Goal: Task Accomplishment & Management: Complete application form

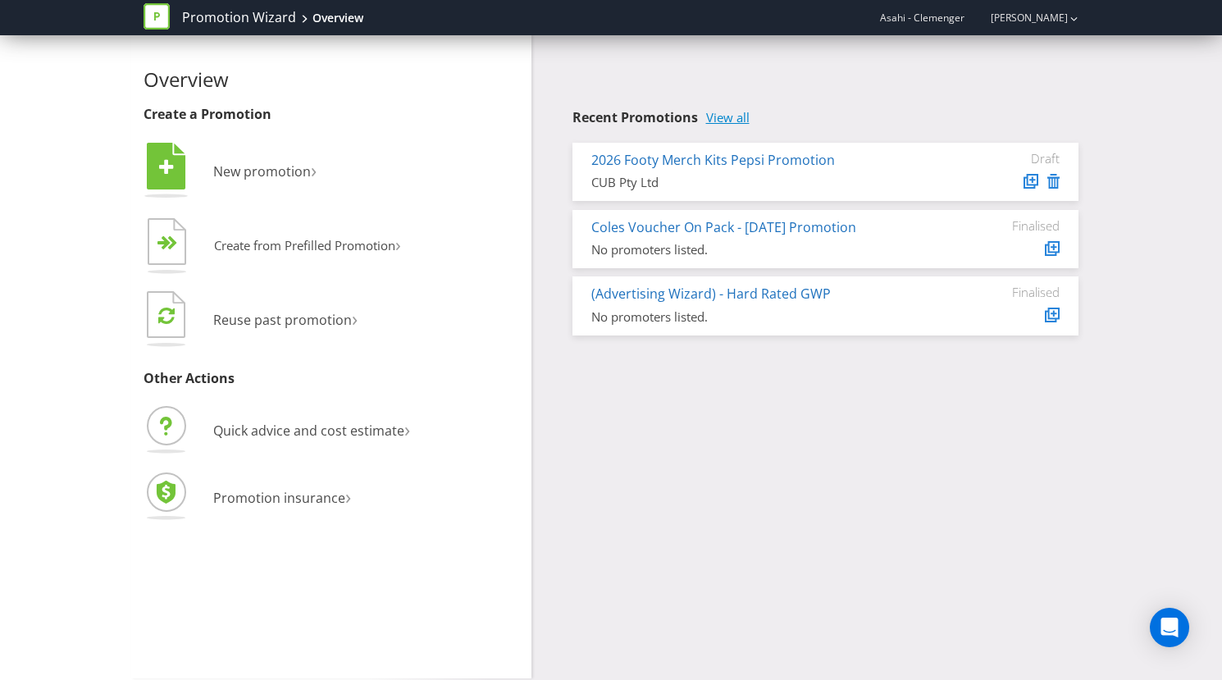
click at [732, 121] on link "View all" at bounding box center [727, 118] width 43 height 14
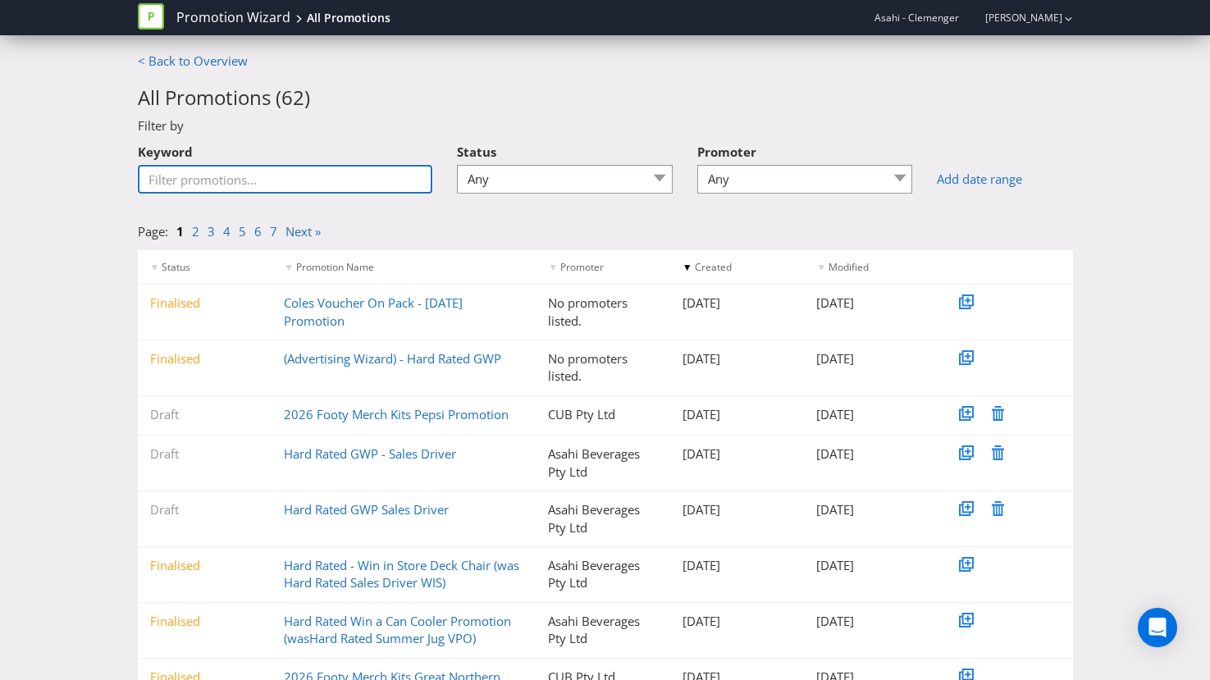
click at [363, 187] on input "Keyword" at bounding box center [285, 179] width 295 height 29
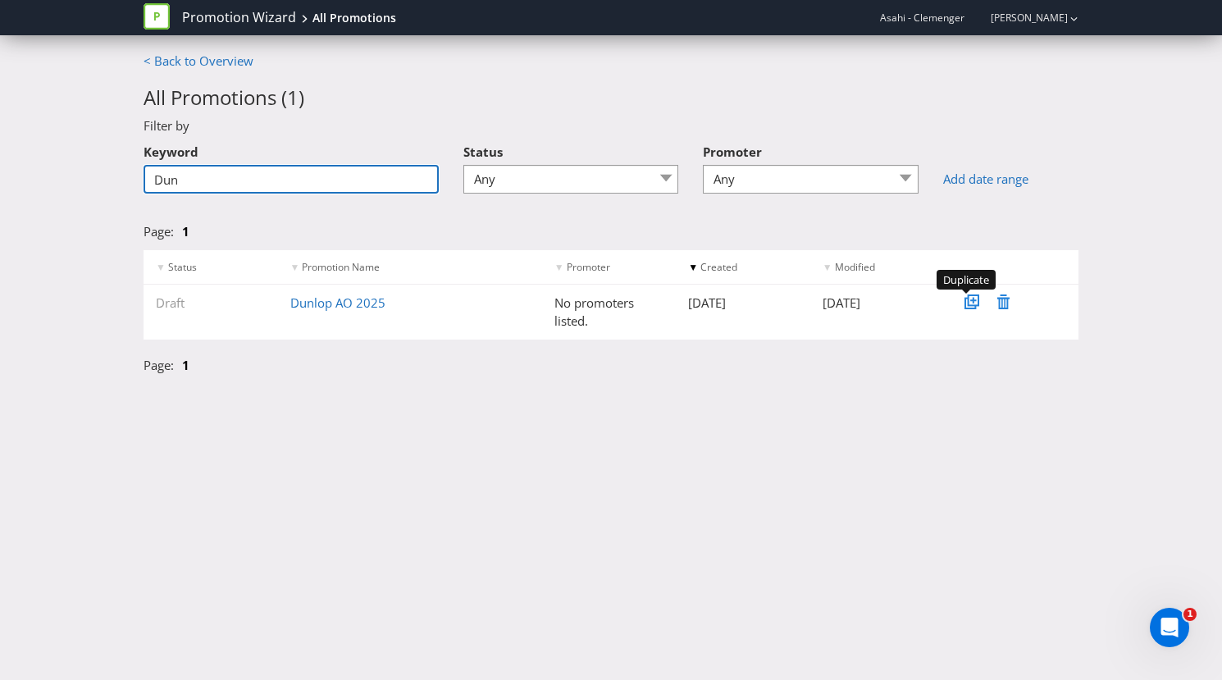
type input "Dun"
click at [980, 302] on div at bounding box center [973, 302] width 16 height 16
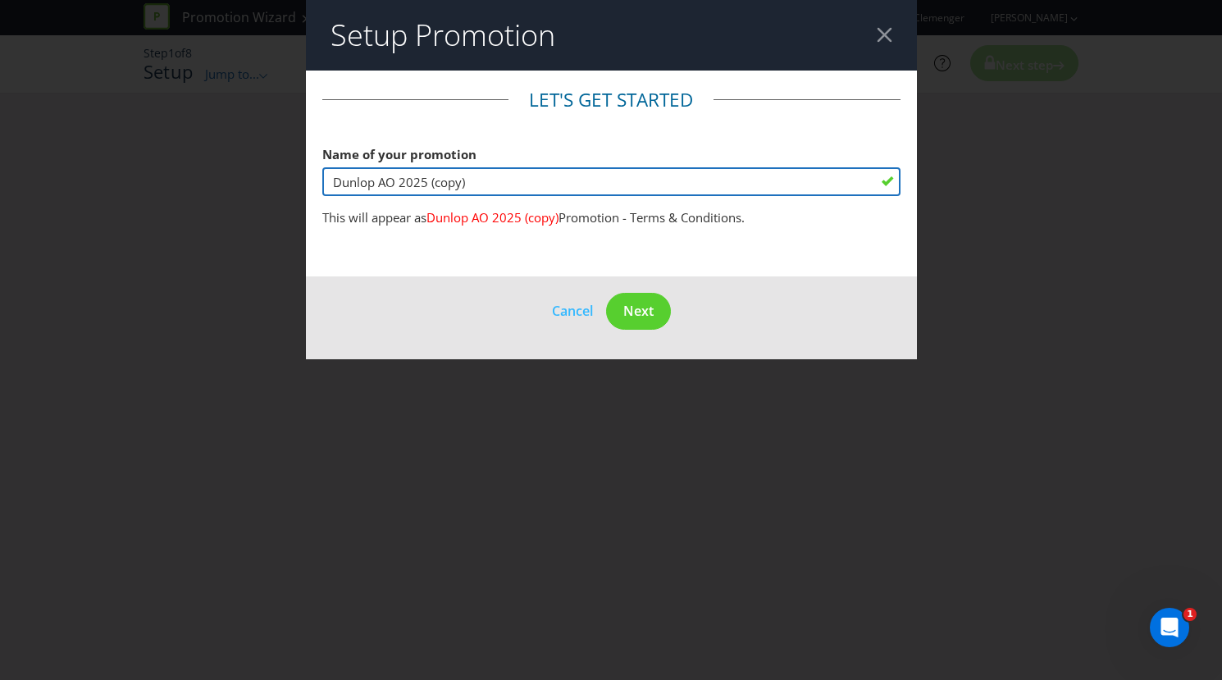
drag, startPoint x: 460, startPoint y: 185, endPoint x: 422, endPoint y: 185, distance: 38.6
click at [422, 185] on input "Dunlop AO 2025 (copy)" at bounding box center [611, 181] width 578 height 29
type input "Dunlop AO 2026"
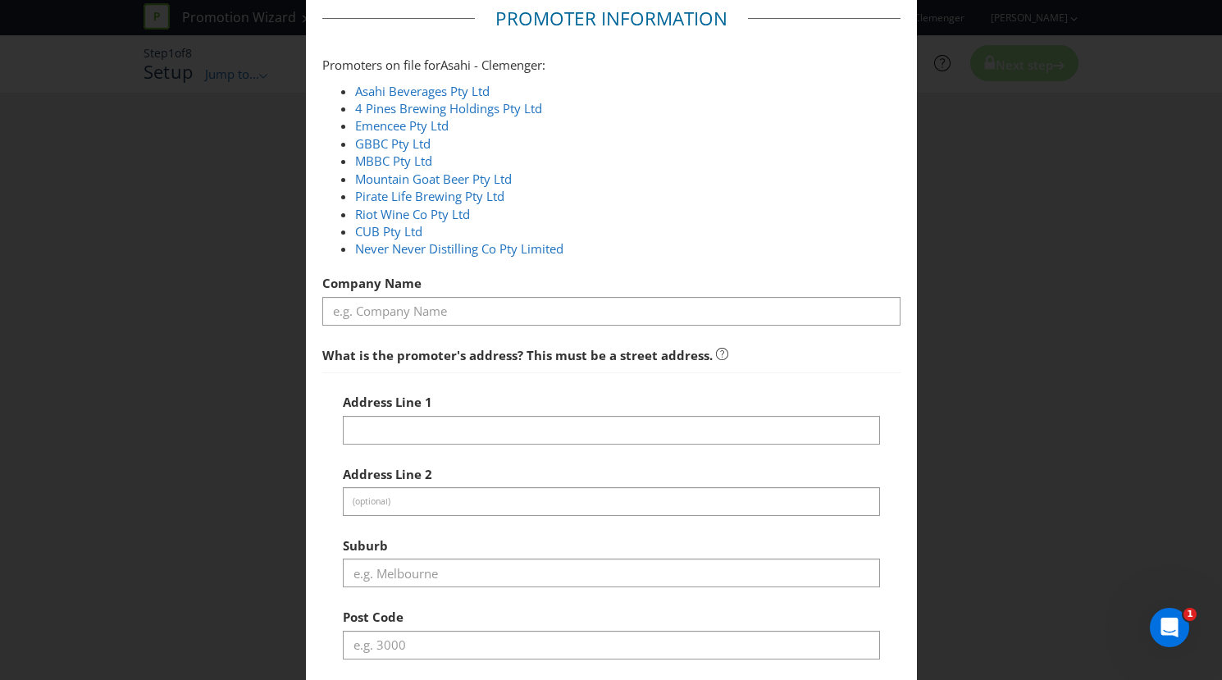
scroll to position [82, 0]
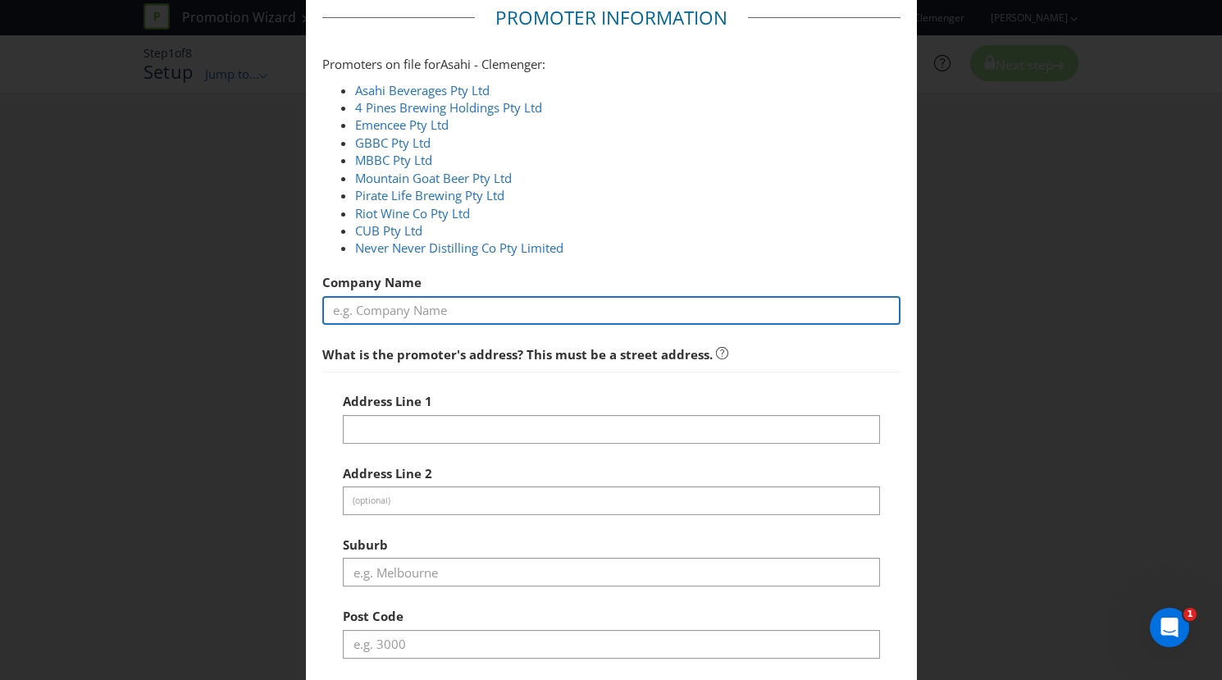
click at [513, 303] on input "text" at bounding box center [611, 310] width 578 height 29
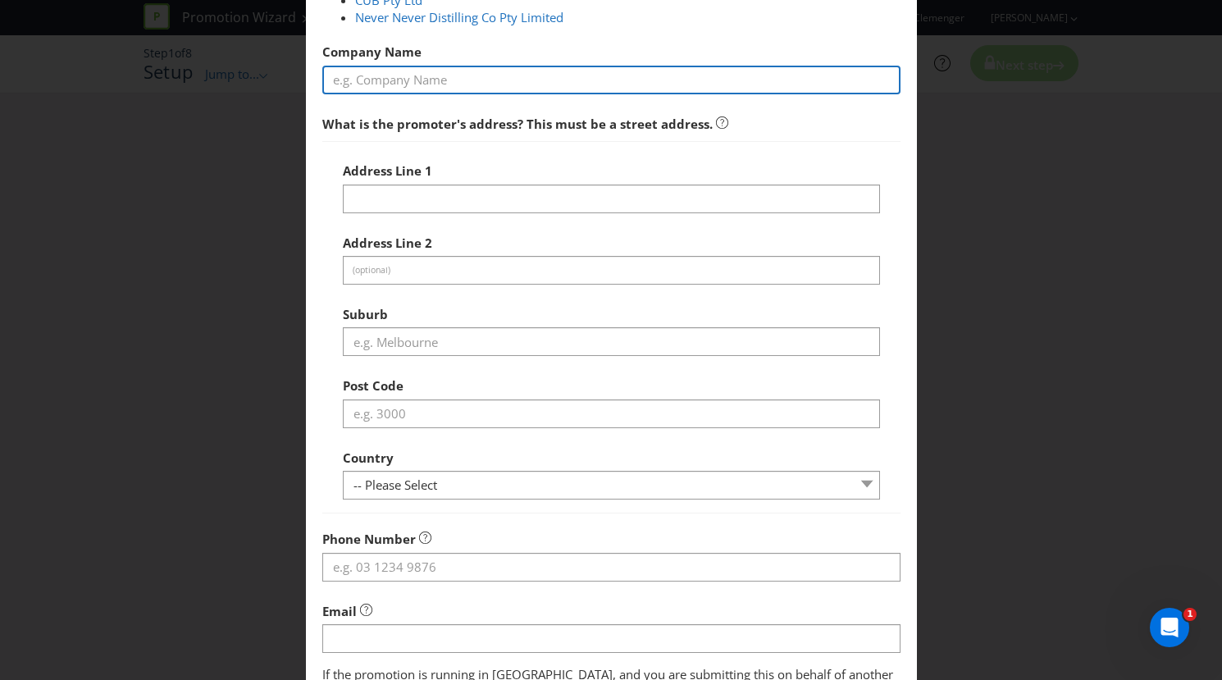
scroll to position [0, 0]
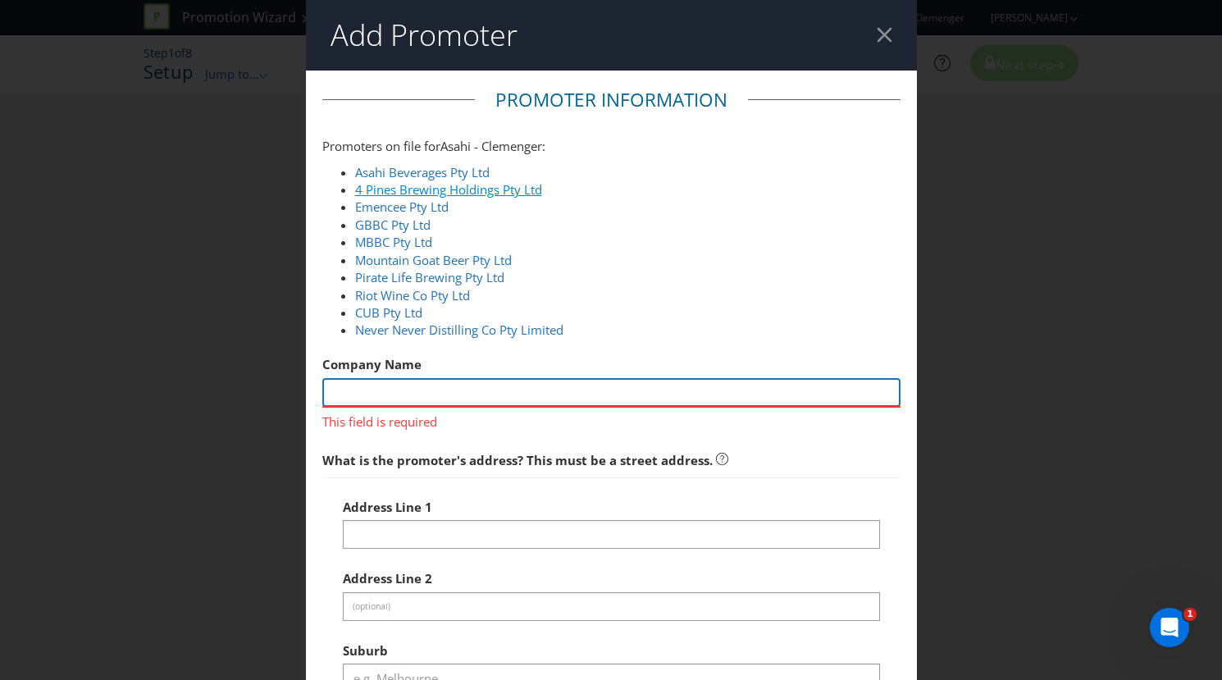
paste input "Dunlop Srixon Sports [GEOGRAPHIC_DATA]"
click at [337, 389] on input "Dunlop Srixon Sports [GEOGRAPHIC_DATA]" at bounding box center [611, 392] width 578 height 29
type input "Dunlop Srixon Sports [GEOGRAPHIC_DATA]"
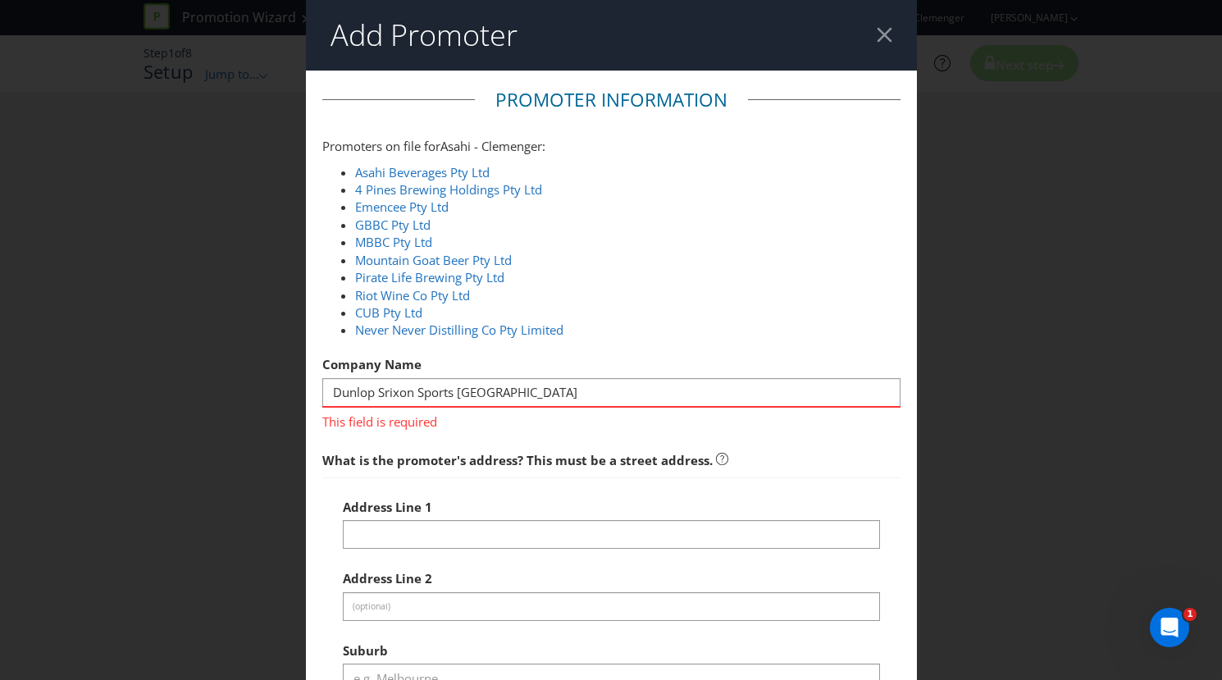
click at [662, 493] on div "Address Line 1" at bounding box center [611, 519] width 537 height 59
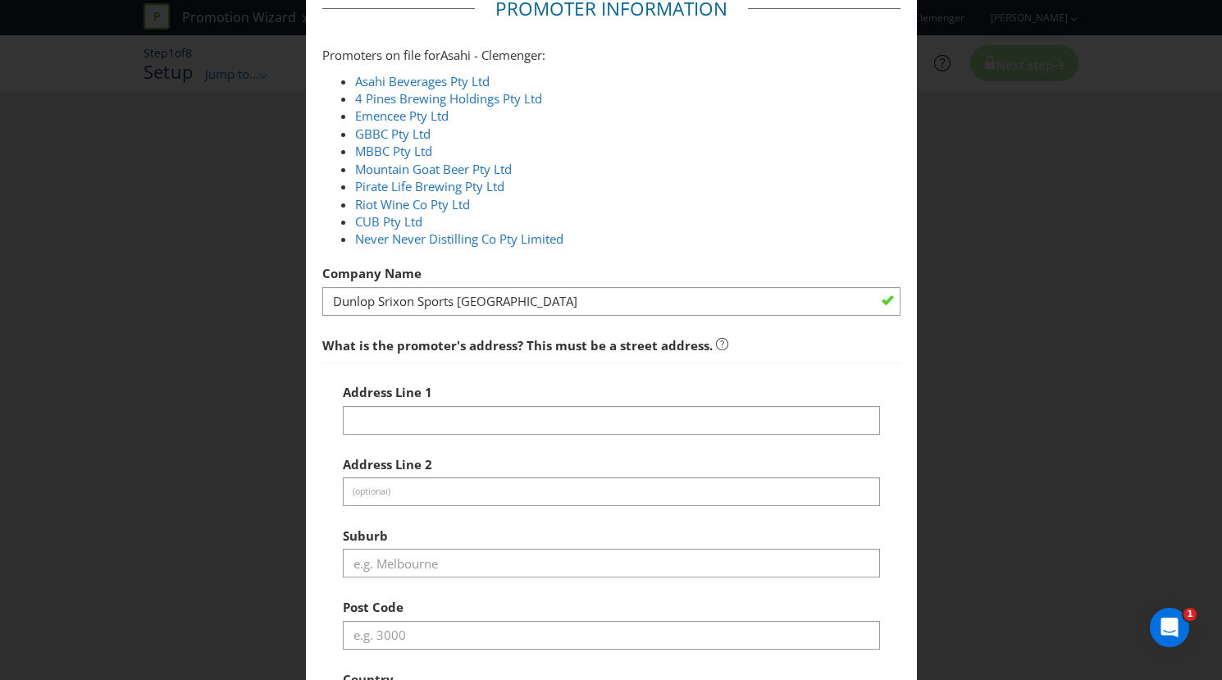
scroll to position [121, 0]
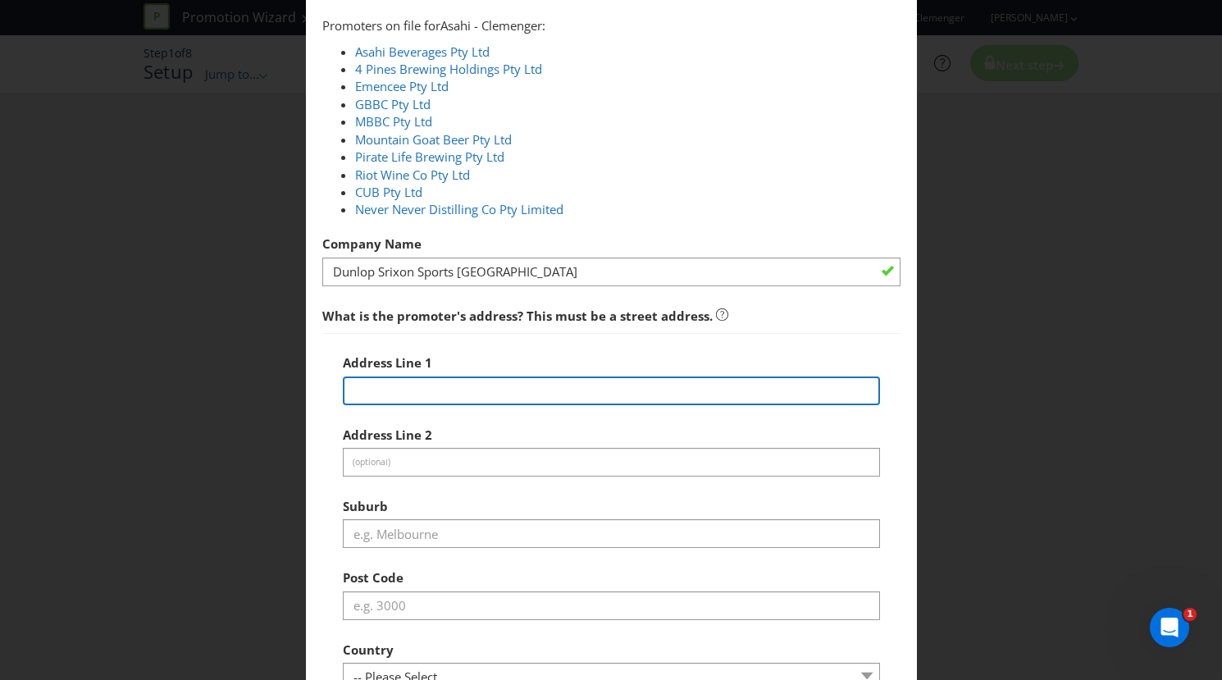
click at [570, 379] on input "text" at bounding box center [611, 390] width 537 height 29
paste input "/[STREET_ADDRESS]. Ph: [PHONE_NUMBER]"
type input "/[STREET_ADDRESS]. Ph: [PHONE_NUMBER]"
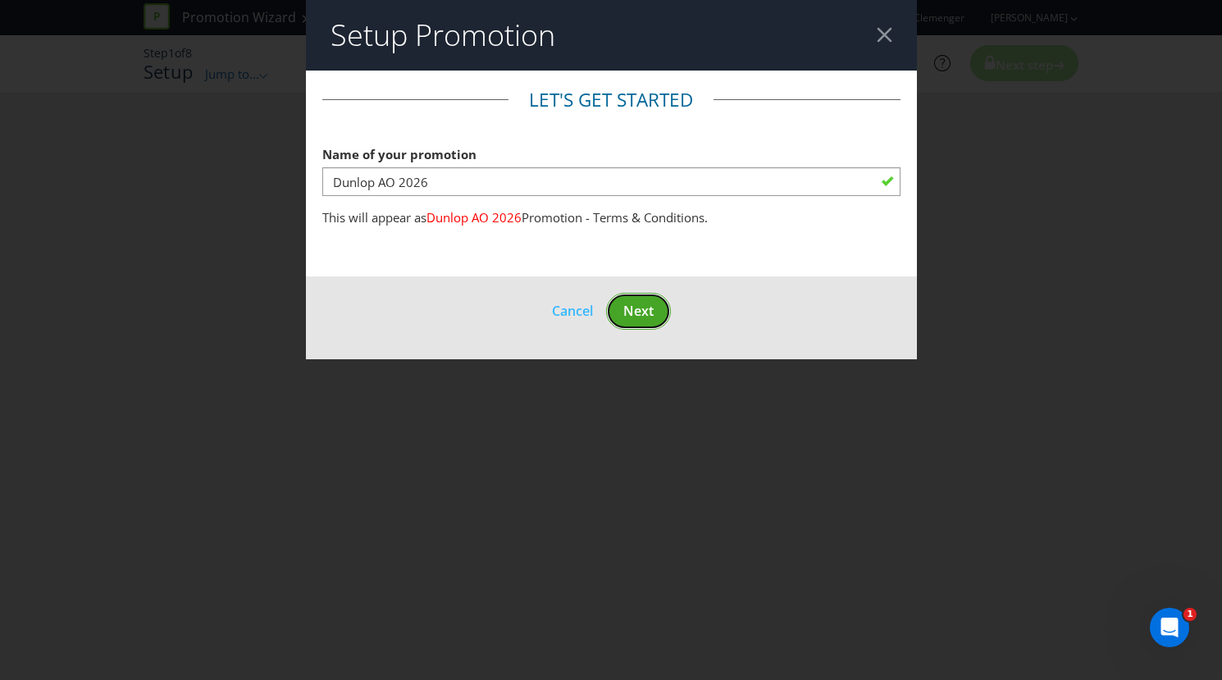
click at [635, 304] on span "Next" at bounding box center [638, 311] width 30 height 18
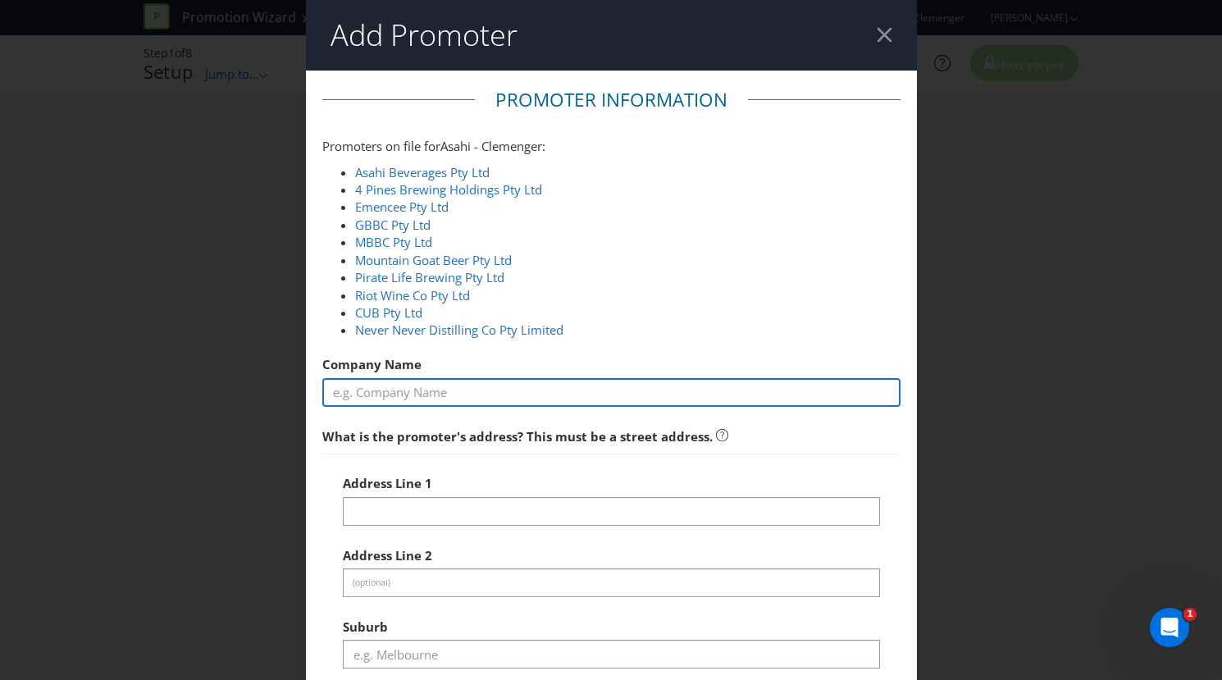
click at [536, 404] on input "text" at bounding box center [611, 392] width 578 height 29
type input "Dunlop Srixon Sports [GEOGRAPHIC_DATA]"
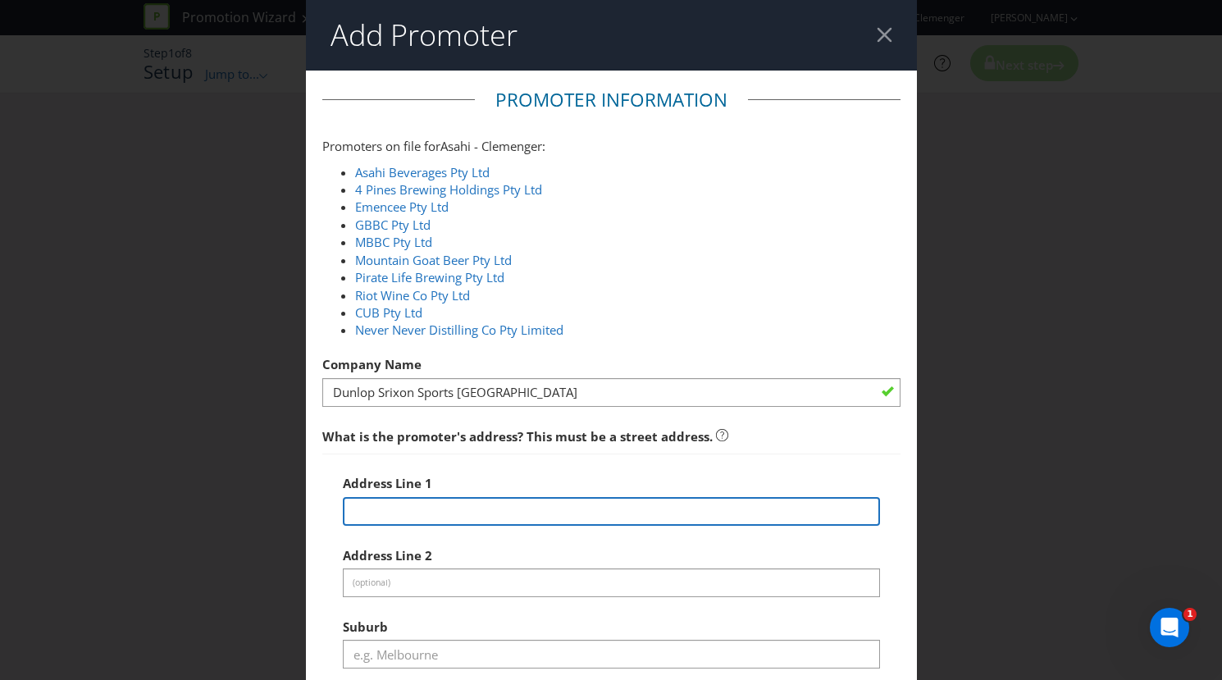
click at [435, 511] on input "text" at bounding box center [611, 511] width 537 height 29
paste input "/[STREET_ADDRESS]. Ph: [PHONE_NUMBER]"
click at [456, 511] on input "/[STREET_ADDRESS]. Ph: [PHONE_NUMBER]" at bounding box center [611, 511] width 537 height 29
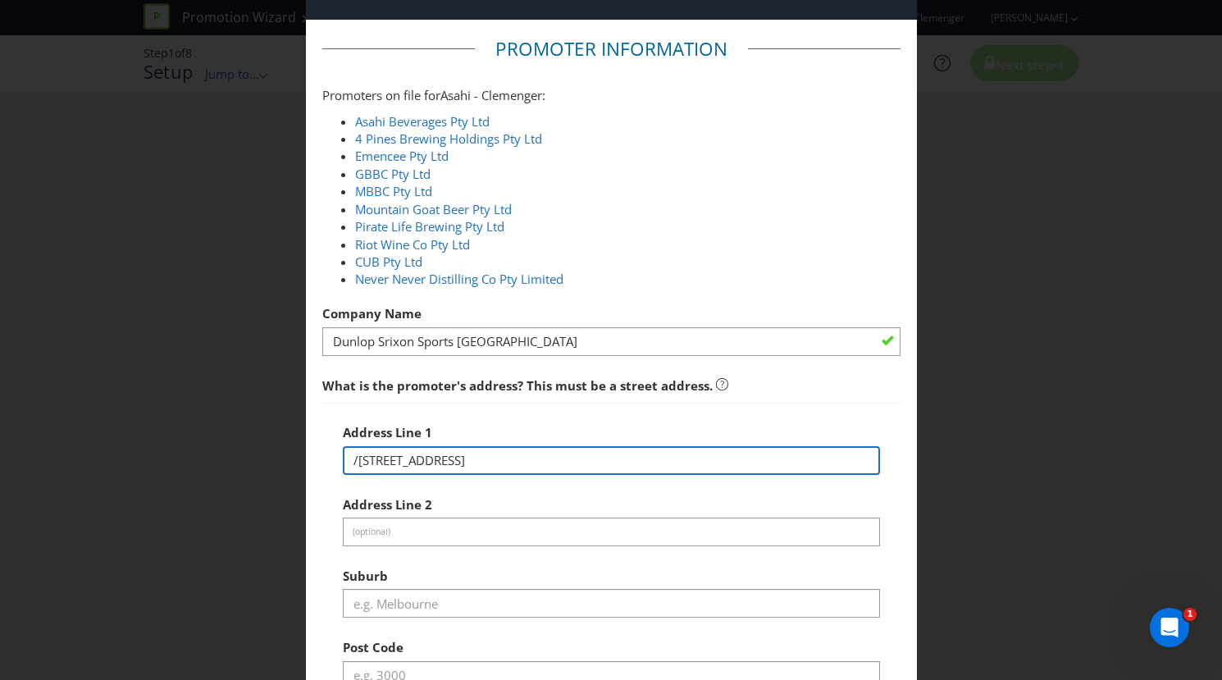
scroll to position [52, 0]
click at [350, 463] on input "/[STREET_ADDRESS]" at bounding box center [611, 459] width 537 height 29
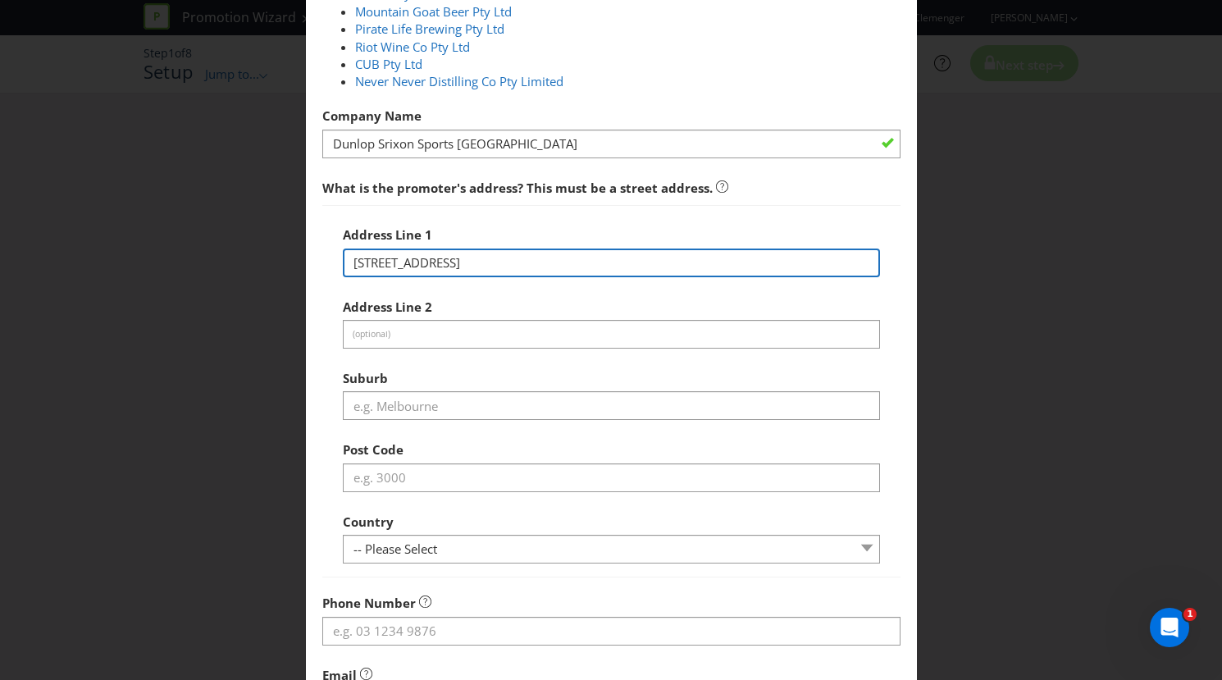
type input "[STREET_ADDRESS]"
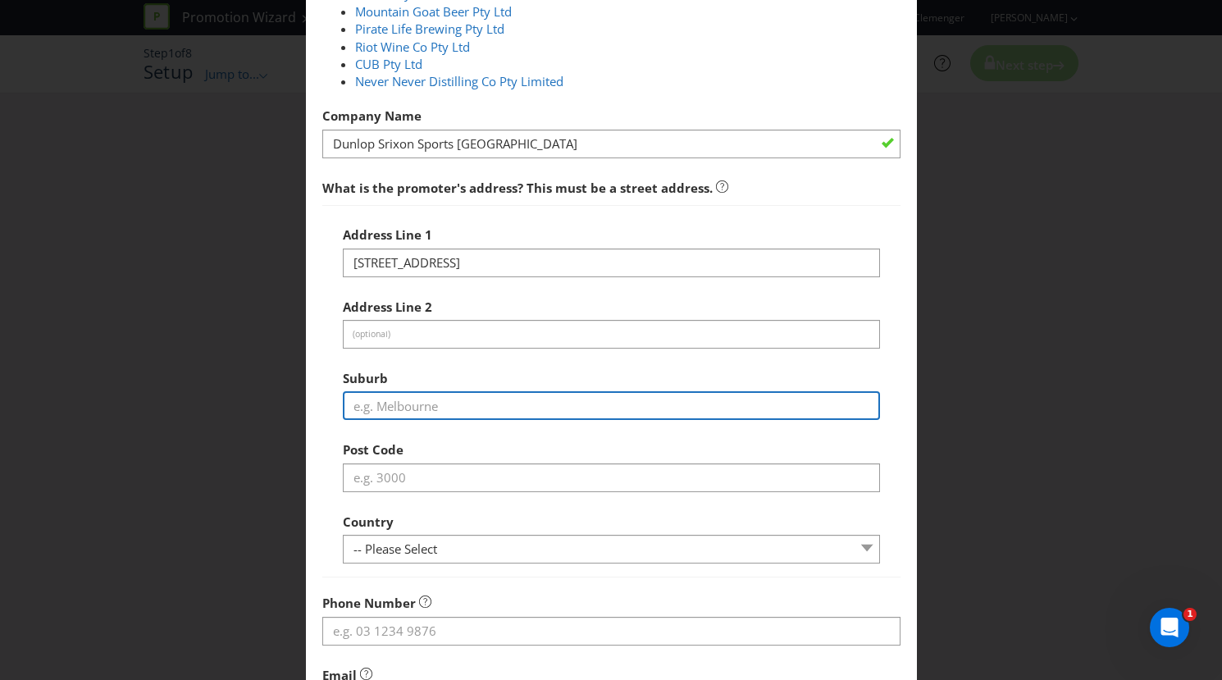
scroll to position [249, 0]
click at [419, 404] on input "text" at bounding box center [611, 404] width 537 height 29
paste input "[GEOGRAPHIC_DATA], [GEOGRAPHIC_DATA]. Ph: [PHONE_NUMBER]"
click at [413, 405] on input "[GEOGRAPHIC_DATA], [GEOGRAPHIC_DATA]. Ph: [PHONE_NUMBER]" at bounding box center [611, 404] width 537 height 29
type input "Peakhurst"
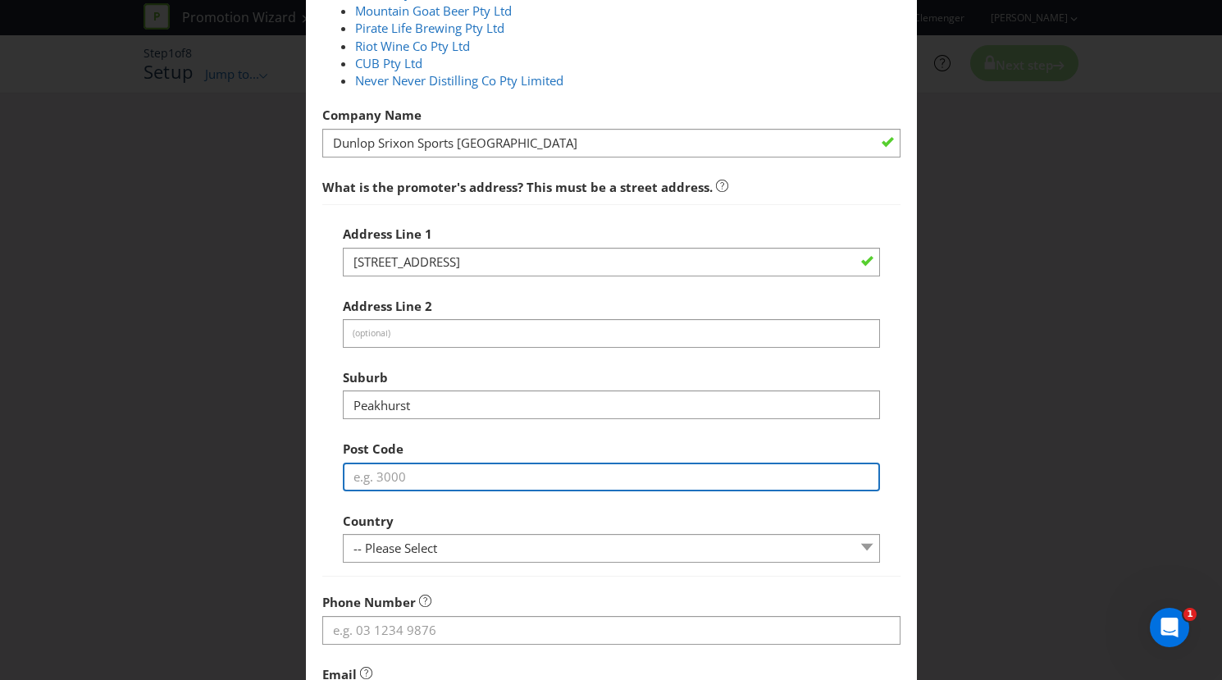
click at [394, 481] on input "text" at bounding box center [611, 477] width 537 height 29
type input "2210"
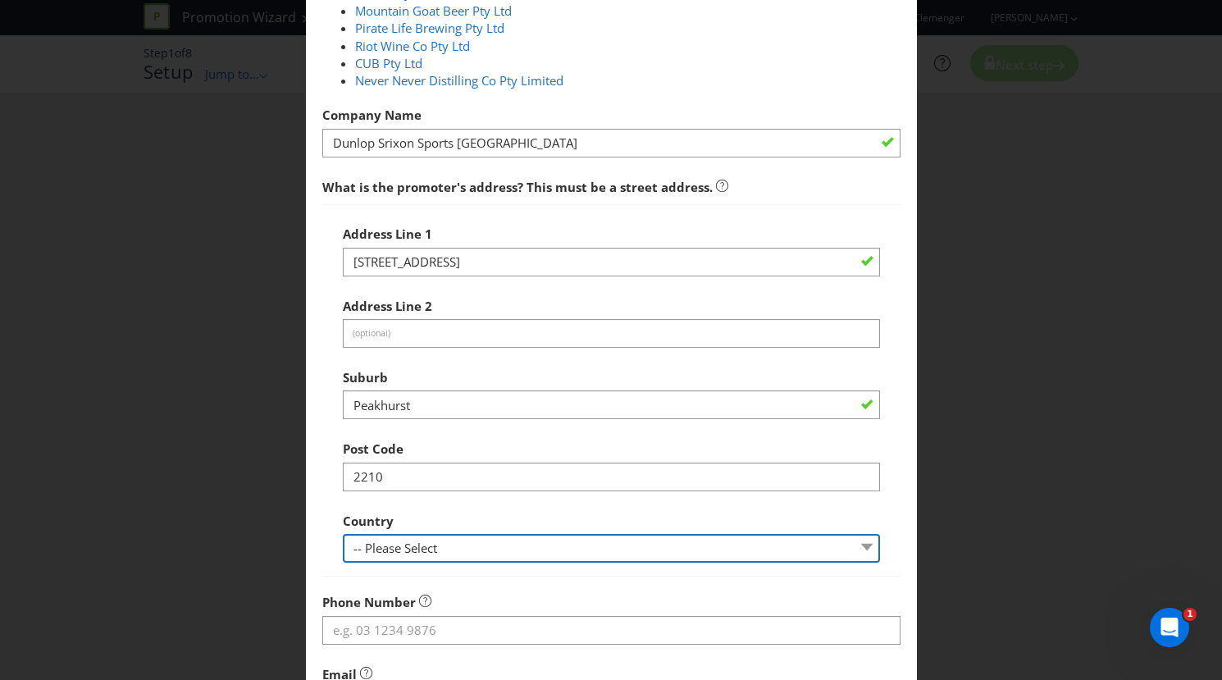
click at [434, 550] on select "-- Please Select [GEOGRAPHIC_DATA] [GEOGRAPHIC_DATA]" at bounding box center [611, 548] width 537 height 29
select select "AU"
click at [343, 534] on select "-- Please Select [GEOGRAPHIC_DATA] [GEOGRAPHIC_DATA]" at bounding box center [611, 548] width 537 height 29
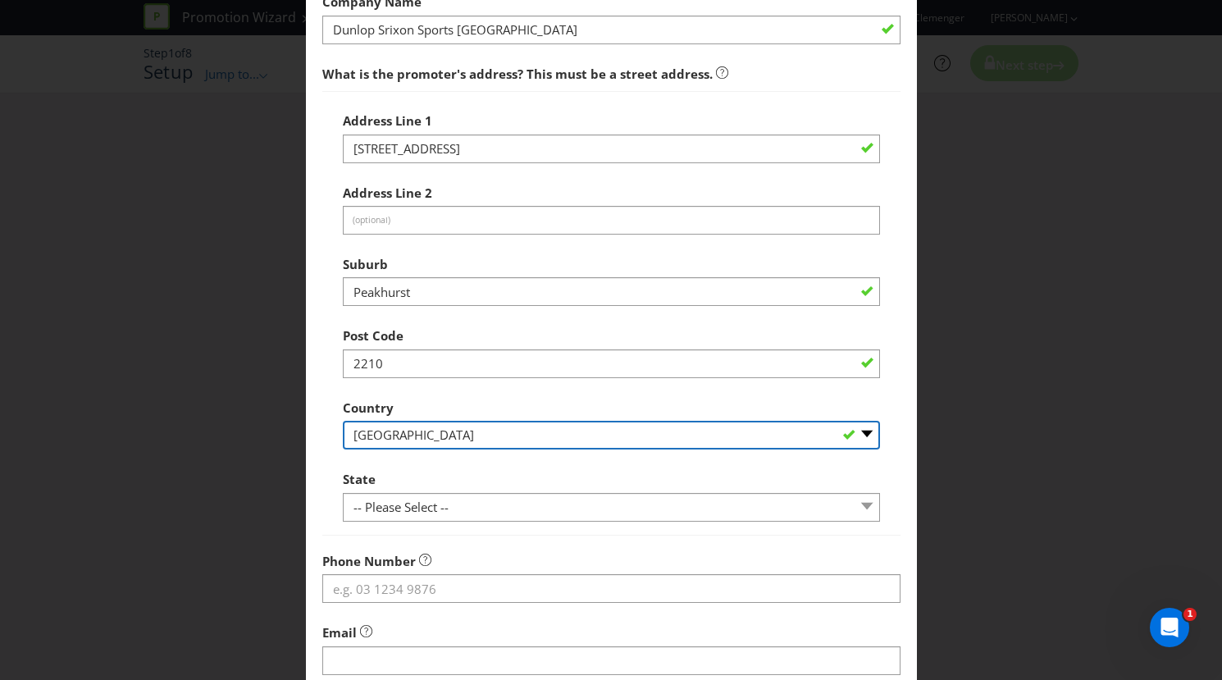
scroll to position [381, 0]
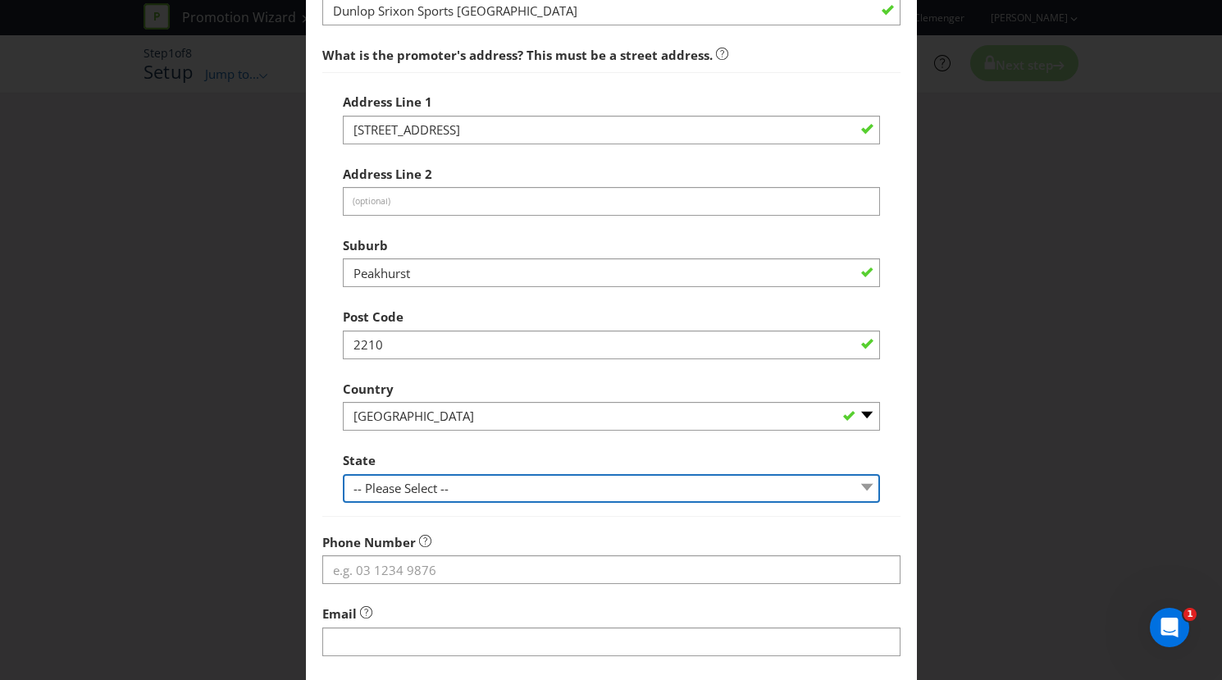
click at [493, 485] on select "-- Please Select -- [GEOGRAPHIC_DATA] [GEOGRAPHIC_DATA] [GEOGRAPHIC_DATA] [GEOG…" at bounding box center [611, 488] width 537 height 29
select select "[GEOGRAPHIC_DATA]"
click at [343, 474] on select "-- Please Select -- [GEOGRAPHIC_DATA] [GEOGRAPHIC_DATA] [GEOGRAPHIC_DATA] [GEOG…" at bounding box center [611, 488] width 537 height 29
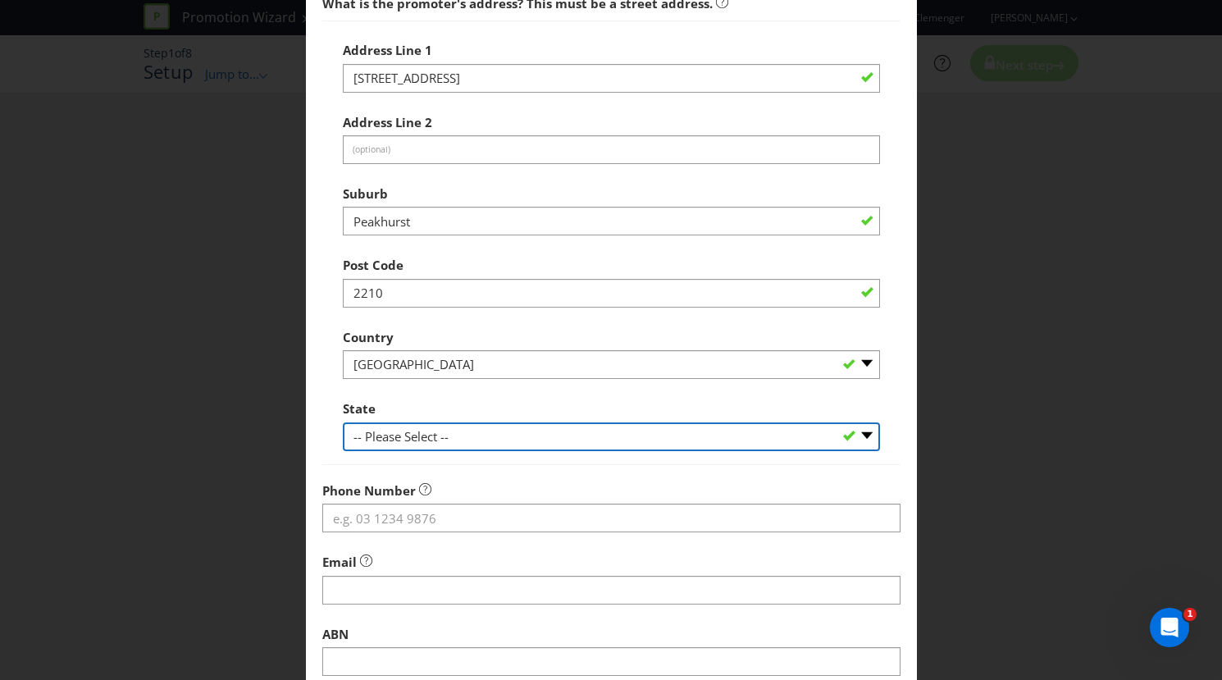
scroll to position [458, 0]
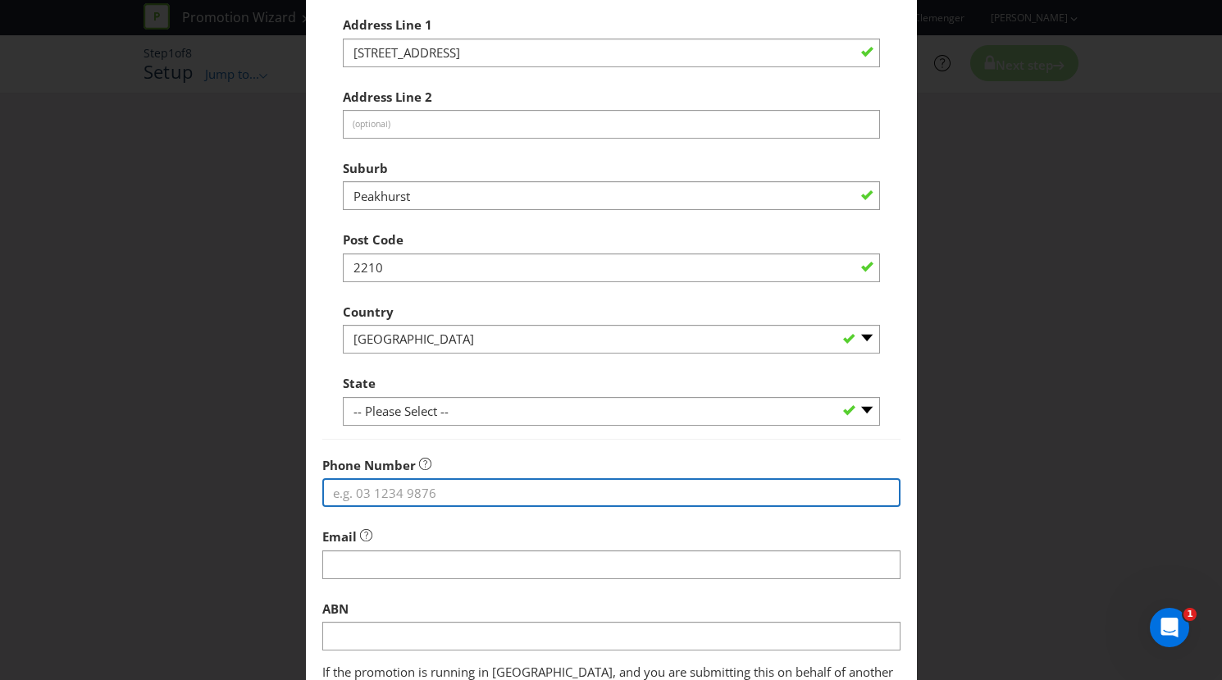
click at [430, 484] on input "tel" at bounding box center [611, 492] width 578 height 29
paste input "NSW 2210, [GEOGRAPHIC_DATA]. Ph: [PHONE_NUMBER]"
drag, startPoint x: 472, startPoint y: 491, endPoint x: 285, endPoint y: 489, distance: 187.8
click at [285, 489] on div "Add Promoter Promoter Information Promoters on file for Asahi - Clemenger : Asa…" at bounding box center [611, 340] width 1222 height 680
type input "[PHONE_NUMBER]"
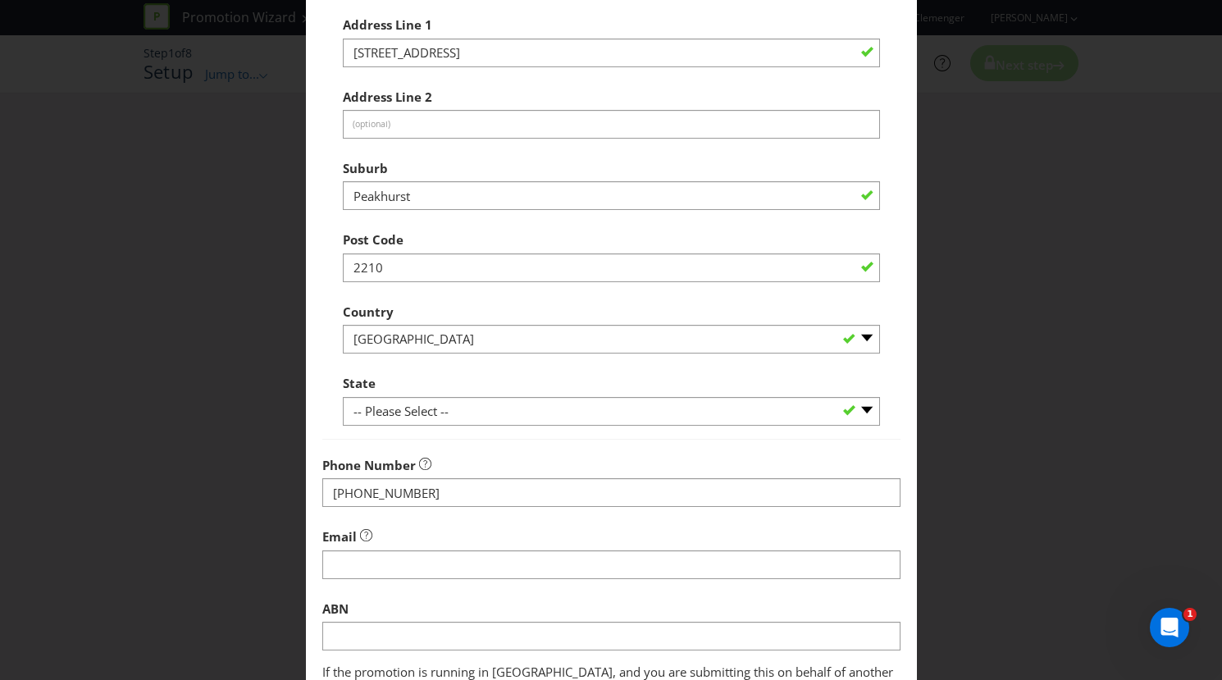
click at [456, 533] on div "Email" at bounding box center [611, 549] width 578 height 59
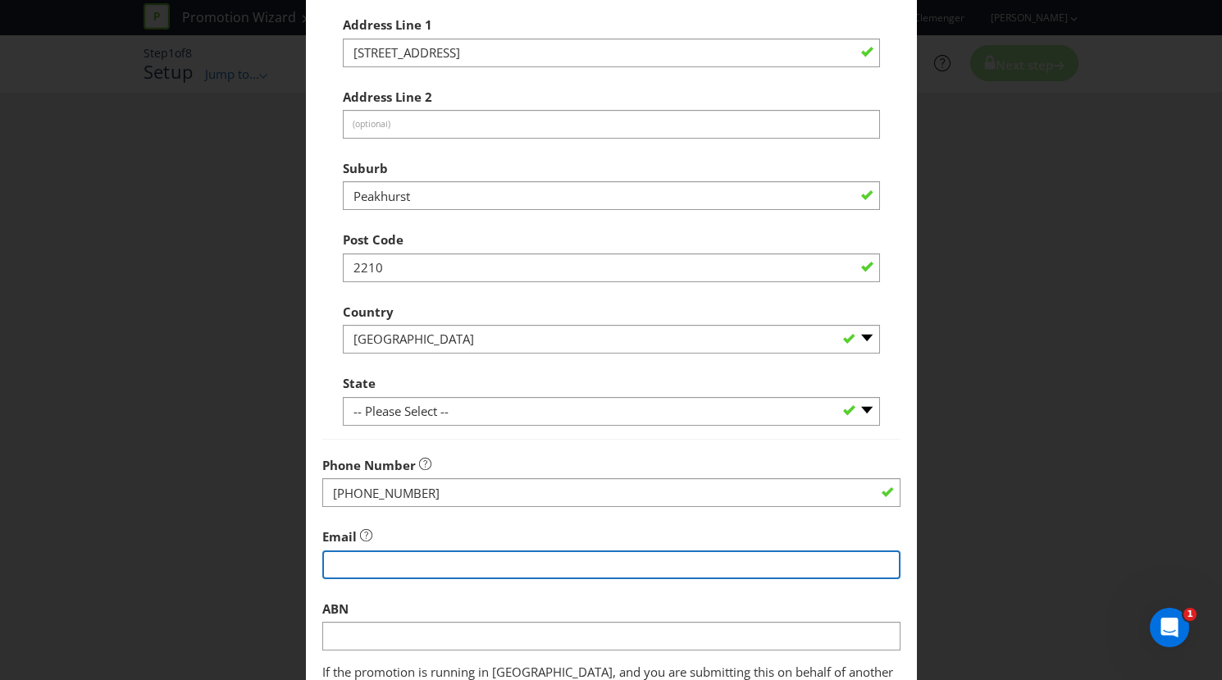
click at [427, 554] on input "string" at bounding box center [611, 564] width 578 height 29
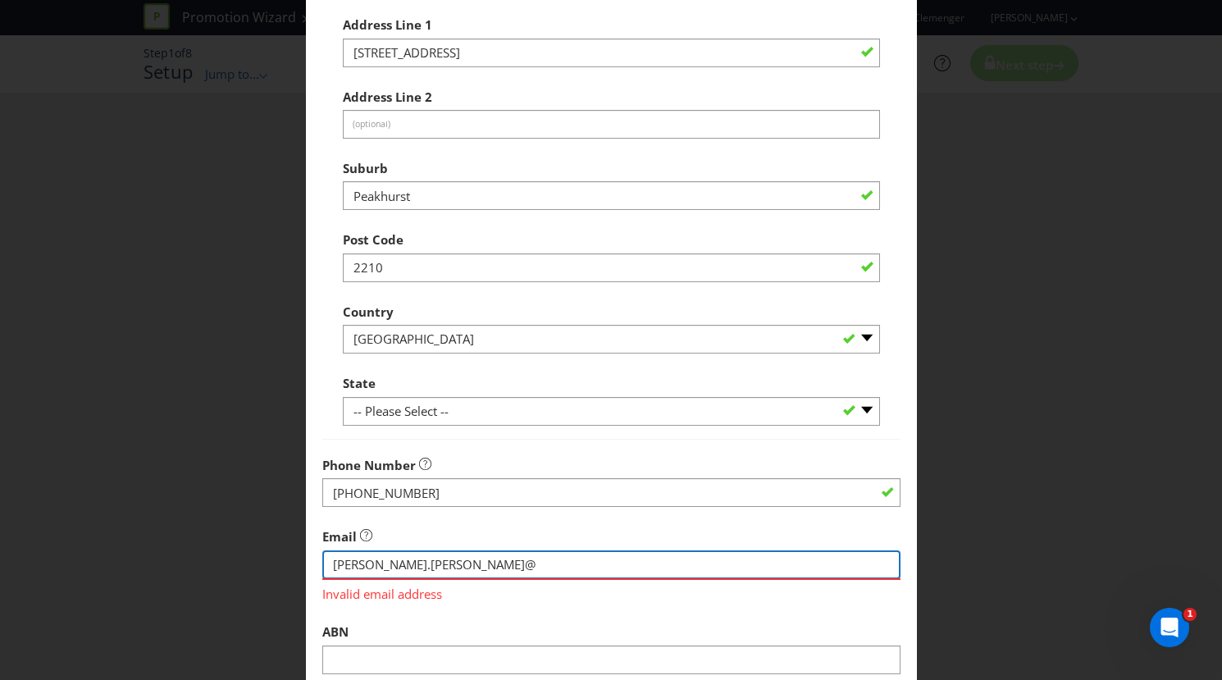
drag, startPoint x: 471, startPoint y: 560, endPoint x: 260, endPoint y: 555, distance: 210.8
click at [260, 555] on div "Add Promoter Promoter Information Promoters on file for Asahi - Clemenger : Asa…" at bounding box center [611, 340] width 1222 height 680
paste input "[PERSON_NAME][EMAIL_ADDRESS][DOMAIN_NAME]"
type input "[PERSON_NAME][EMAIL_ADDRESS][DOMAIN_NAME]"
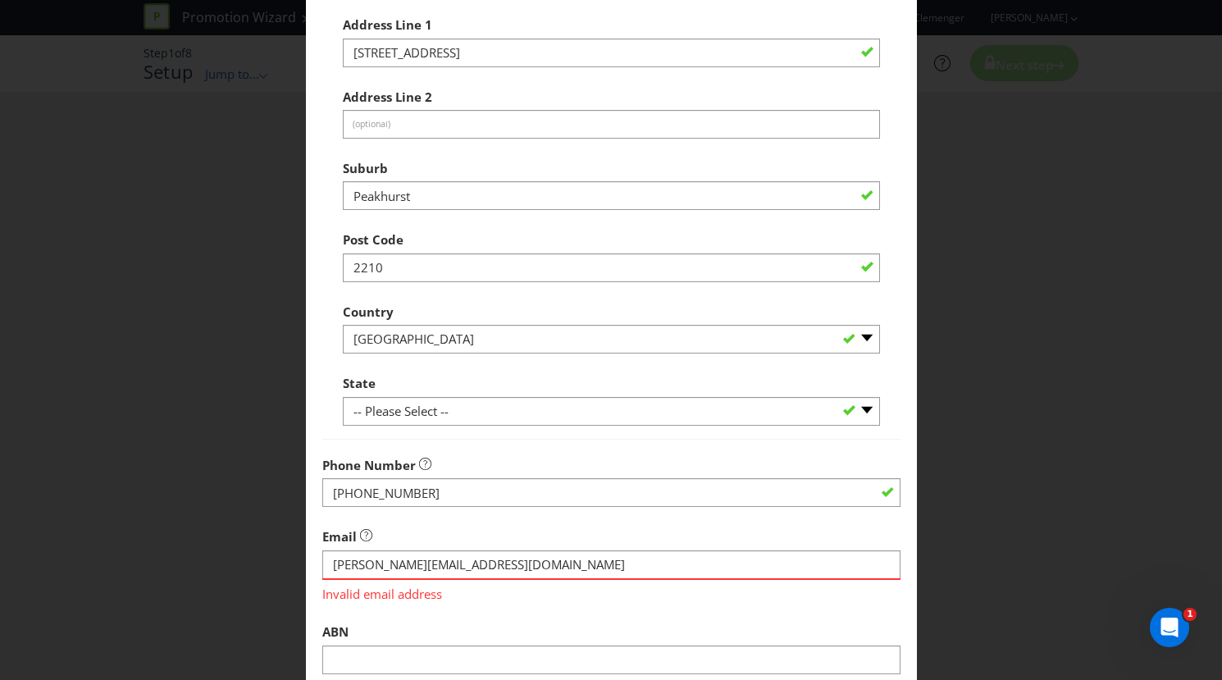
click at [191, 554] on div "Add Promoter Promoter Information Promoters on file for Asahi - Clemenger : Asa…" at bounding box center [611, 340] width 1222 height 680
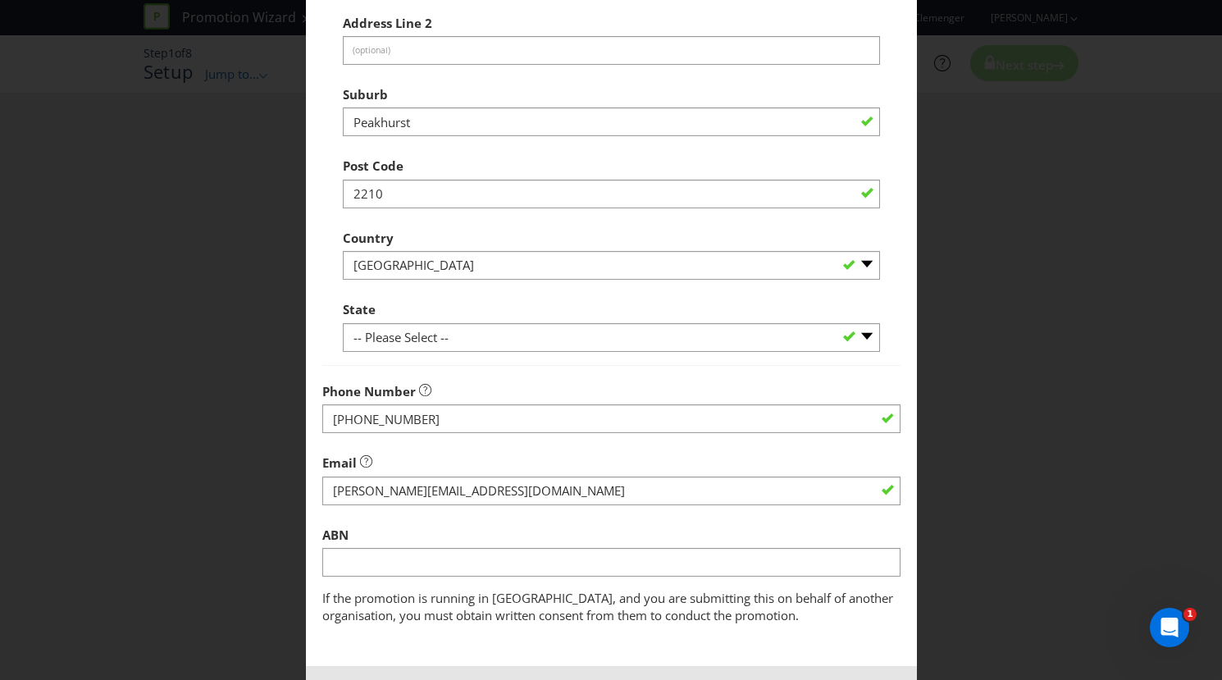
scroll to position [600, 0]
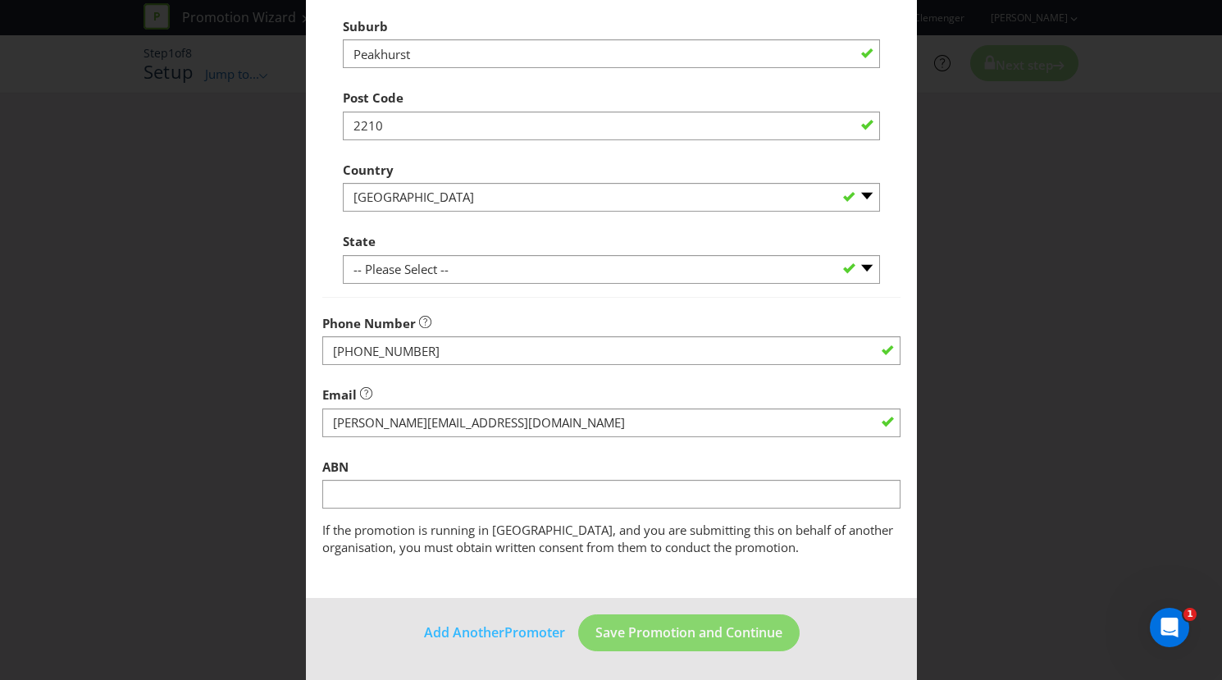
click at [810, 563] on main "Promoter Information Promoters on file for Asahi - Clemenger : Asahi Beverages …" at bounding box center [611, 34] width 611 height 1128
click at [705, 625] on span "Save Promotion and Continue" at bounding box center [688, 632] width 187 height 18
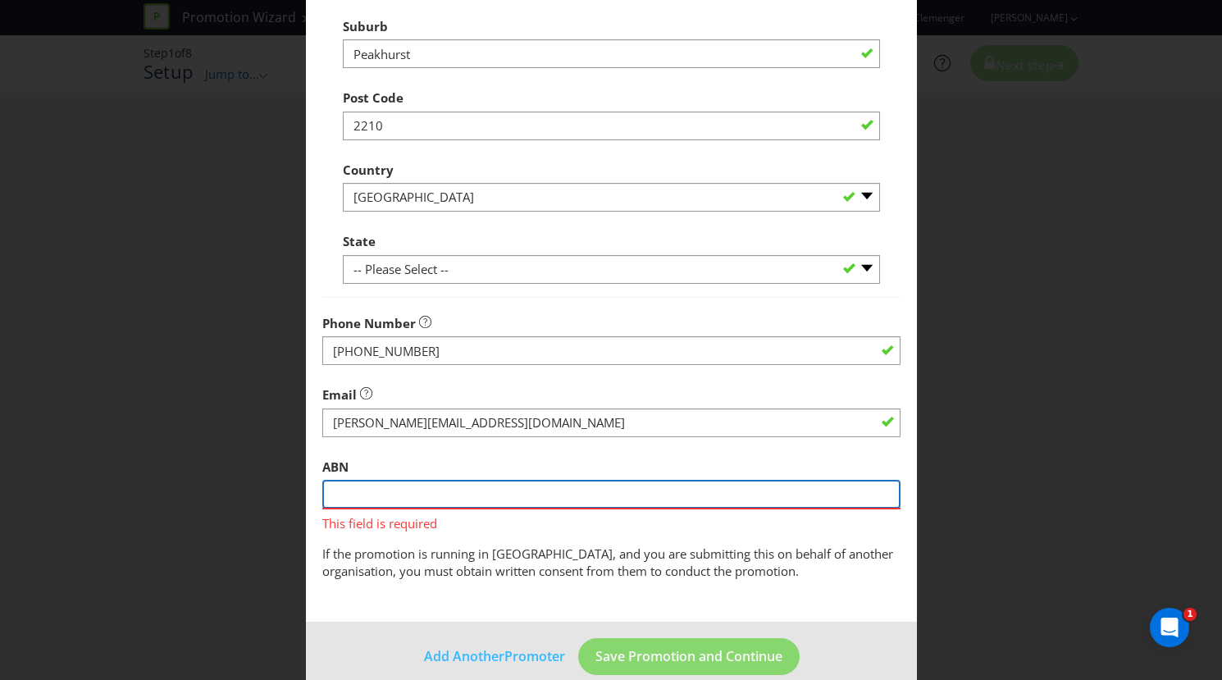
click at [423, 493] on input "text" at bounding box center [611, 494] width 578 height 29
paste input "ABN 76 102 951 959,"
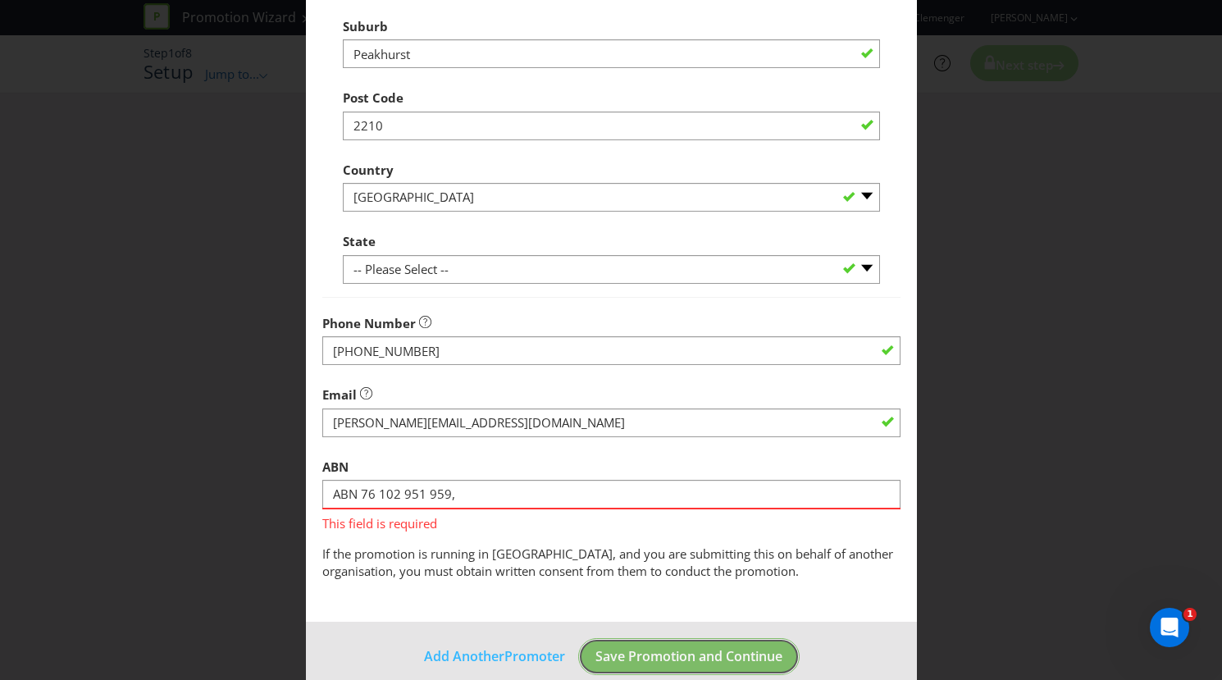
click at [695, 645] on button "Save Promotion and Continue" at bounding box center [688, 656] width 221 height 37
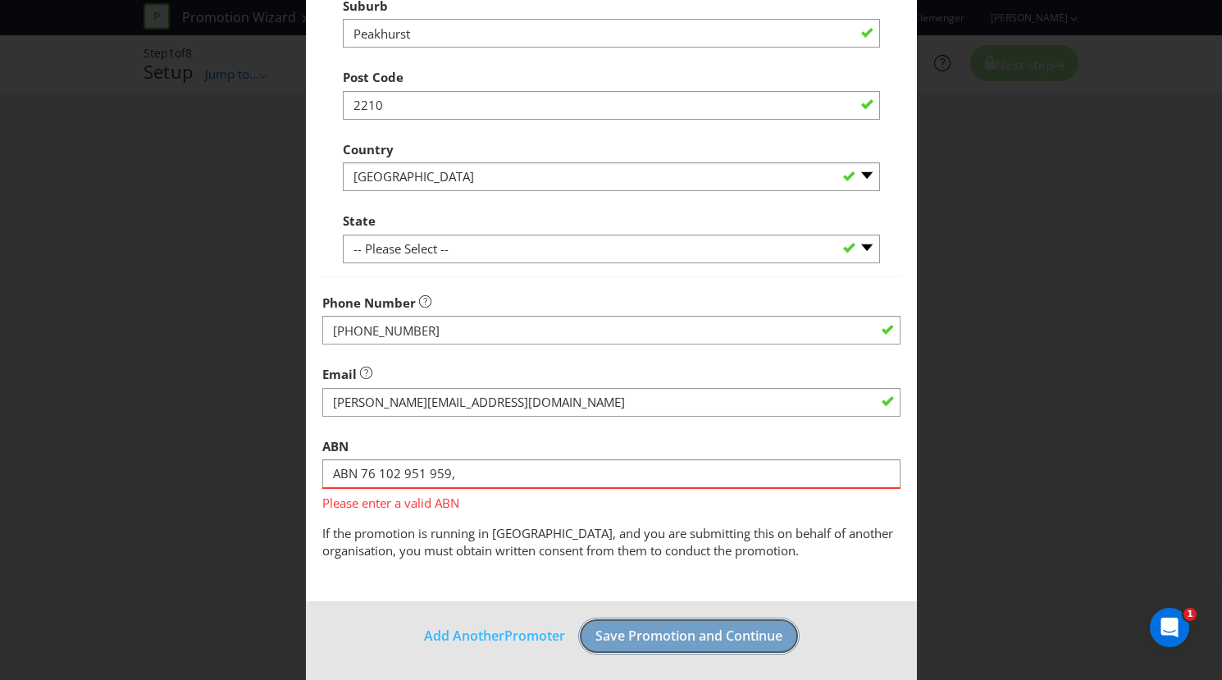
scroll to position [624, 0]
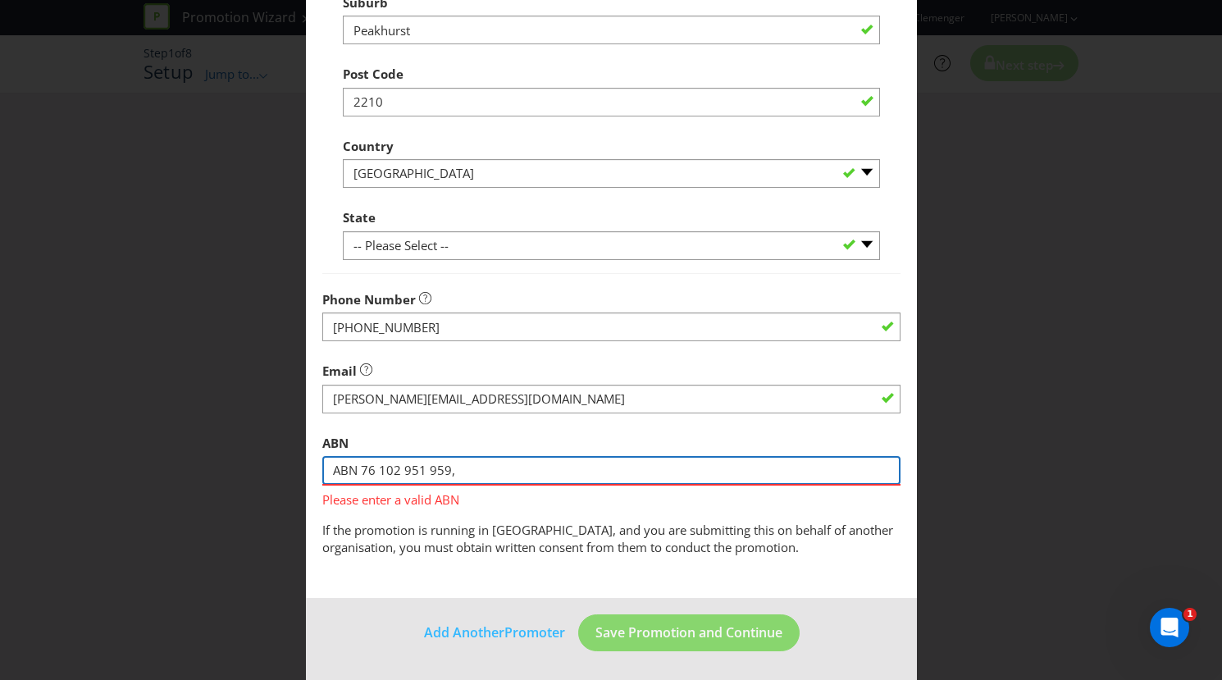
click at [568, 481] on input "ABN 76 102 951 959," at bounding box center [611, 470] width 578 height 29
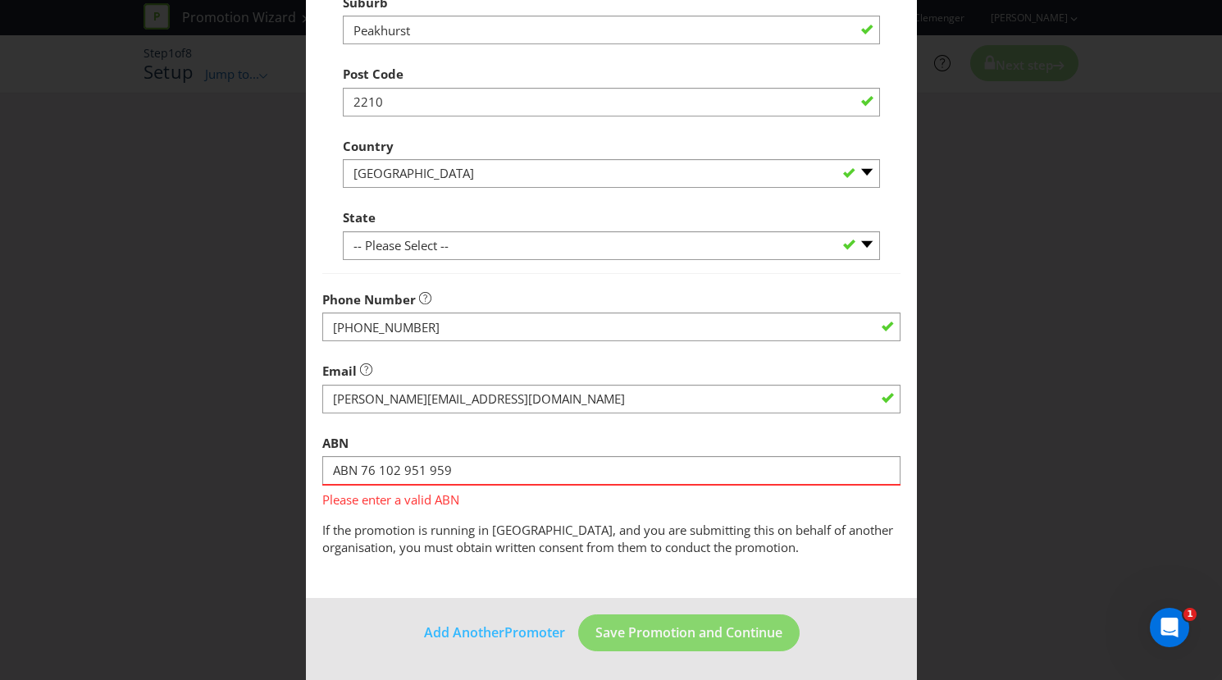
click at [514, 522] on span "If the promotion is running in [GEOGRAPHIC_DATA], and you are submitting this o…" at bounding box center [607, 539] width 571 height 34
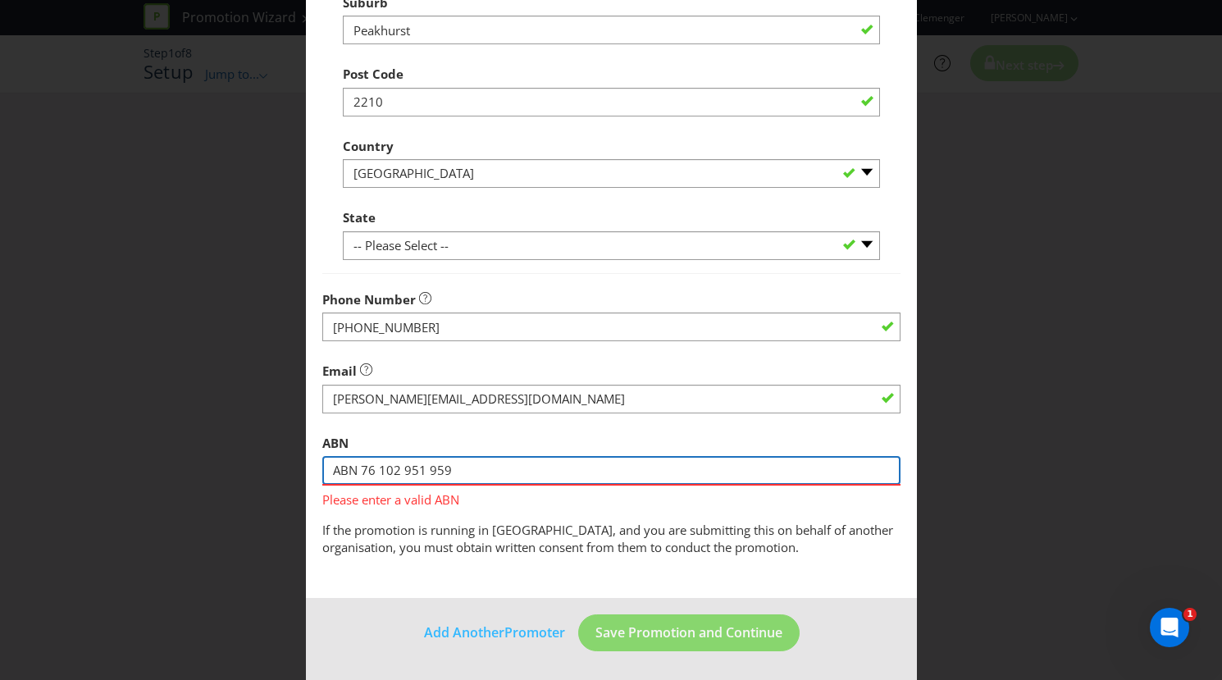
drag, startPoint x: 362, startPoint y: 470, endPoint x: 294, endPoint y: 470, distance: 68.1
click at [294, 470] on div "Add Promoter Promoter Information Promoters on file for Asahi - Clemenger : Asa…" at bounding box center [611, 340] width 1222 height 680
type input "76 102 951 959"
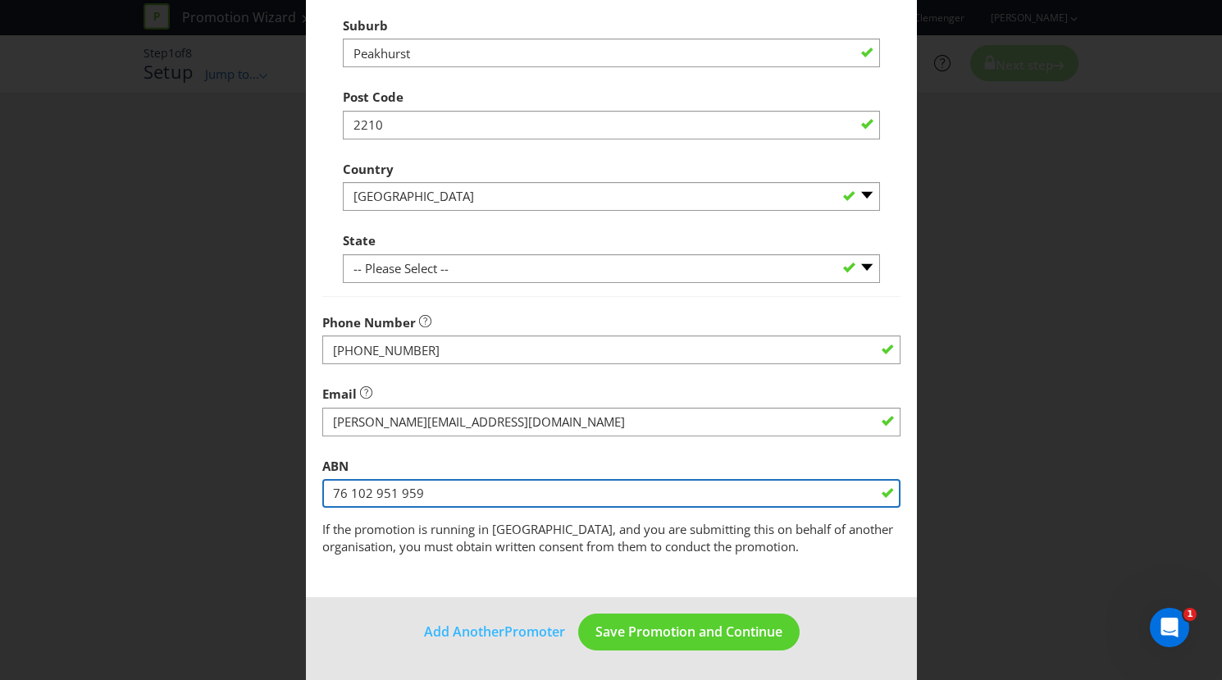
scroll to position [600, 0]
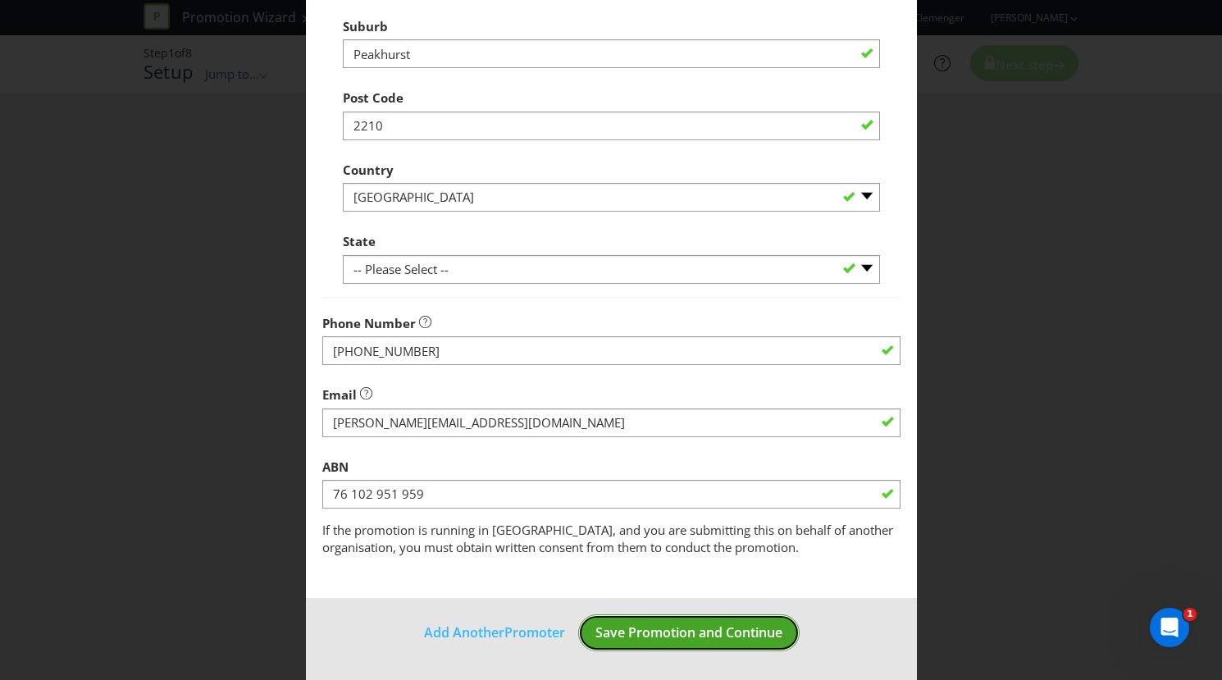
click at [706, 627] on span "Save Promotion and Continue" at bounding box center [688, 632] width 187 height 18
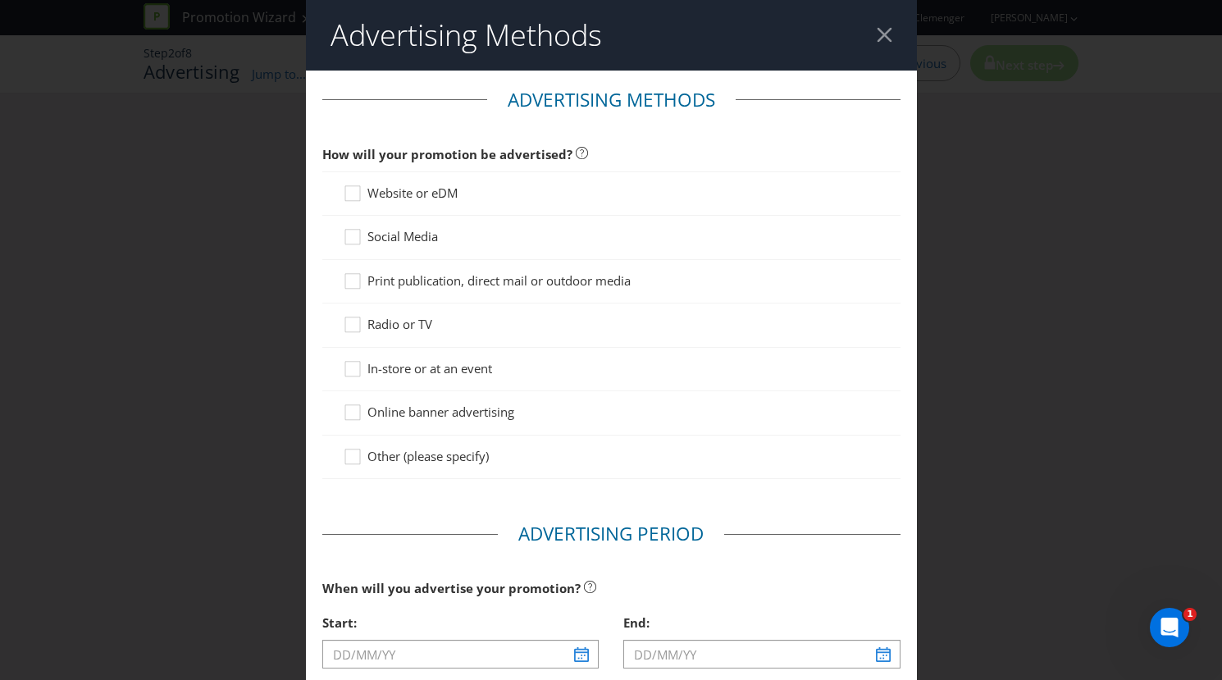
click at [389, 230] on span "Social Media" at bounding box center [402, 236] width 71 height 16
click at [0, 0] on input "Social Media" at bounding box center [0, 0] width 0 height 0
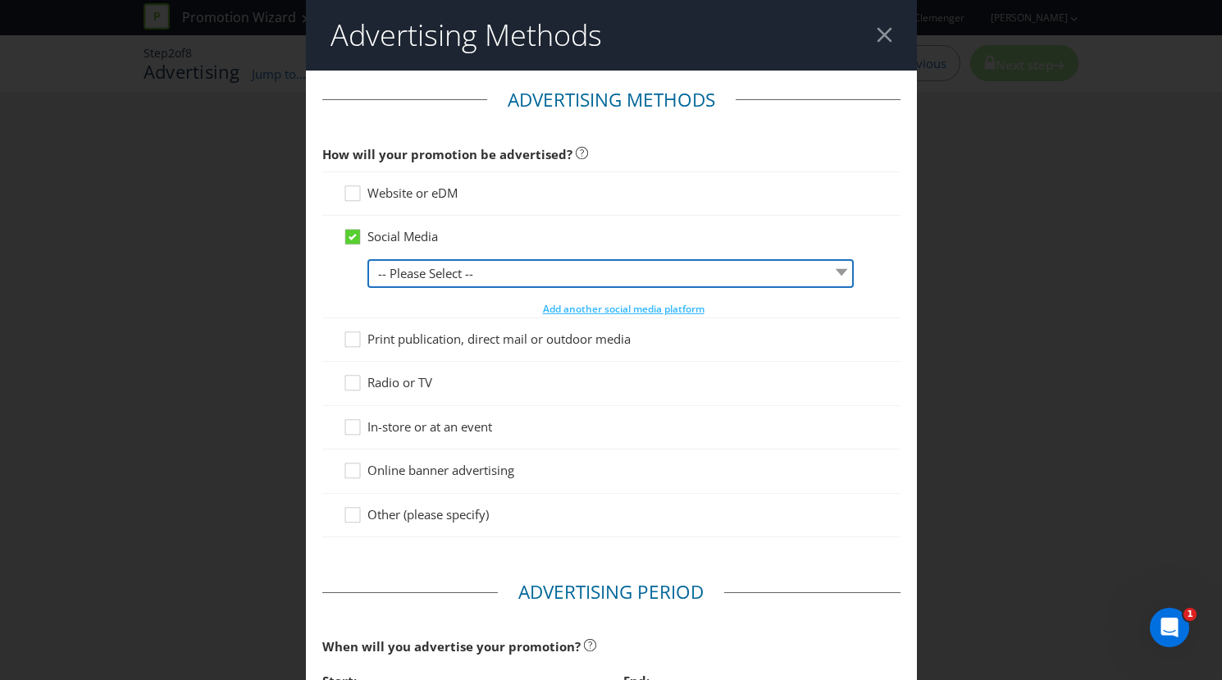
click at [447, 274] on select "-- Please Select -- Facebook X Instagram Snapchat LinkedIn Pinterest Tumblr You…" at bounding box center [610, 273] width 487 height 29
select select "INSTAGRAM"
click at [367, 259] on select "-- Please Select -- Facebook X Instagram Snapchat LinkedIn Pinterest Tumblr You…" at bounding box center [610, 273] width 487 height 29
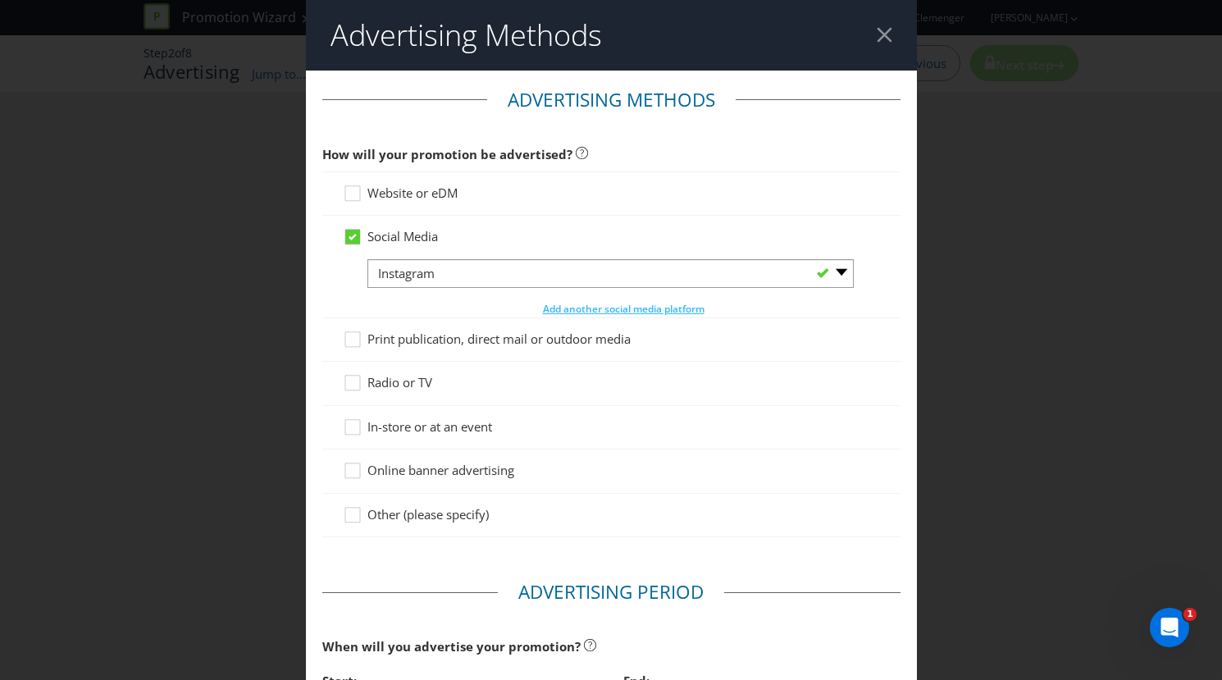
click at [459, 432] on span "In-store or at an event" at bounding box center [429, 426] width 125 height 16
click at [0, 0] on input "In-store or at an event" at bounding box center [0, 0] width 0 height 0
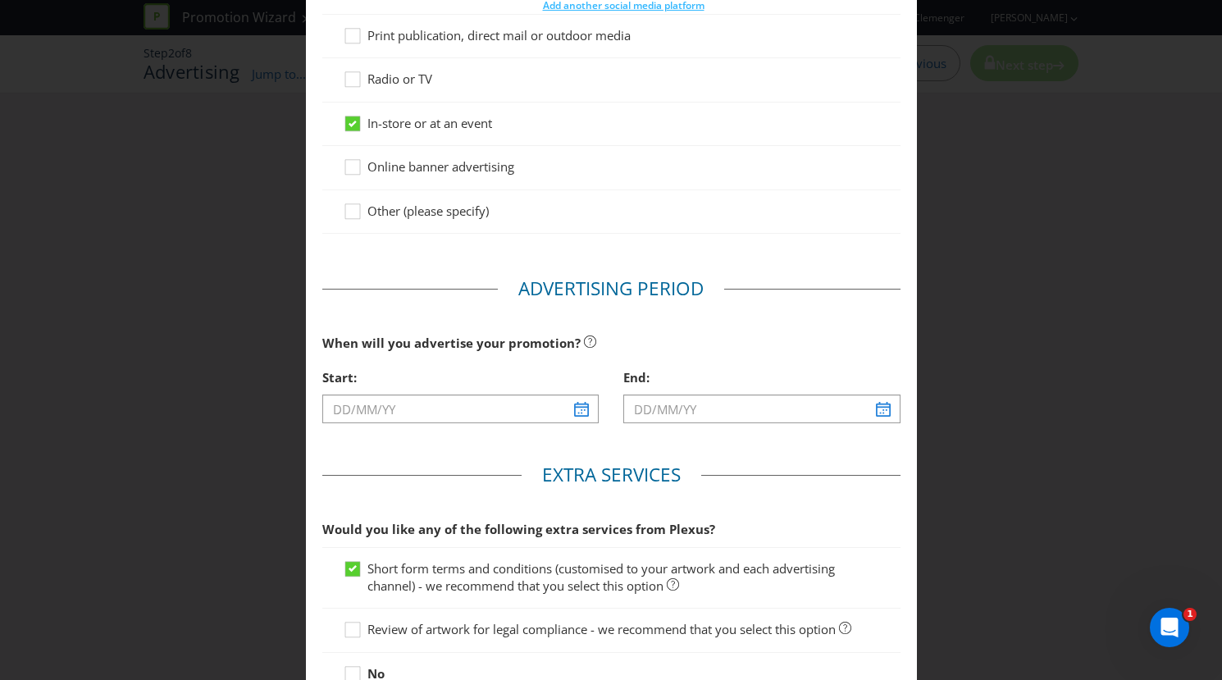
scroll to position [305, 0]
click at [447, 394] on input "text" at bounding box center [460, 407] width 277 height 29
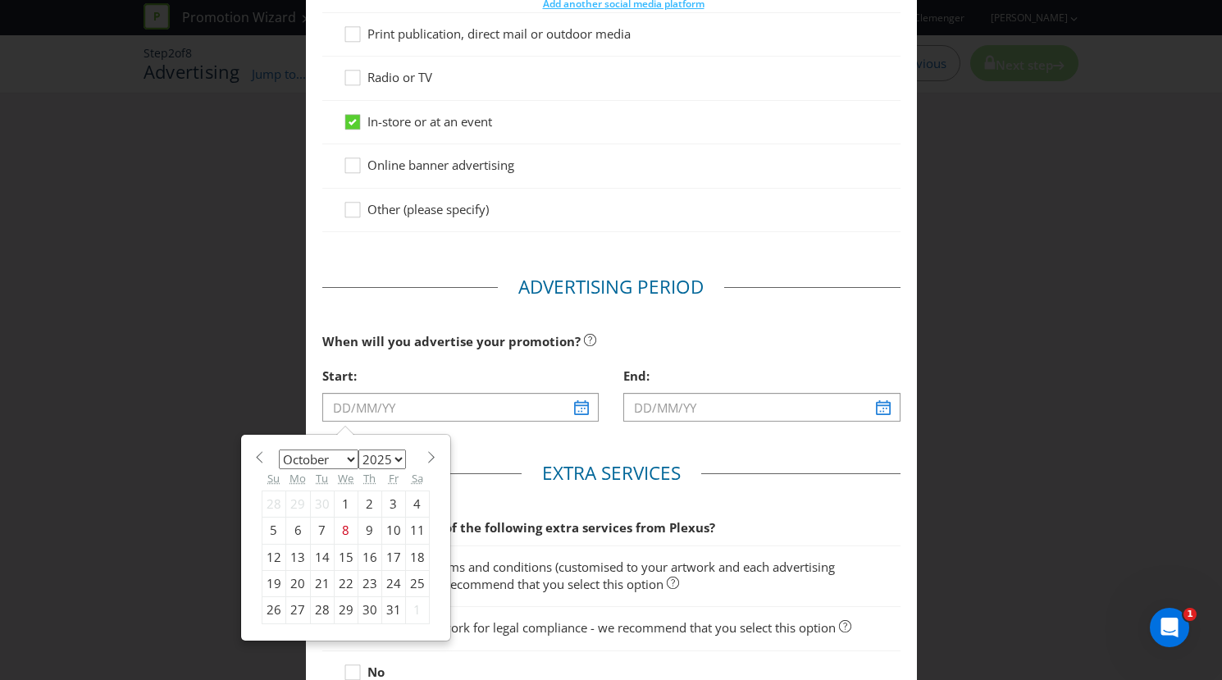
click at [372, 455] on select "2025 2026 2027 2028 2029 2030 2031 2032 2033 2034 2035" at bounding box center [382, 459] width 48 height 20
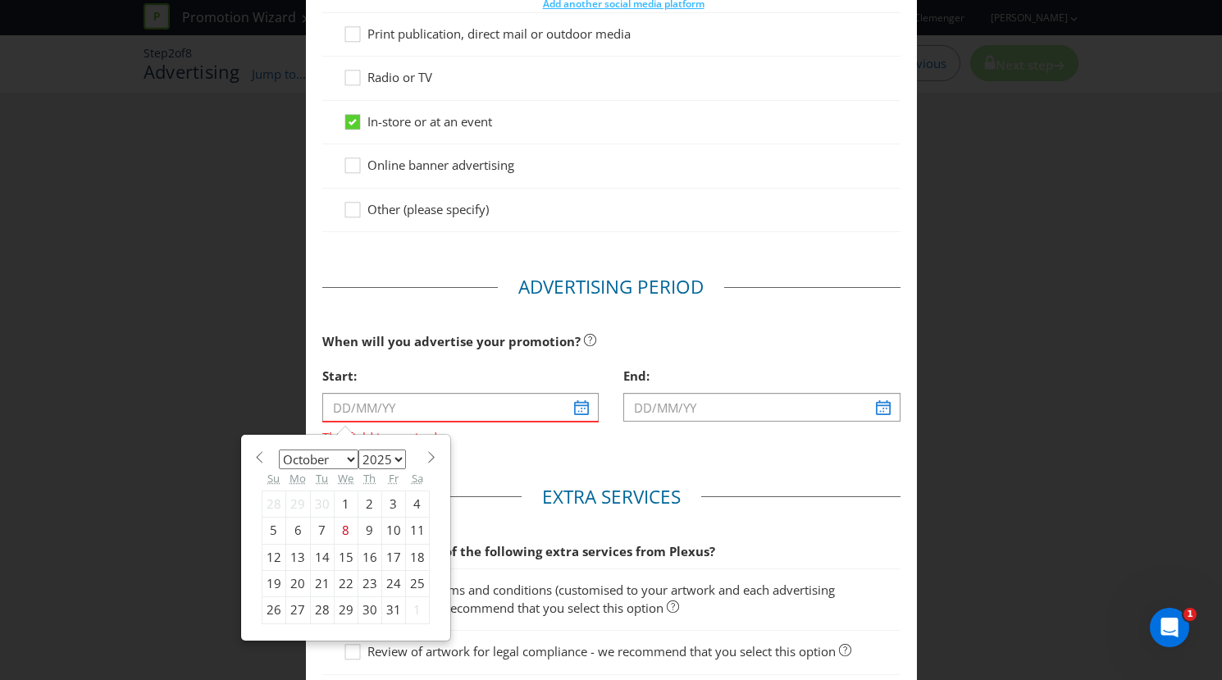
select select "2026"
click at [358, 449] on select "2025 2026 2027 2028 2029 2030 2031 2032 2033 2034 2035" at bounding box center [382, 459] width 48 height 20
click at [341, 457] on select "January February March April May June July August September October November De…" at bounding box center [319, 459] width 80 height 20
select select "0"
click at [279, 449] on select "January February March April May June July August September October November De…" at bounding box center [319, 459] width 80 height 20
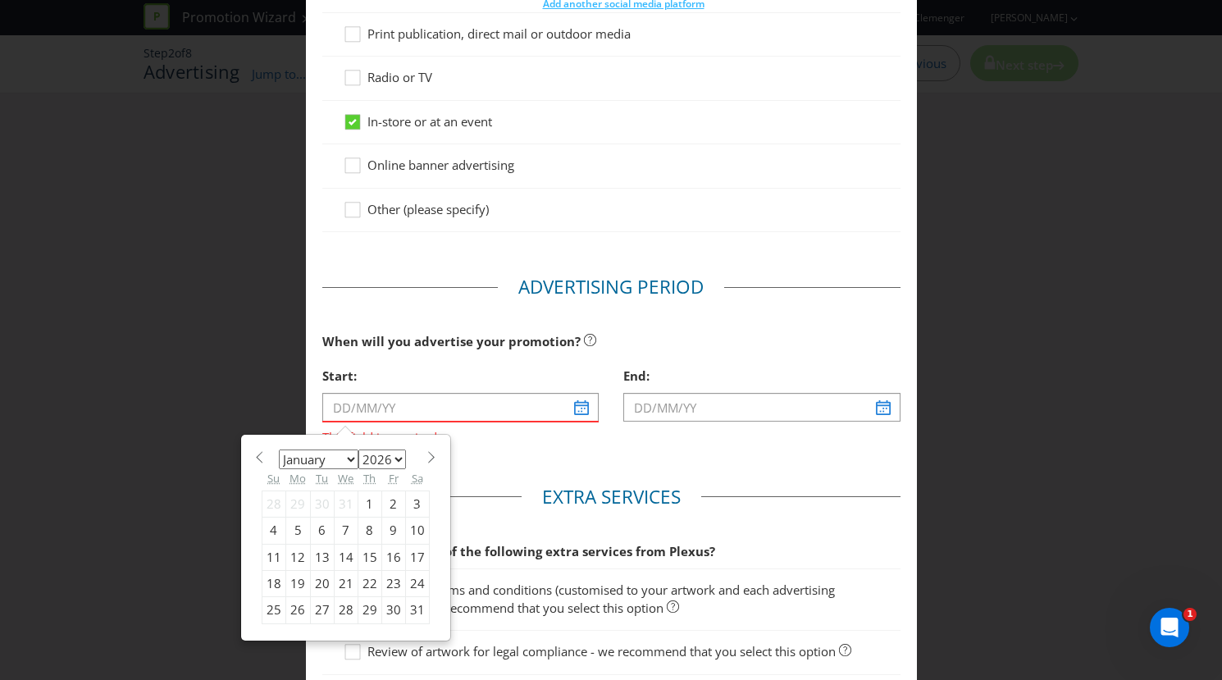
click at [294, 557] on div "12" at bounding box center [297, 557] width 25 height 26
type input "[DATE]"
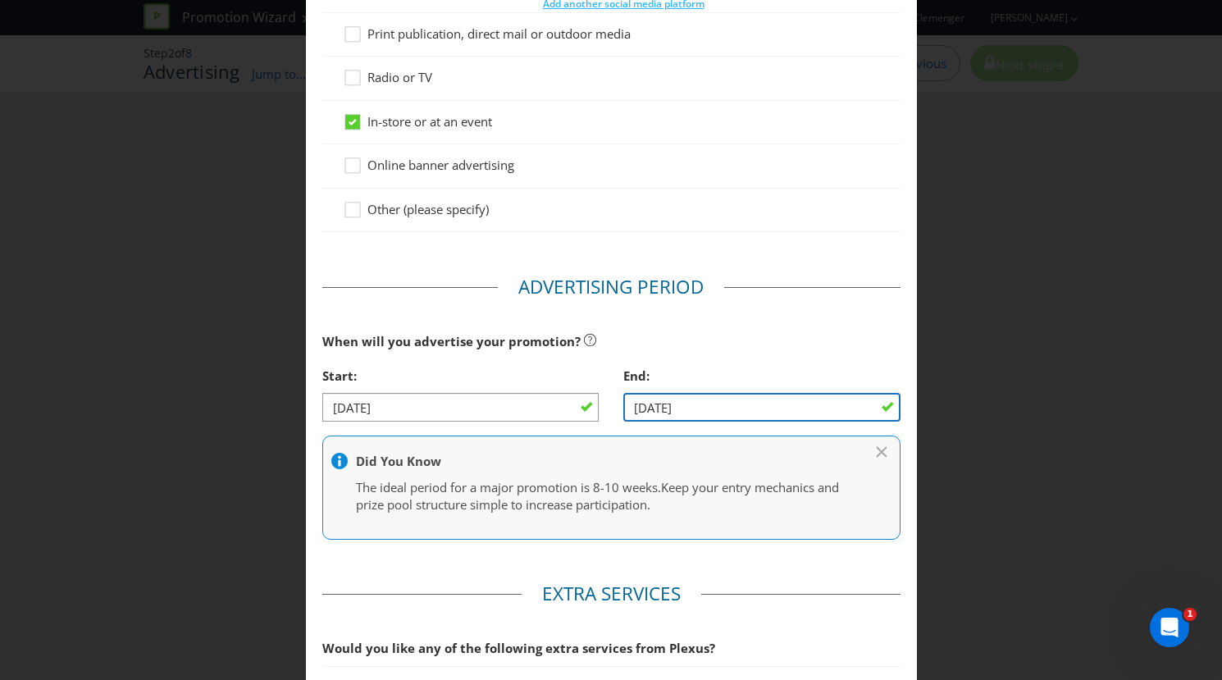
click at [682, 410] on input "[DATE]" at bounding box center [761, 407] width 277 height 29
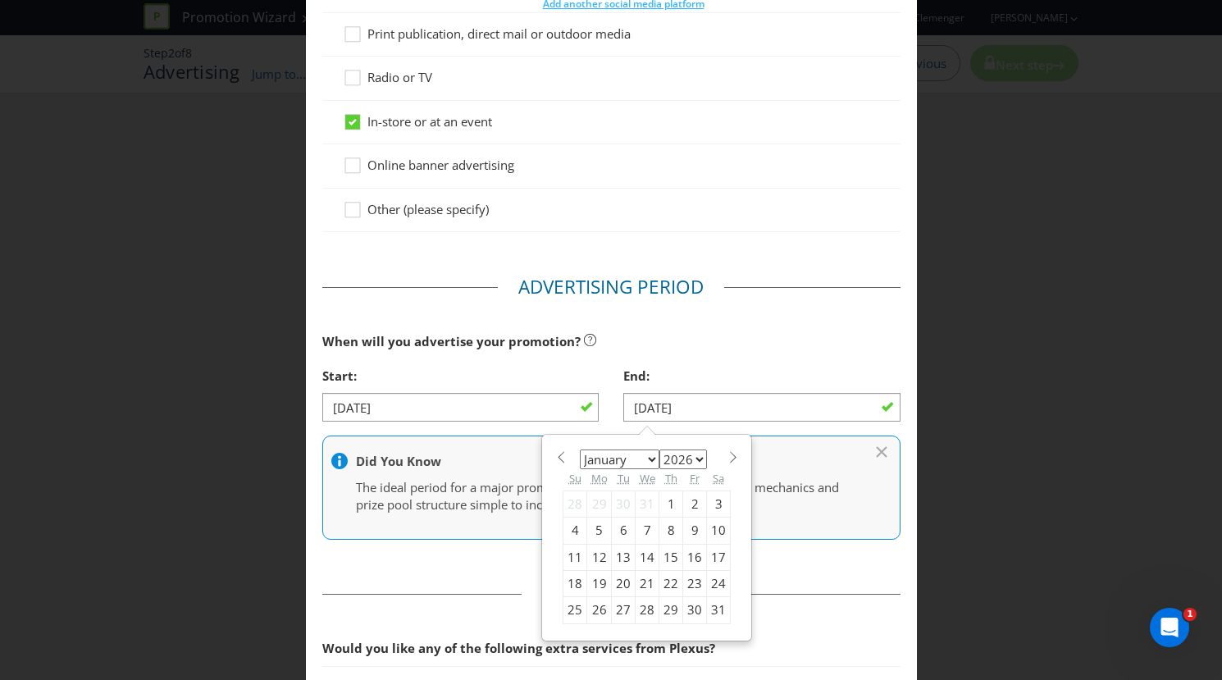
click at [683, 608] on div "30" at bounding box center [695, 610] width 24 height 26
type input "[DATE]"
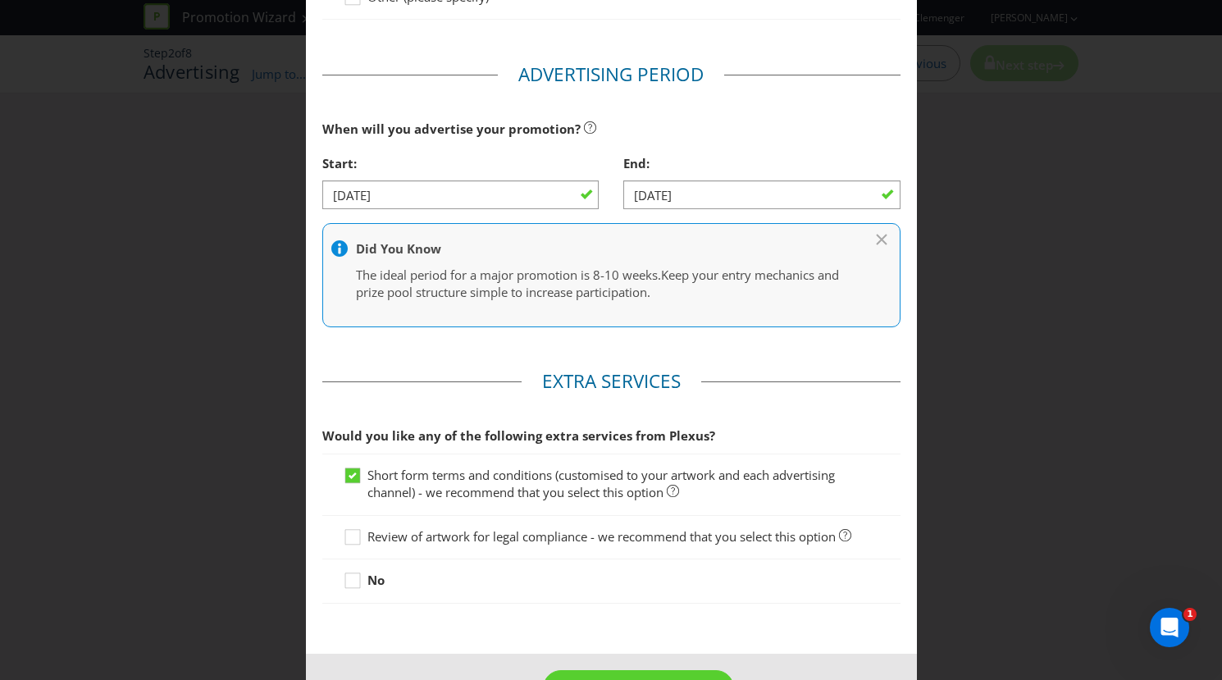
scroll to position [573, 0]
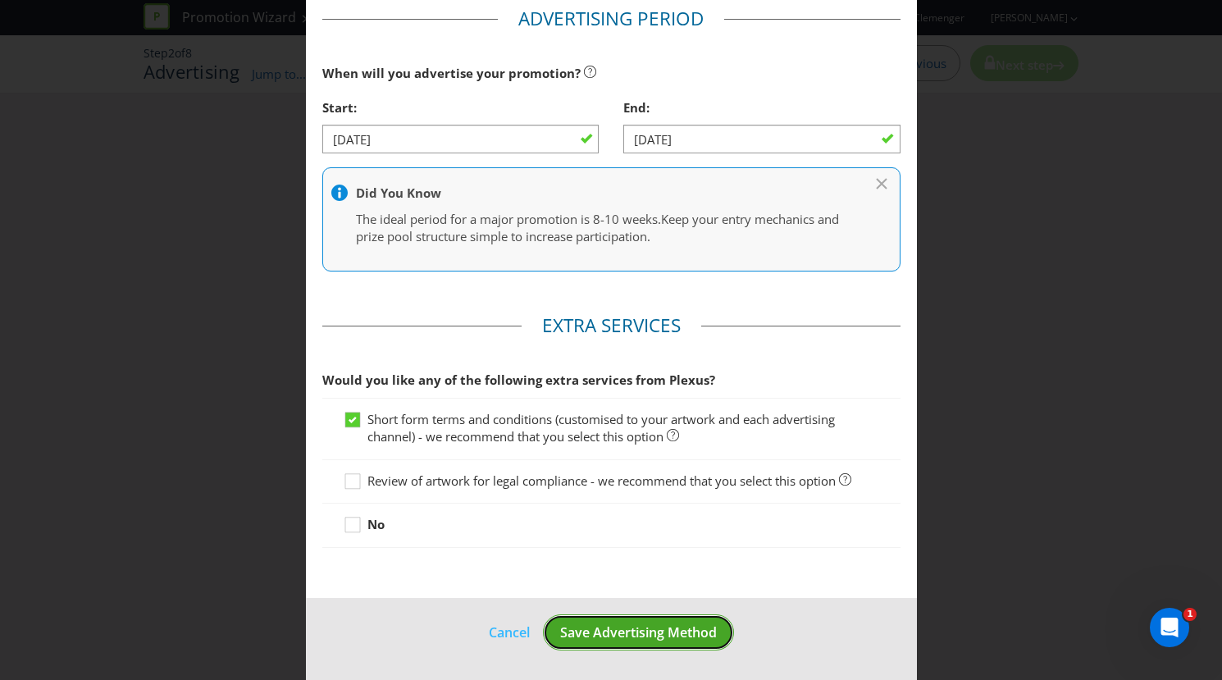
click at [638, 622] on button "Save Advertising Method" at bounding box center [638, 632] width 191 height 37
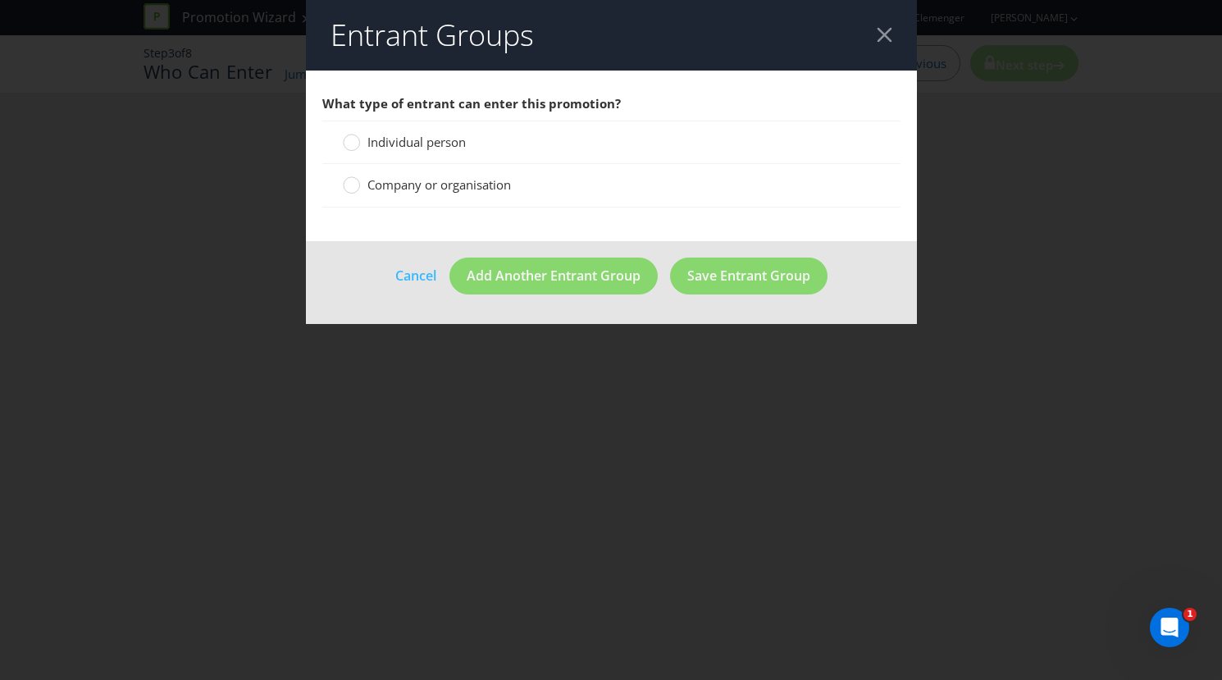
click at [414, 144] on span "Individual person" at bounding box center [416, 142] width 98 height 16
click at [0, 0] on input "Individual person" at bounding box center [0, 0] width 0 height 0
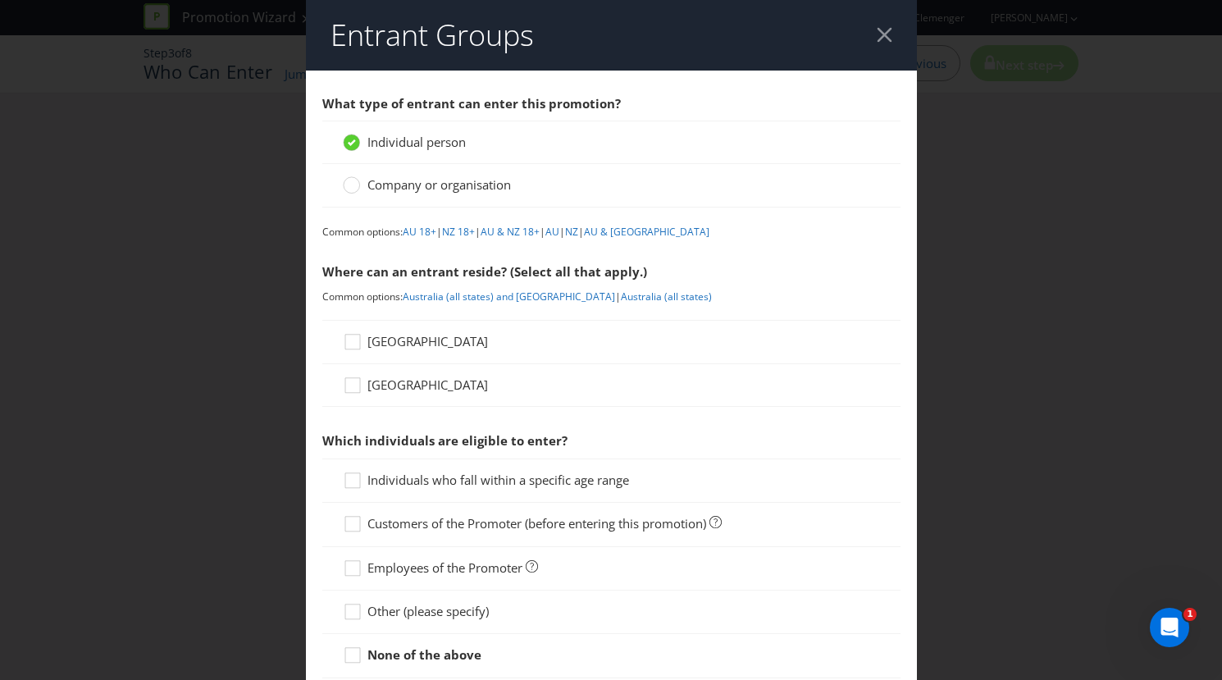
click at [374, 338] on span "[GEOGRAPHIC_DATA]" at bounding box center [427, 341] width 121 height 16
click at [0, 0] on input "[GEOGRAPHIC_DATA]" at bounding box center [0, 0] width 0 height 0
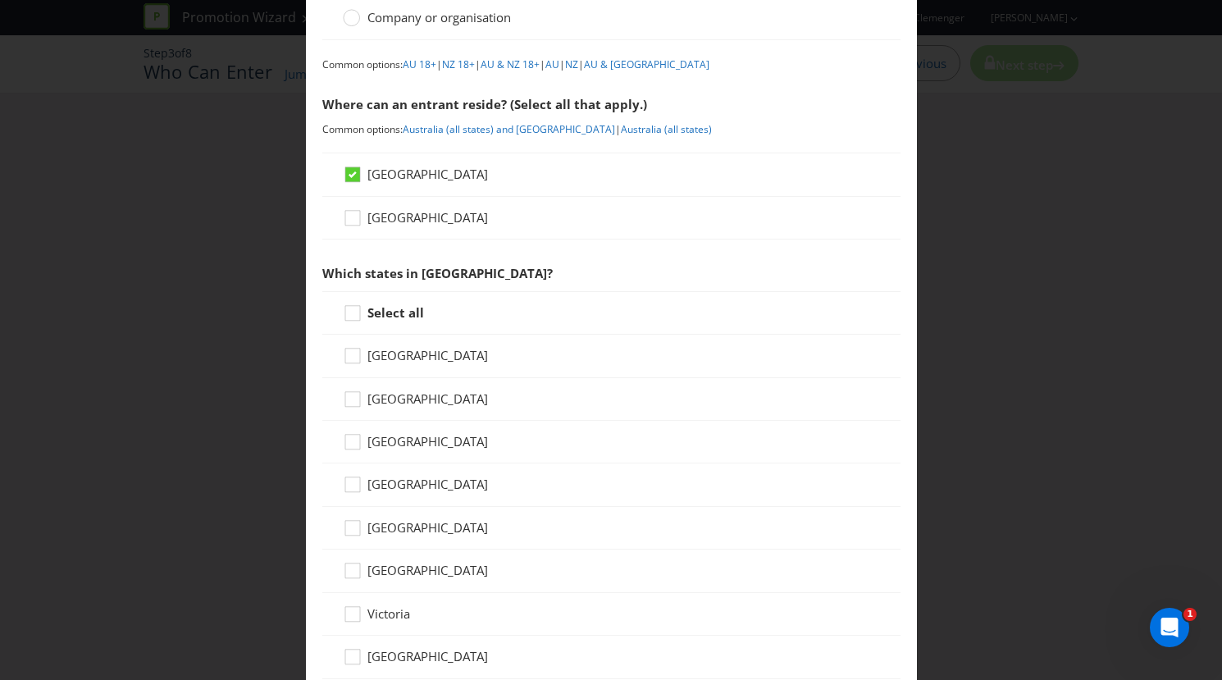
scroll to position [198, 0]
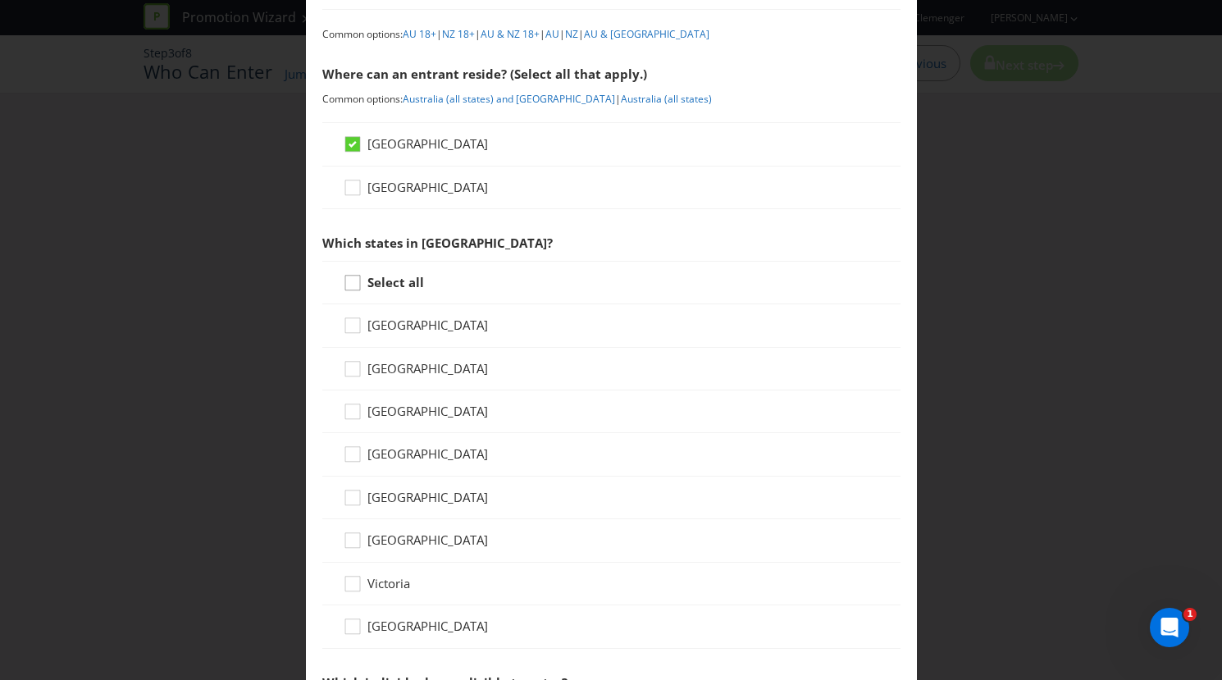
click at [350, 285] on icon at bounding box center [355, 286] width 25 height 25
click at [0, 0] on input "Select all" at bounding box center [0, 0] width 0 height 0
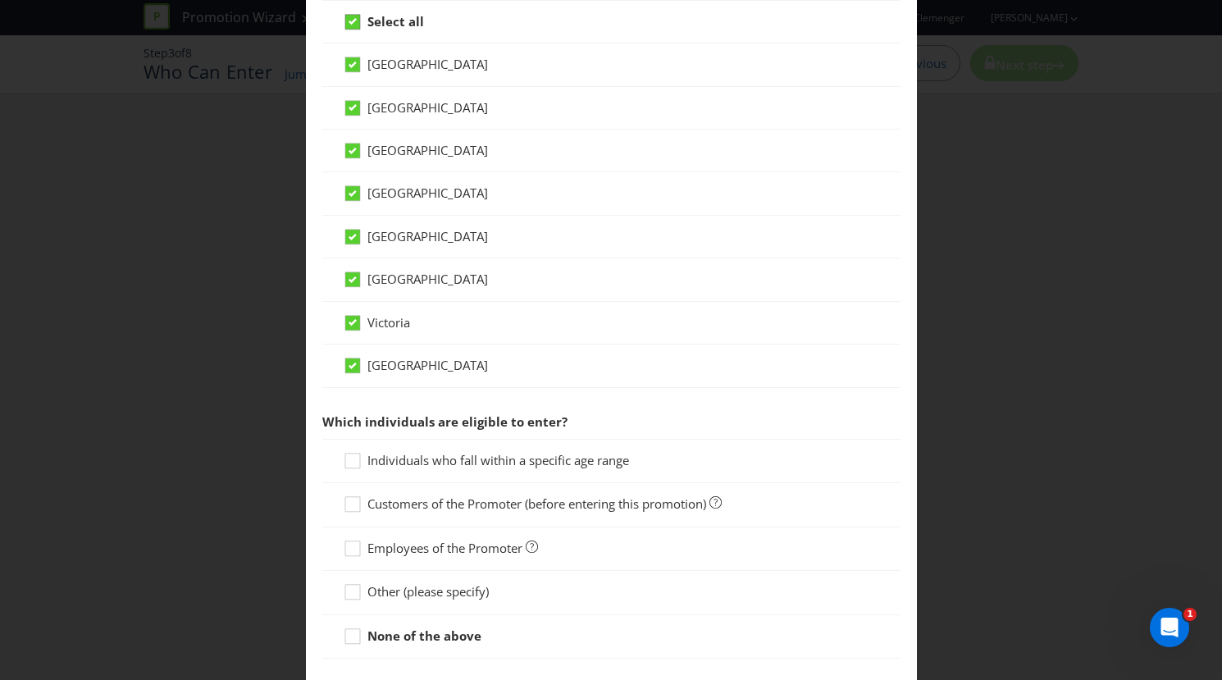
scroll to position [554, 0]
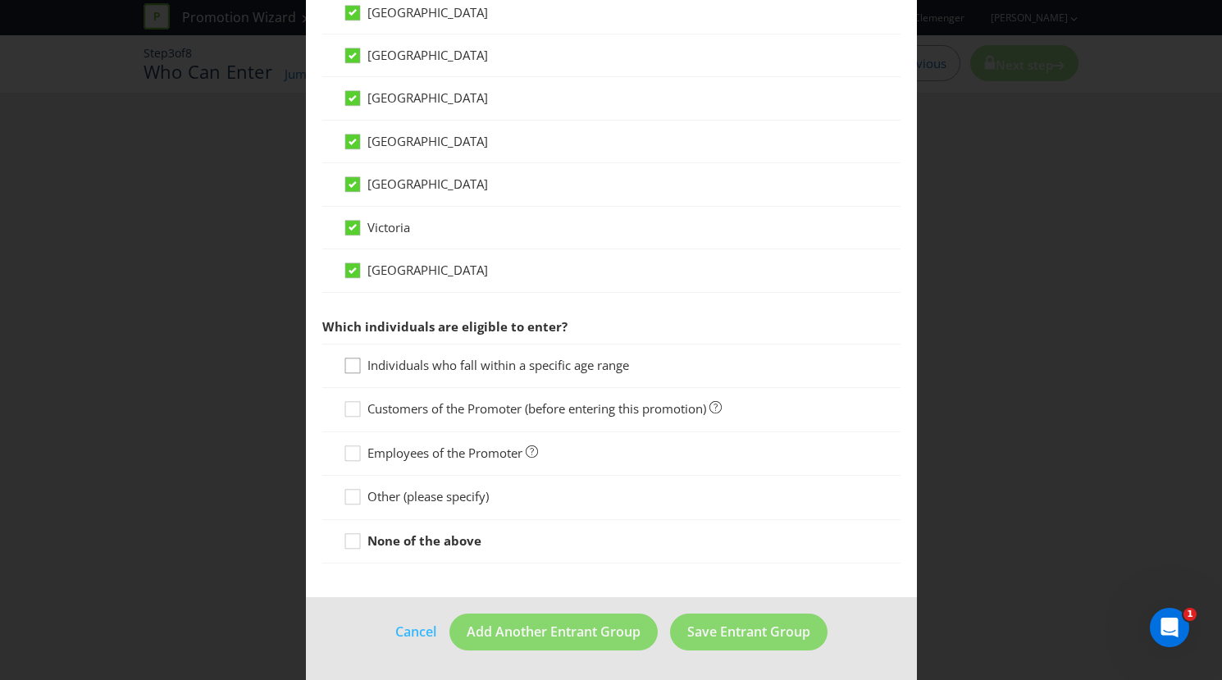
click at [350, 364] on icon at bounding box center [355, 369] width 25 height 25
click at [0, 0] on input "Individuals who fall within a specific age range" at bounding box center [0, 0] width 0 height 0
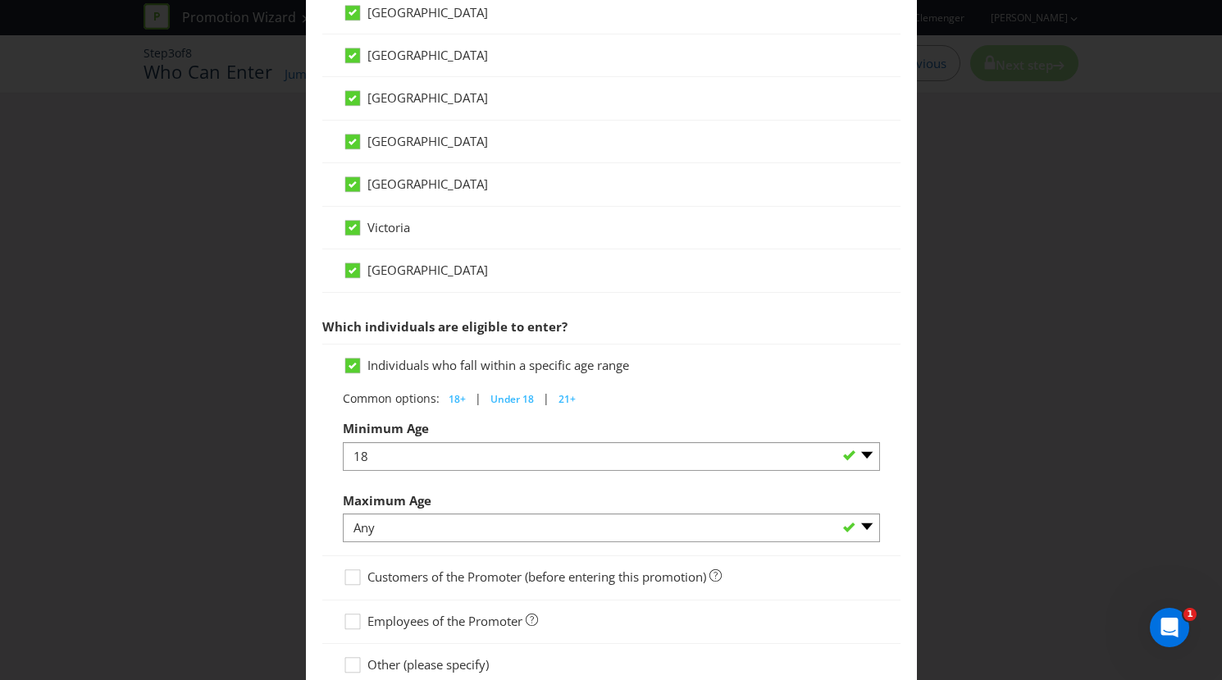
scroll to position [722, 0]
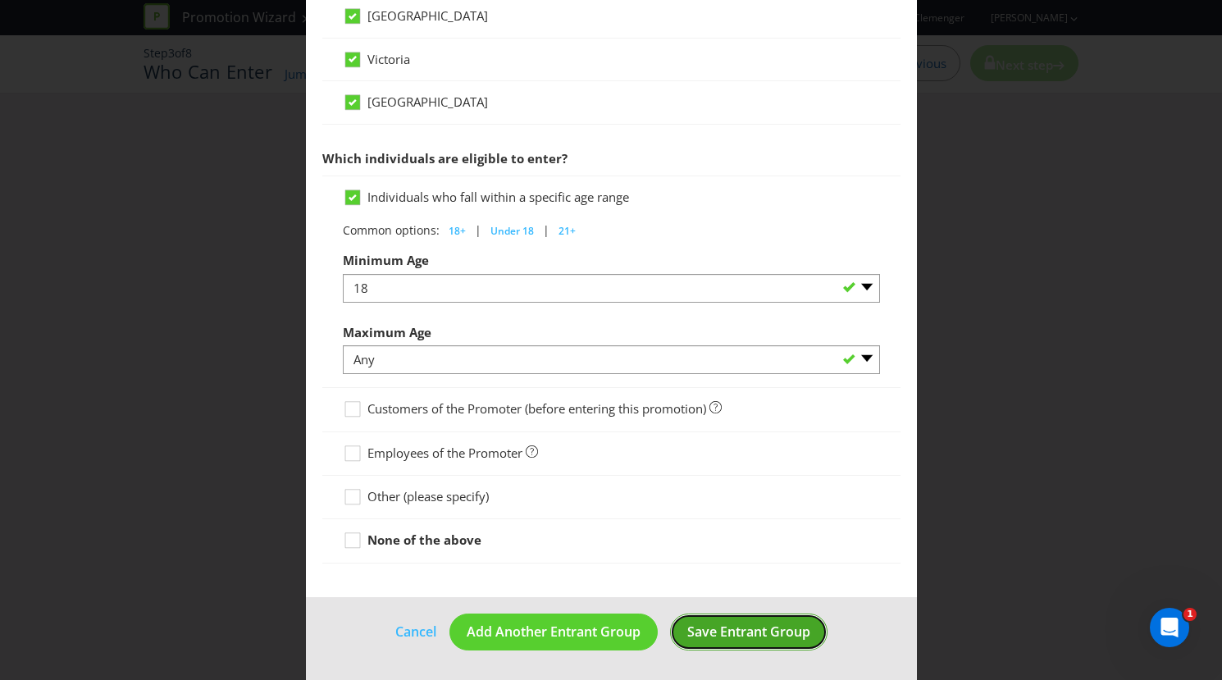
click at [747, 637] on span "Save Entrant Group" at bounding box center [748, 632] width 123 height 18
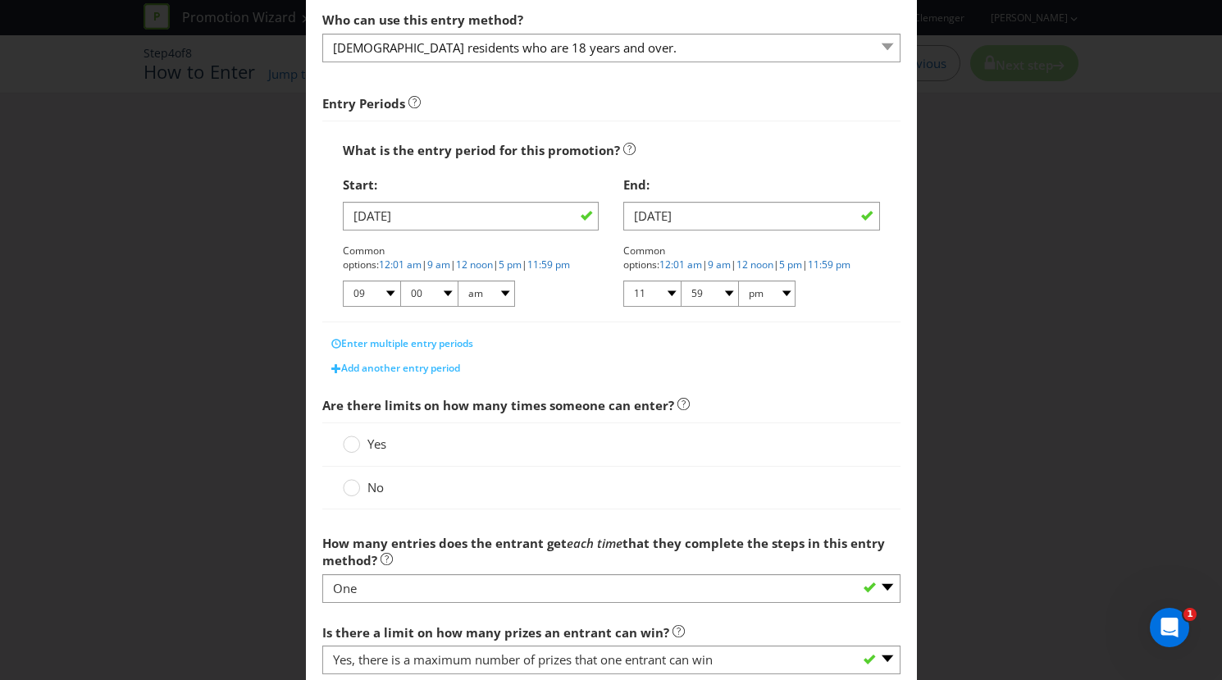
scroll to position [382, 0]
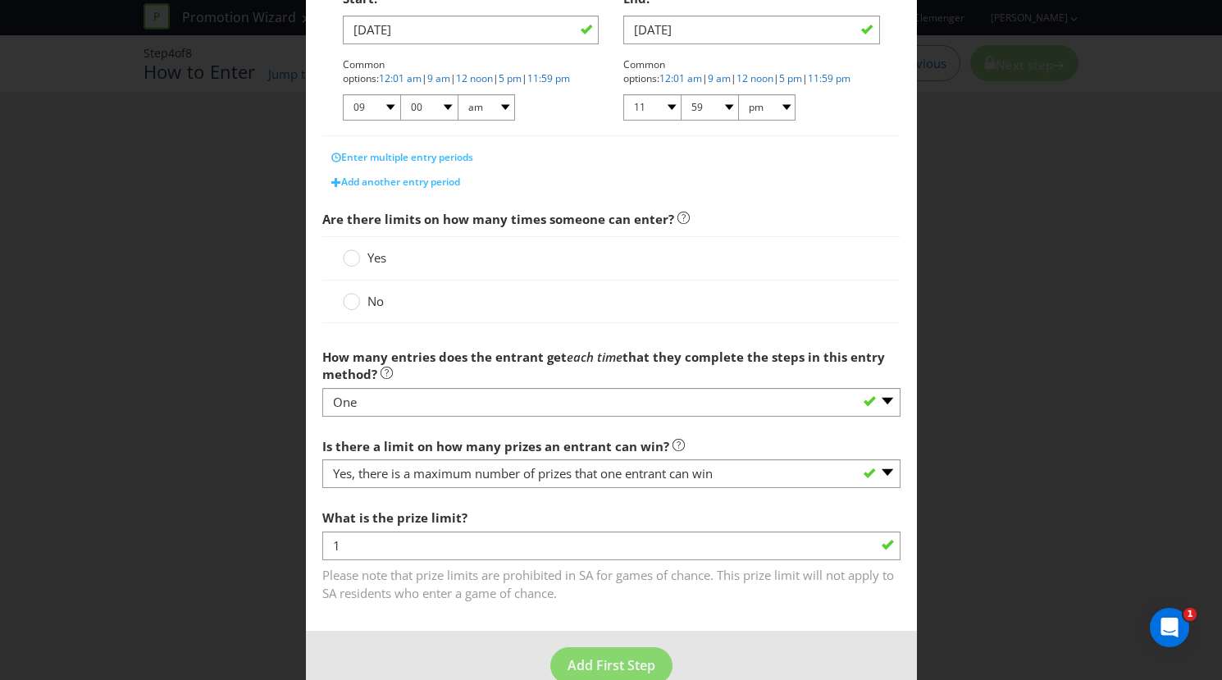
click at [372, 302] on span "No" at bounding box center [375, 301] width 16 height 16
click at [0, 0] on input "No" at bounding box center [0, 0] width 0 height 0
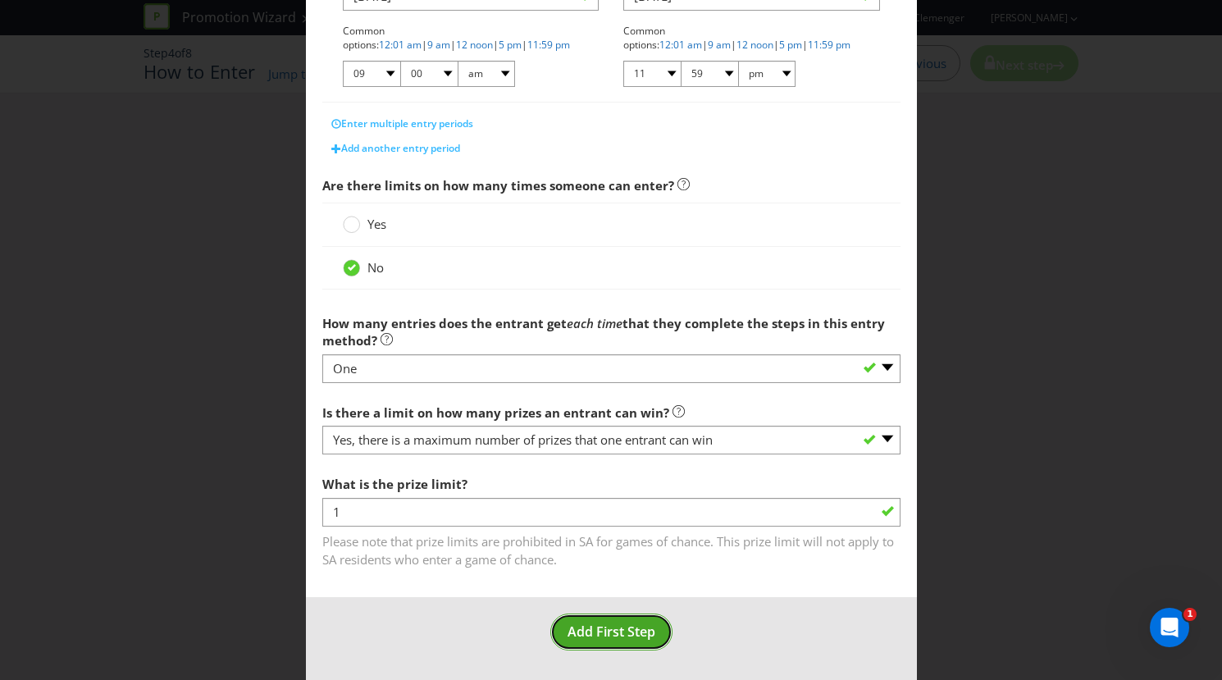
click at [616, 634] on span "Add First Step" at bounding box center [612, 632] width 88 height 18
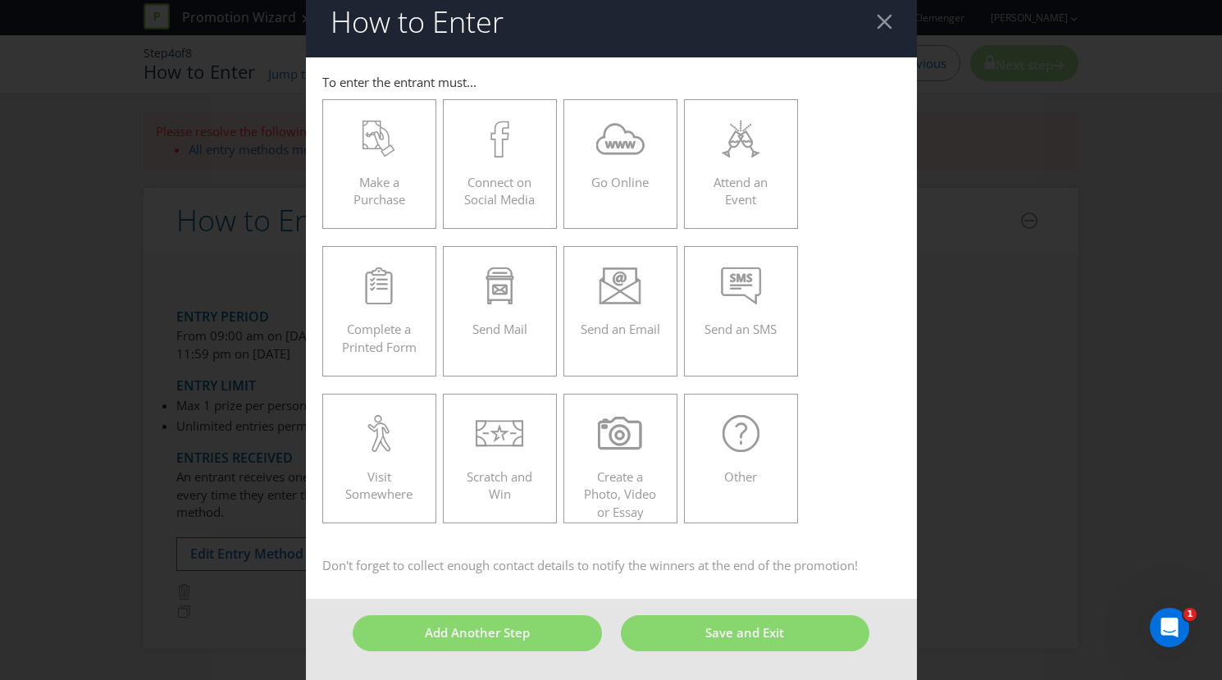
scroll to position [12, 0]
click at [721, 180] on span "Attend an Event" at bounding box center [741, 192] width 54 height 34
click at [0, 0] on input "Attend an Event" at bounding box center [0, 0] width 0 height 0
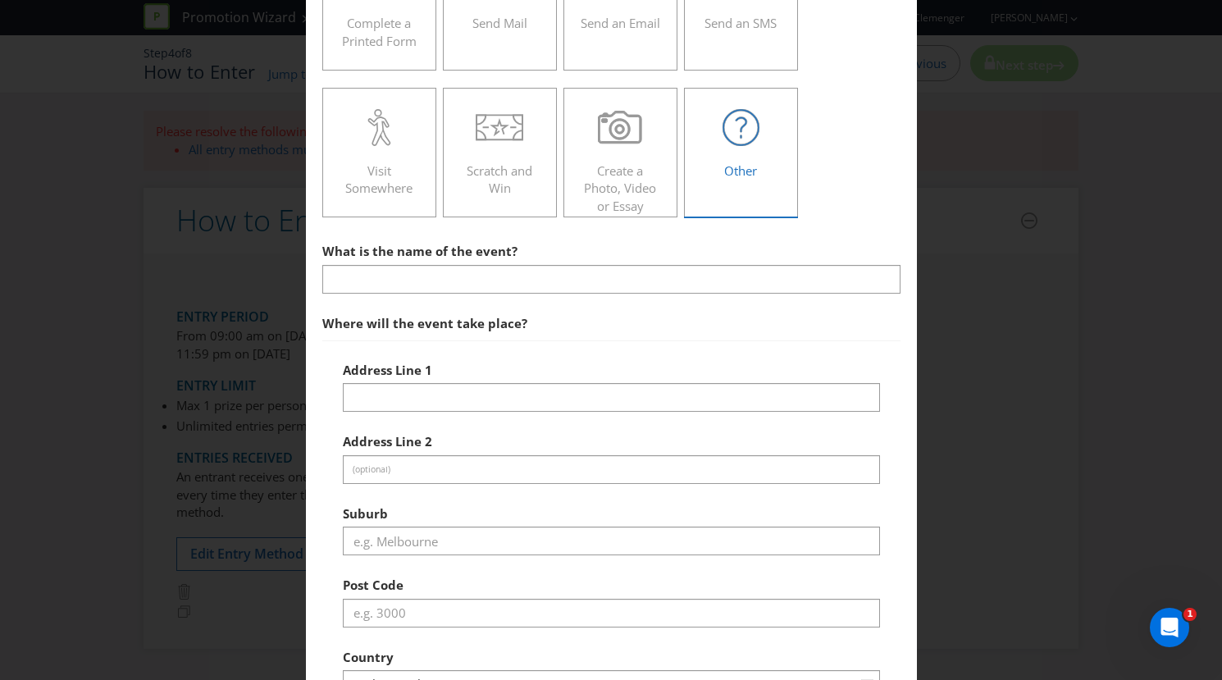
click at [741, 162] on span "Other" at bounding box center [740, 170] width 33 height 16
click at [0, 0] on input "Other" at bounding box center [0, 0] width 0 height 0
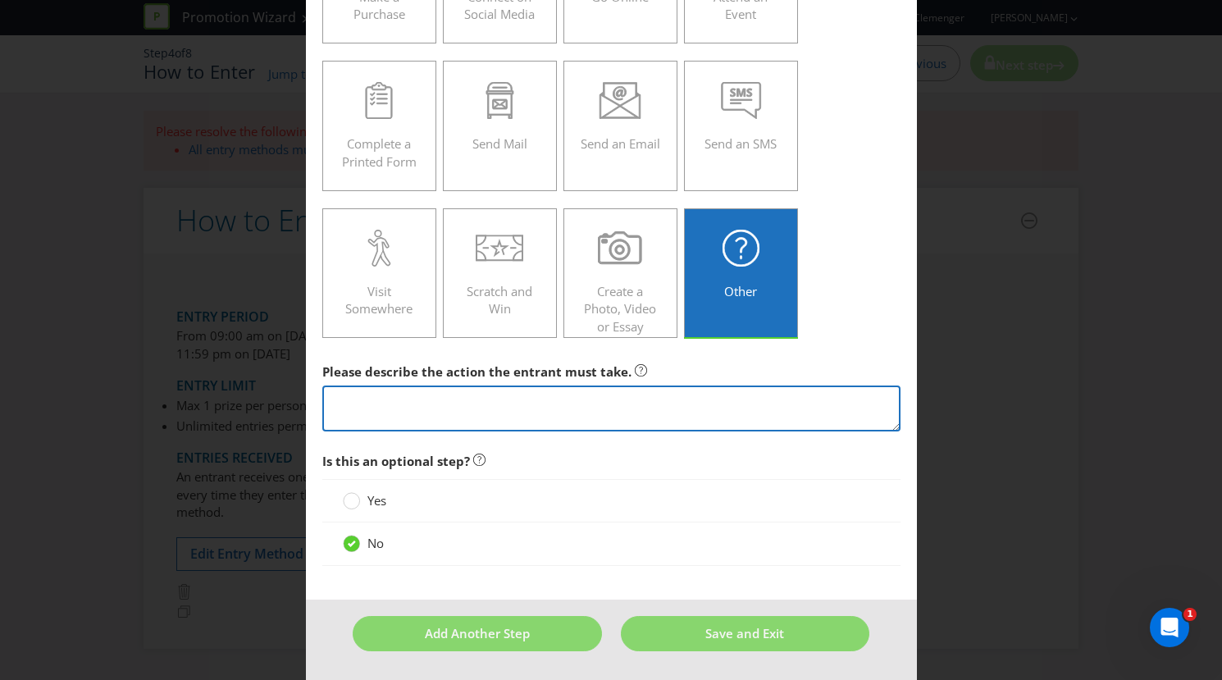
click at [459, 405] on textarea at bounding box center [611, 408] width 578 height 47
paste textarea "To enter the Promotion, the entrant must complete the following steps during th…"
type textarea "To enter the Promotion, the entrant must complete the following steps during th…"
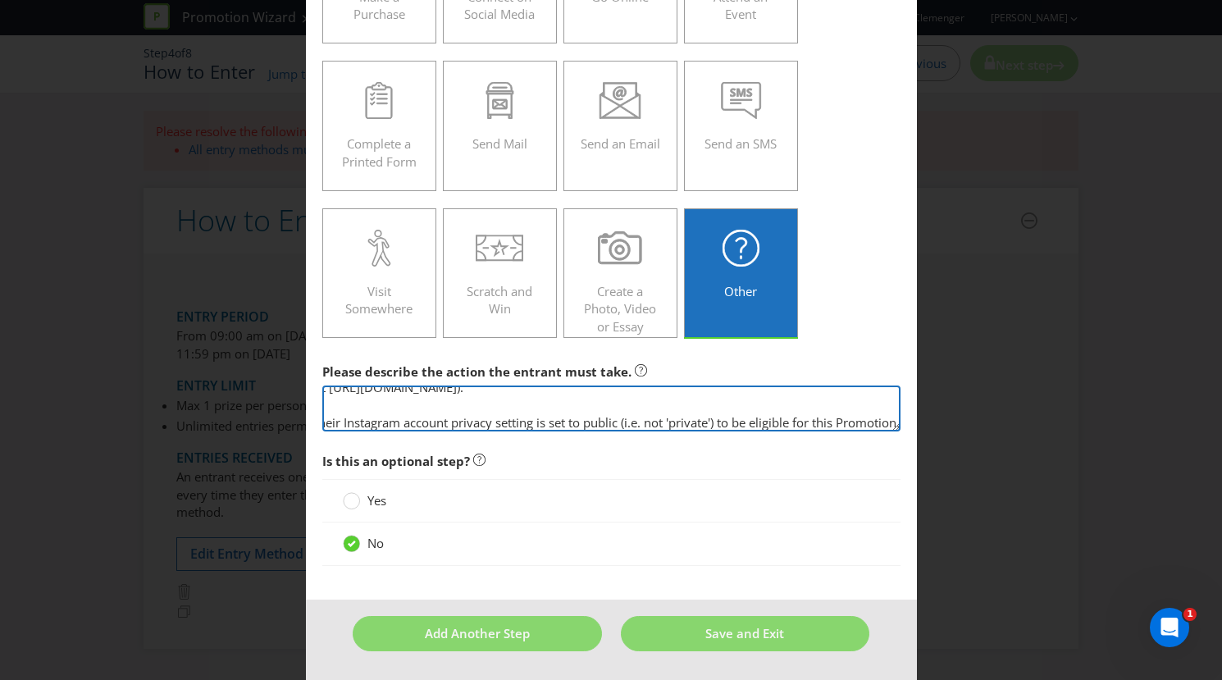
scroll to position [0, 0]
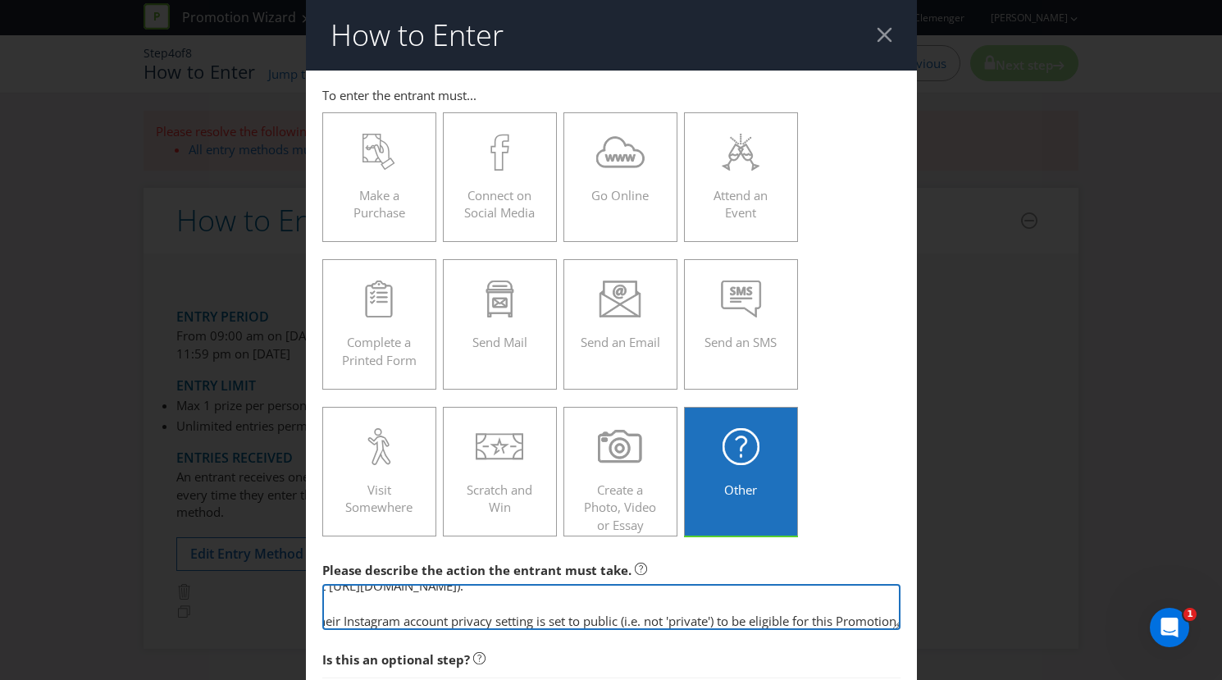
click at [553, 599] on textarea "To enter the Promotion, the entrant must complete the following steps during th…" at bounding box center [611, 607] width 578 height 47
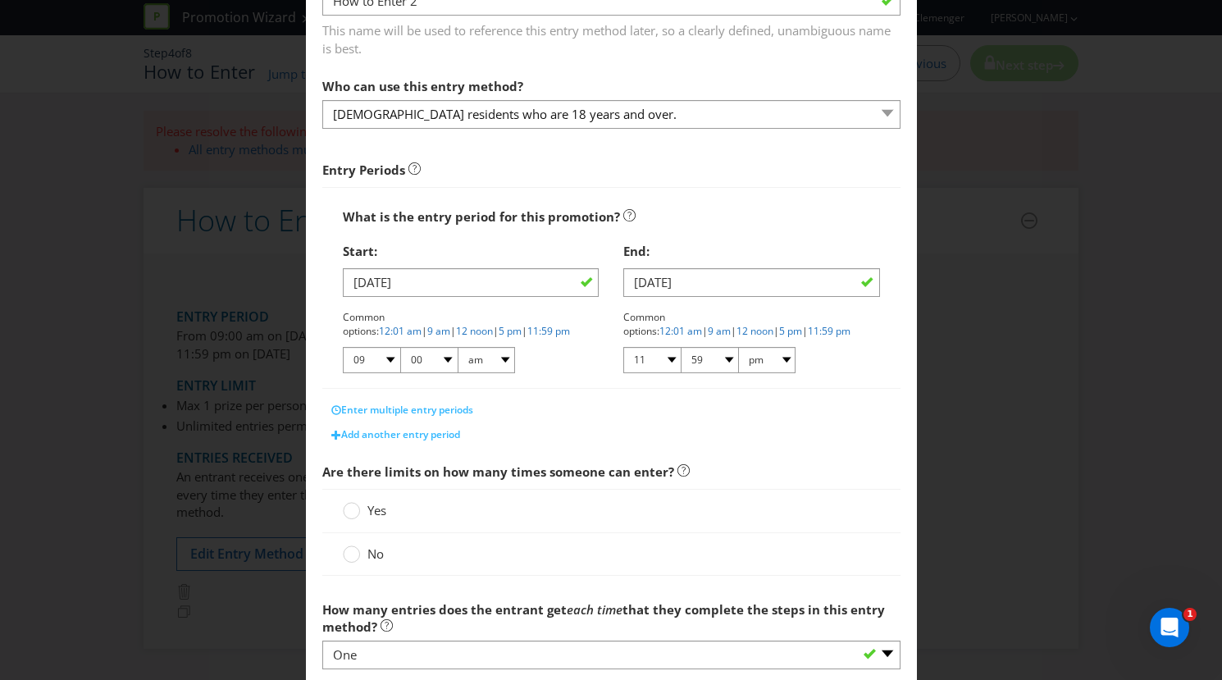
scroll to position [416, 0]
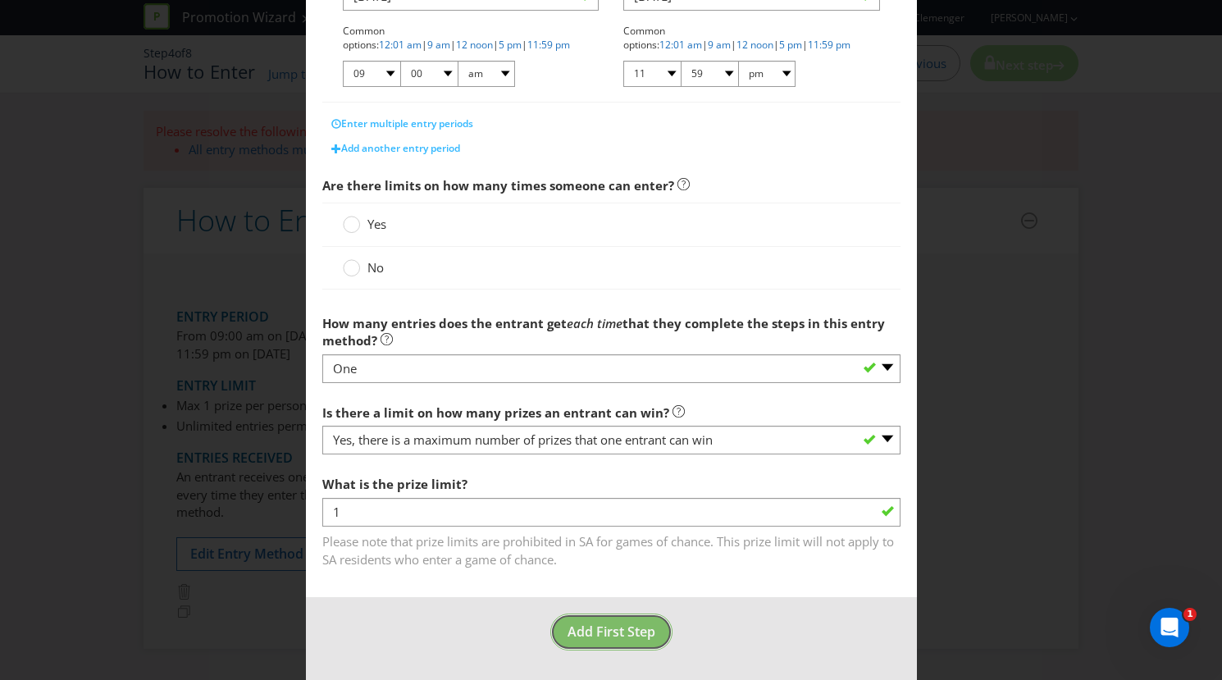
click at [594, 628] on span "Add First Step" at bounding box center [612, 632] width 88 height 18
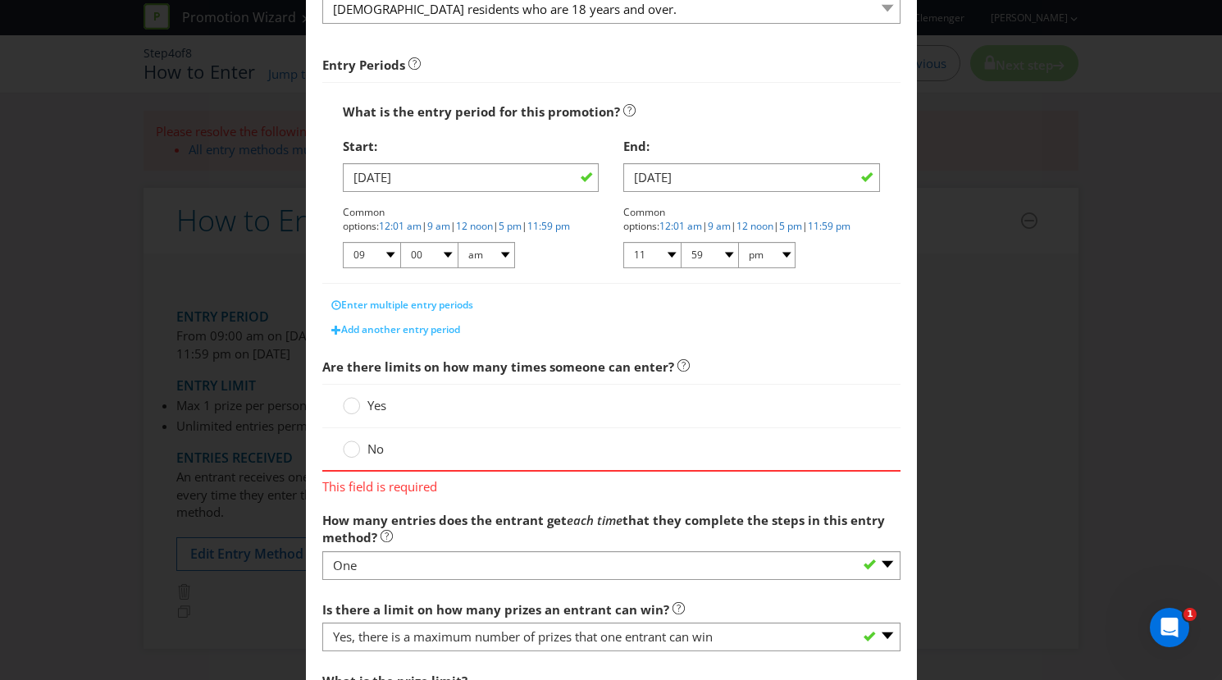
scroll to position [249, 0]
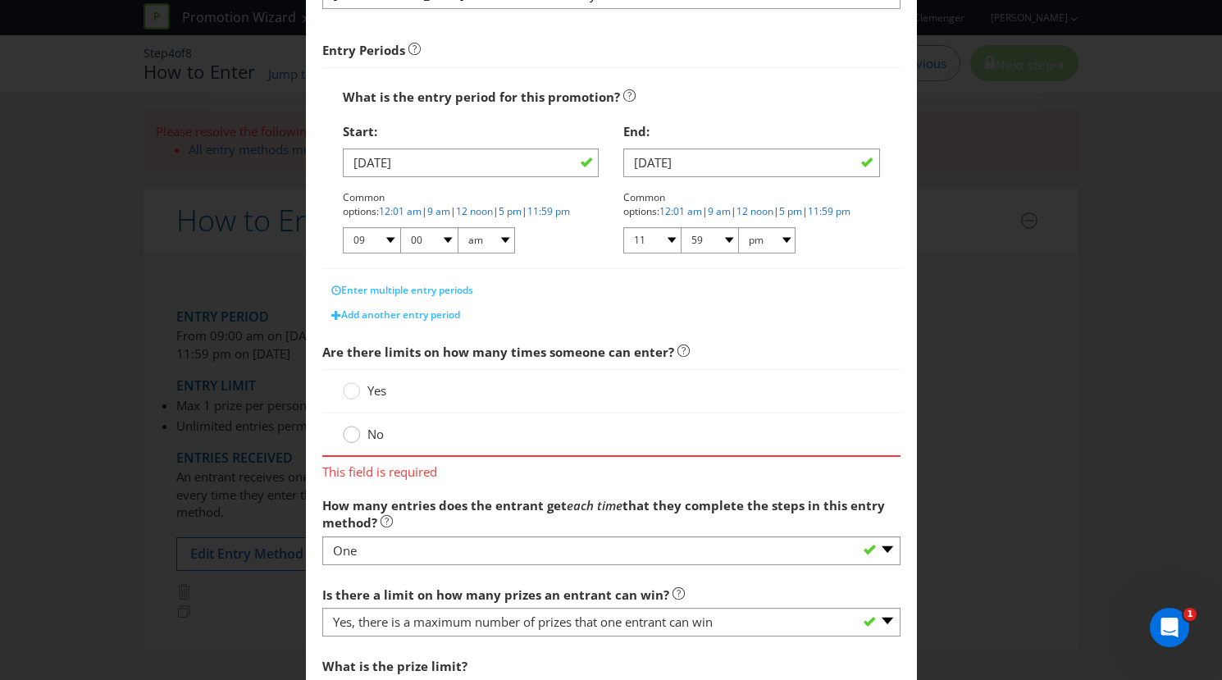
click at [354, 436] on circle at bounding box center [351, 434] width 16 height 16
click at [0, 0] on input "No" at bounding box center [0, 0] width 0 height 0
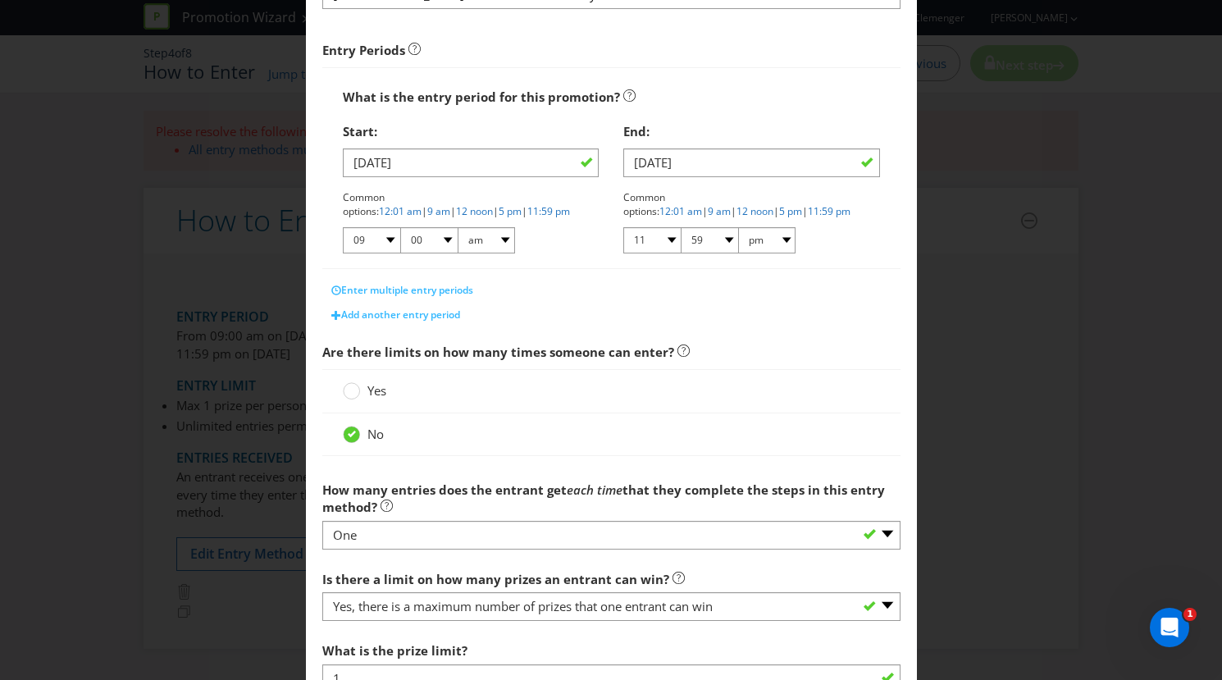
scroll to position [416, 0]
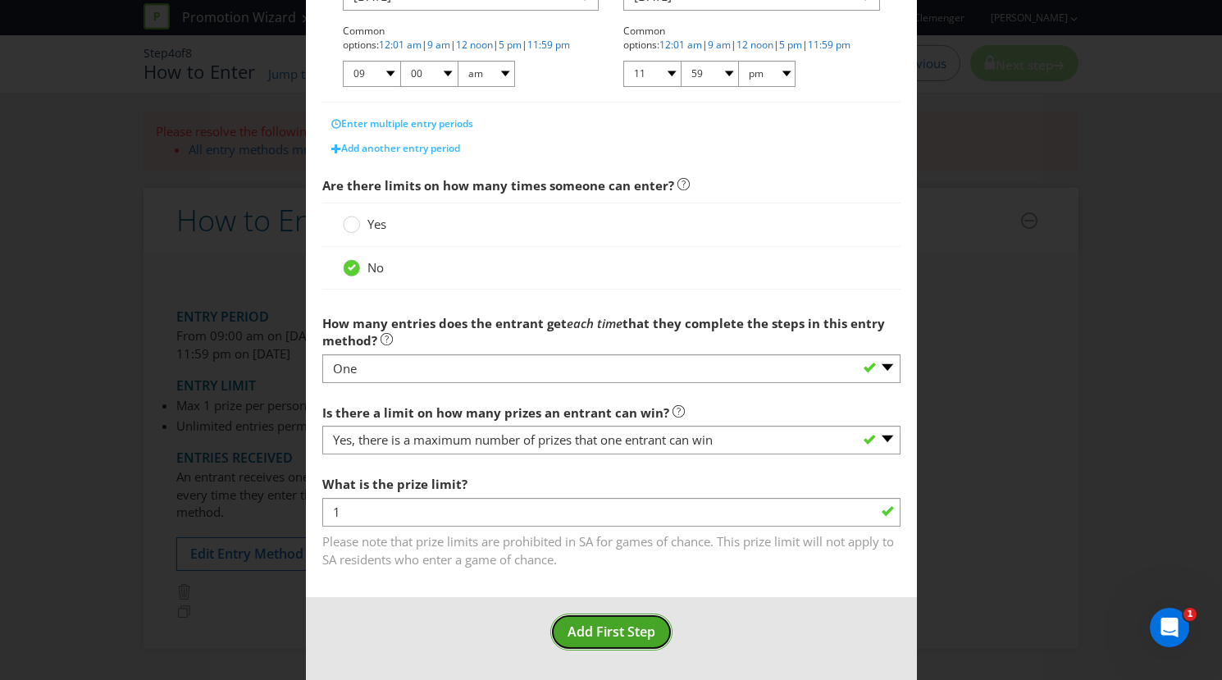
click at [606, 638] on span "Add First Step" at bounding box center [612, 632] width 88 height 18
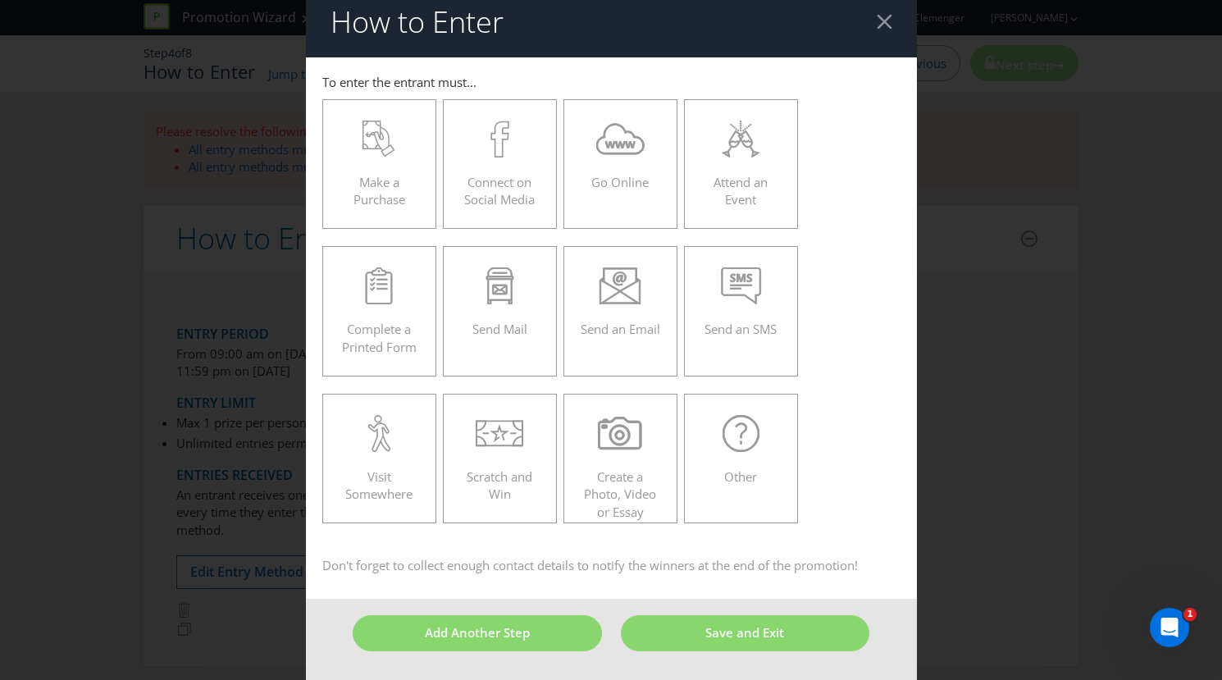
scroll to position [12, 0]
click at [723, 426] on icon at bounding box center [741, 434] width 37 height 37
click at [0, 0] on input "Other" at bounding box center [0, 0] width 0 height 0
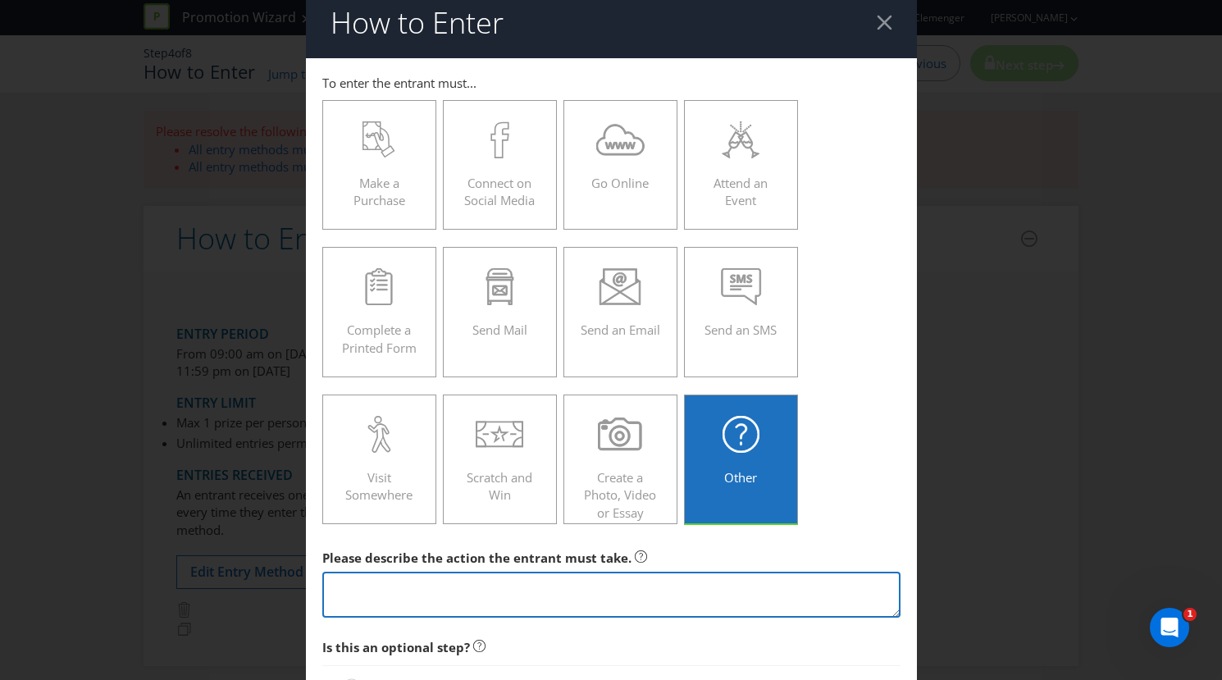
click at [599, 593] on textarea at bounding box center [611, 595] width 578 height 47
paste textarea "To enter the Promotion, the entrant must complete the following steps during th…"
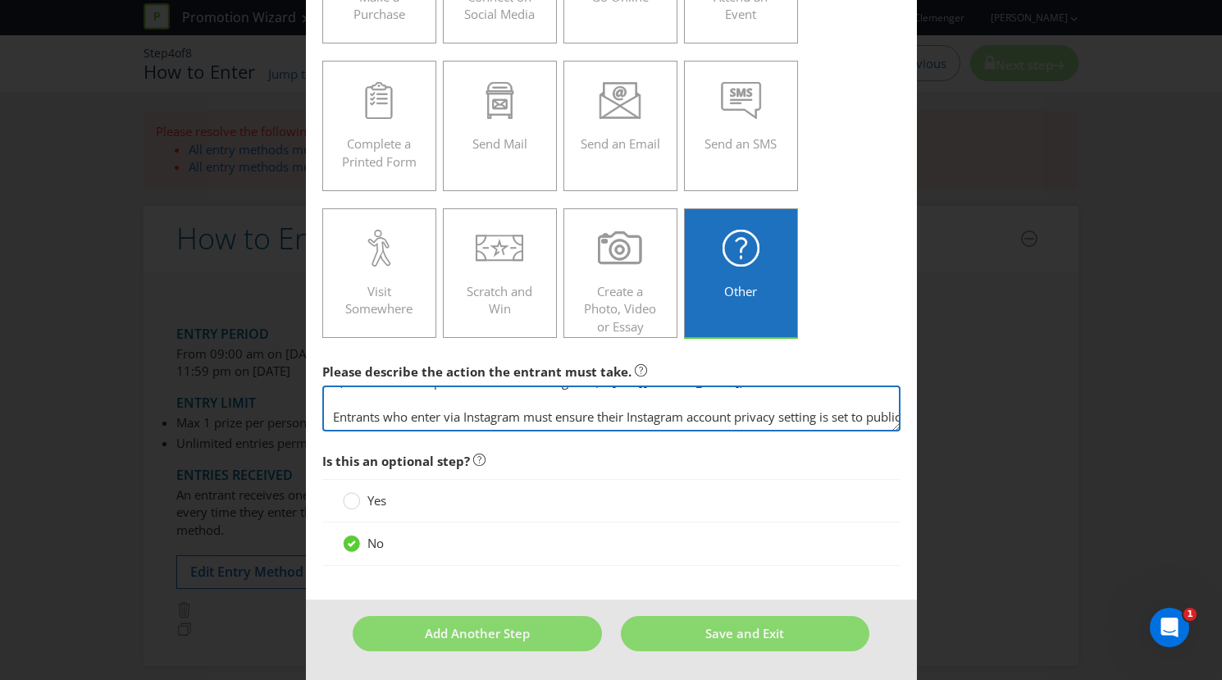
scroll to position [105, 0]
type textarea "To enter the Promotion, the entrant must complete the following steps during th…"
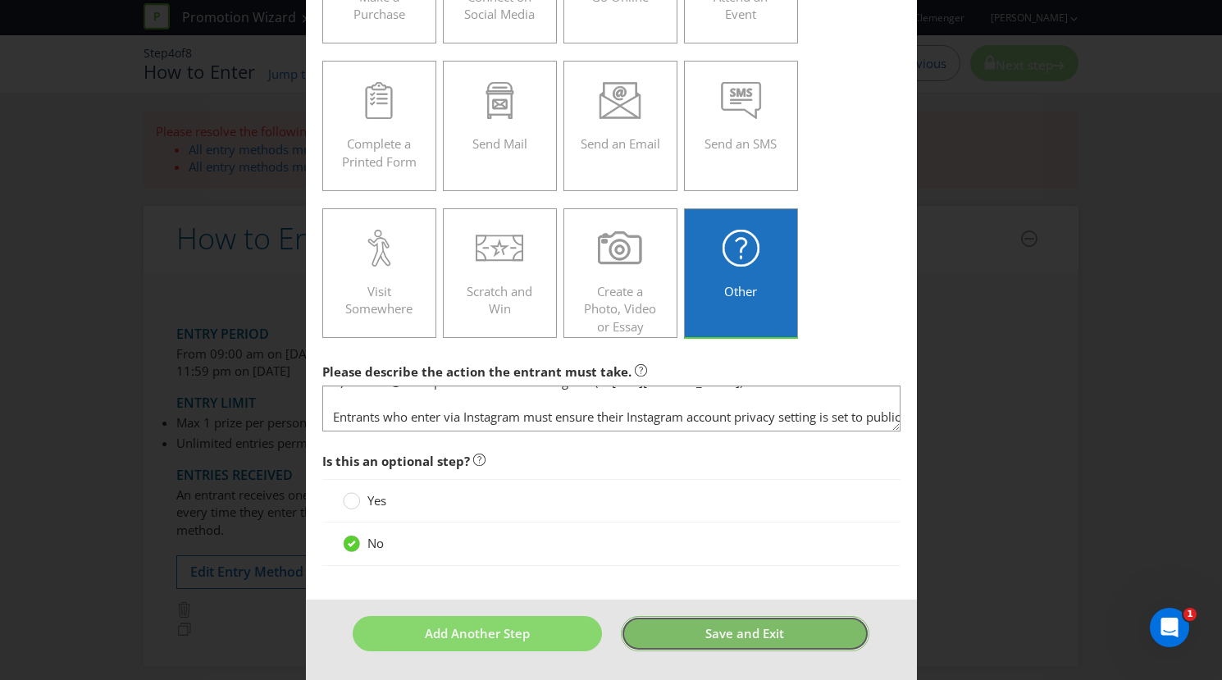
click at [691, 632] on button "Save and Exit" at bounding box center [745, 633] width 249 height 35
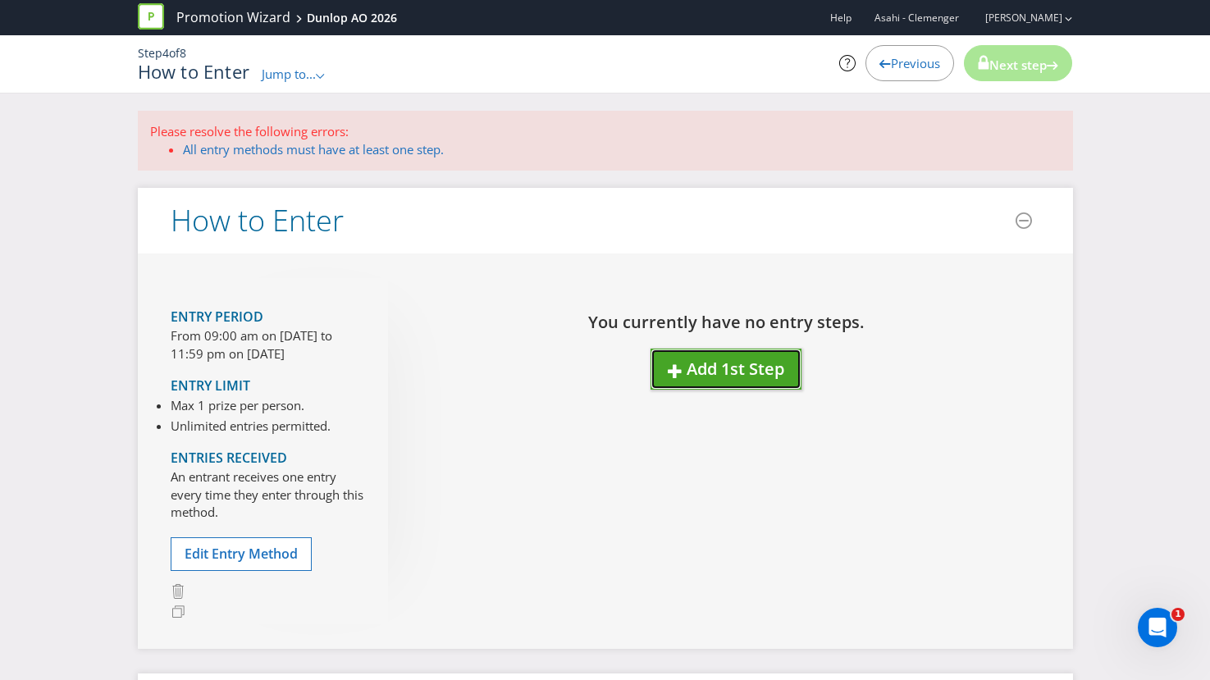
click at [701, 375] on span "Add 1st Step" at bounding box center [735, 369] width 98 height 22
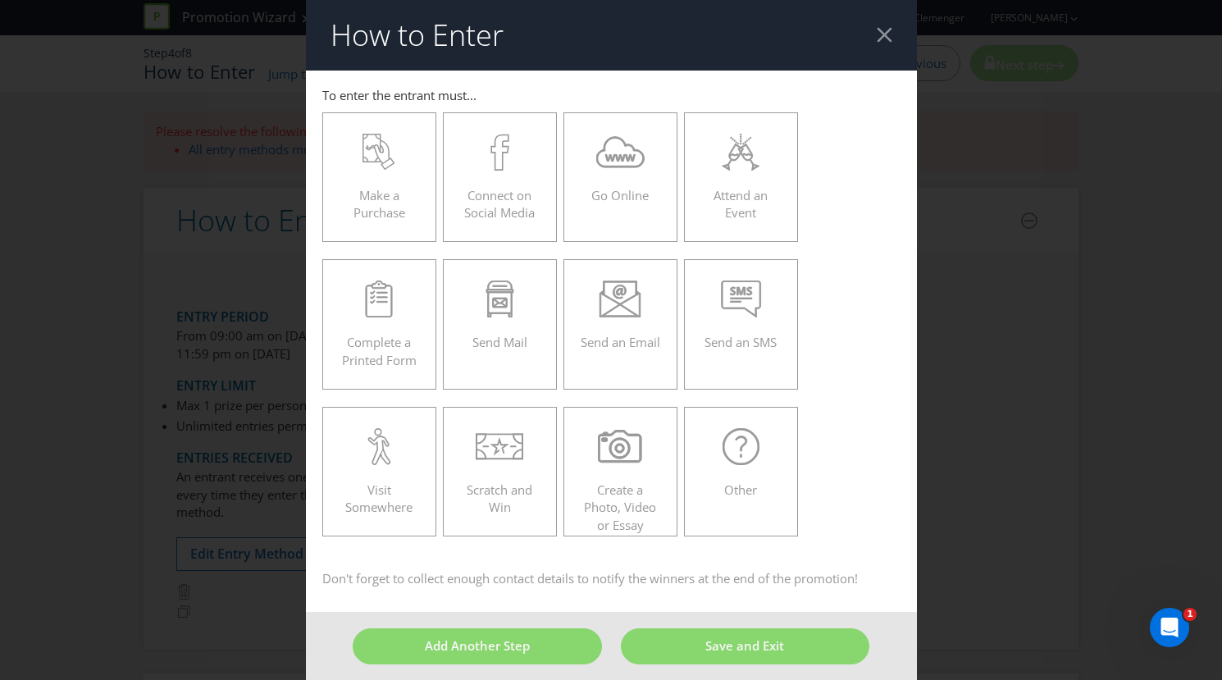
scroll to position [12, 0]
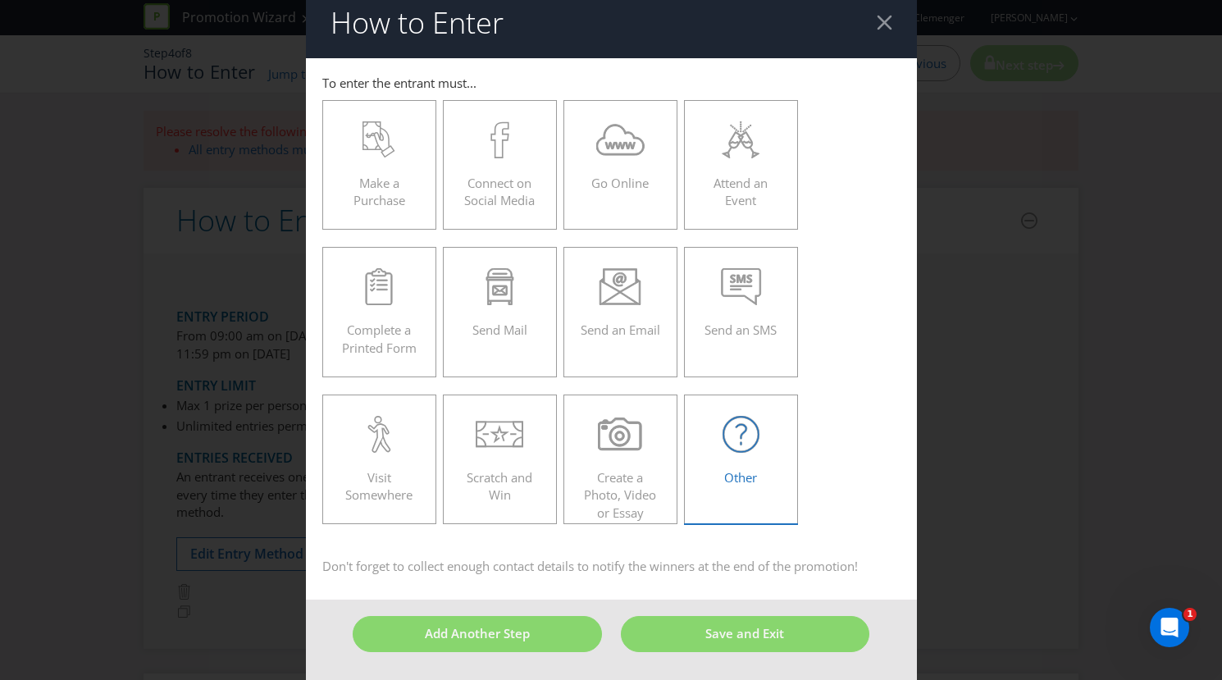
click at [738, 469] on span "Other" at bounding box center [740, 477] width 33 height 16
click at [0, 0] on input "Other" at bounding box center [0, 0] width 0 height 0
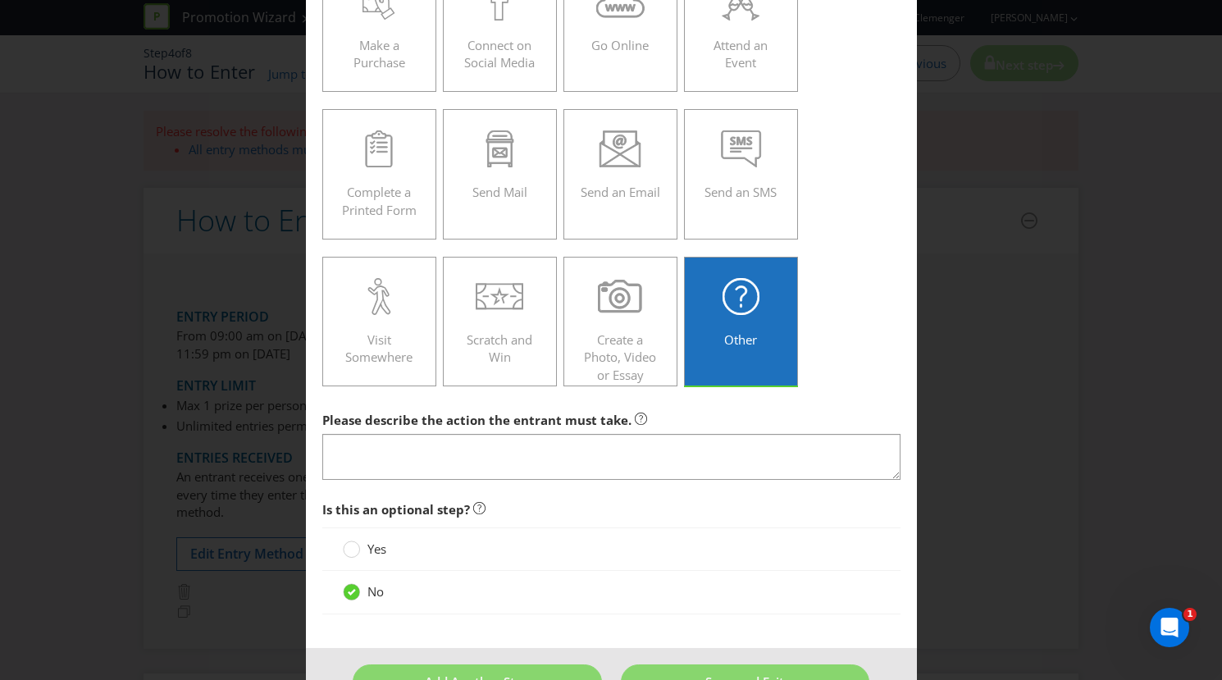
scroll to position [198, 0]
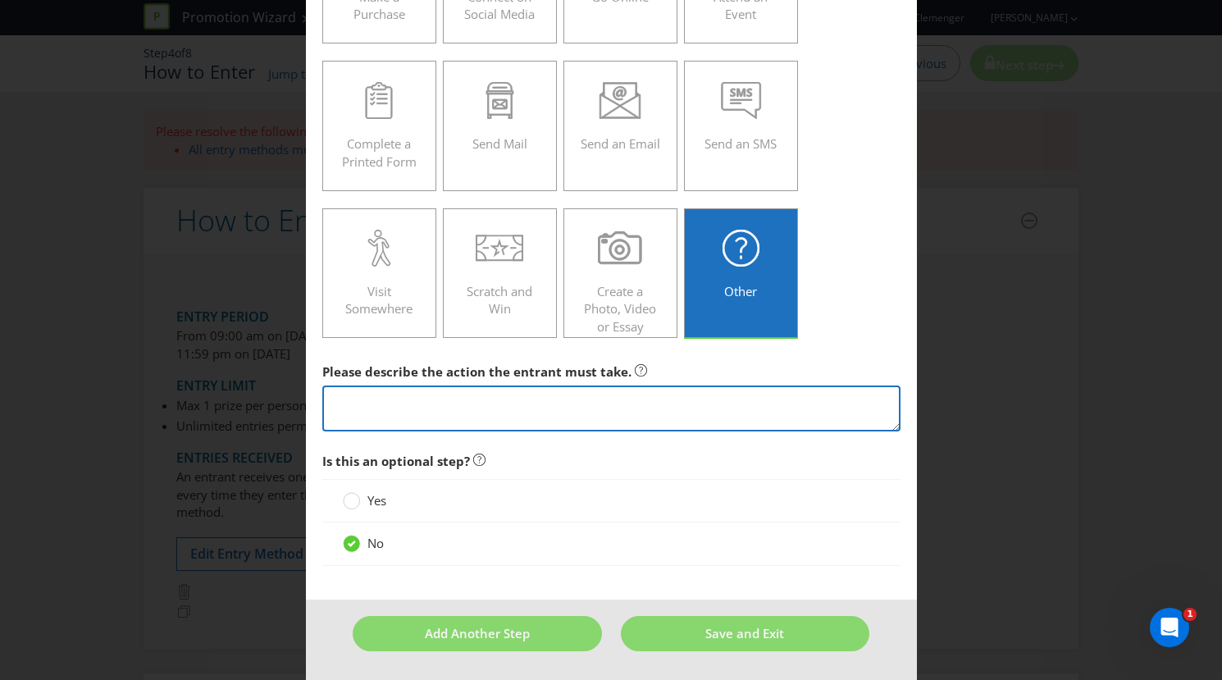
click at [662, 385] on textarea at bounding box center [611, 408] width 578 height 47
paste textarea "To enter the Promotion, the entrant must complete the following steps during th…"
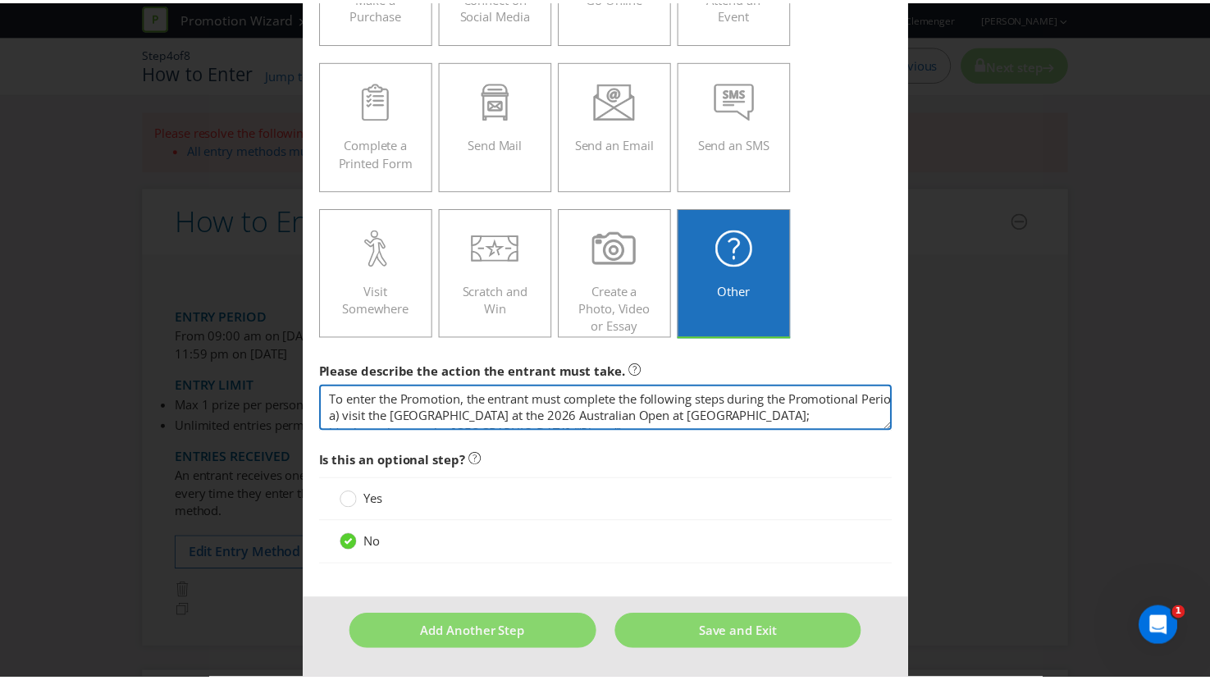
scroll to position [117, 0]
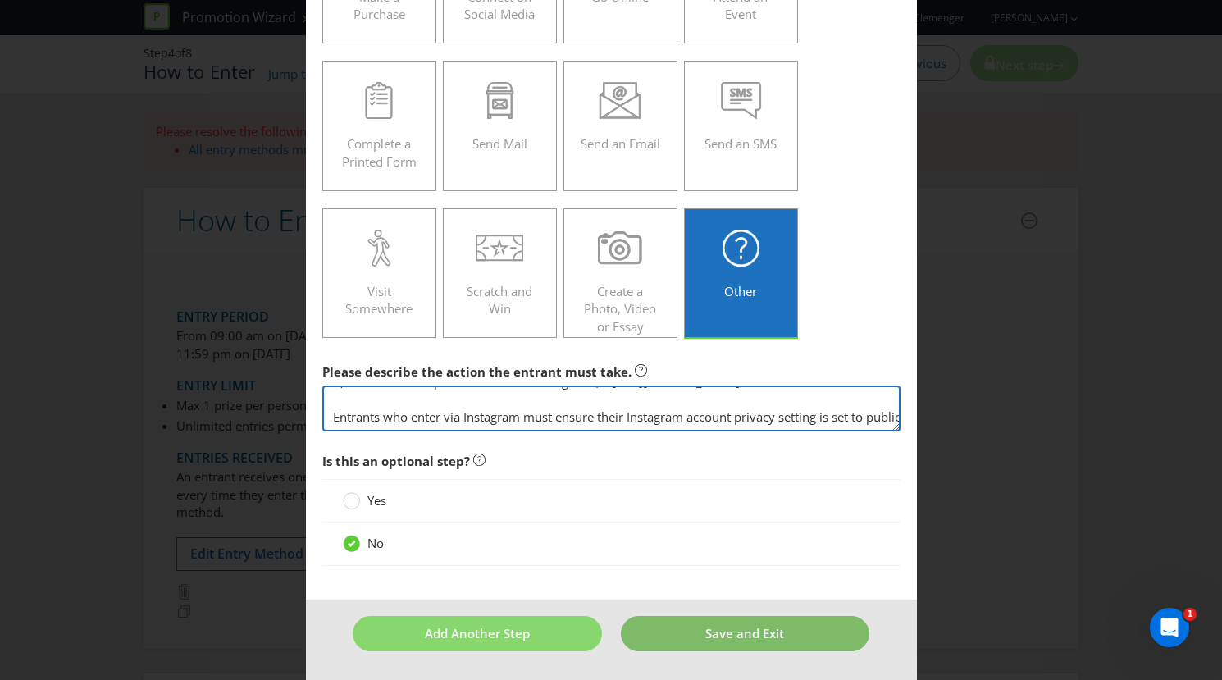
type textarea "To enter the Promotion, the entrant must complete the following steps during th…"
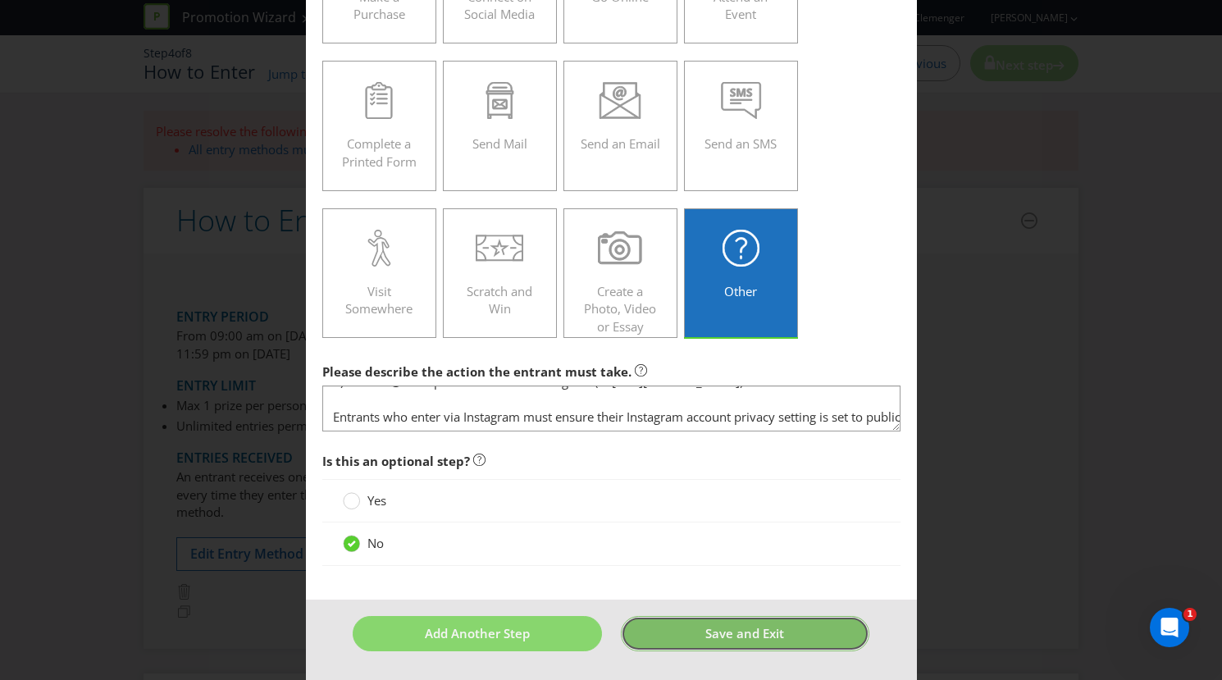
click at [705, 633] on span "Save and Exit" at bounding box center [744, 633] width 79 height 16
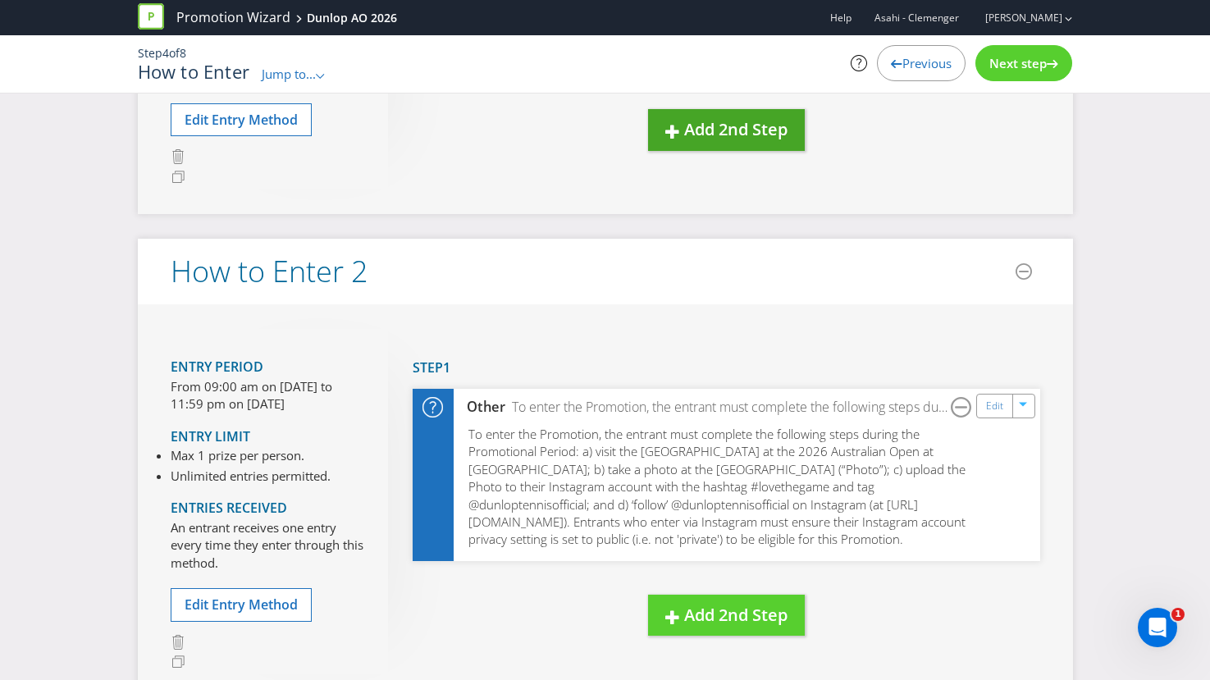
scroll to position [369, 0]
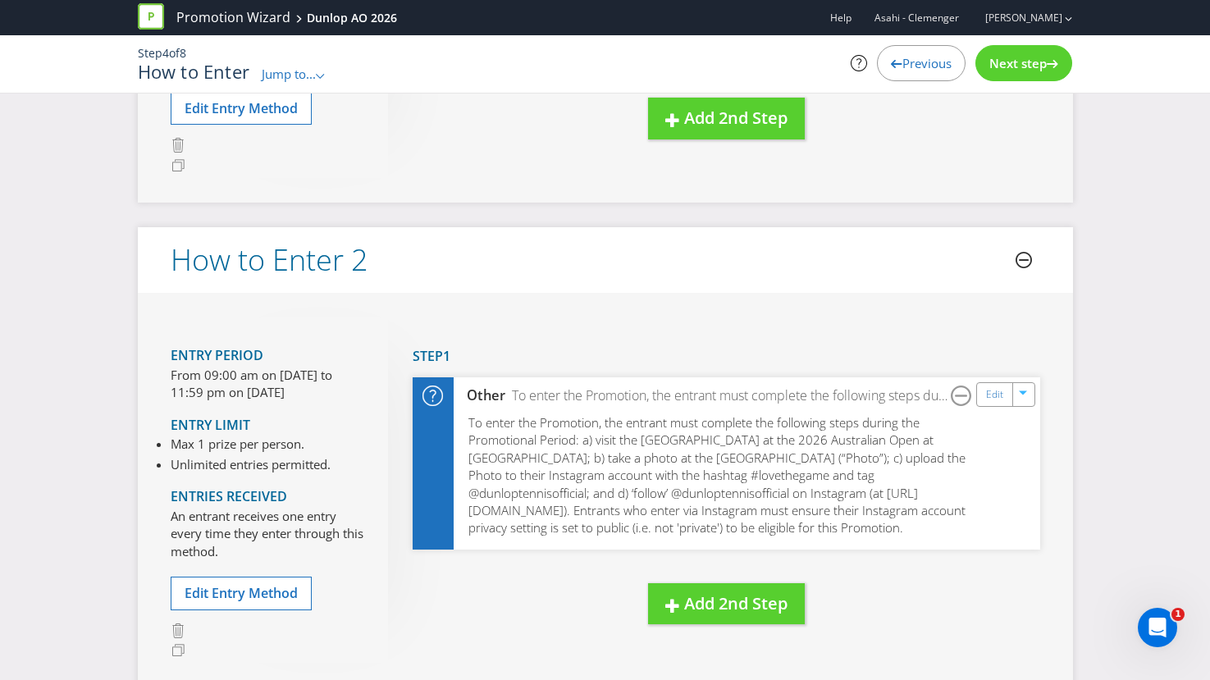
click at [1019, 256] on icon at bounding box center [1023, 260] width 16 height 16
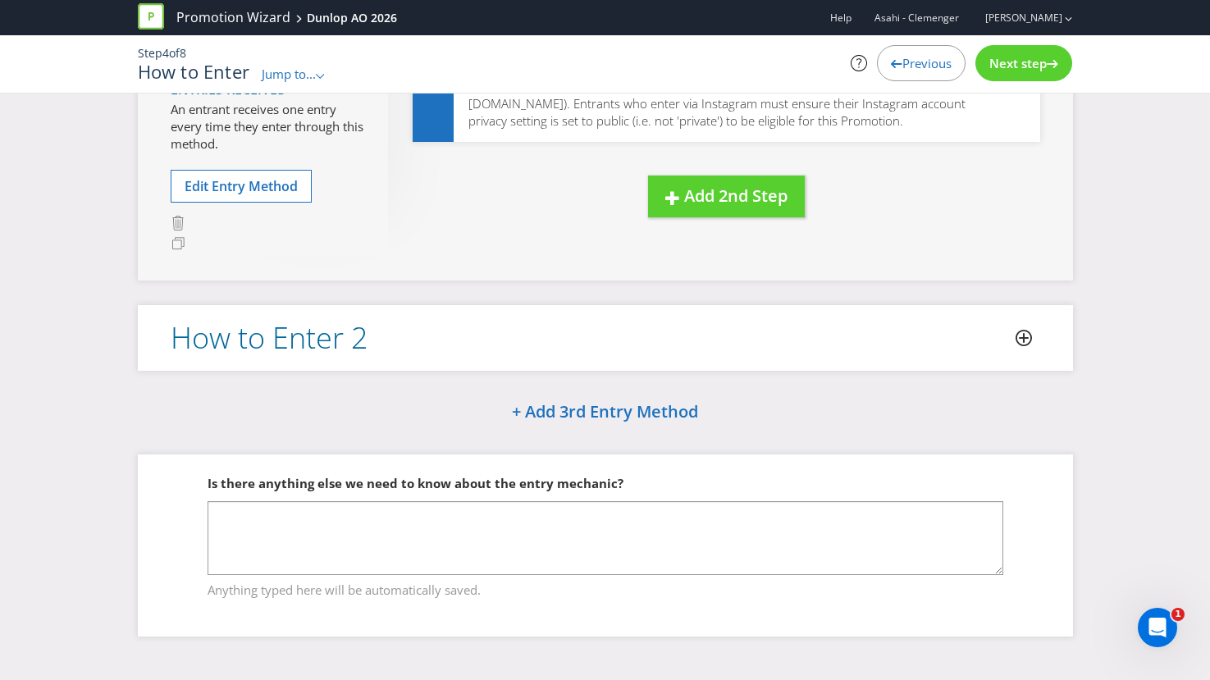
click at [988, 75] on div "Next step" at bounding box center [1023, 63] width 97 height 36
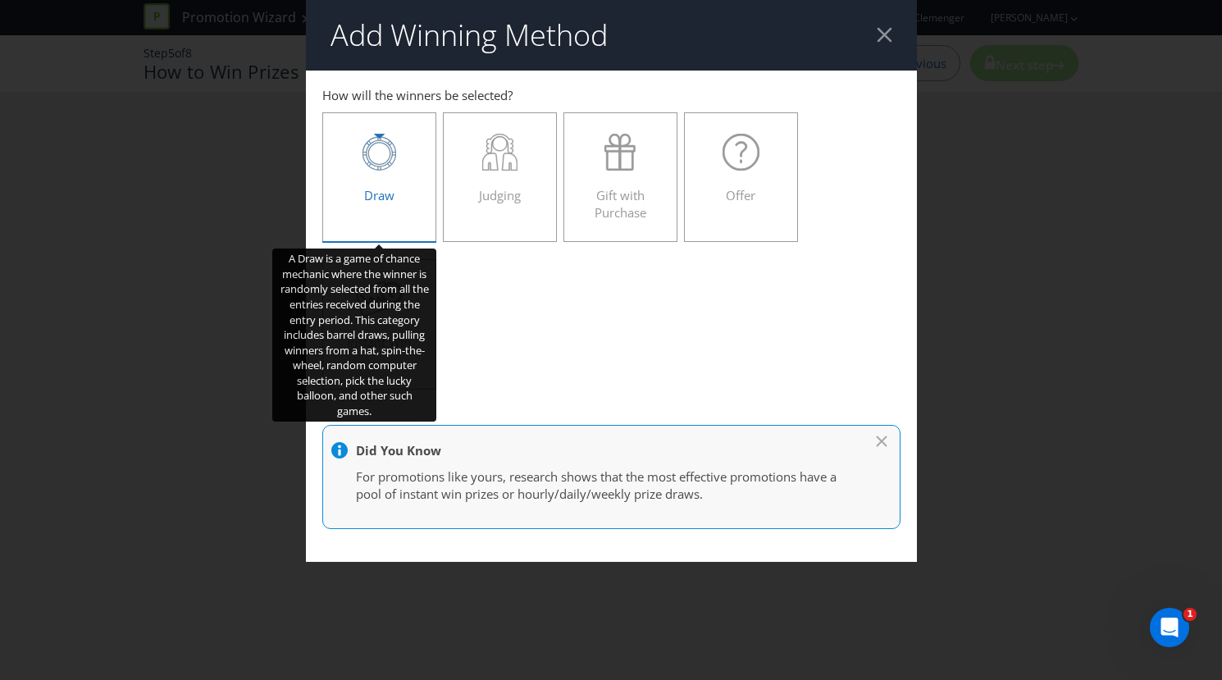
click at [414, 198] on div "Draw" at bounding box center [380, 171] width 80 height 74
click at [0, 0] on input "Draw" at bounding box center [0, 0] width 0 height 0
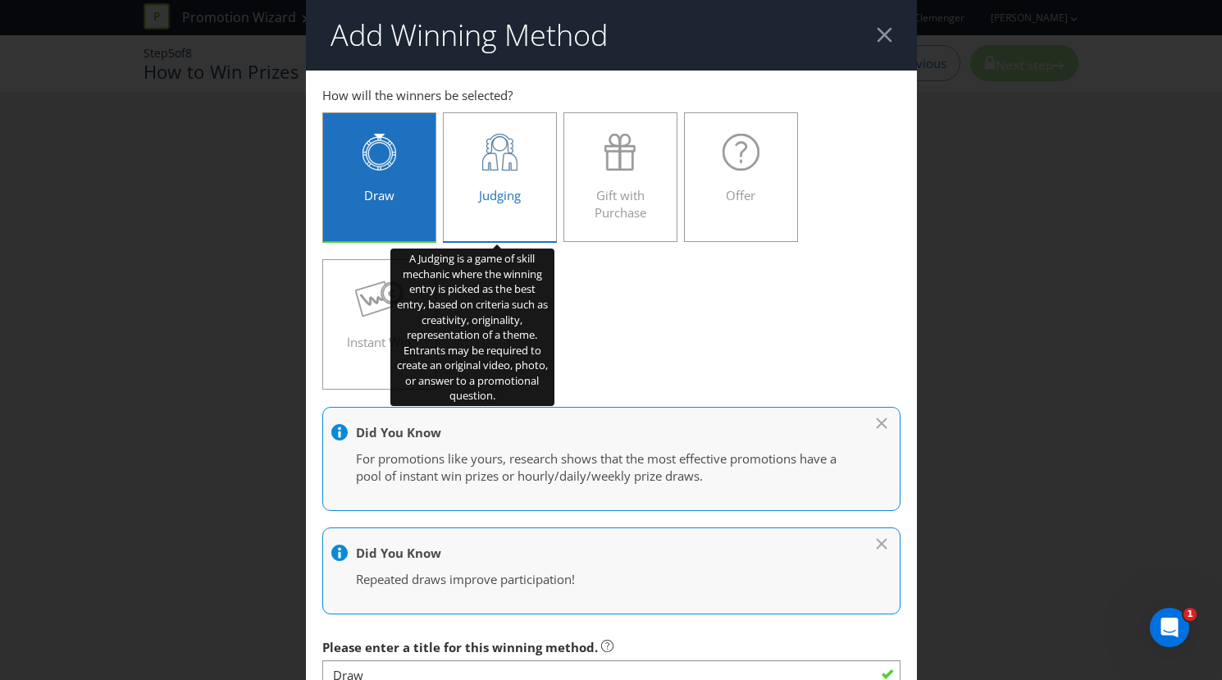
click at [494, 208] on label "Judging" at bounding box center [500, 177] width 115 height 130
click at [0, 0] on input "Judging" at bounding box center [0, 0] width 0 height 0
type input "Judging"
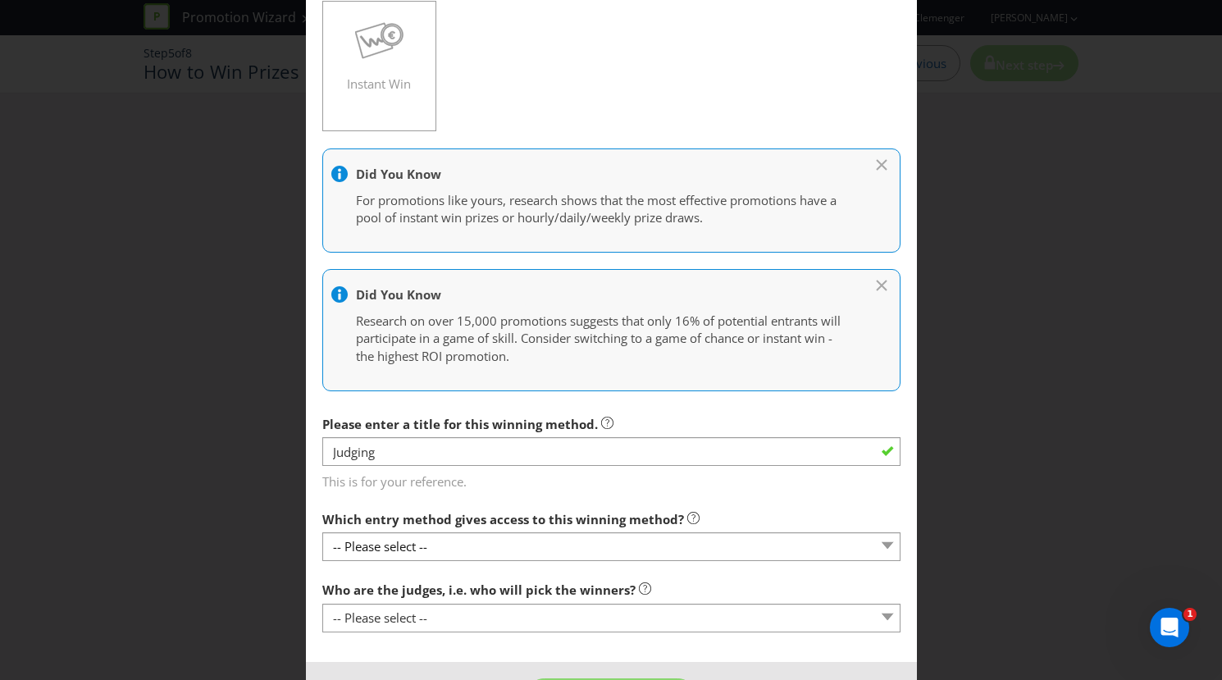
scroll to position [323, 0]
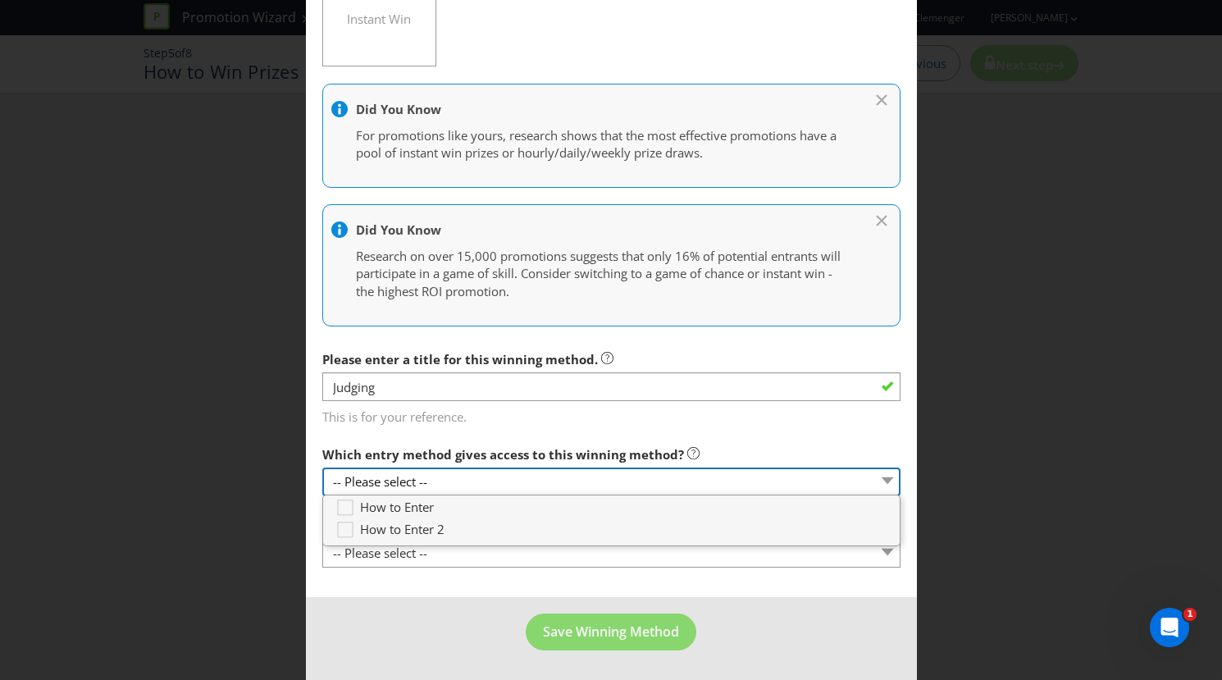
click at [591, 476] on select "-- Please select --" at bounding box center [611, 481] width 578 height 29
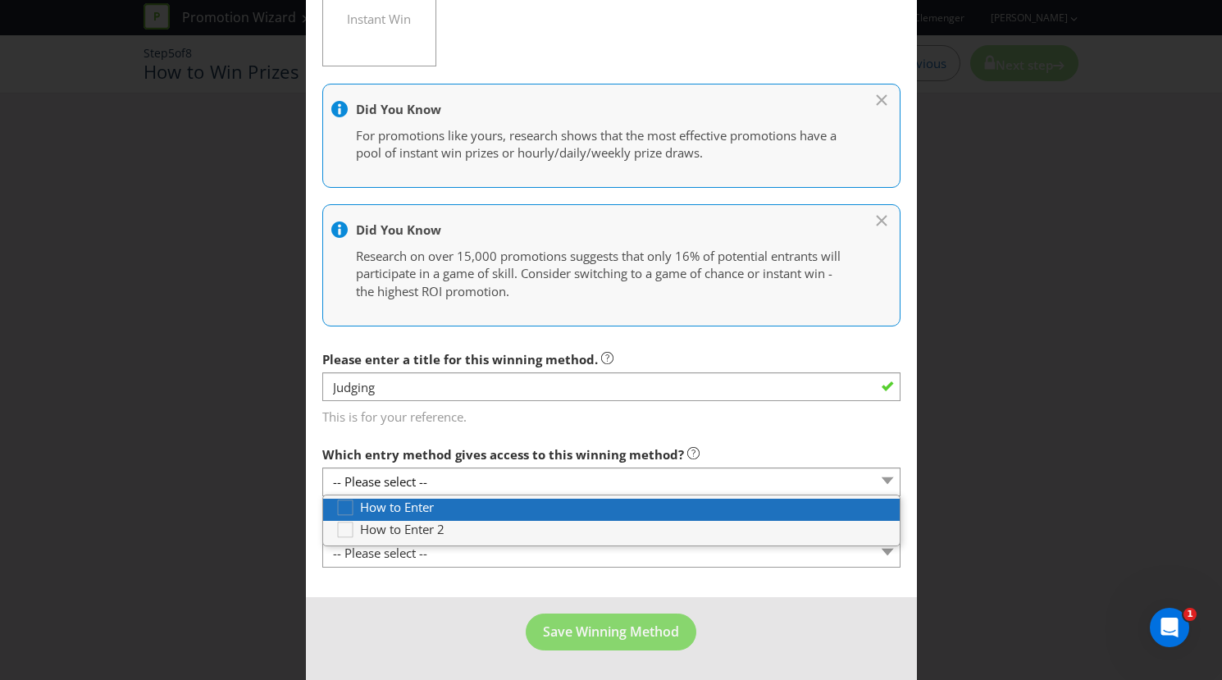
click at [549, 505] on div "How to Enter" at bounding box center [617, 507] width 564 height 17
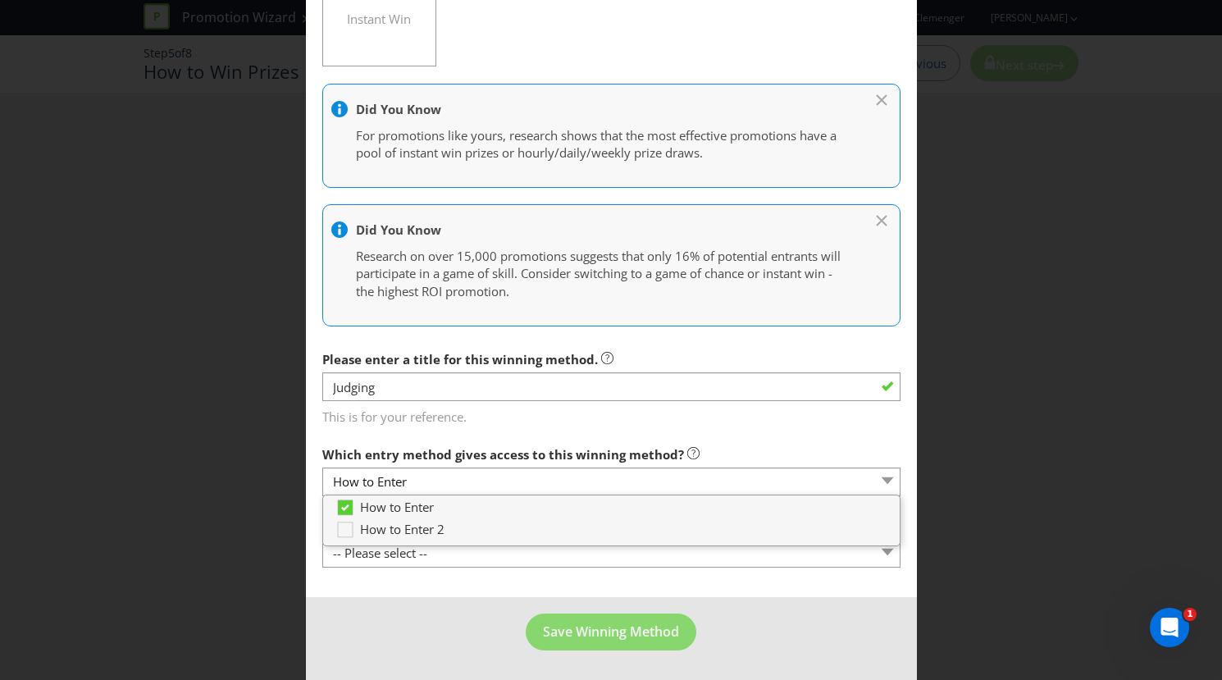
click at [609, 420] on span "This is for your reference." at bounding box center [611, 414] width 578 height 24
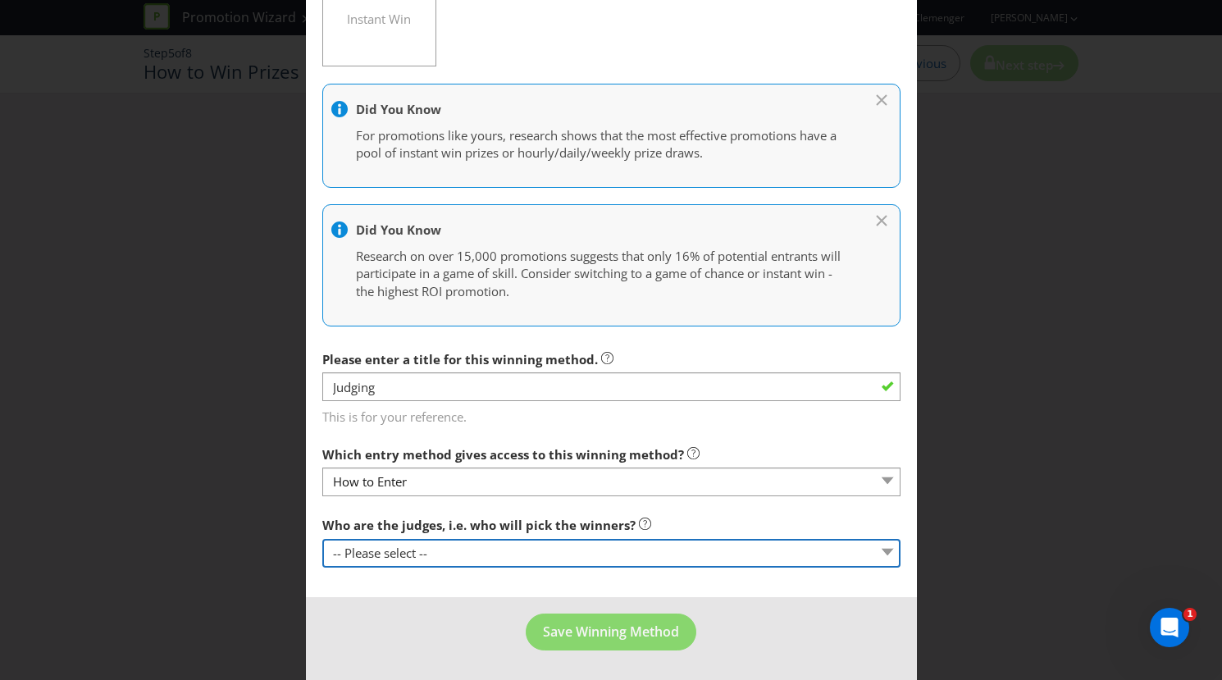
click at [545, 552] on select "-- Please select -- Representatives of the Promoter A specific person (please s…" at bounding box center [611, 553] width 578 height 29
select select "PROMOTER_REPS"
click at [322, 539] on select "-- Please select -- Representatives of the Promoter A specific person (please s…" at bounding box center [611, 553] width 578 height 29
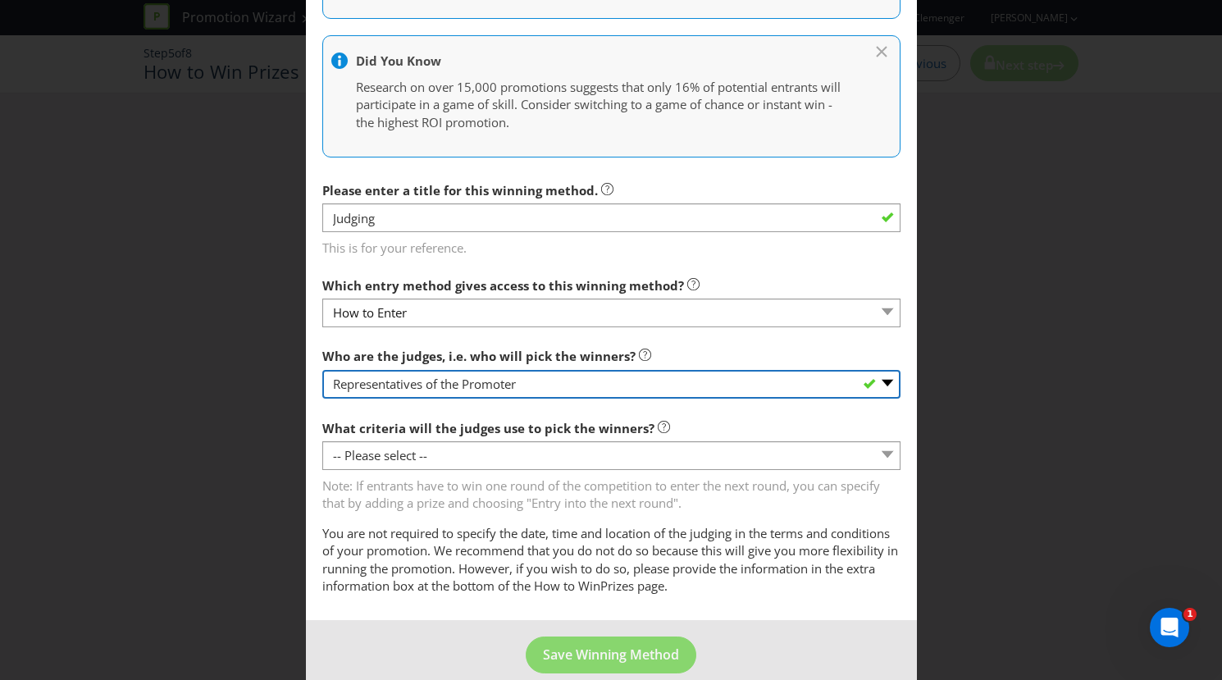
scroll to position [495, 0]
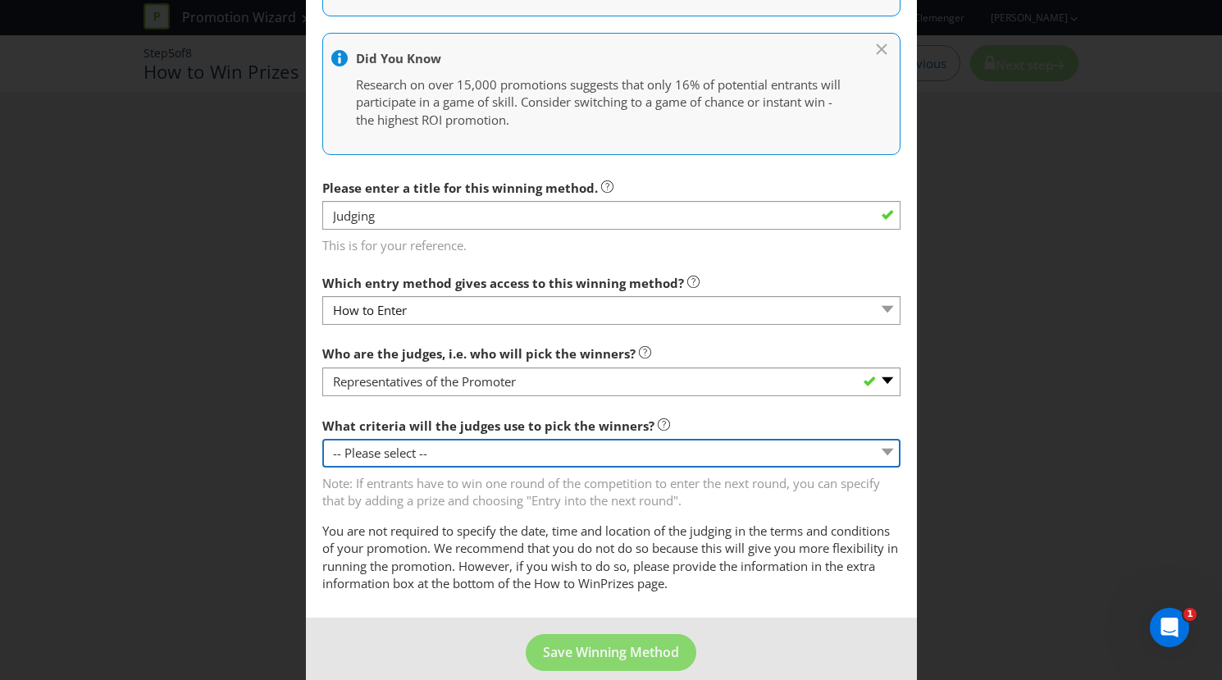
click at [538, 454] on select "-- Please select -- Creative Merit Originality Literary Merit Originality, crea…" at bounding box center [611, 453] width 578 height 29
select select "ORIGINALITY_CREATIVE_LITERARY_MERIT"
click at [322, 439] on select "-- Please select -- Creative Merit Originality Literary Merit Originality, crea…" at bounding box center [611, 453] width 578 height 29
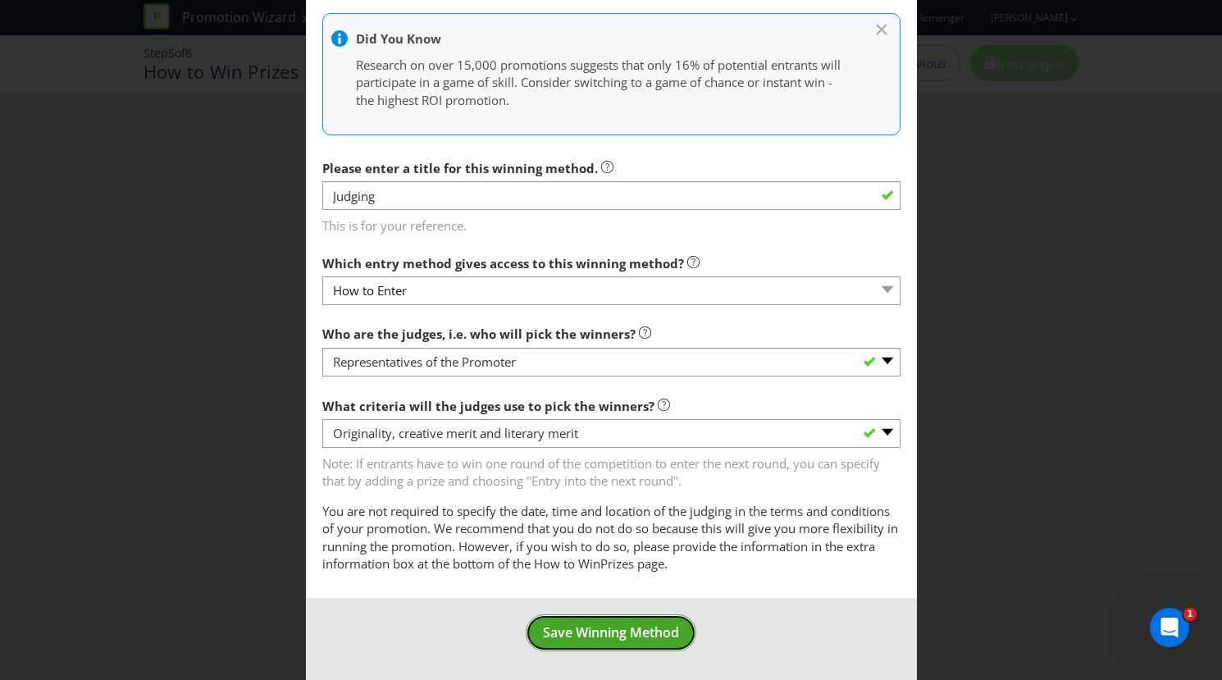
click at [579, 623] on span "Save Winning Method" at bounding box center [611, 632] width 136 height 18
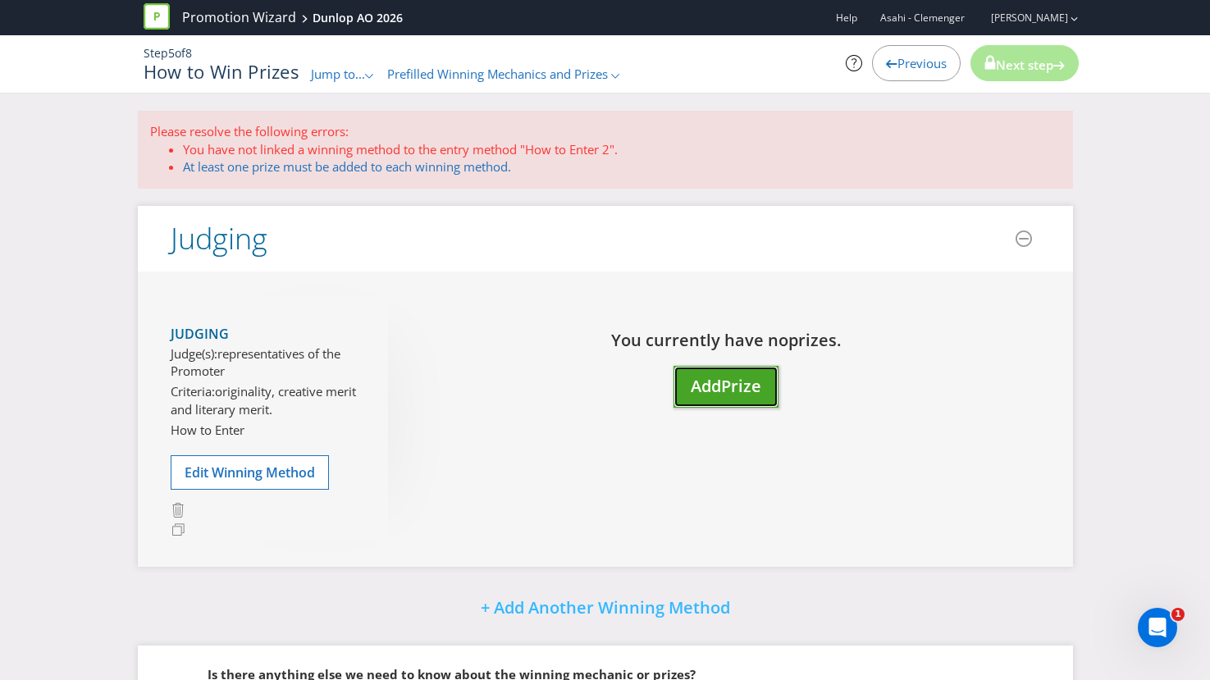
click at [705, 379] on span "Add" at bounding box center [706, 386] width 30 height 22
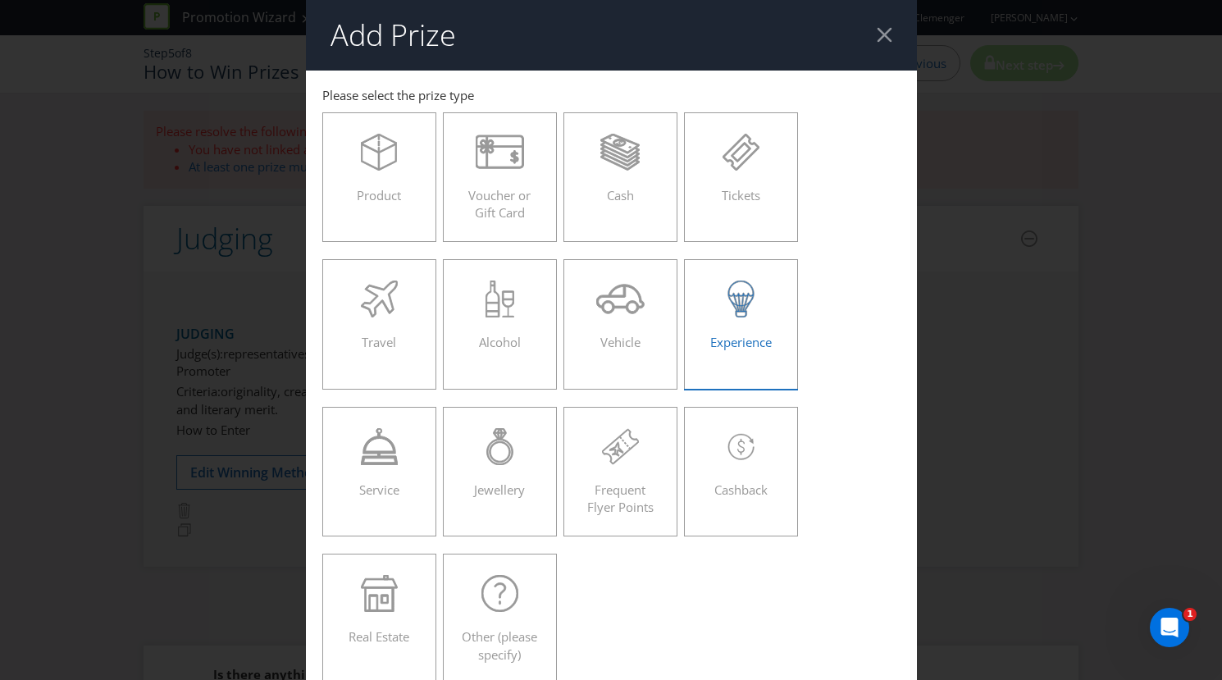
click at [741, 348] on span "Experience" at bounding box center [741, 342] width 62 height 16
click at [0, 0] on input "Experience" at bounding box center [0, 0] width 0 height 0
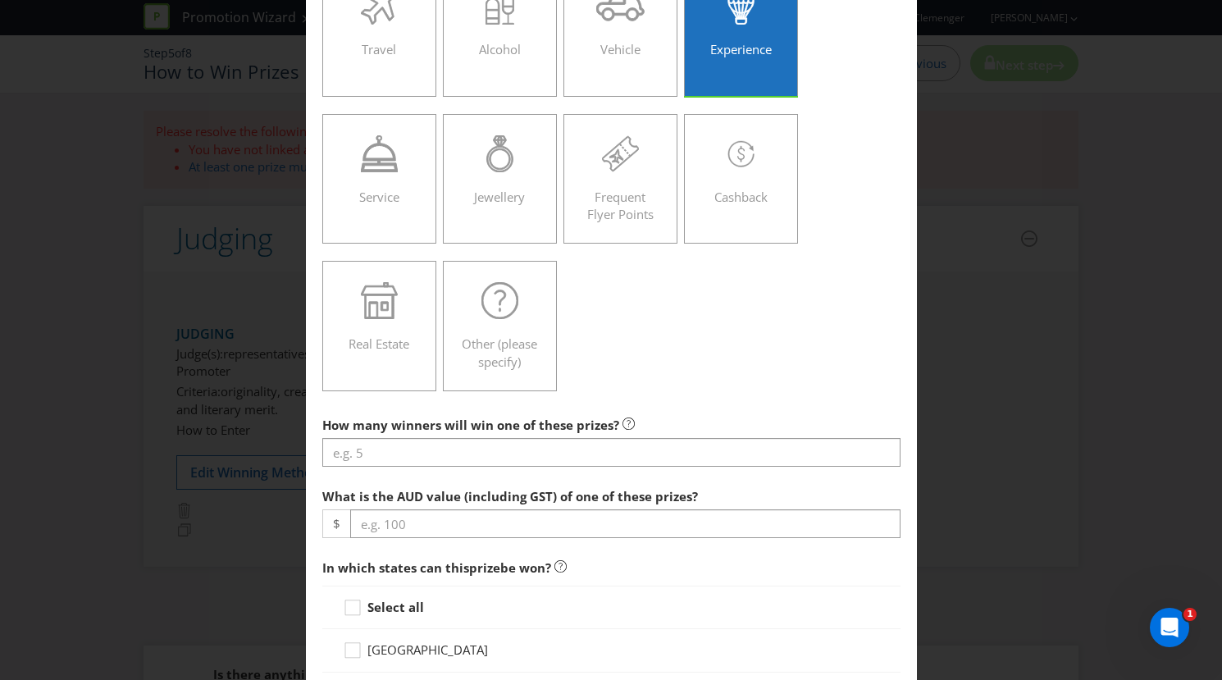
scroll to position [350, 0]
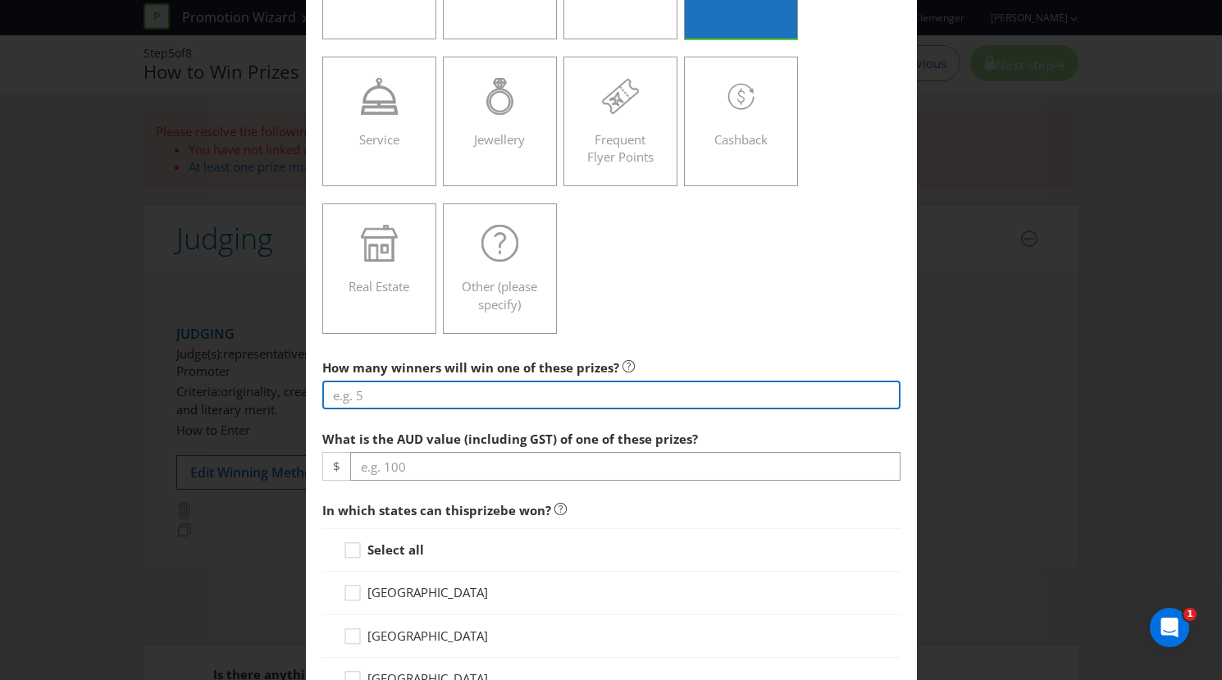
click at [465, 399] on input "number" at bounding box center [611, 395] width 578 height 29
type input "1"
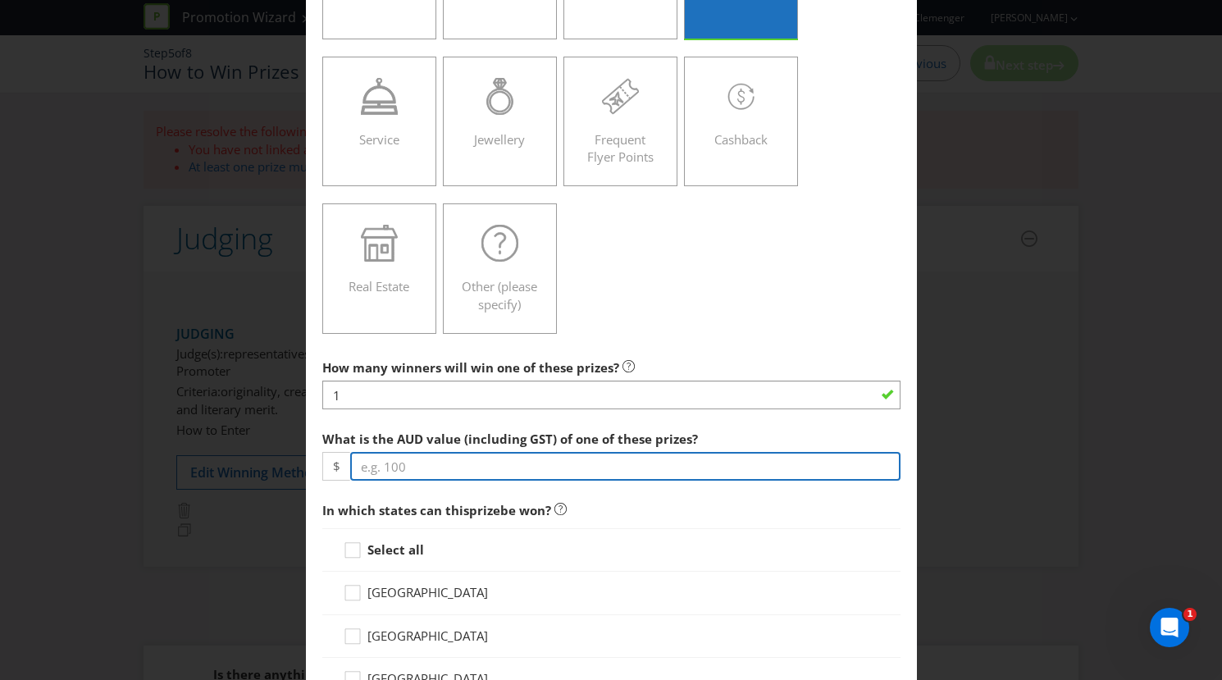
click at [483, 474] on input "number" at bounding box center [625, 466] width 550 height 29
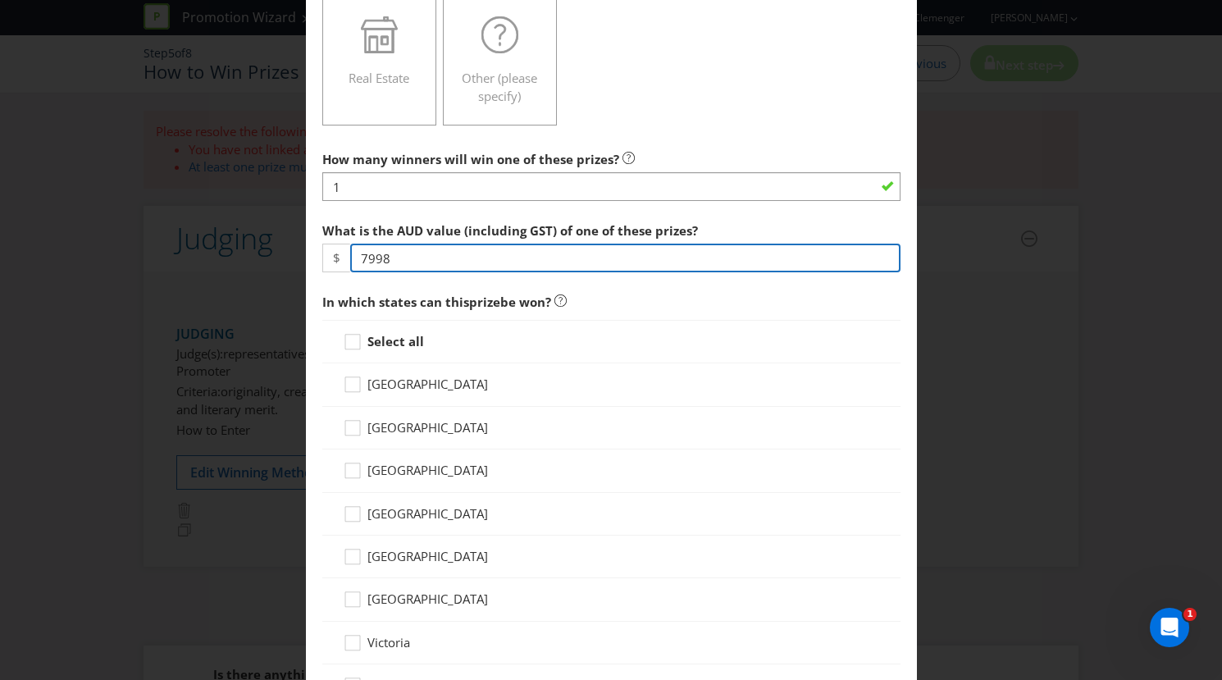
scroll to position [563, 0]
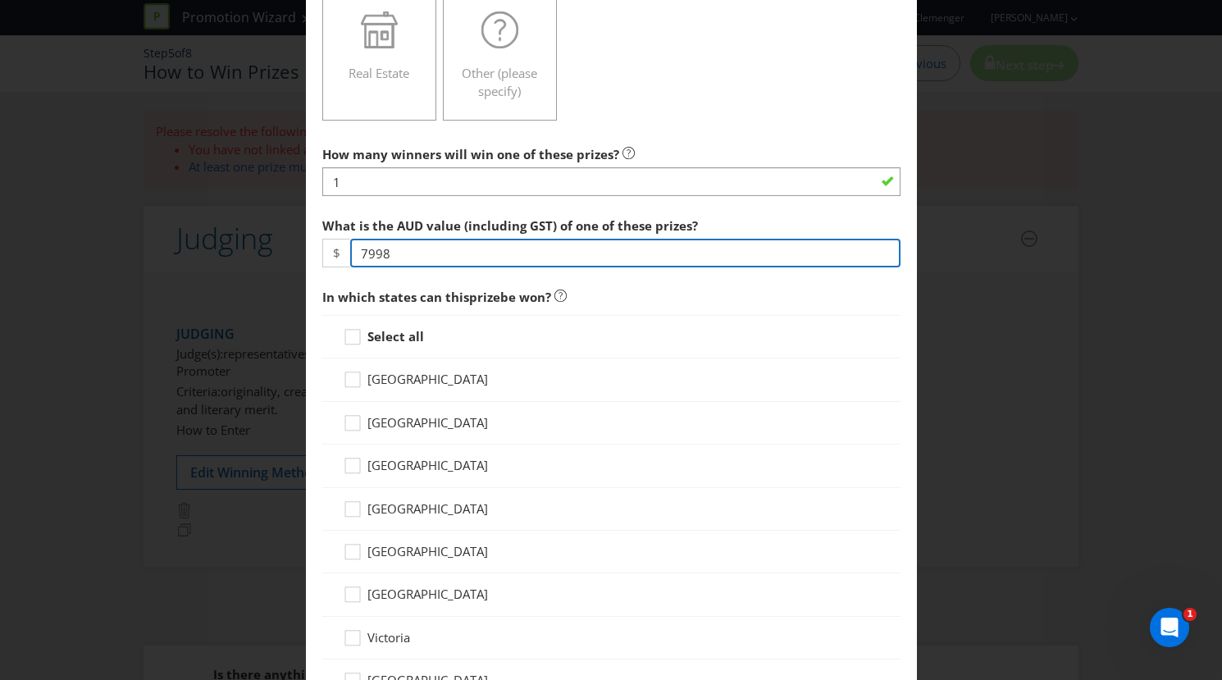
type input "7998"
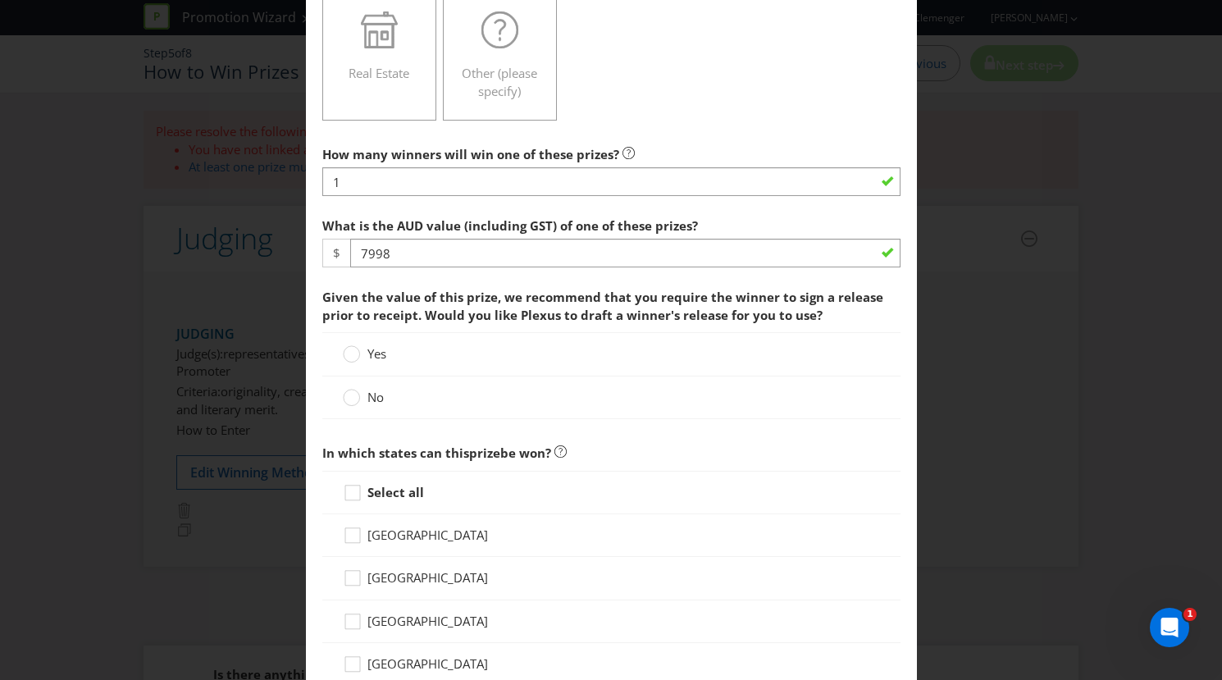
click at [363, 403] on label "No" at bounding box center [365, 397] width 44 height 17
click at [0, 0] on input "No" at bounding box center [0, 0] width 0 height 0
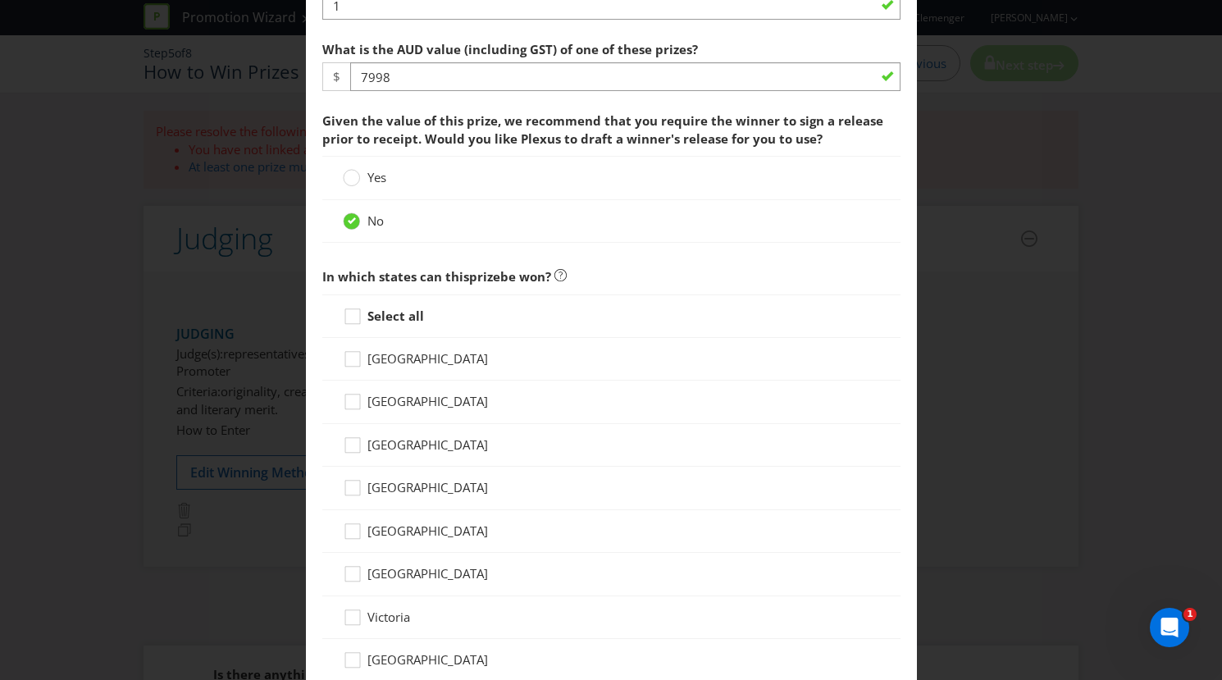
scroll to position [751, 0]
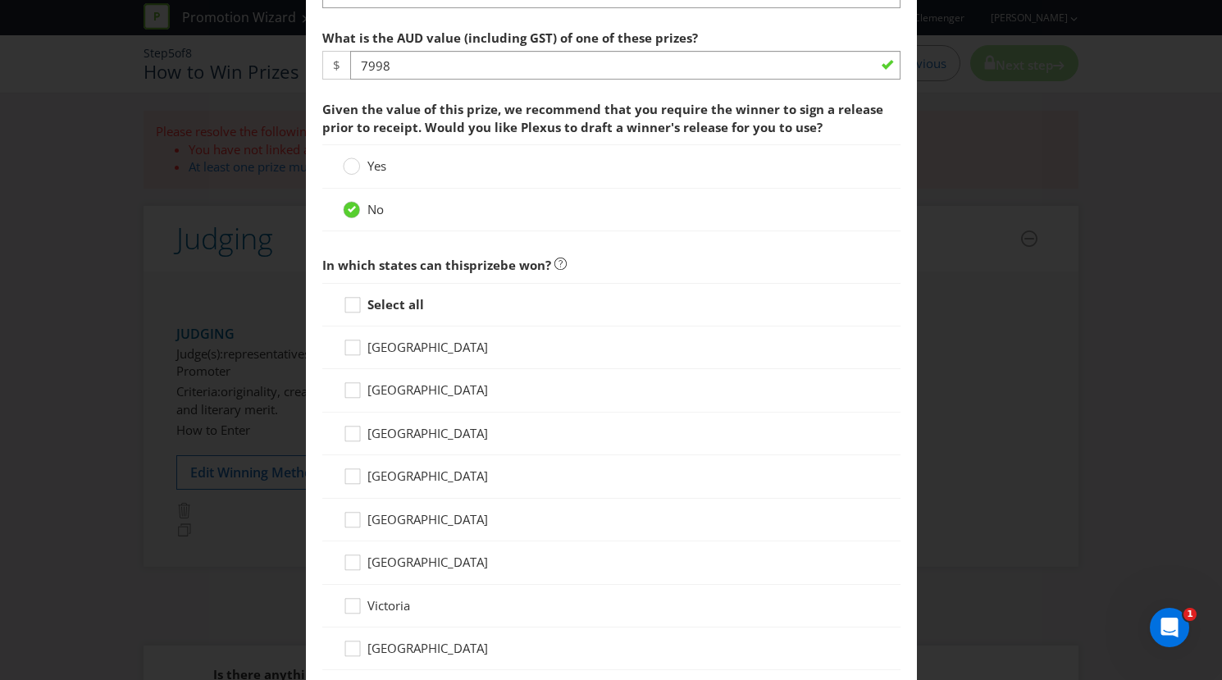
click at [390, 296] on strong "Select all" at bounding box center [395, 304] width 57 height 16
click at [0, 0] on input "Select all" at bounding box center [0, 0] width 0 height 0
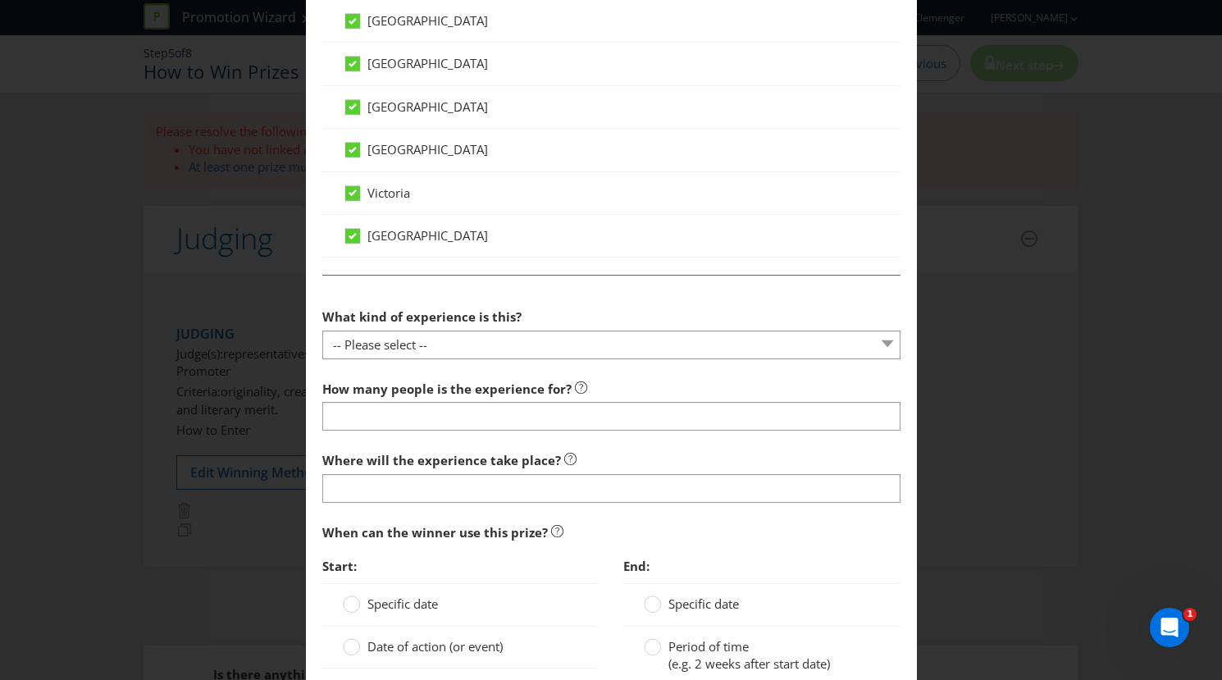
scroll to position [1389, 0]
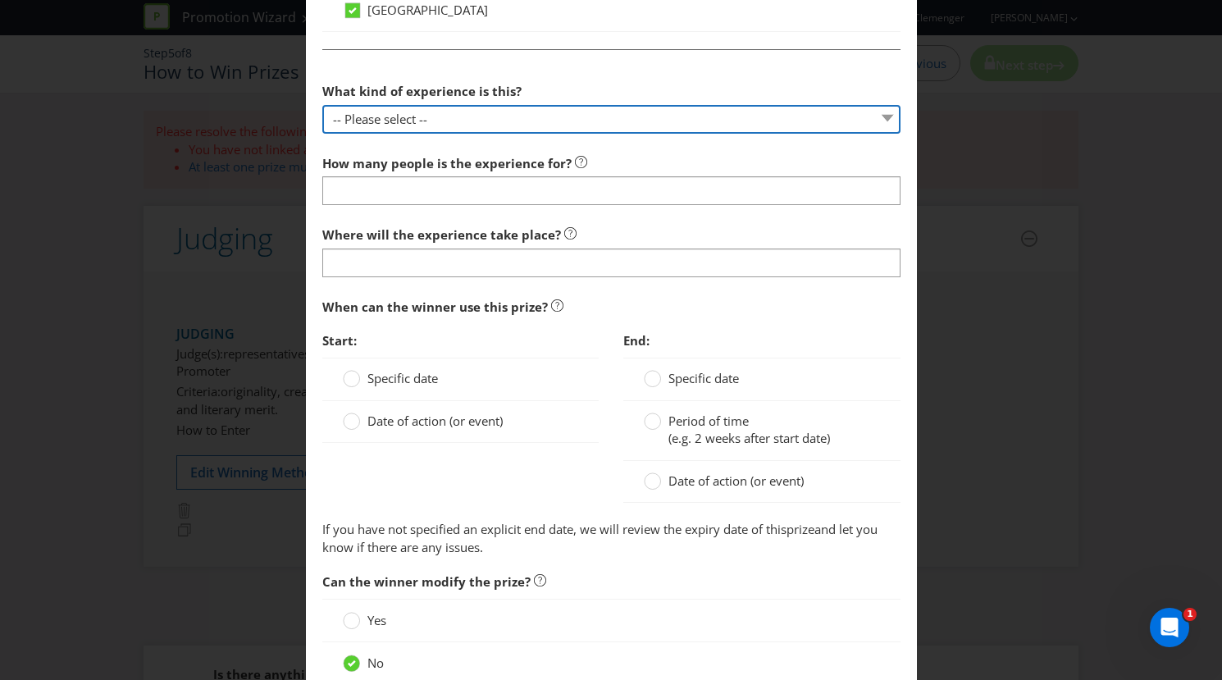
click at [427, 114] on select "-- Please select -- Dining Wellness Celebrity Encounter Activities and Sports O…" at bounding box center [611, 119] width 578 height 29
select select "ACTIVITIES"
click at [322, 105] on select "-- Please select -- Dining Wellness Celebrity Encounter Activities and Sports O…" at bounding box center [611, 119] width 578 height 29
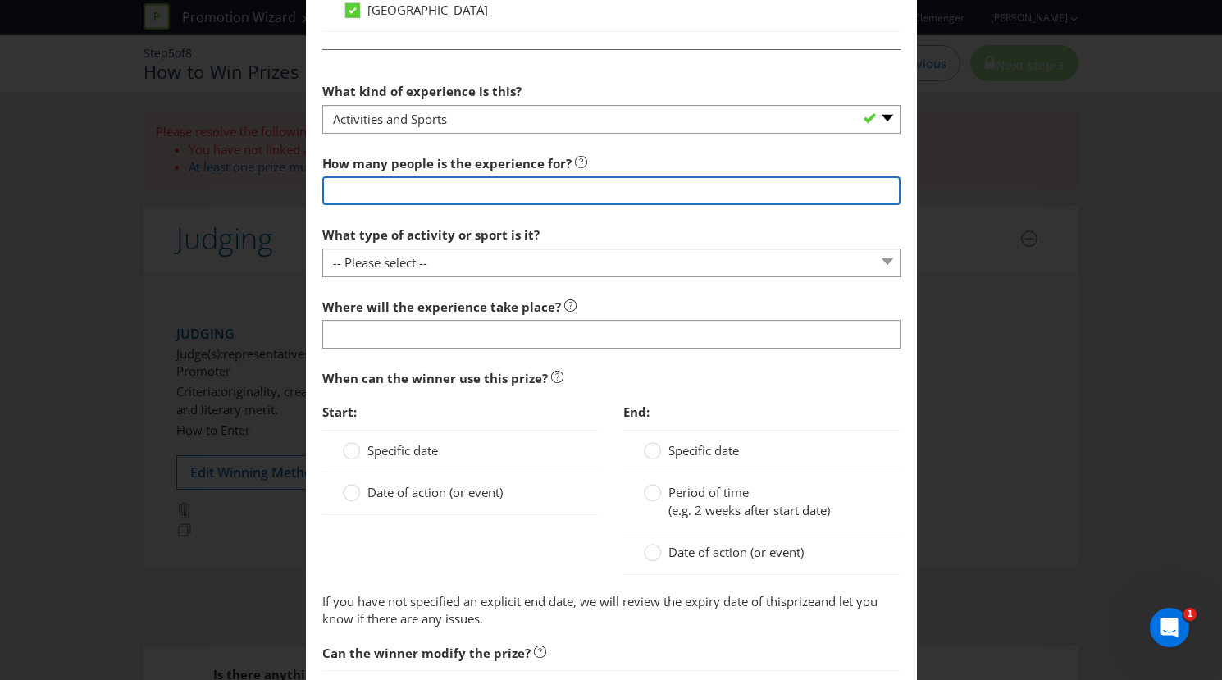
click at [406, 195] on input "number" at bounding box center [611, 190] width 578 height 29
type input "1"
type input "2"
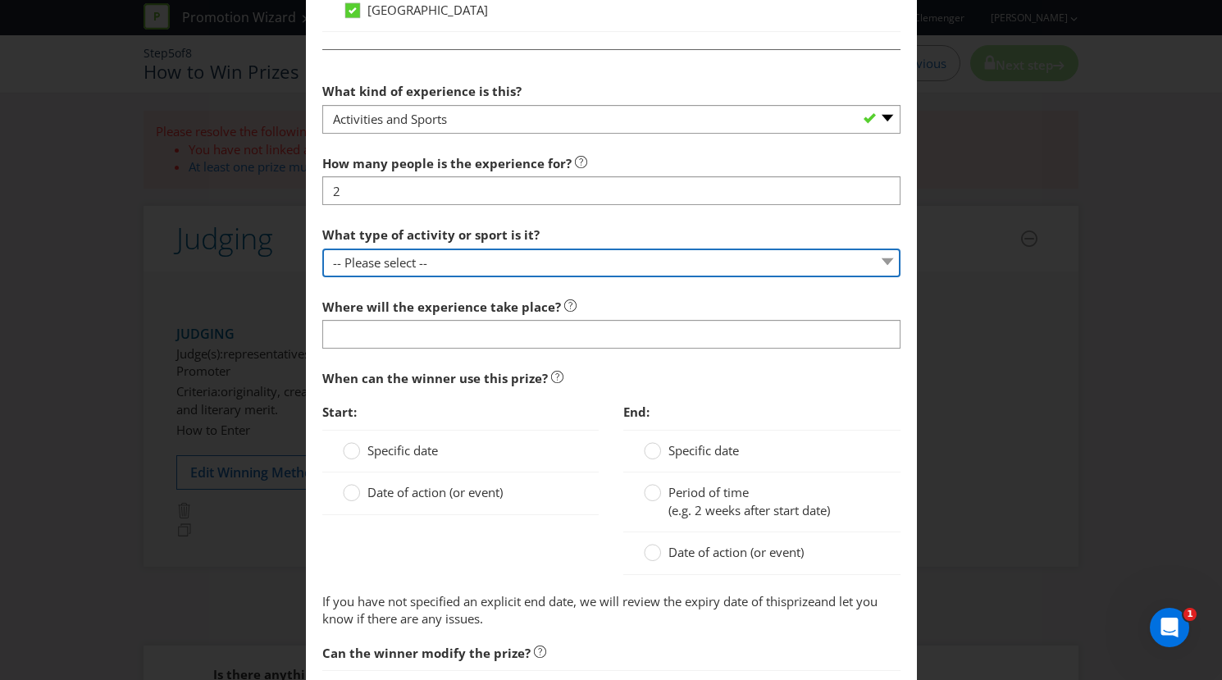
click at [367, 262] on select "-- Please select -- Land sports (please specify) Water sports Snow sports (plea…" at bounding box center [611, 263] width 578 height 29
select select "OTHER"
click at [322, 249] on select "-- Please select -- Land sports (please specify) Water sports Snow sports (plea…" at bounding box center [611, 263] width 578 height 29
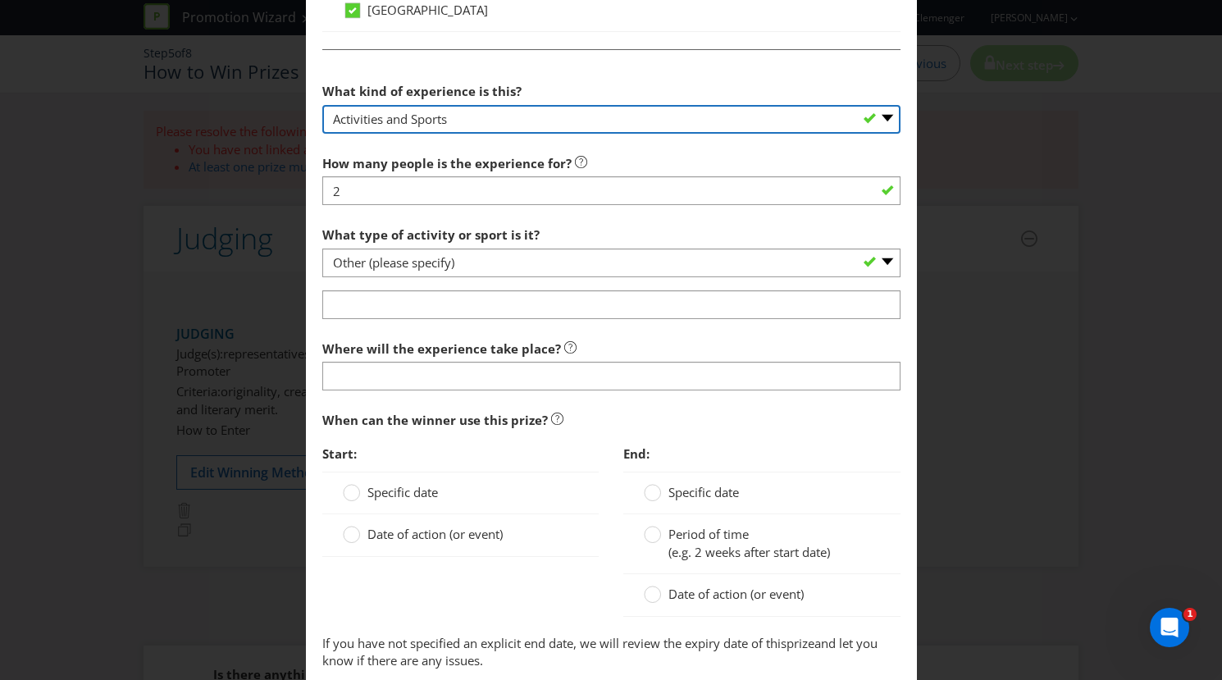
click at [417, 125] on select "-- Please select -- Dining Wellness Celebrity Encounter Activities and Sports O…" at bounding box center [611, 119] width 578 height 29
select select "OTHER"
click at [322, 105] on select "-- Please select -- Dining Wellness Celebrity Encounter Activities and Sports O…" at bounding box center [611, 119] width 578 height 29
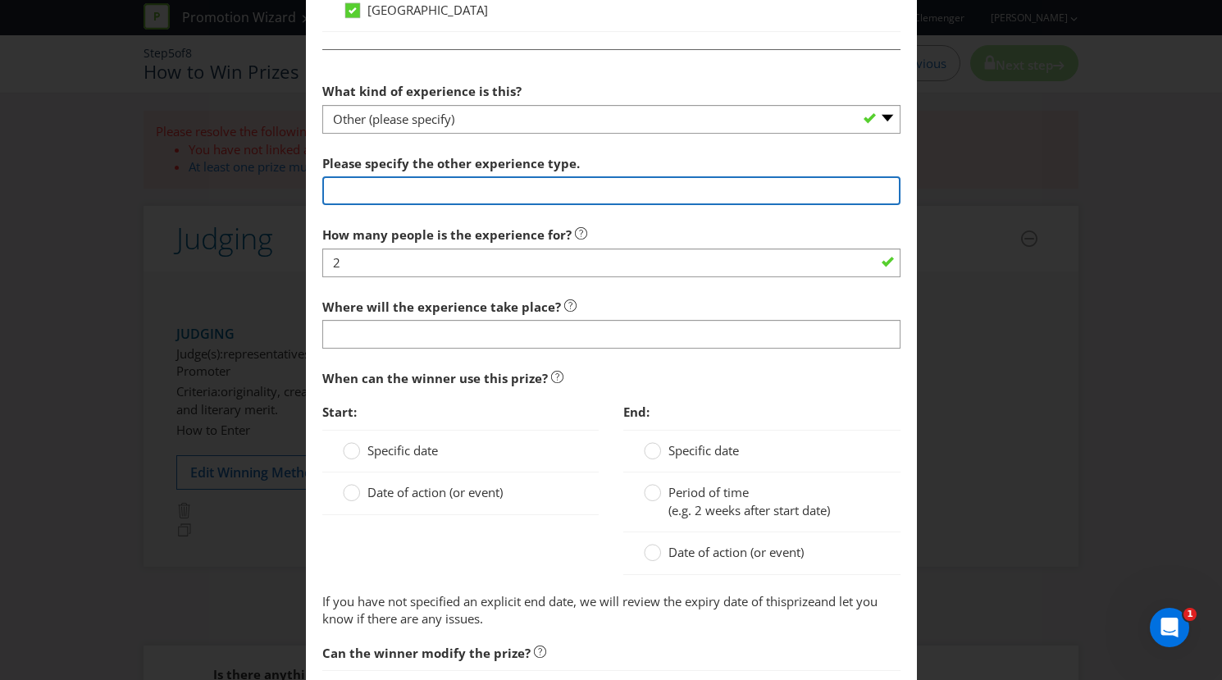
click at [428, 190] on input "text" at bounding box center [611, 190] width 578 height 29
type input "AO 2026 Finals ticks and dining experience"
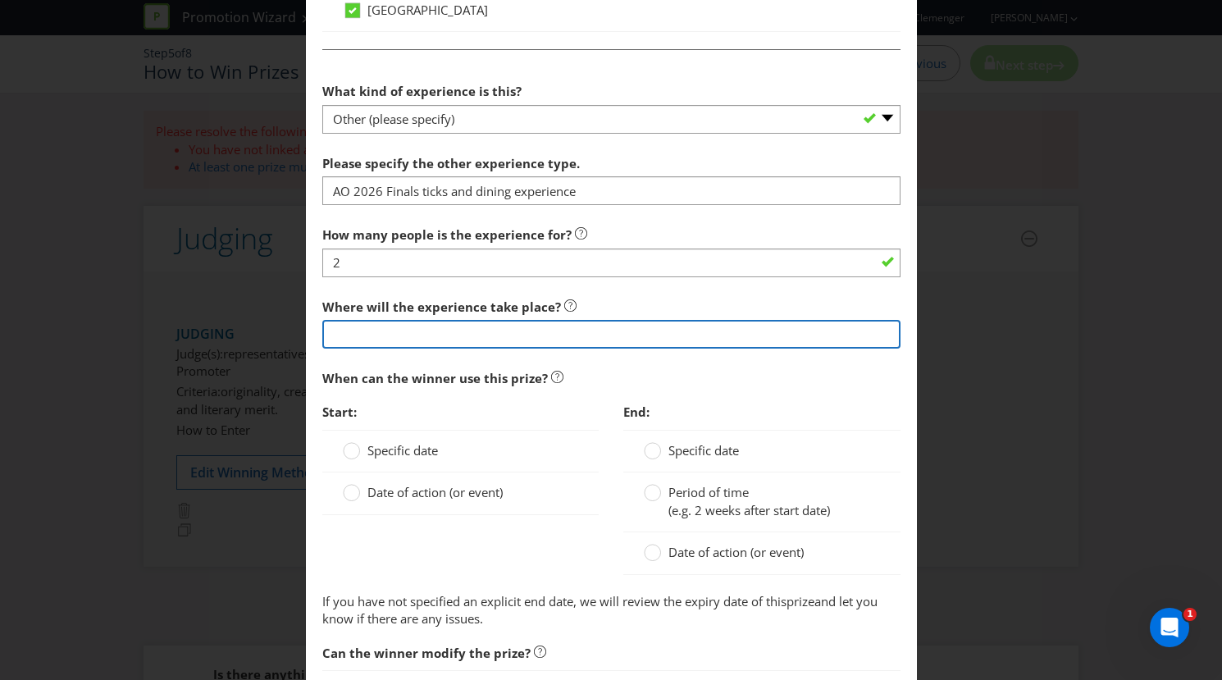
click at [391, 342] on input "text" at bounding box center [611, 334] width 578 height 29
type input "Australian Open 2026"
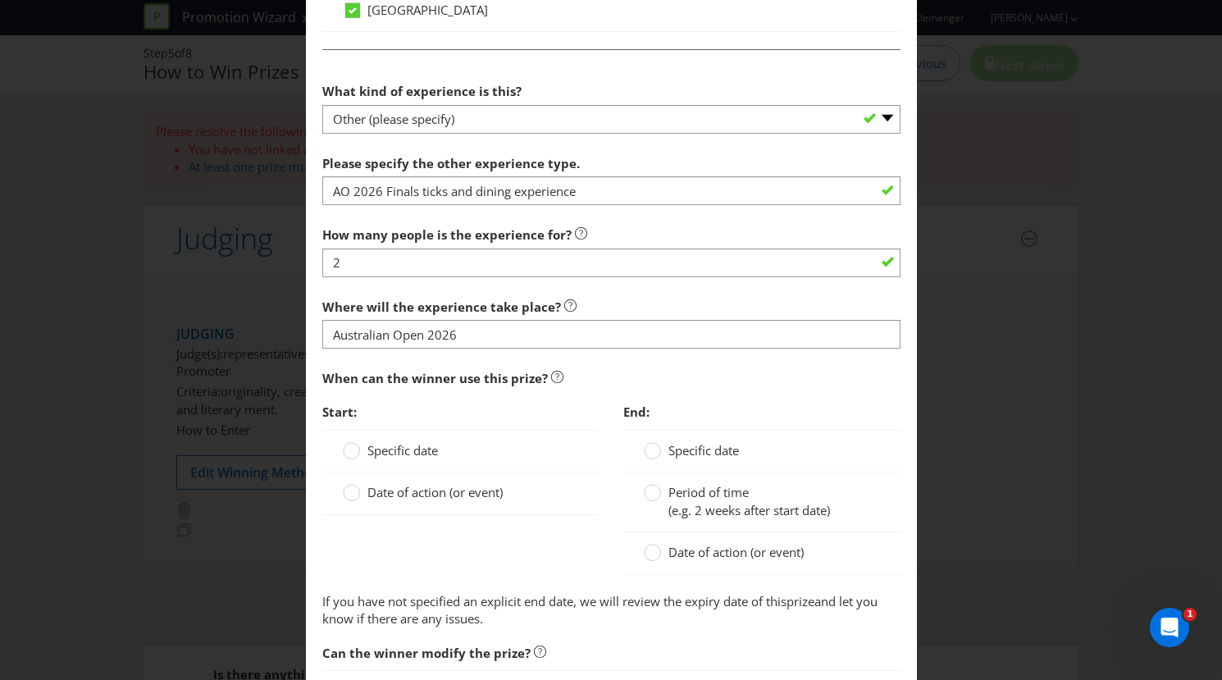
click at [372, 449] on span "Specific date" at bounding box center [402, 450] width 71 height 16
click at [0, 0] on input "Specific date" at bounding box center [0, 0] width 0 height 0
click at [462, 527] on span "Date of action (or event)" at bounding box center [434, 534] width 135 height 16
click at [0, 0] on input "Date of action (or event)" at bounding box center [0, 0] width 0 height 0
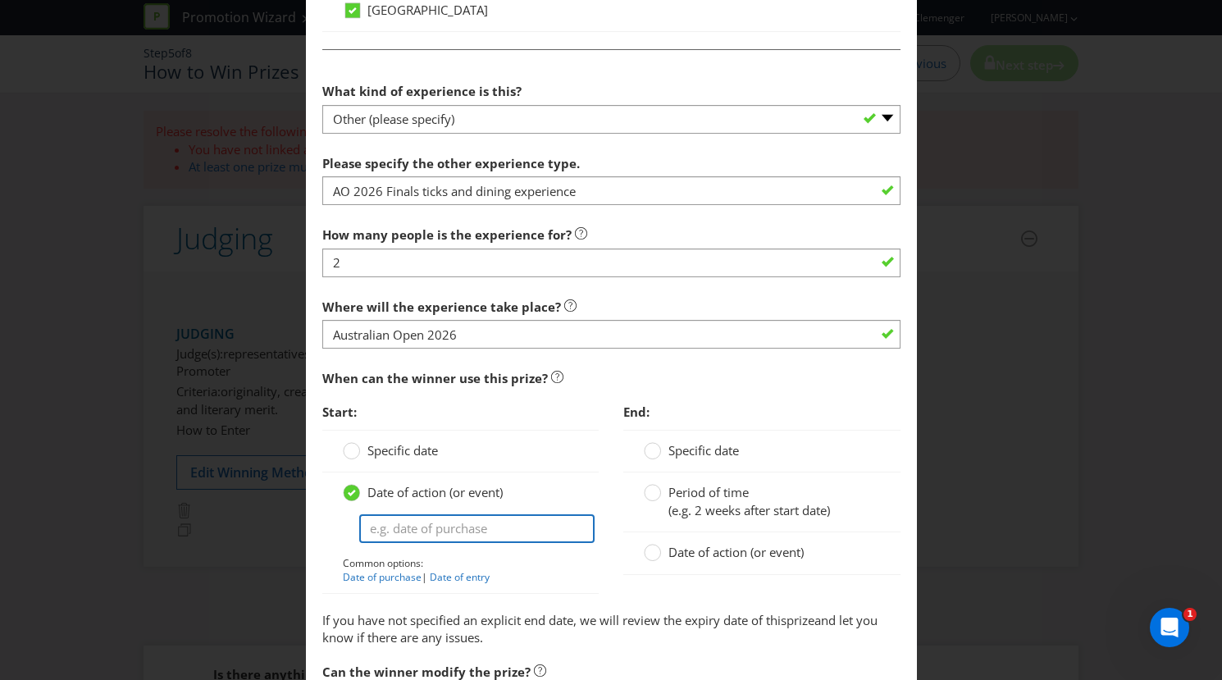
click at [456, 527] on input "text" at bounding box center [477, 528] width 236 height 29
type input "2026 Australian Open Women's Final"
click at [689, 545] on span "Date of action (or event)" at bounding box center [735, 552] width 135 height 16
click at [0, 0] on input "Date of action (or event)" at bounding box center [0, 0] width 0 height 0
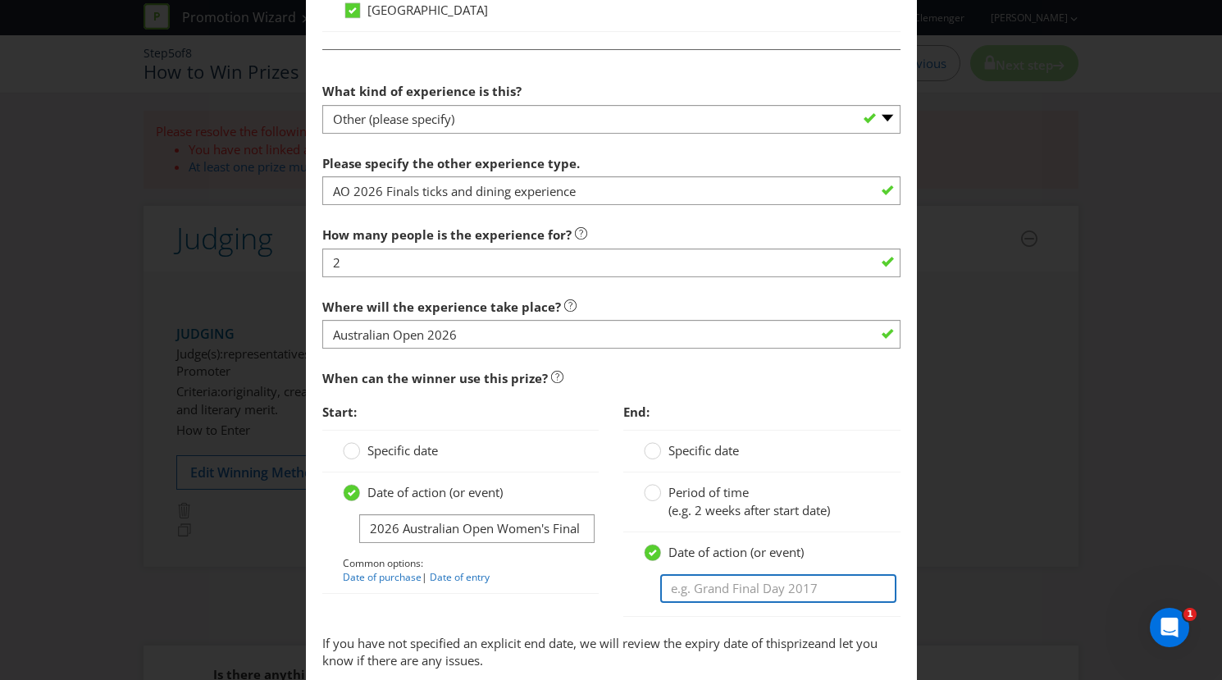
click at [689, 590] on input "text" at bounding box center [778, 588] width 236 height 29
paste input "2026 Australian Open Women's Final"
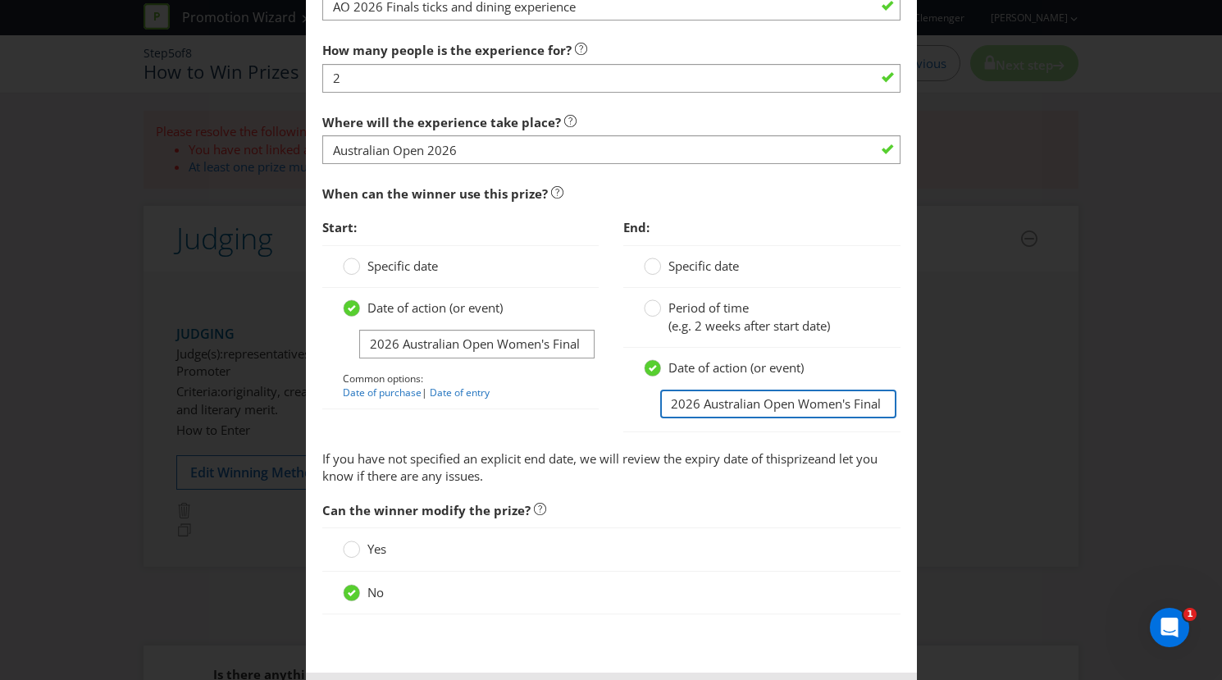
scroll to position [1647, 0]
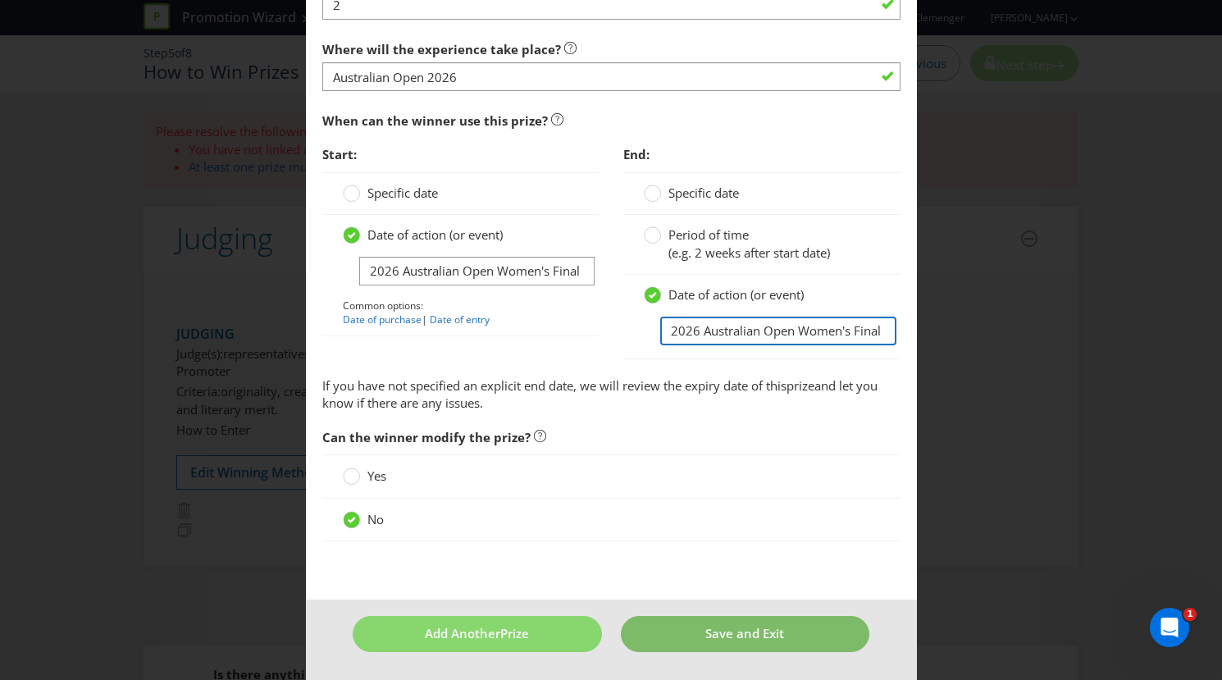
type input "2026 Australian Open Women's Final"
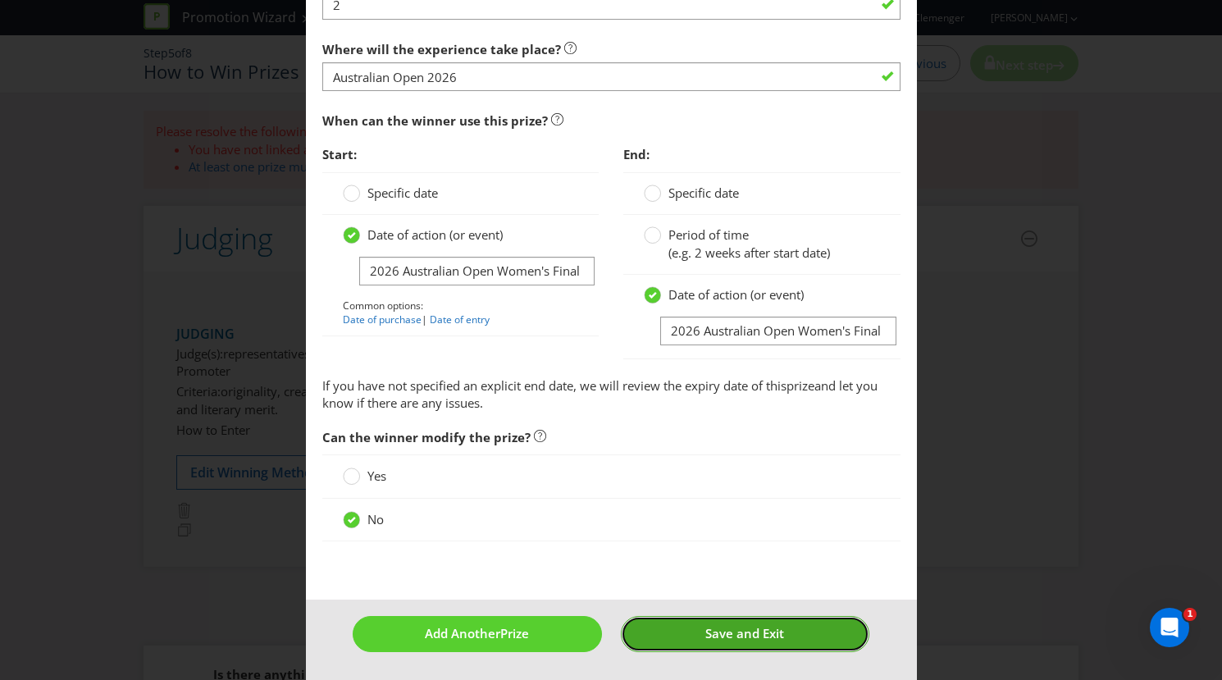
click at [748, 627] on span "Save and Exit" at bounding box center [744, 633] width 79 height 16
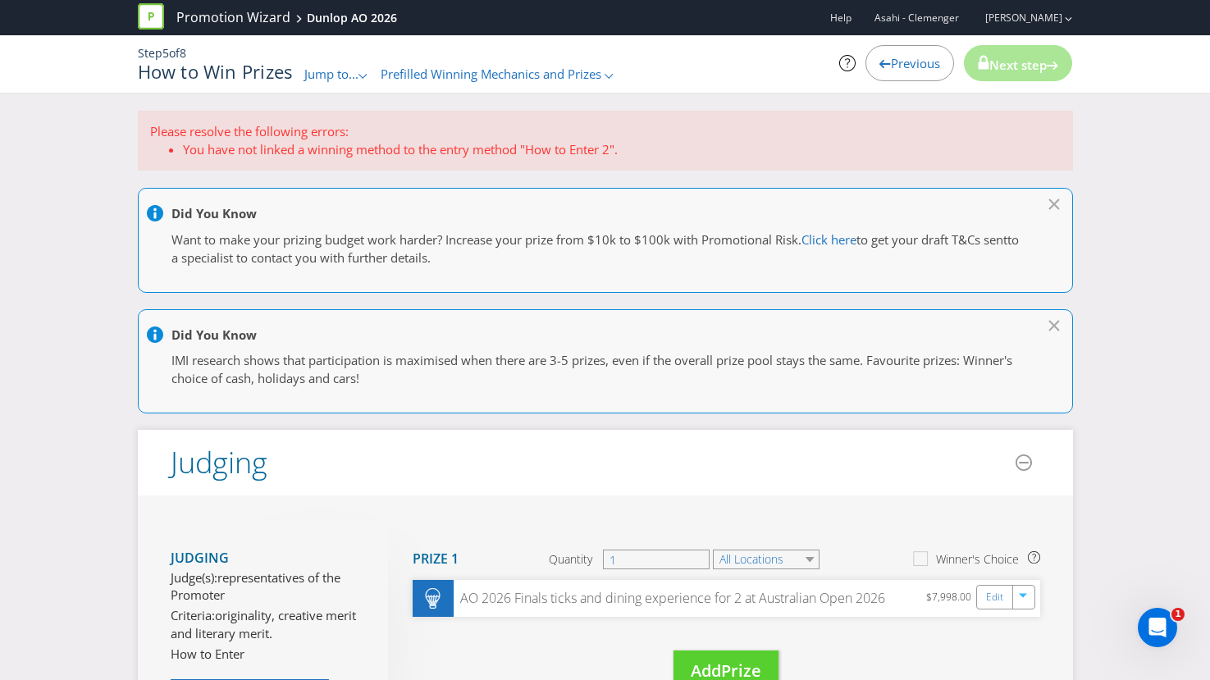
click at [585, 151] on li "You have not linked a winning method to the entry method "How to Enter 2"." at bounding box center [622, 149] width 878 height 17
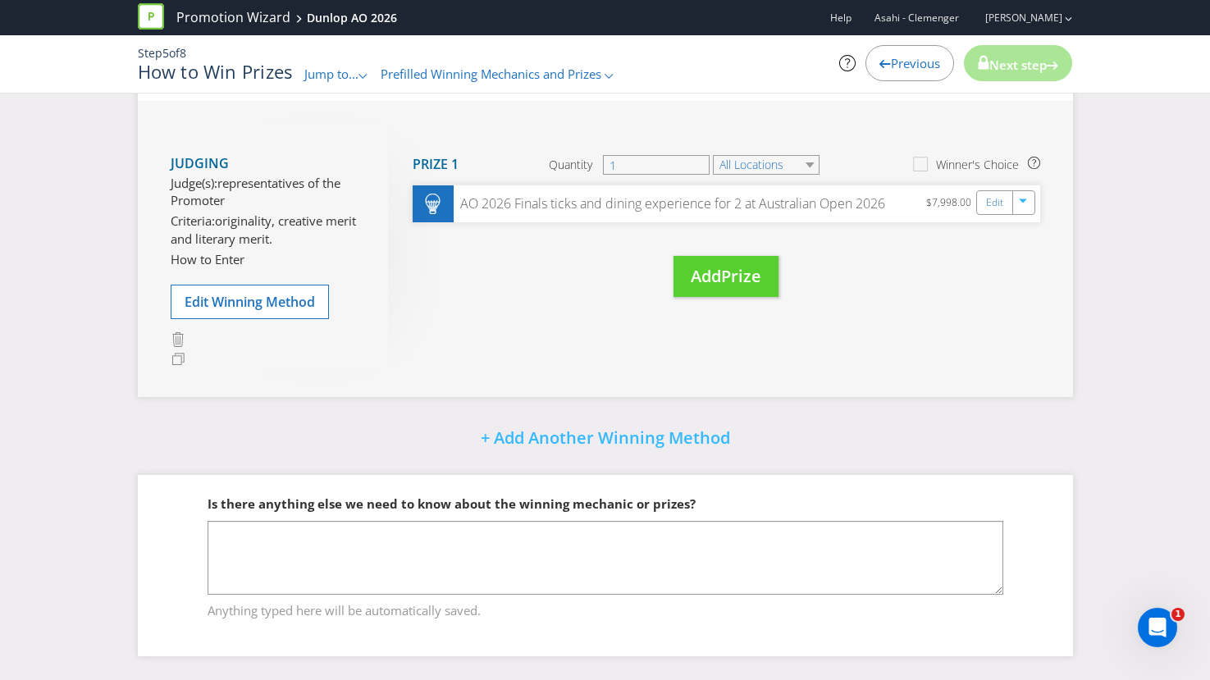
click at [1008, 61] on span "Next step" at bounding box center [1017, 65] width 57 height 16
click at [891, 63] on span "Previous" at bounding box center [915, 63] width 49 height 16
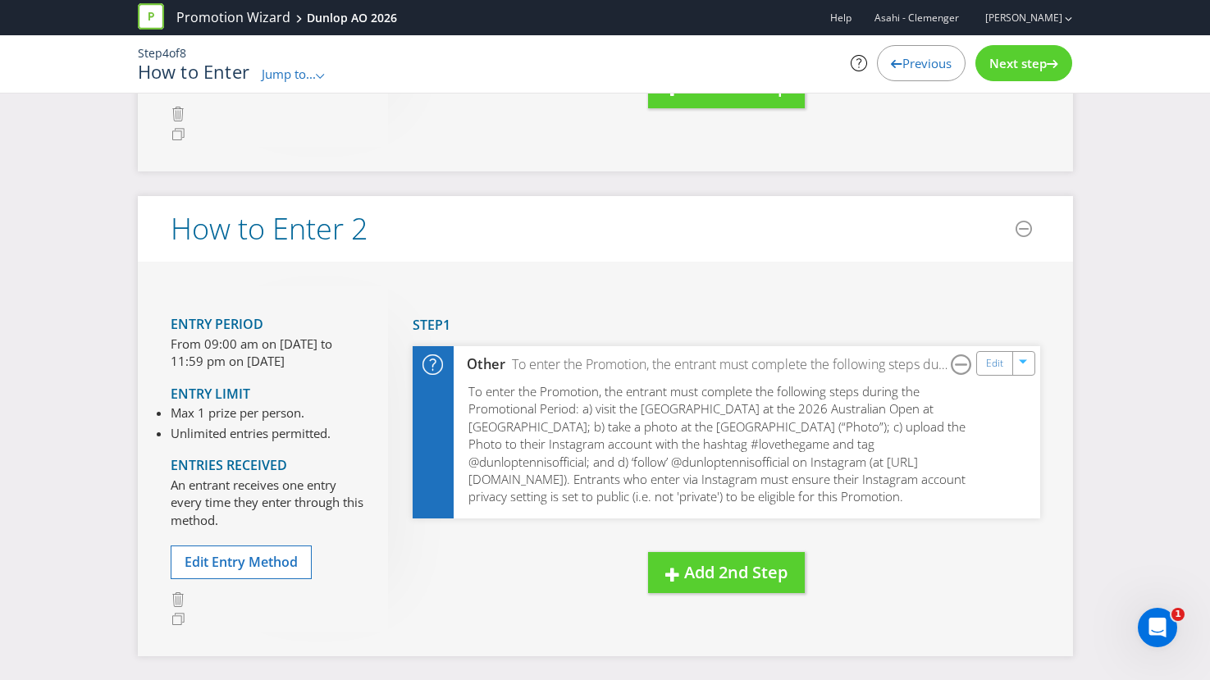
scroll to position [411, 0]
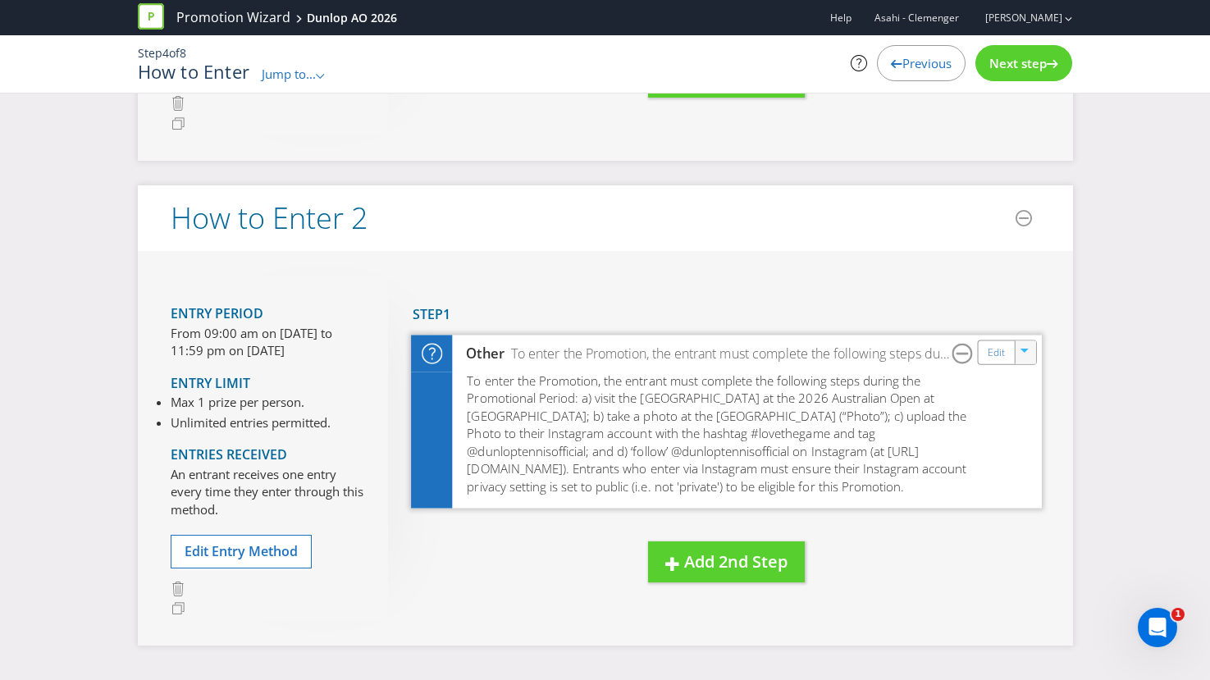
click at [1019, 358] on div at bounding box center [1025, 352] width 18 height 25
click at [1022, 402] on link "Delete" at bounding box center [1014, 409] width 36 height 16
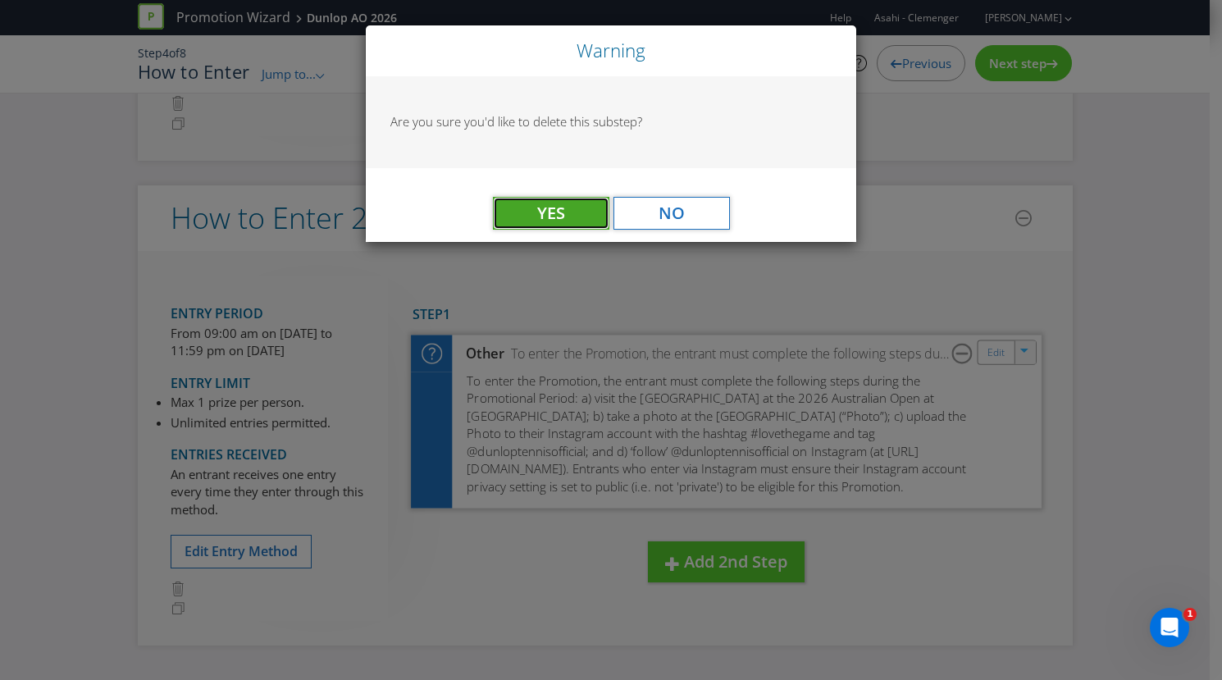
click at [554, 208] on span "Yes" at bounding box center [551, 213] width 28 height 22
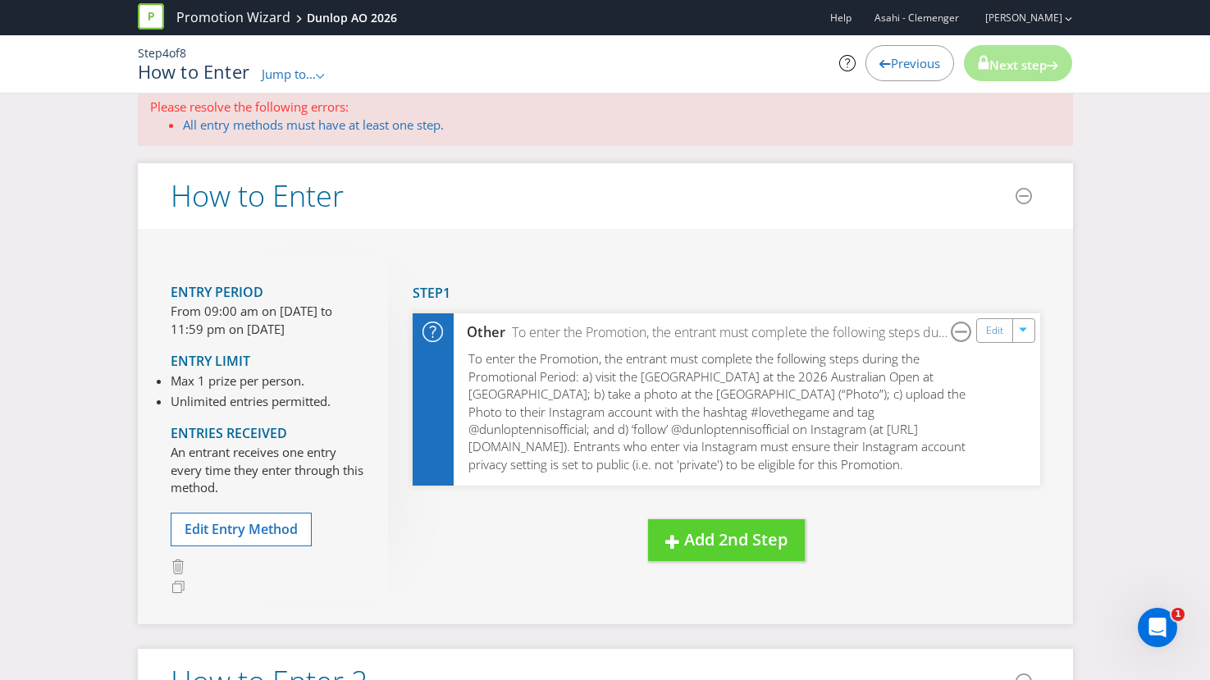
scroll to position [0, 0]
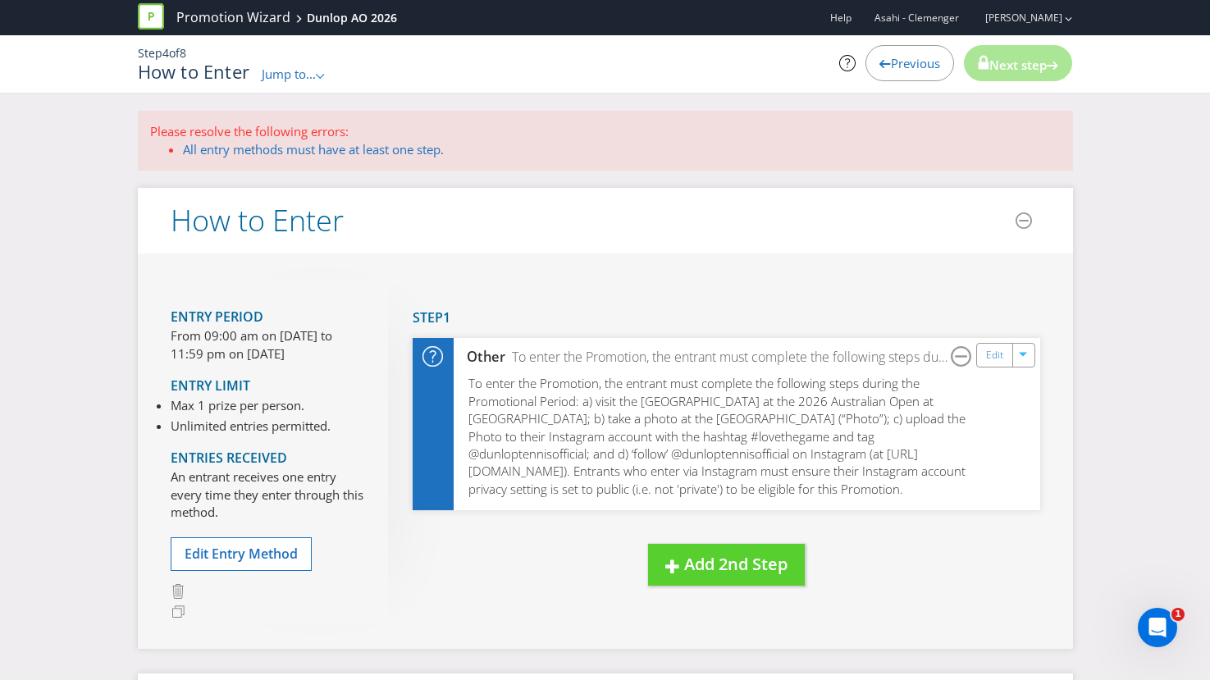
click at [880, 320] on h4 "Step 1" at bounding box center [726, 318] width 627 height 15
click at [905, 553] on div "New Step Drag here to move step Step 1 Other To enter the Promotion, the entran…" at bounding box center [714, 448] width 652 height 340
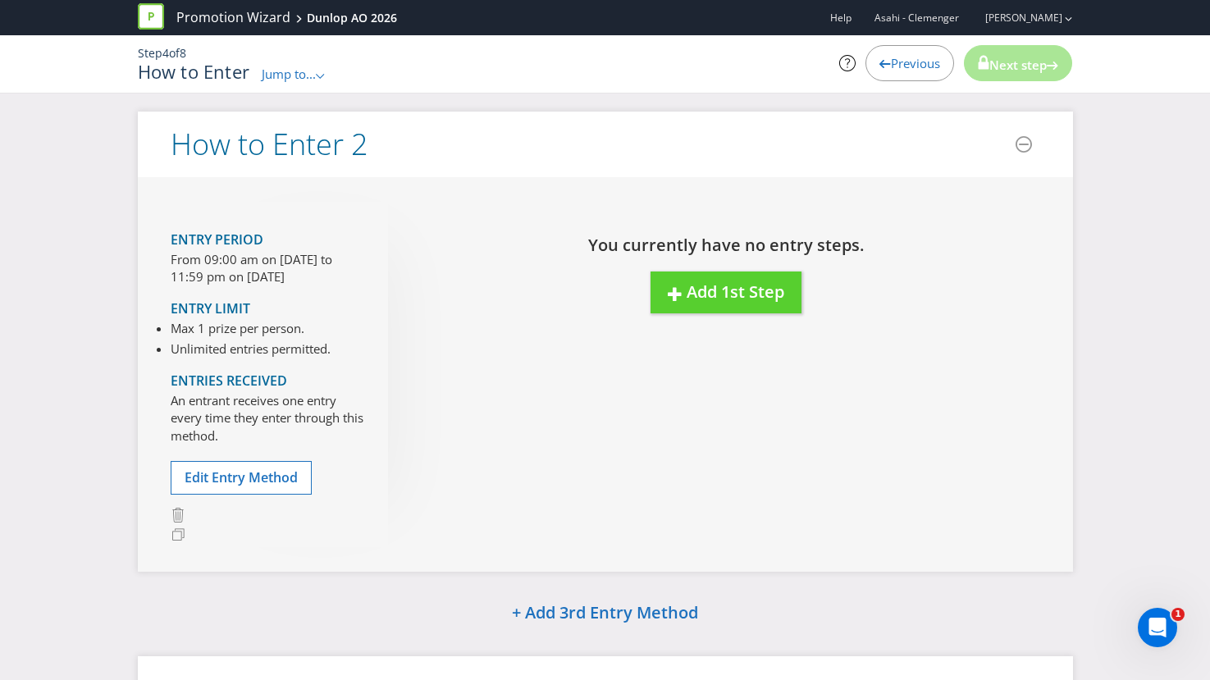
scroll to position [763, 0]
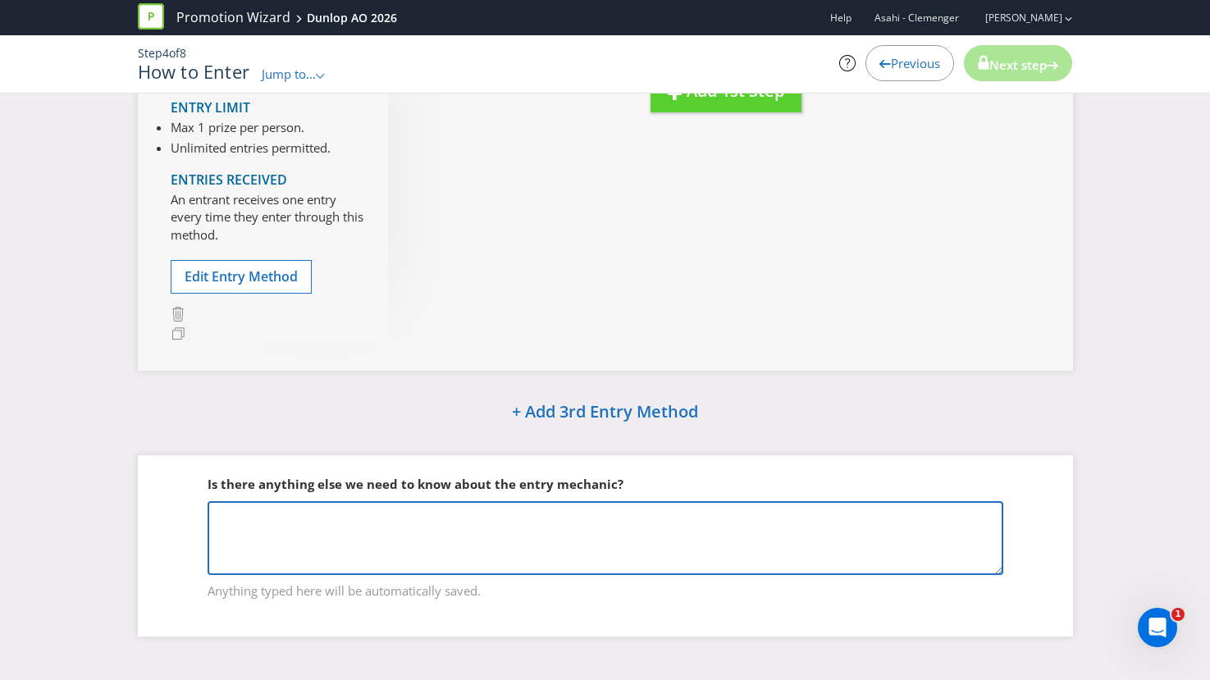
click at [879, 543] on textarea at bounding box center [606, 538] width 796 height 74
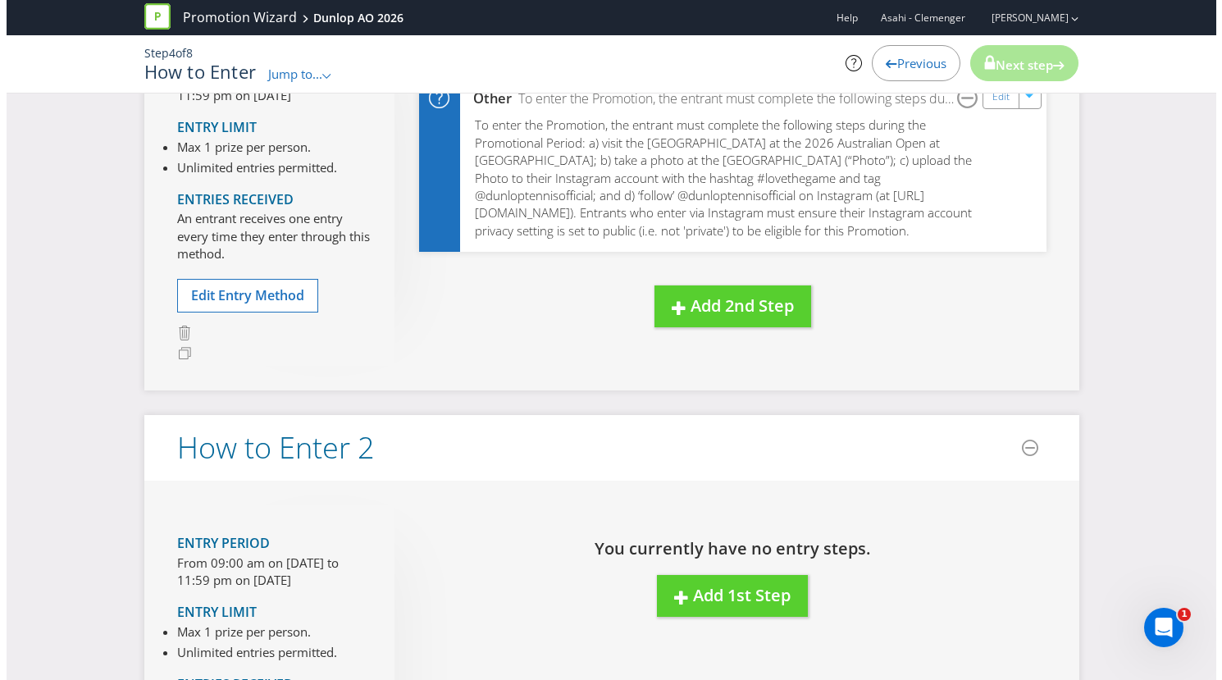
scroll to position [0, 0]
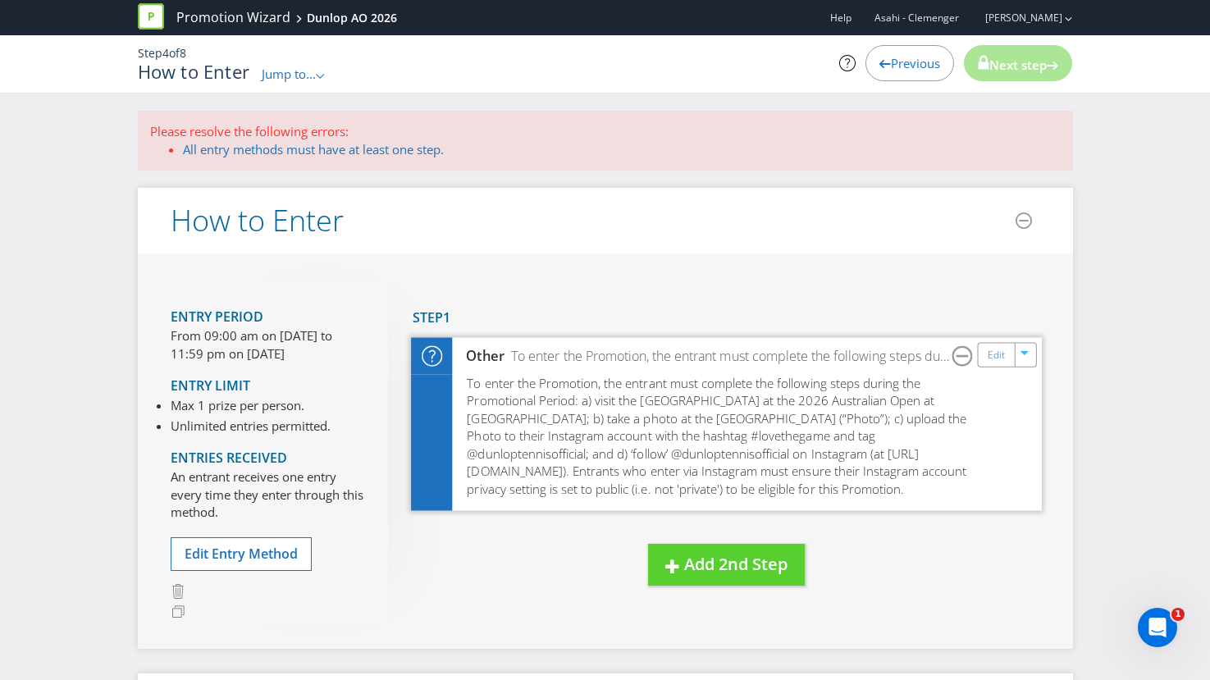
click at [860, 407] on span "To enter the Promotion, the entrant must complete the following steps during th…" at bounding box center [716, 436] width 499 height 122
click at [995, 353] on link "Edit" at bounding box center [995, 355] width 17 height 19
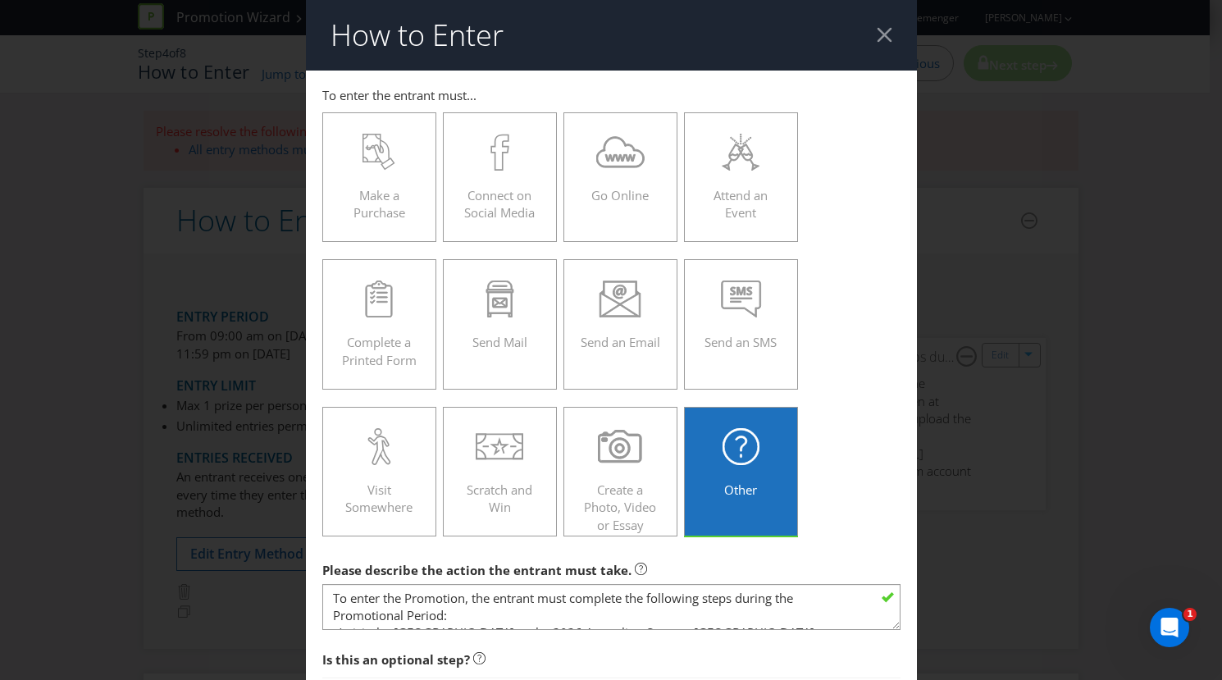
scroll to position [198, 0]
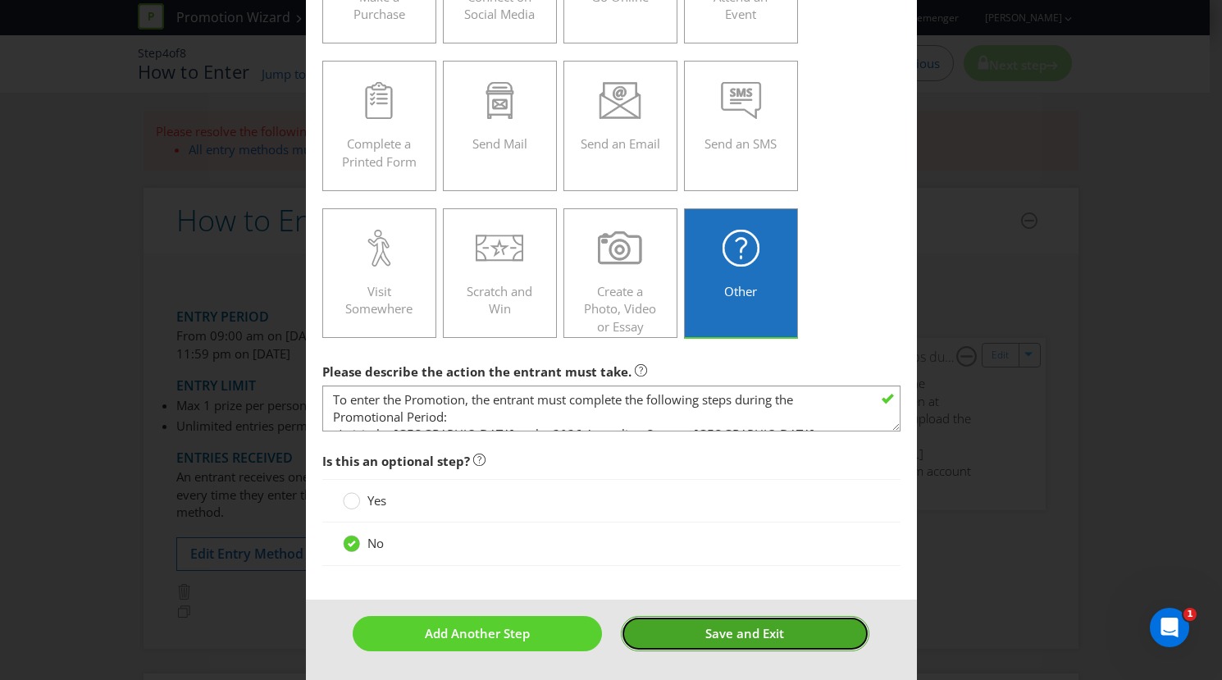
click at [752, 632] on span "Save and Exit" at bounding box center [744, 633] width 79 height 16
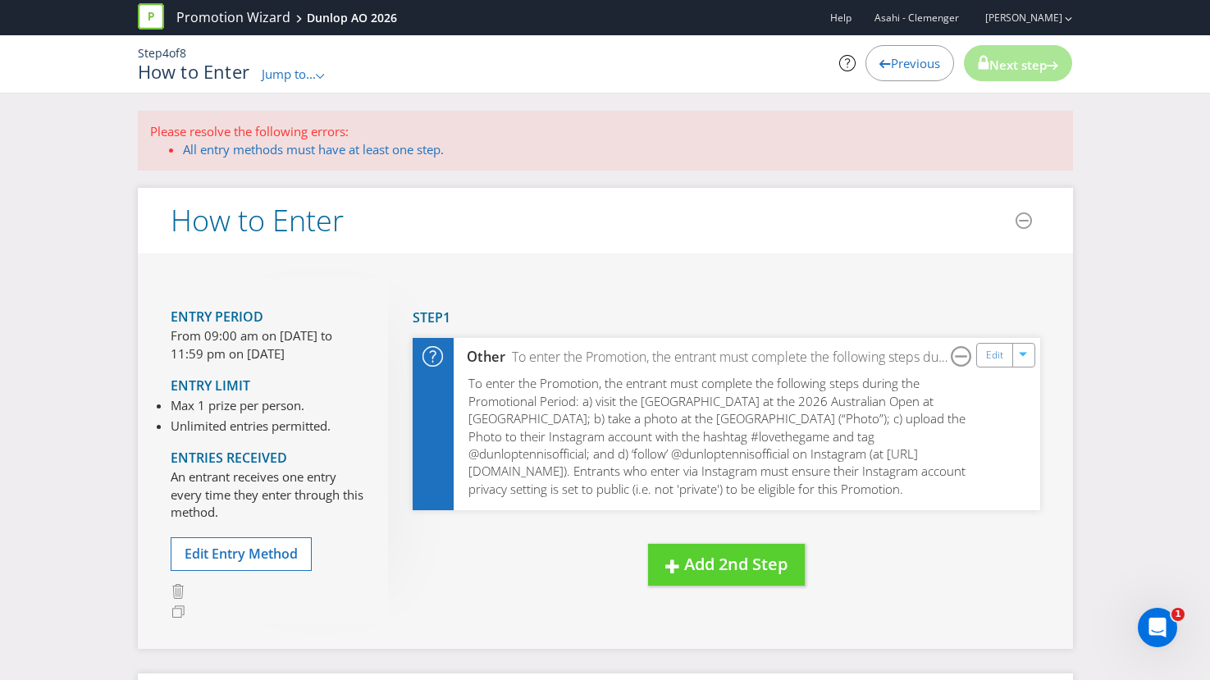
click at [1010, 63] on span "Next step" at bounding box center [1017, 65] width 57 height 16
click at [1010, 64] on span "Next step" at bounding box center [1017, 65] width 57 height 16
click at [404, 148] on link "All entry methods must have at least one step." at bounding box center [313, 149] width 261 height 16
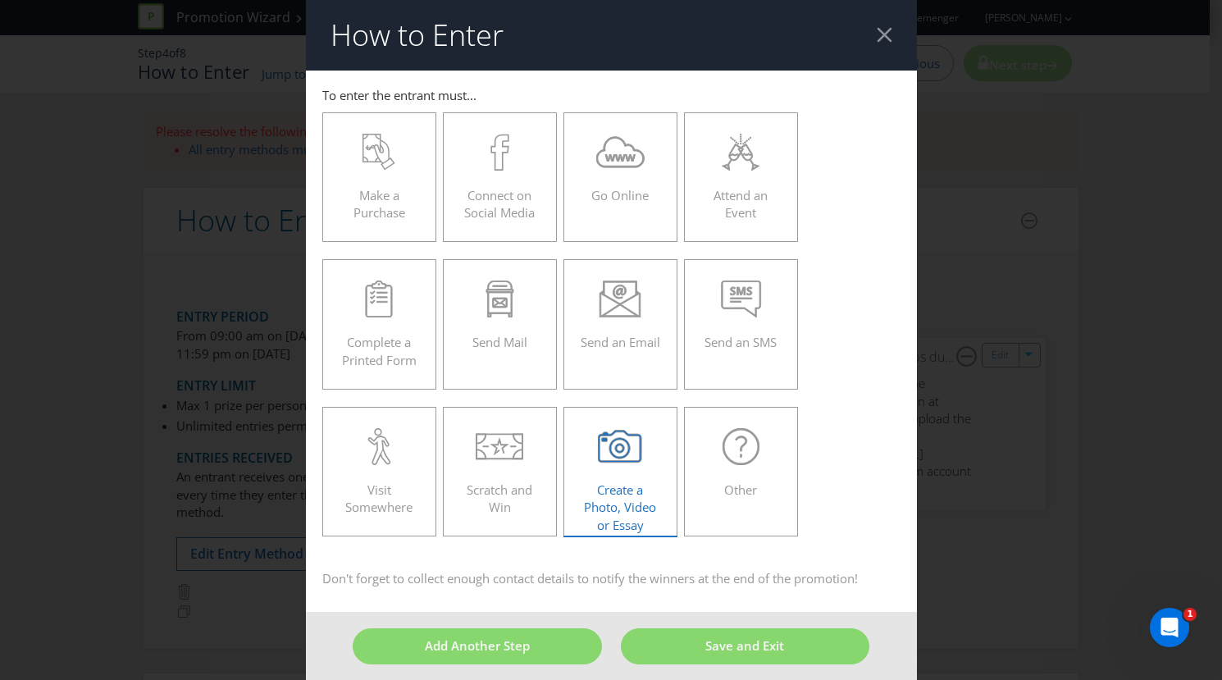
click at [632, 474] on div "Create a Photo, Video or Essay" at bounding box center [621, 465] width 80 height 74
click at [0, 0] on input "Create a Photo, Video or Essay" at bounding box center [0, 0] width 0 height 0
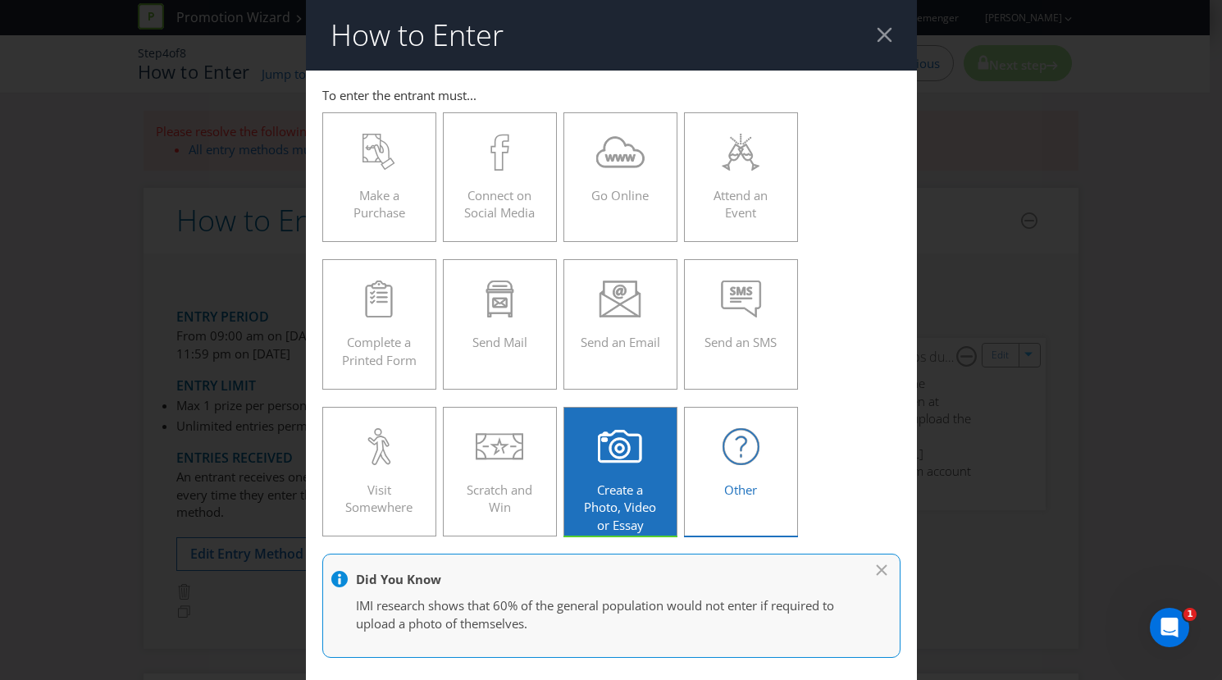
click at [732, 427] on label "Other" at bounding box center [741, 472] width 115 height 130
click at [0, 0] on input "Other" at bounding box center [0, 0] width 0 height 0
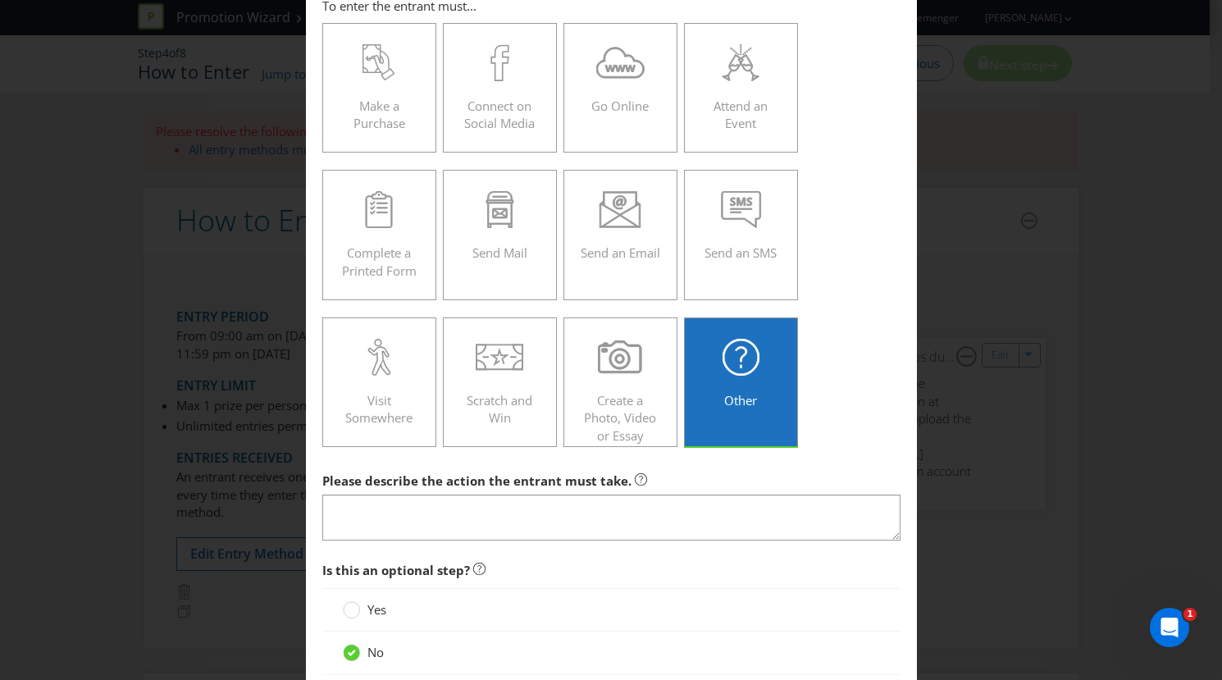
scroll to position [198, 0]
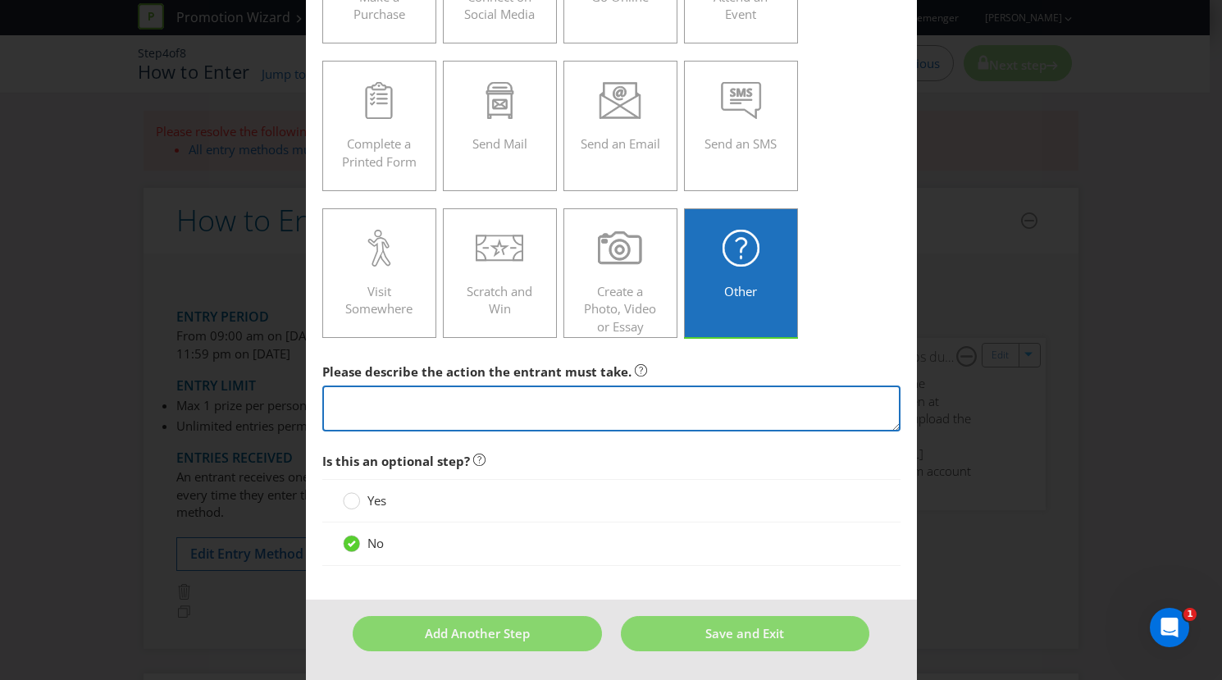
click at [586, 416] on textarea at bounding box center [611, 408] width 578 height 47
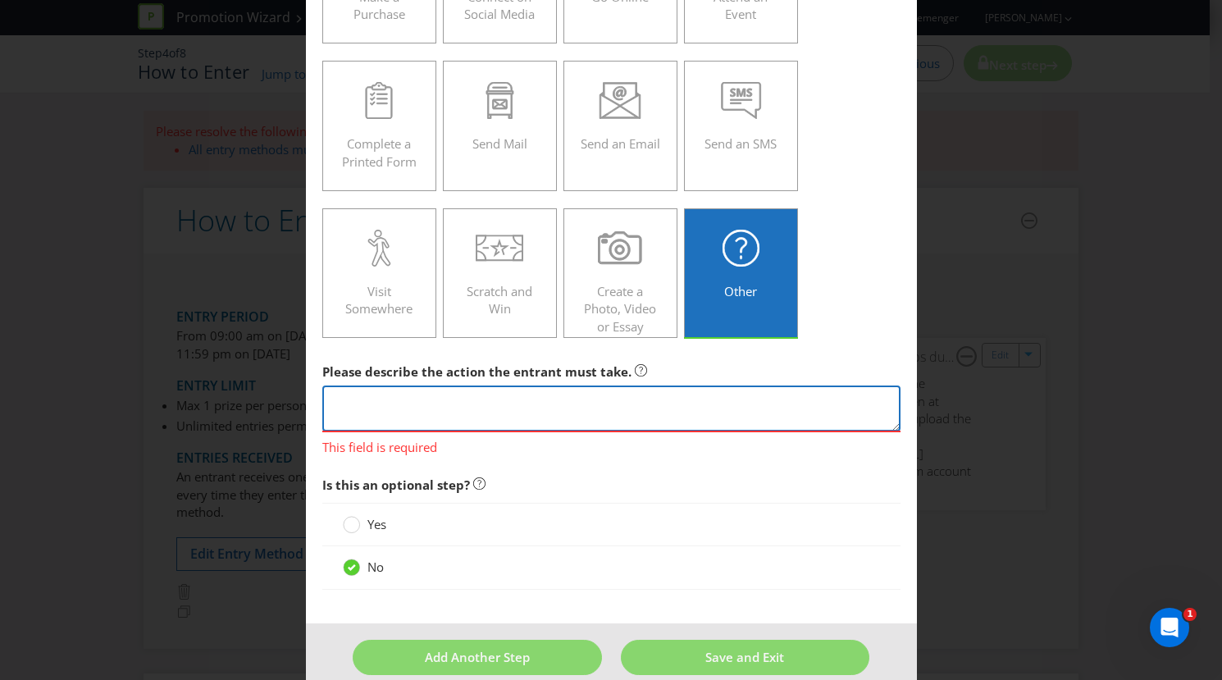
paste textarea "a) visit the [GEOGRAPHIC_DATA] at the 2025 Australian Open at [GEOGRAPHIC_DATA];"
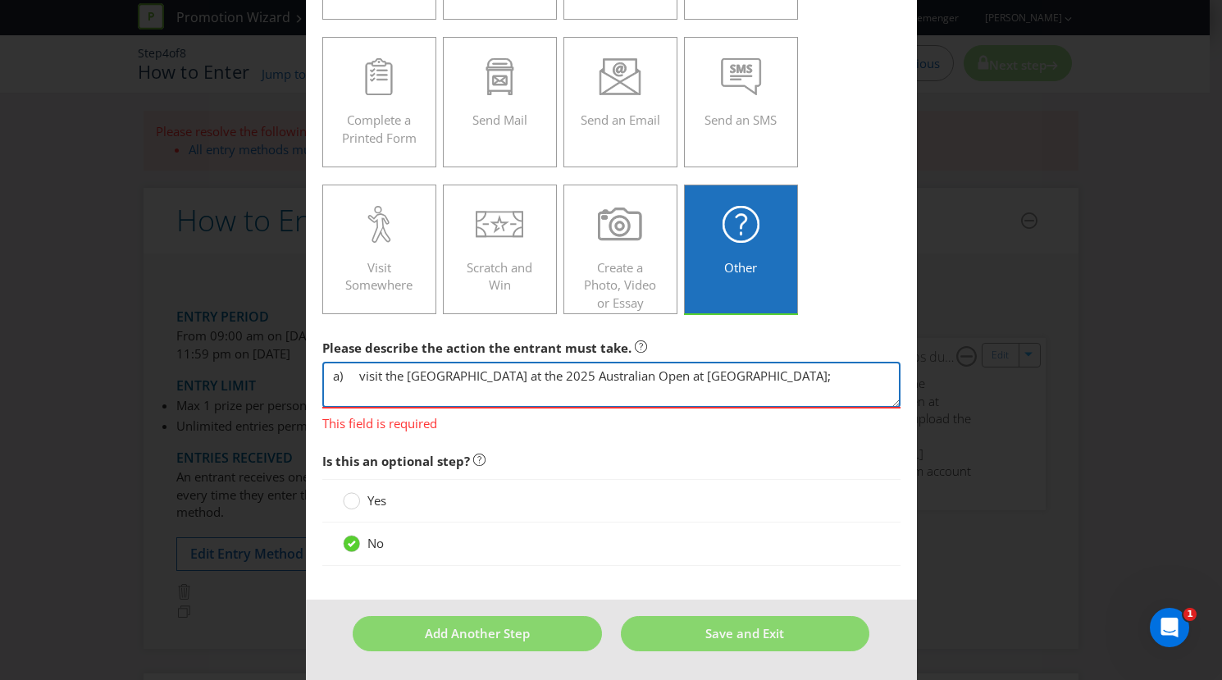
type textarea "a) visit the [GEOGRAPHIC_DATA] at the 2025 Australian Open at [GEOGRAPHIC_DATA];"
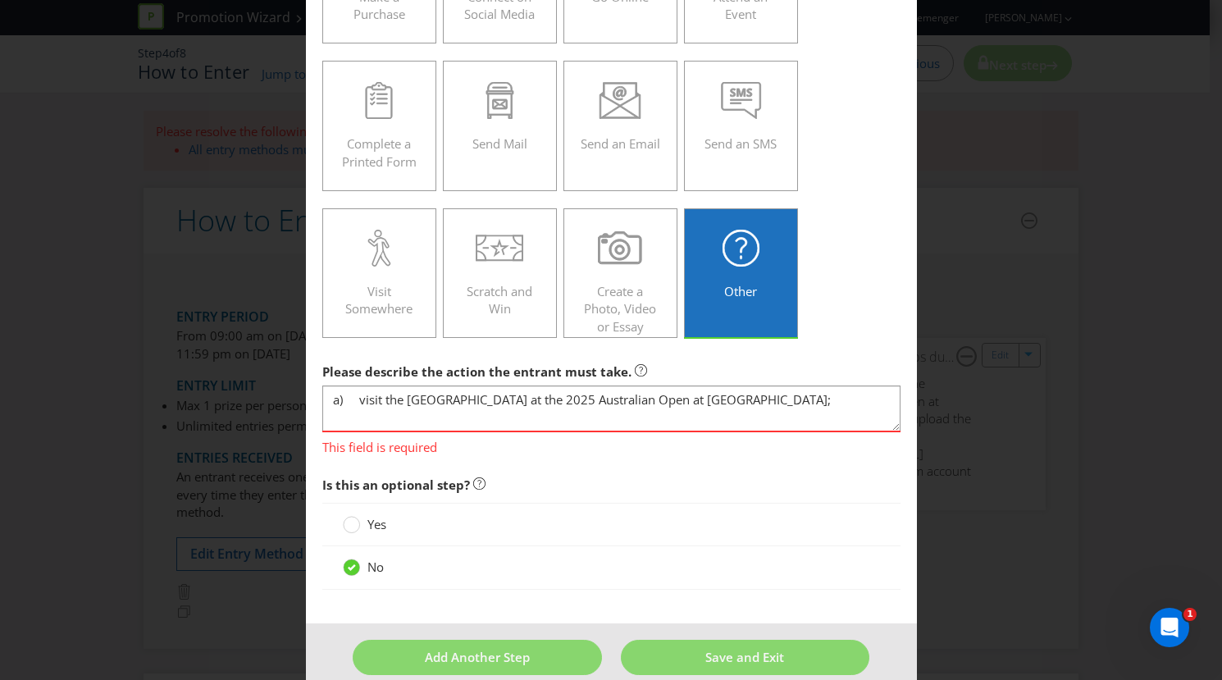
click at [550, 441] on main "To enter the entrant must... Make a Purchase Connect on Social Media Go Online …" at bounding box center [611, 247] width 611 height 751
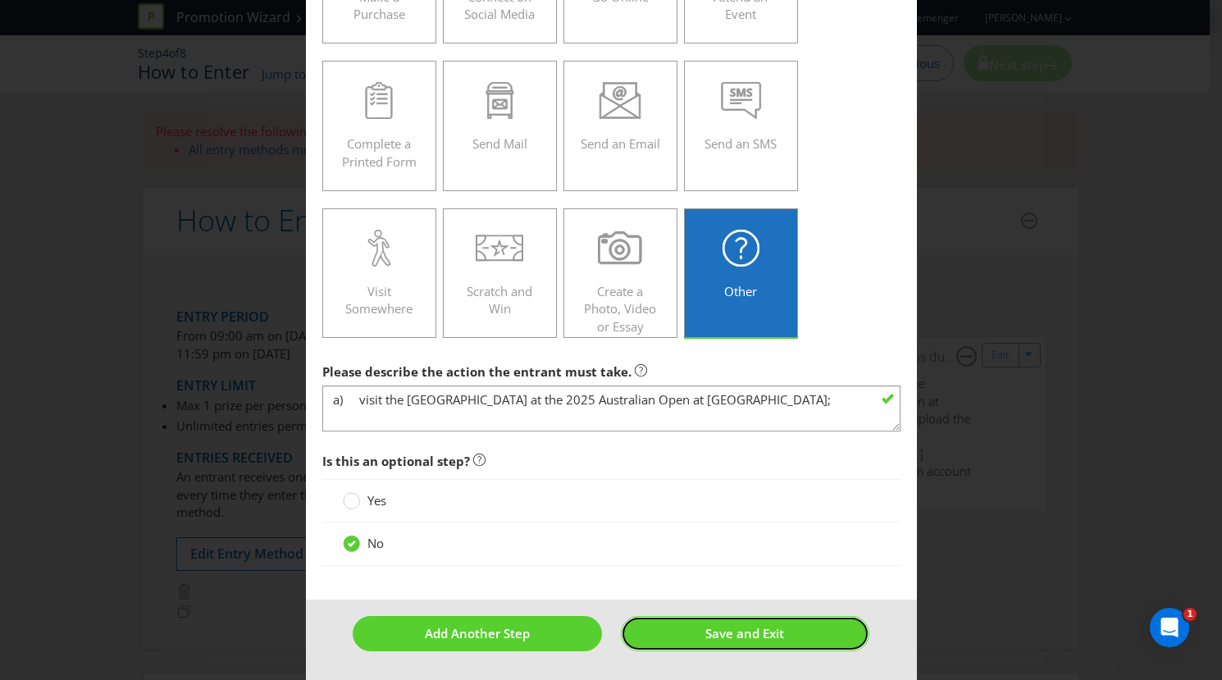
click at [709, 632] on span "Save and Exit" at bounding box center [744, 633] width 79 height 16
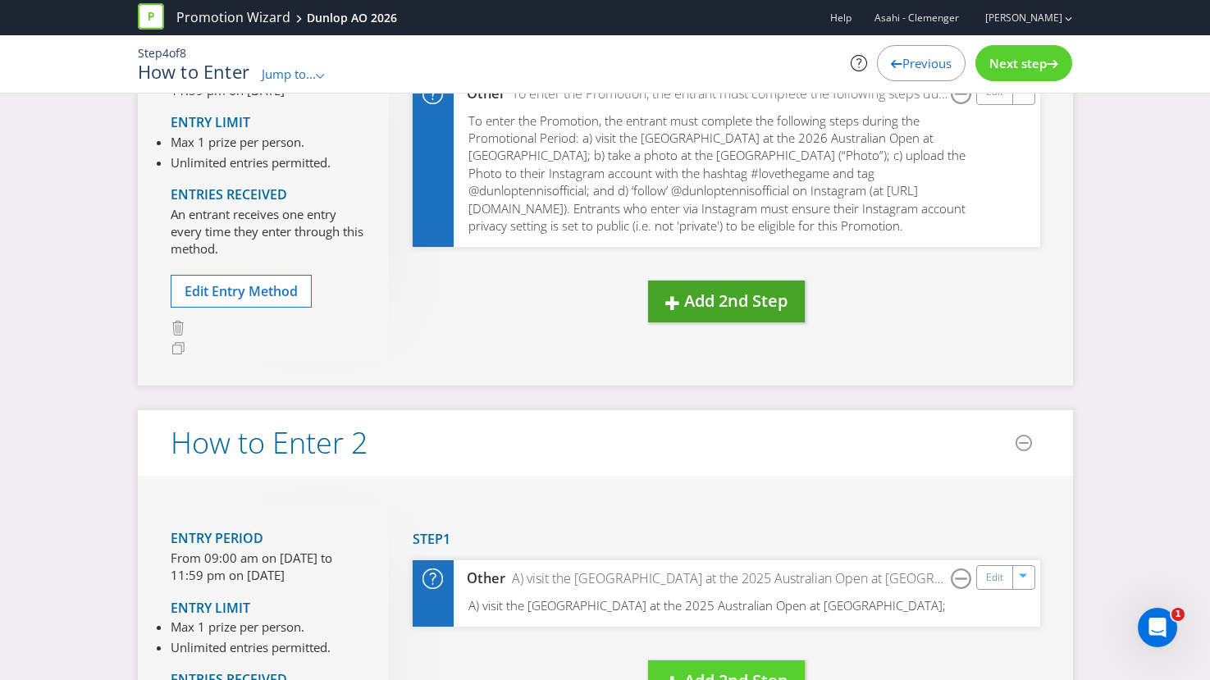
scroll to position [206, 0]
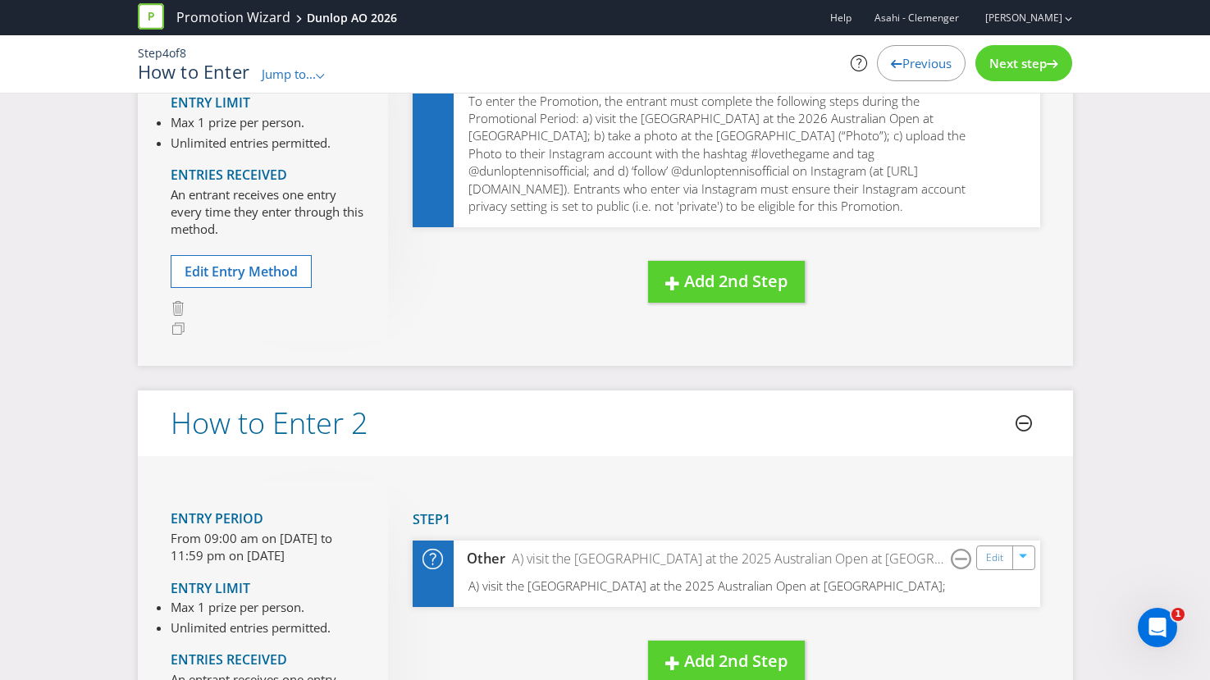
click at [1021, 429] on icon at bounding box center [1023, 423] width 16 height 16
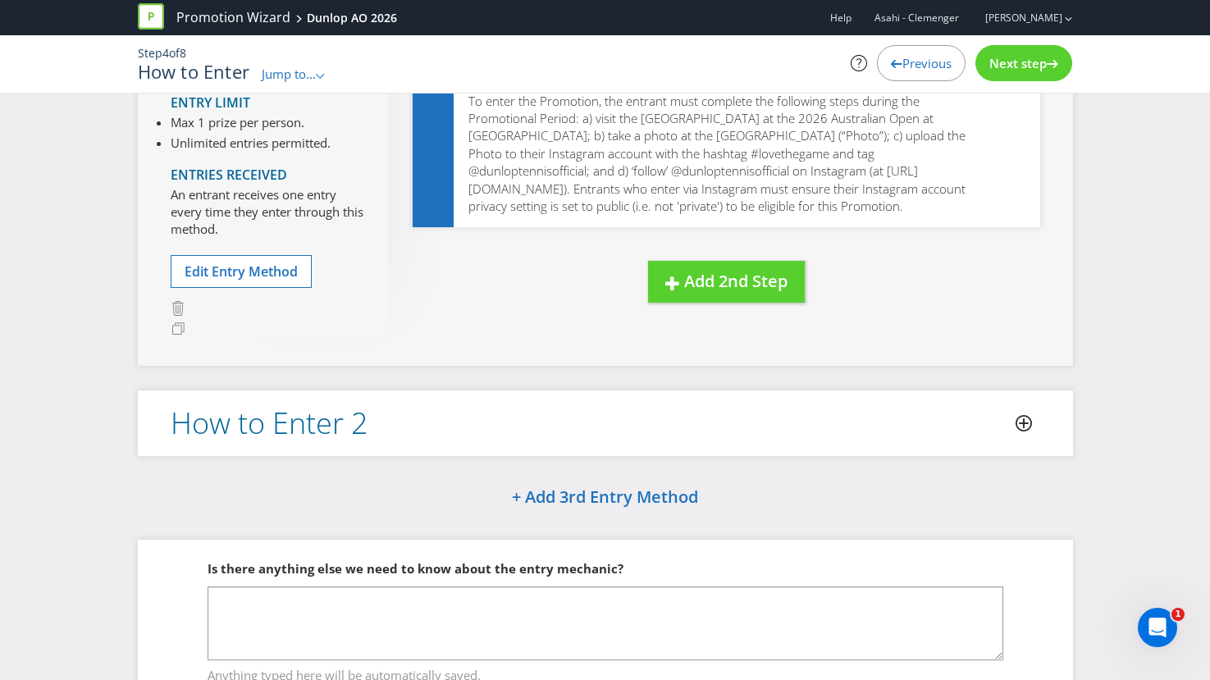
click at [943, 436] on header "How to Enter 2" at bounding box center [605, 423] width 935 height 66
click at [274, 421] on h2 "How to Enter 2" at bounding box center [270, 423] width 198 height 33
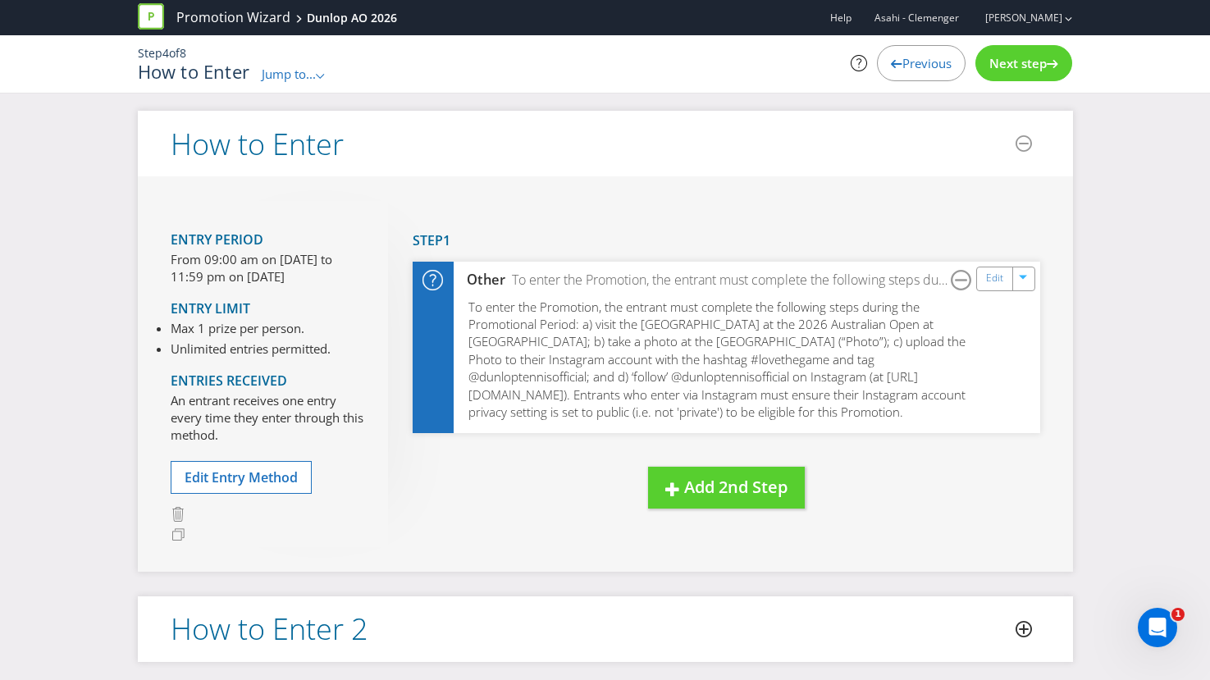
click at [1010, 65] on span "Next step" at bounding box center [1017, 63] width 57 height 16
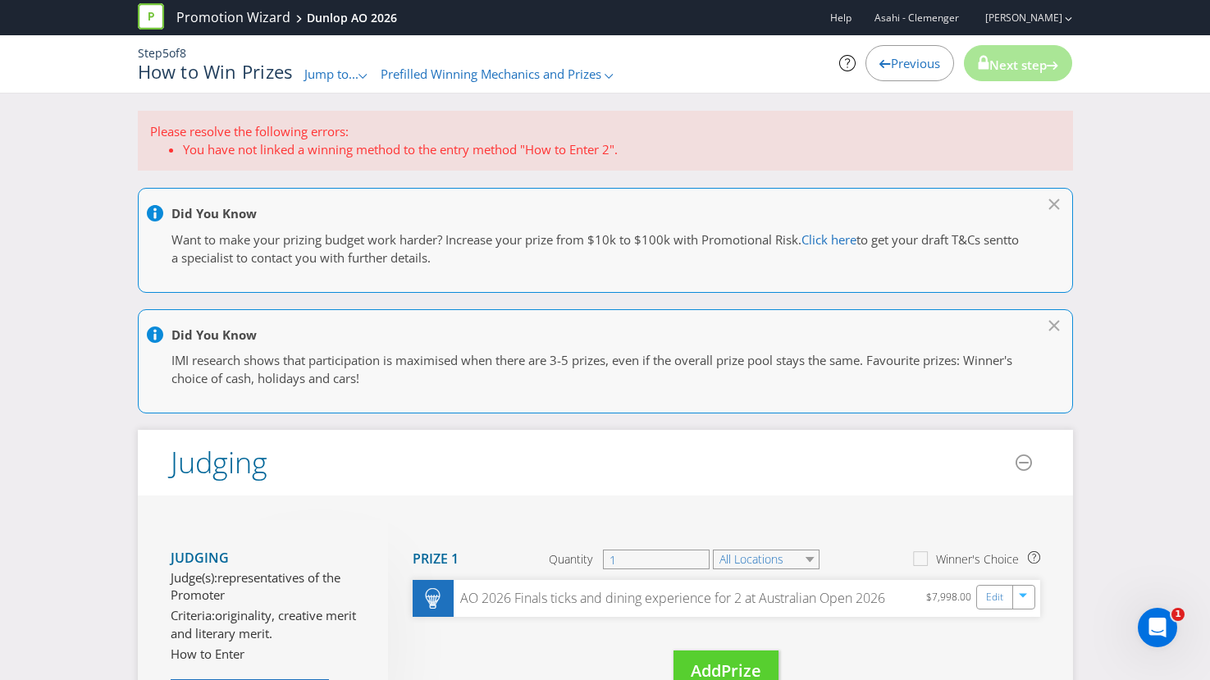
click at [900, 68] on span "Previous" at bounding box center [915, 63] width 49 height 16
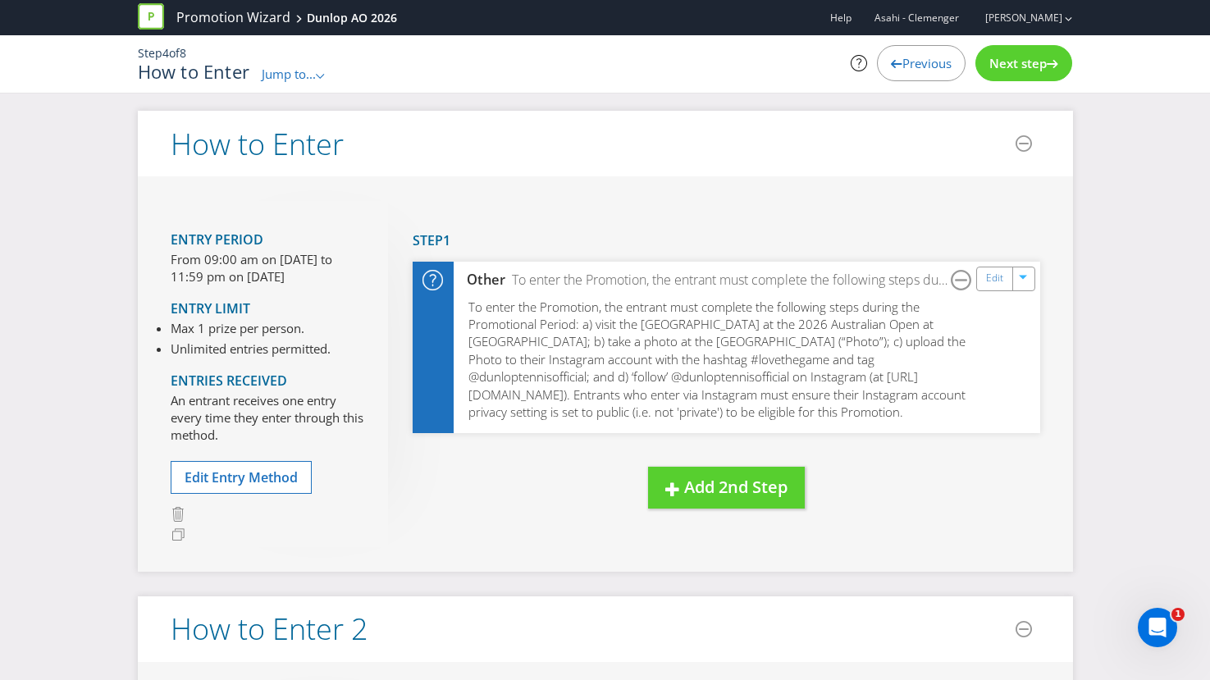
click at [902, 68] on span "Previous" at bounding box center [926, 63] width 49 height 16
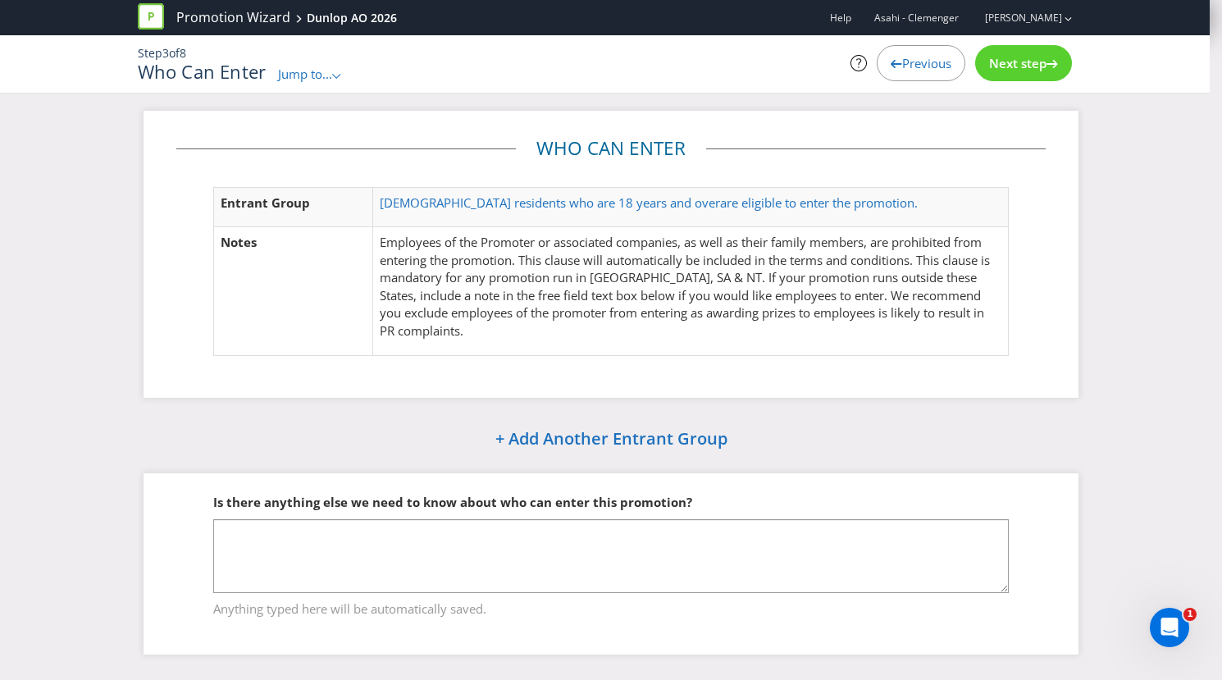
click at [902, 68] on span "Previous" at bounding box center [926, 63] width 49 height 16
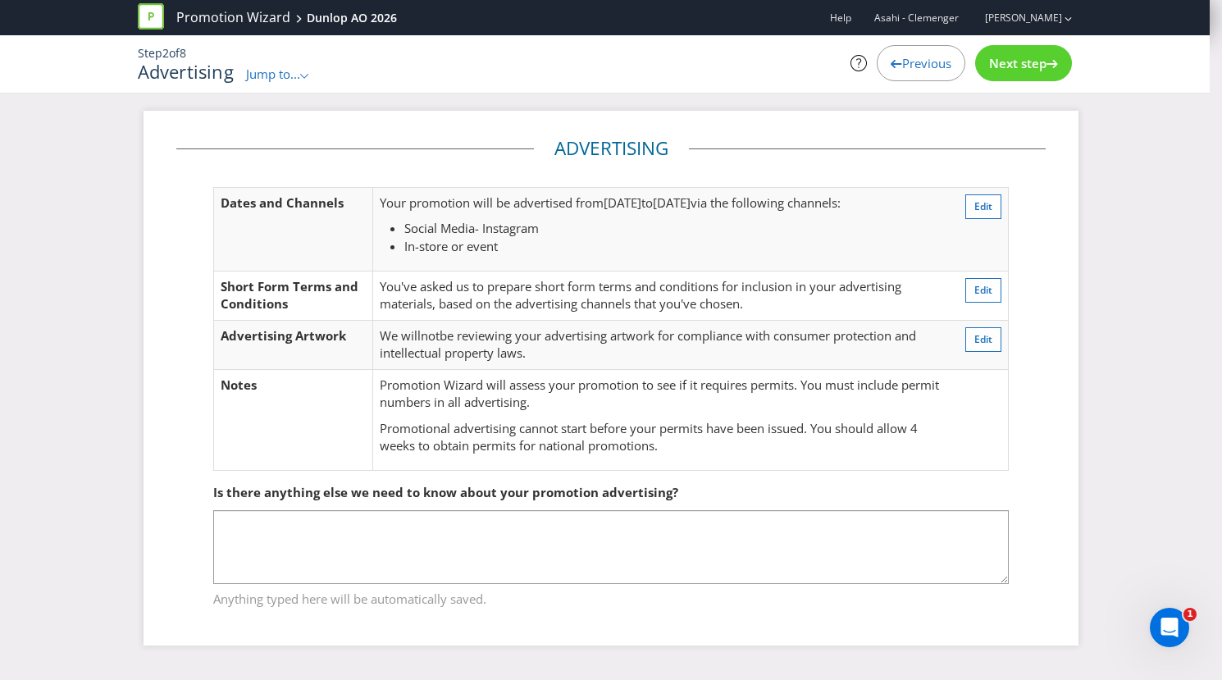
click at [902, 68] on span "Previous" at bounding box center [926, 63] width 49 height 16
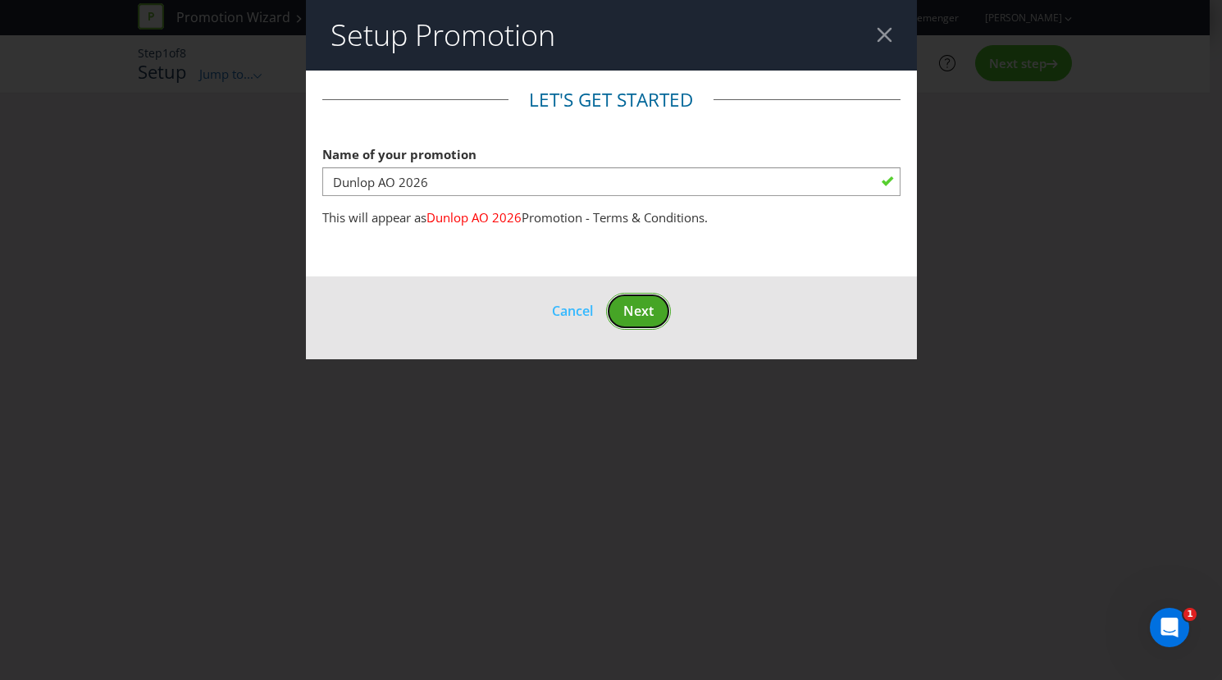
click at [647, 301] on button "Next" at bounding box center [638, 311] width 65 height 37
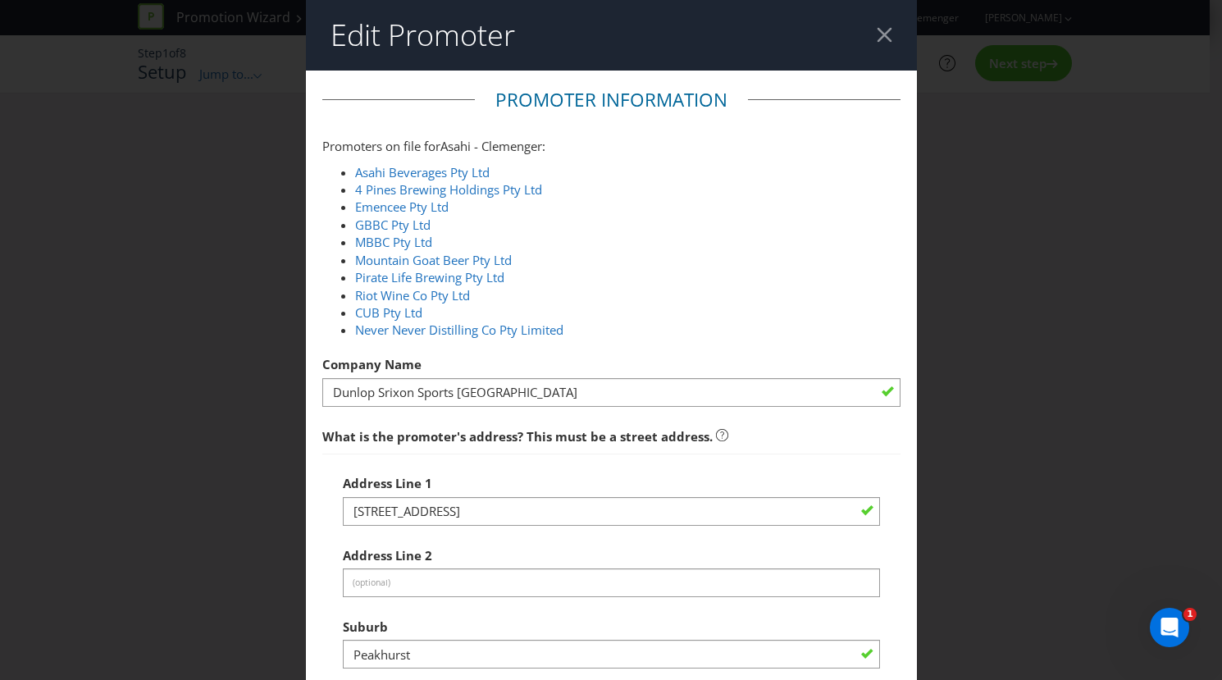
scroll to position [600, 0]
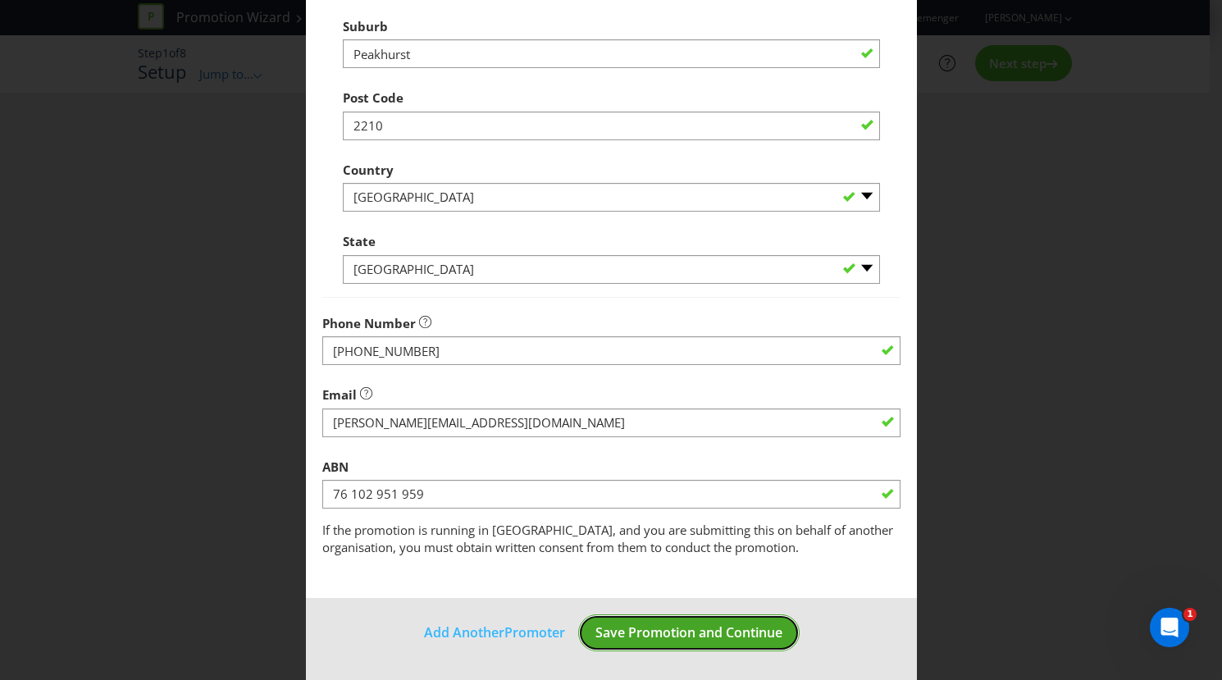
click at [696, 627] on span "Save Promotion and Continue" at bounding box center [688, 632] width 187 height 18
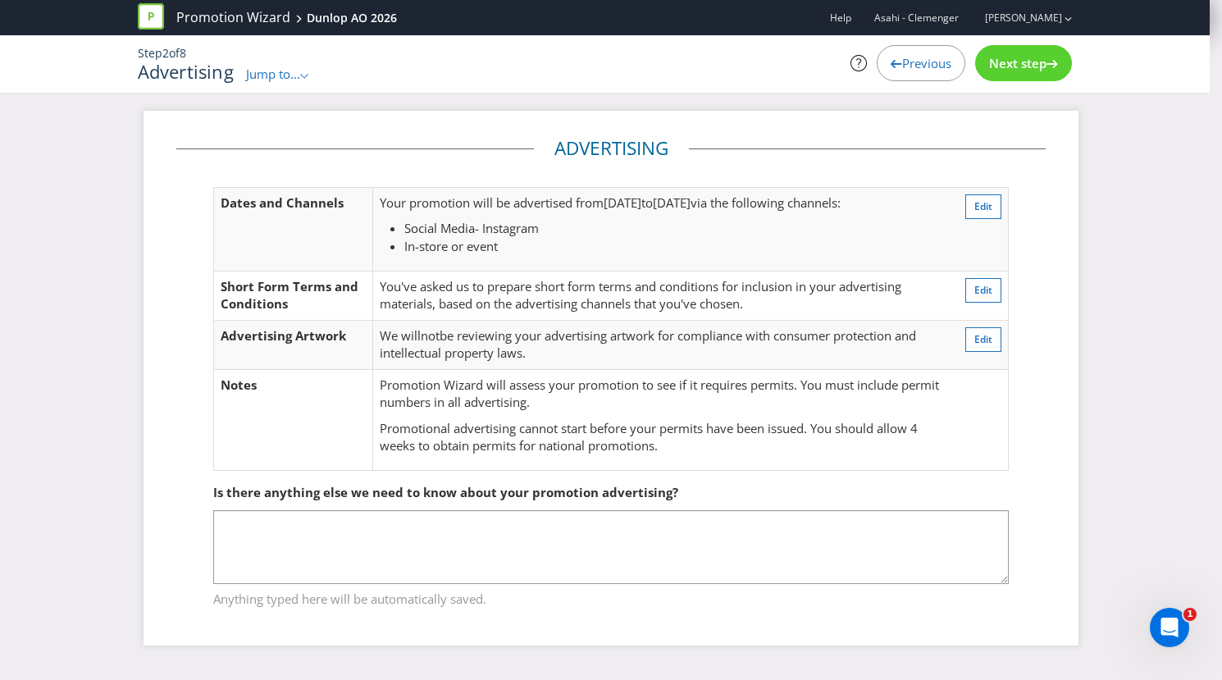
click at [1034, 60] on span "Next step" at bounding box center [1017, 63] width 57 height 16
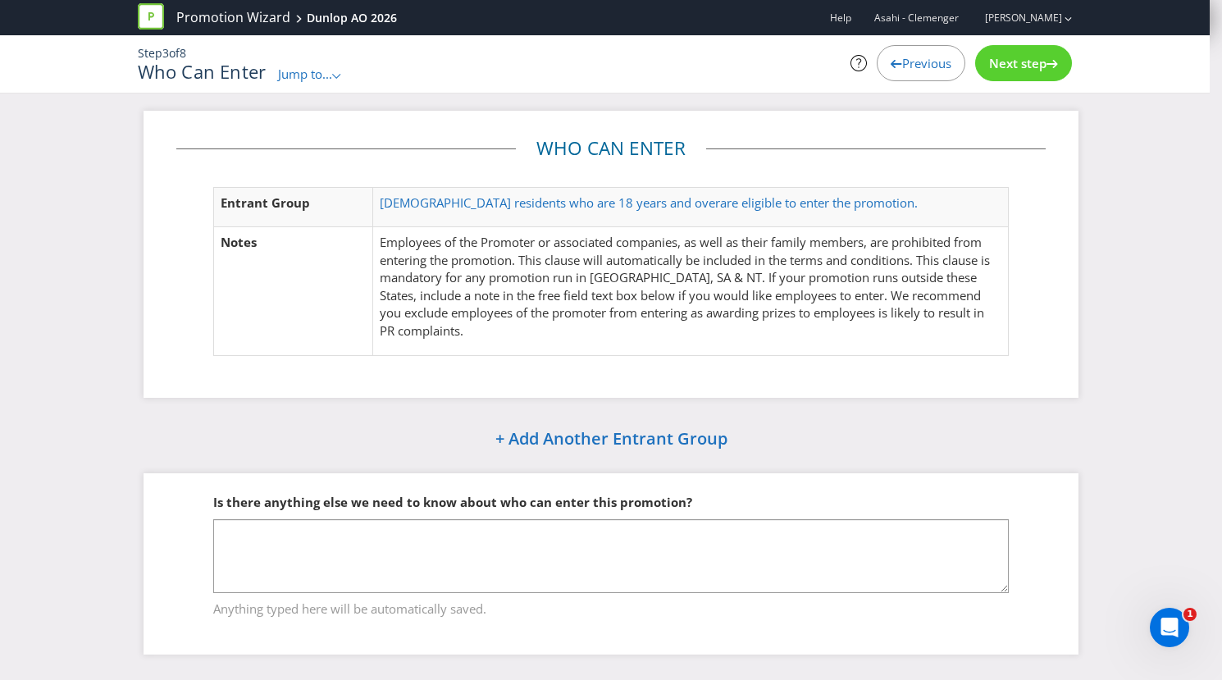
click at [1009, 52] on div "Next step" at bounding box center [1023, 63] width 97 height 36
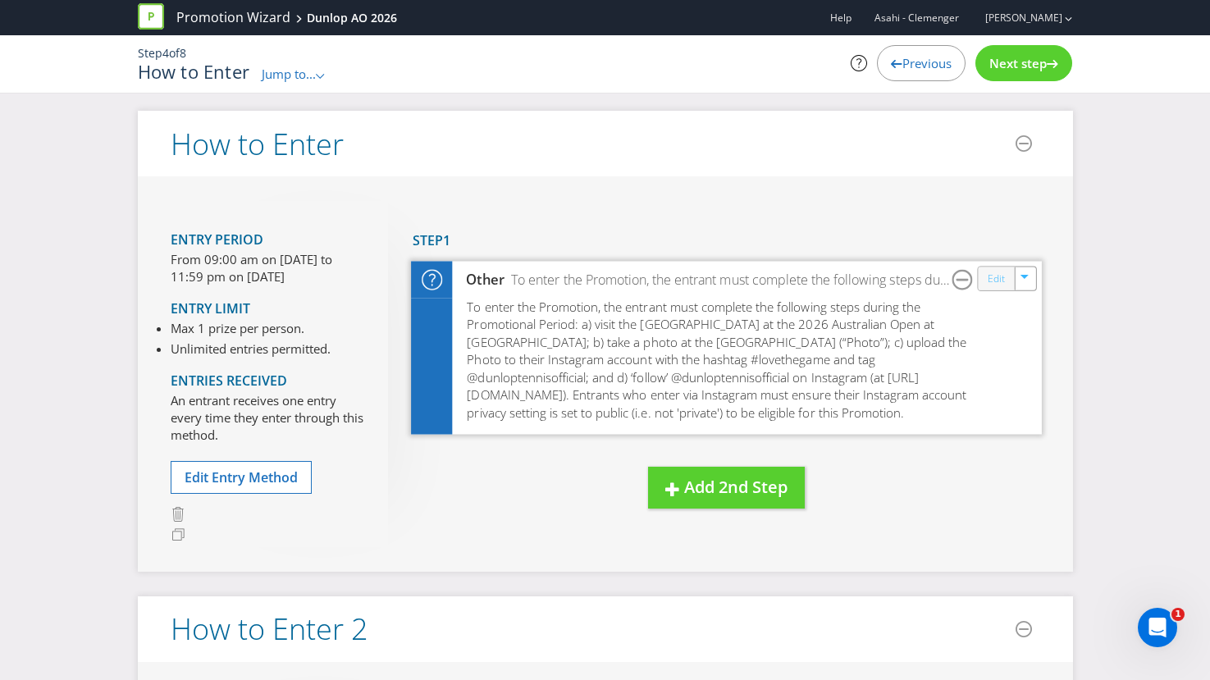
click at [994, 284] on link "Edit" at bounding box center [995, 278] width 17 height 19
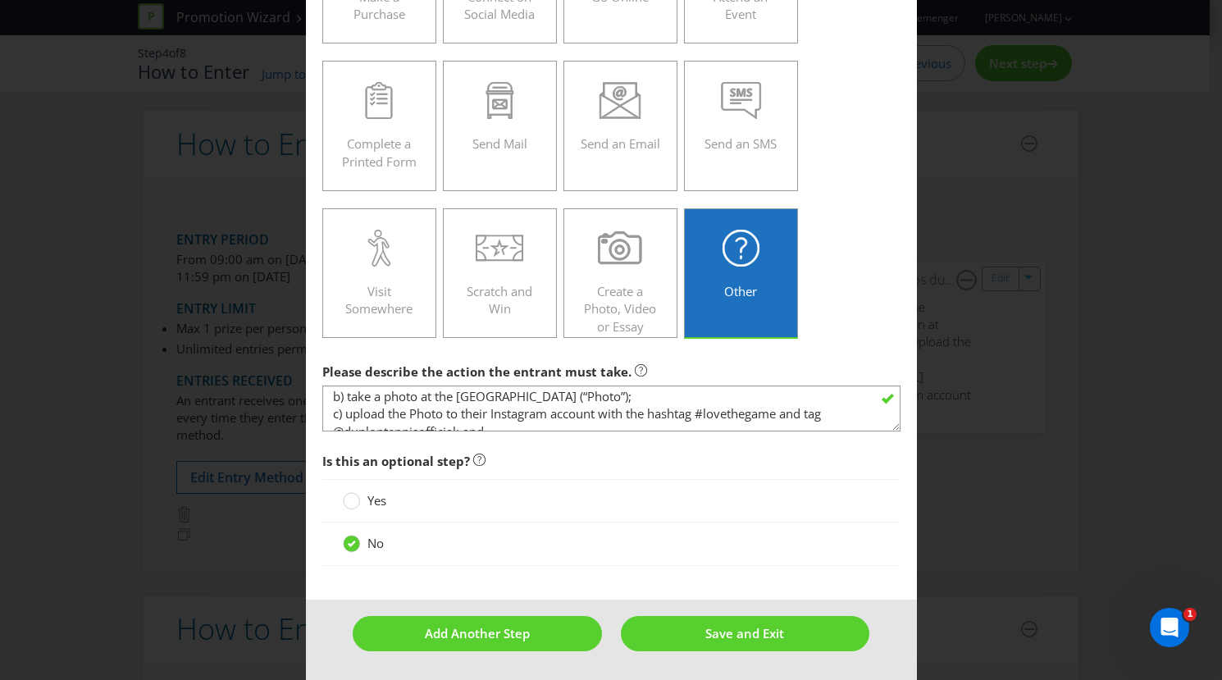
scroll to position [59, 0]
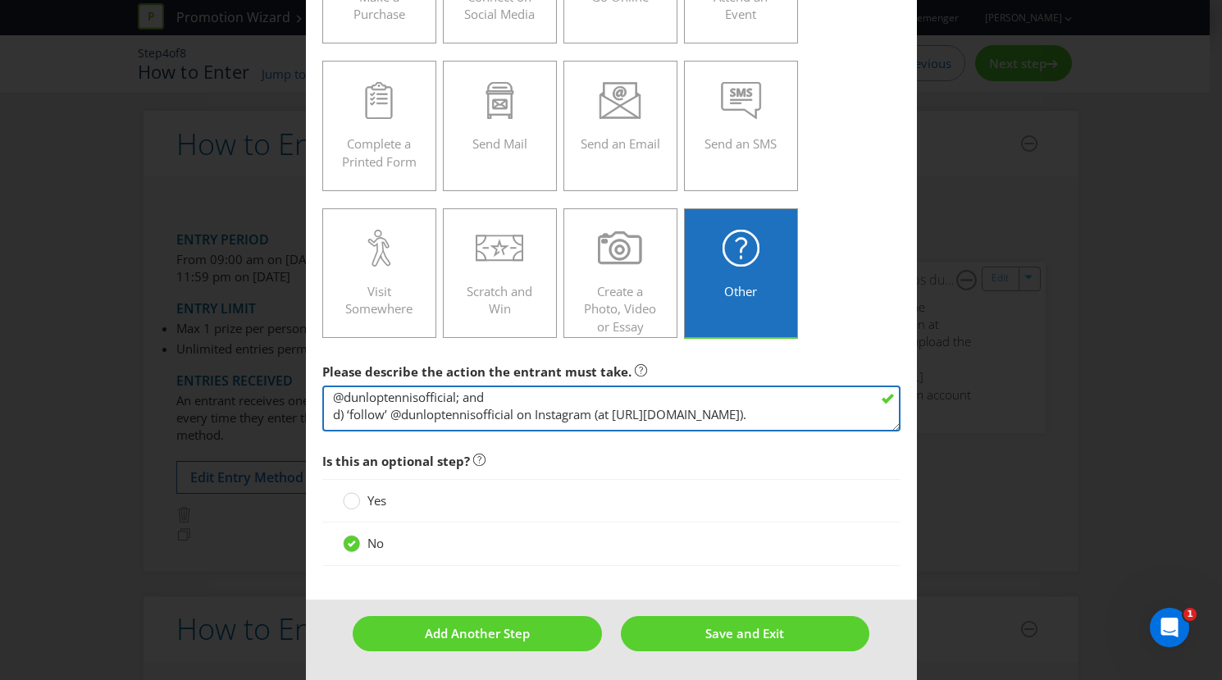
drag, startPoint x: 504, startPoint y: 423, endPoint x: 359, endPoint y: 404, distance: 145.7
click at [359, 404] on textarea "To enter the Promotion, the entrant must complete the following steps during th…" at bounding box center [611, 408] width 578 height 47
drag, startPoint x: 679, startPoint y: 408, endPoint x: 376, endPoint y: 394, distance: 303.0
click at [376, 395] on textarea "To enter the Promotion, the entrant must complete the following steps during th…" at bounding box center [611, 408] width 578 height 47
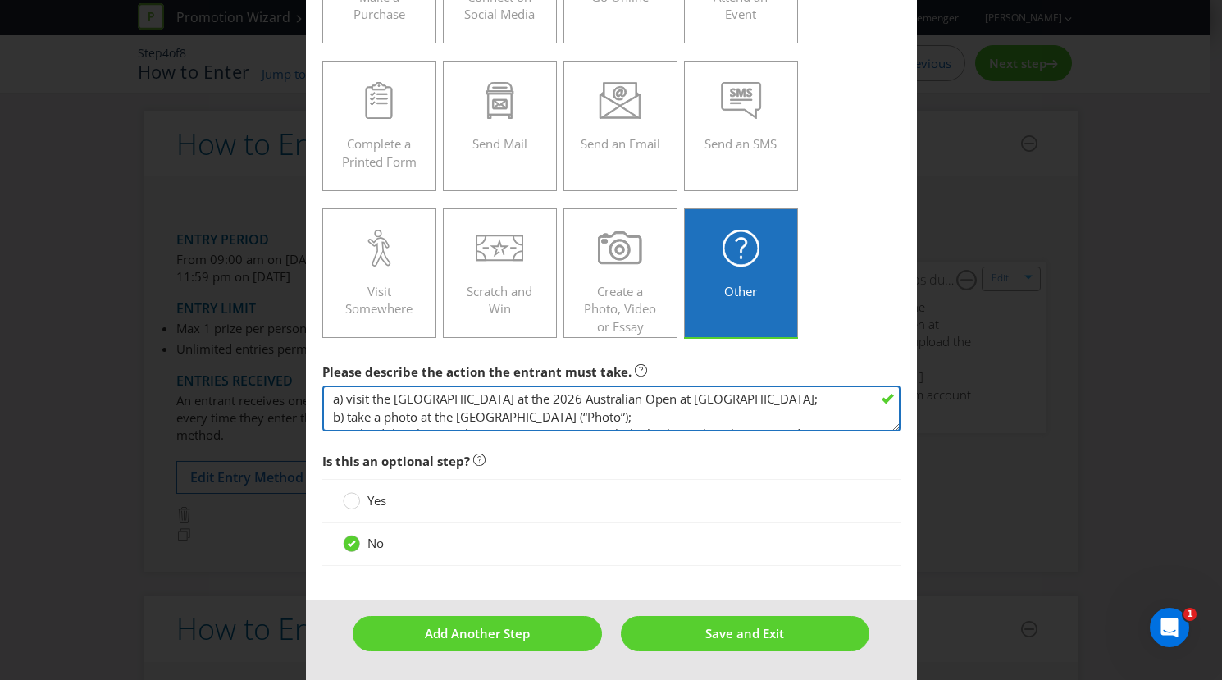
scroll to position [36, 0]
click at [331, 415] on textarea "To enter the Promotion, the entrant must complete the following steps during th…" at bounding box center [611, 408] width 578 height 47
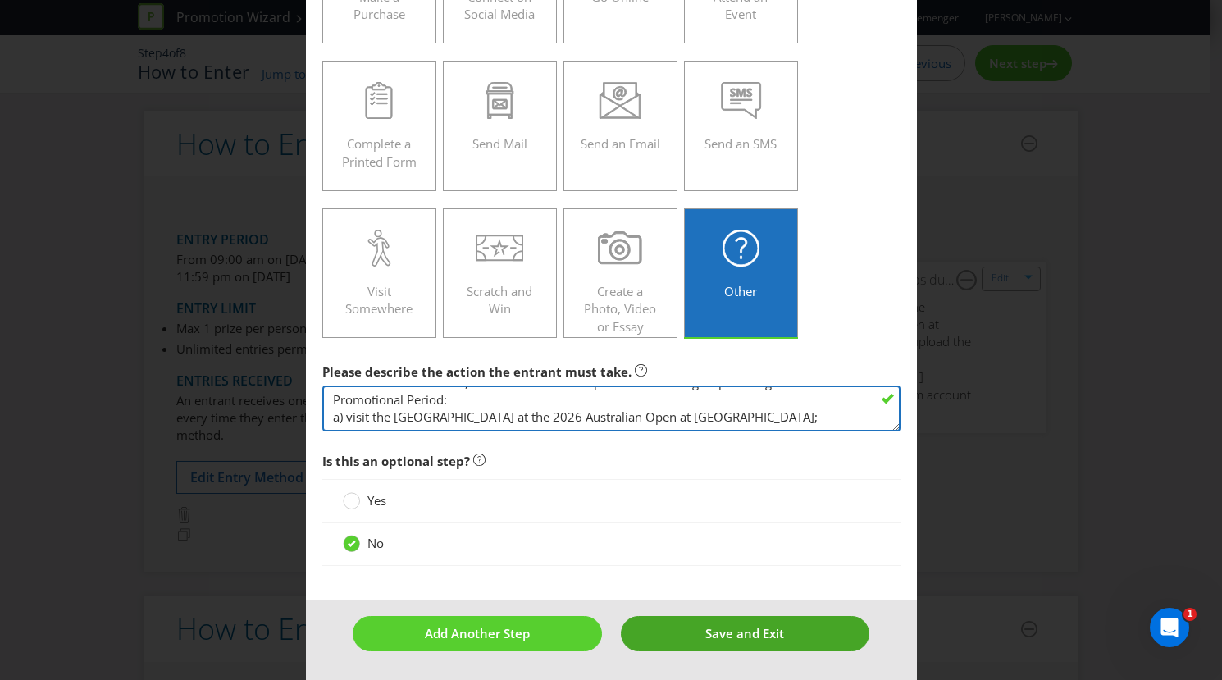
type textarea "To enter the Promotion, the entrant must complete the following steps during th…"
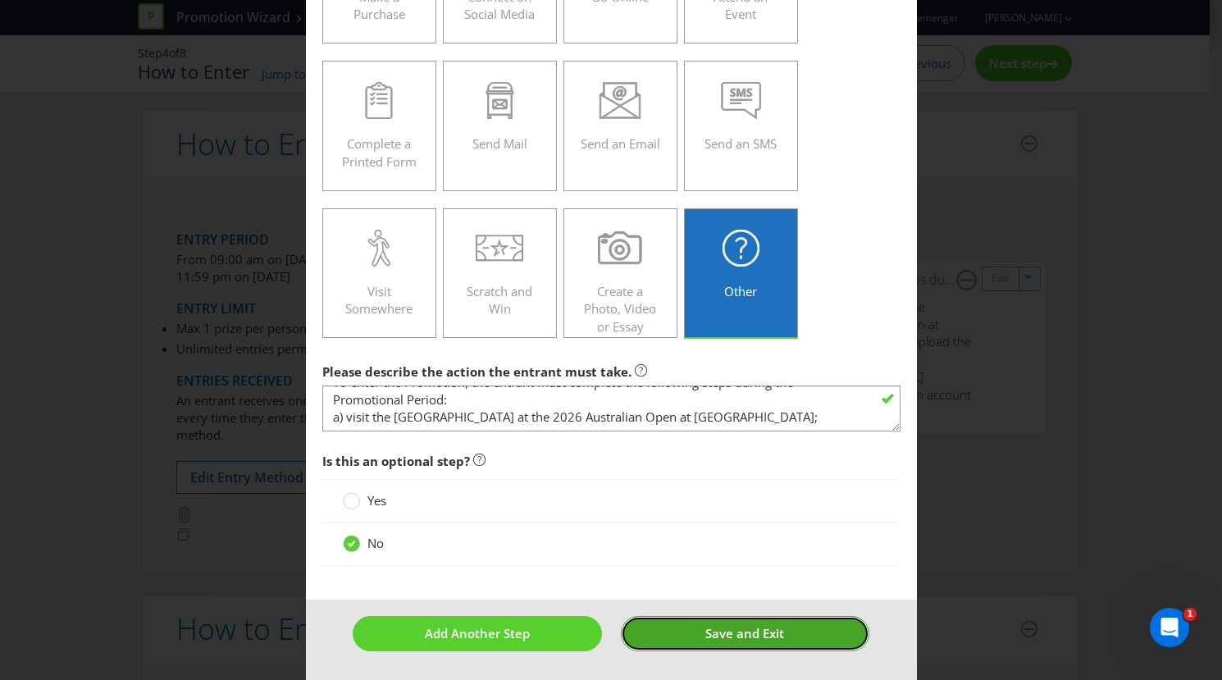
click at [646, 629] on button "Save and Exit" at bounding box center [745, 633] width 249 height 35
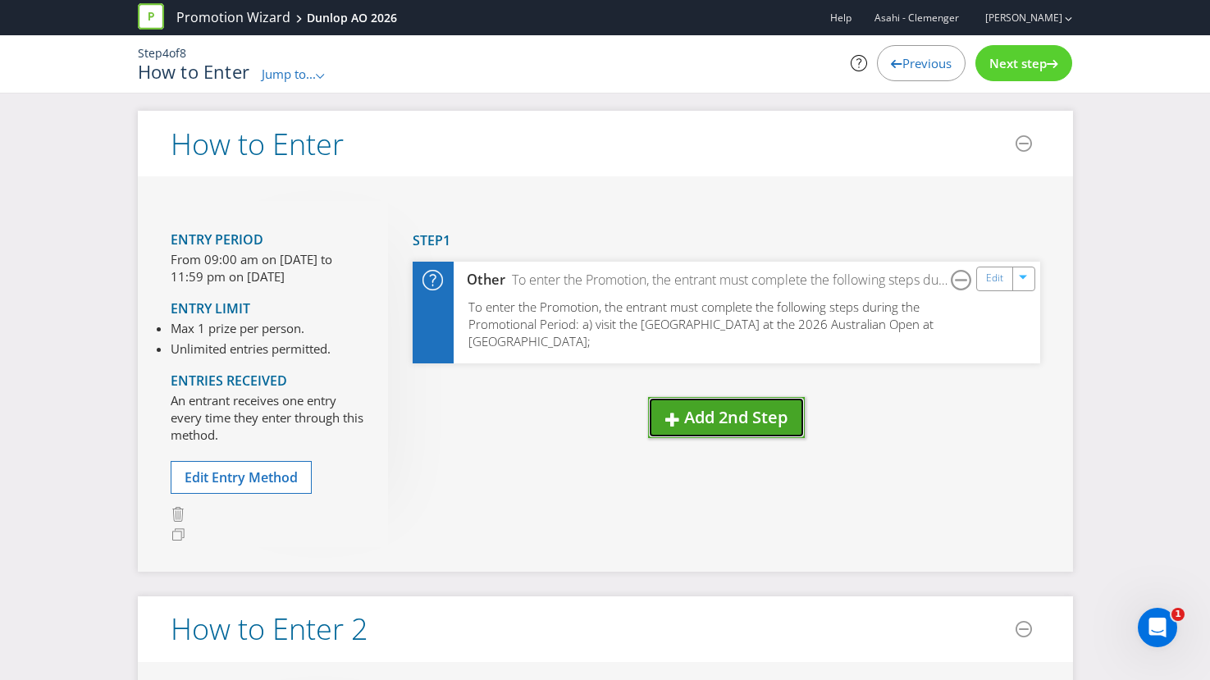
click at [737, 431] on button "Add 2nd Step" at bounding box center [726, 418] width 157 height 42
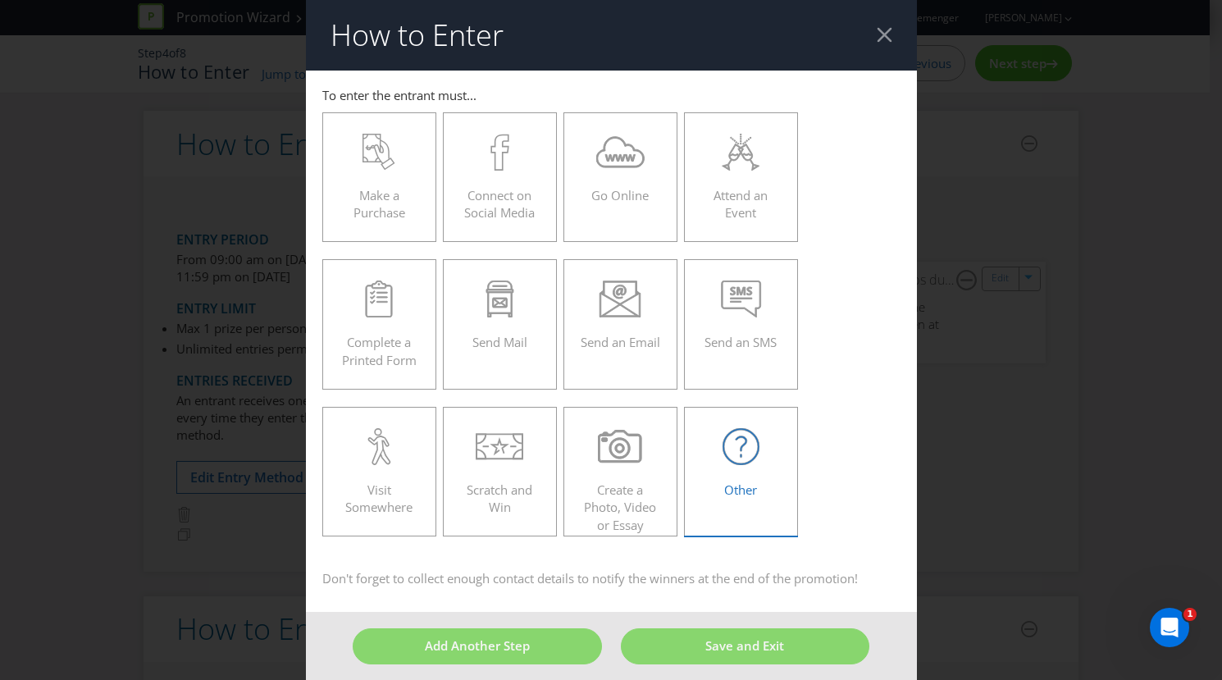
click at [745, 419] on label "Other" at bounding box center [741, 472] width 115 height 130
click at [0, 0] on input "Other" at bounding box center [0, 0] width 0 height 0
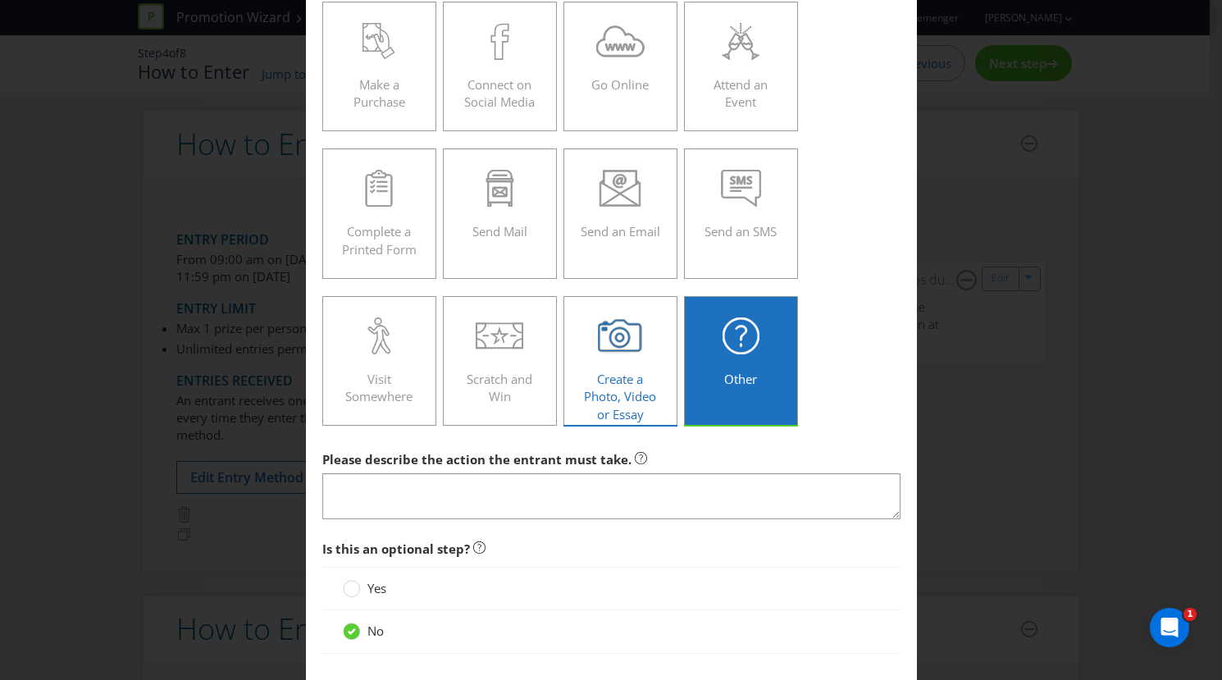
scroll to position [123, 0]
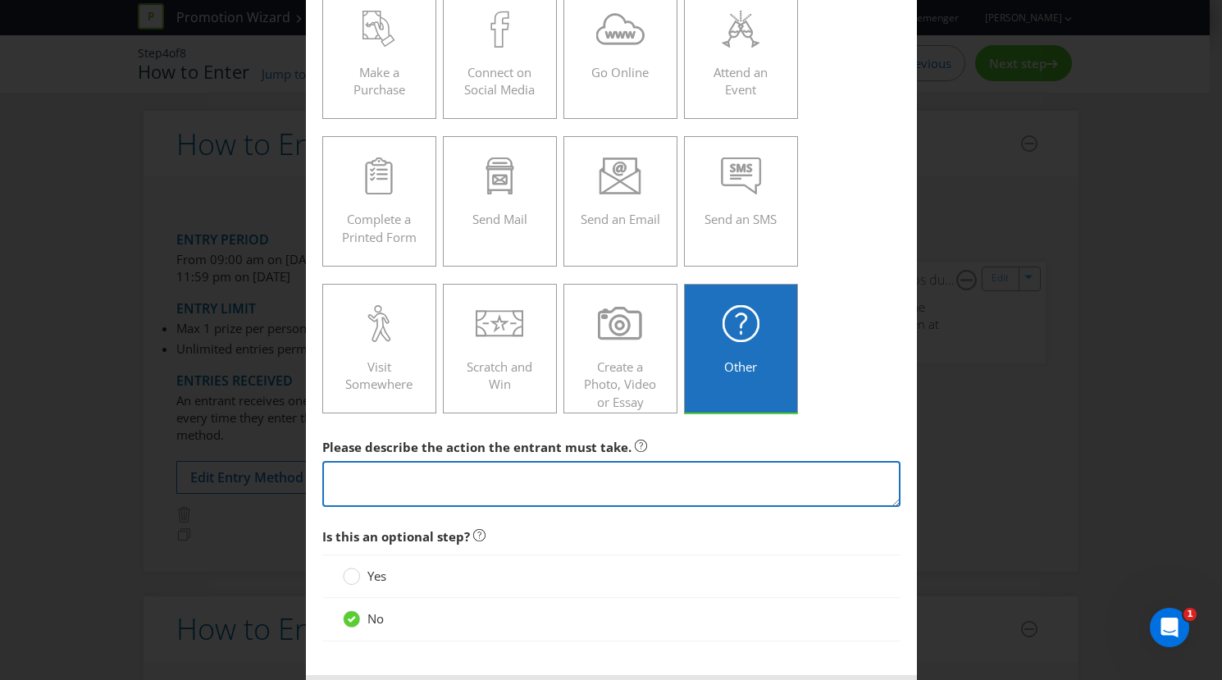
click at [565, 467] on textarea at bounding box center [611, 484] width 578 height 47
paste textarea "b) take a photo at the [GEOGRAPHIC_DATA] (“Photo”); c) upload the Photo to thei…"
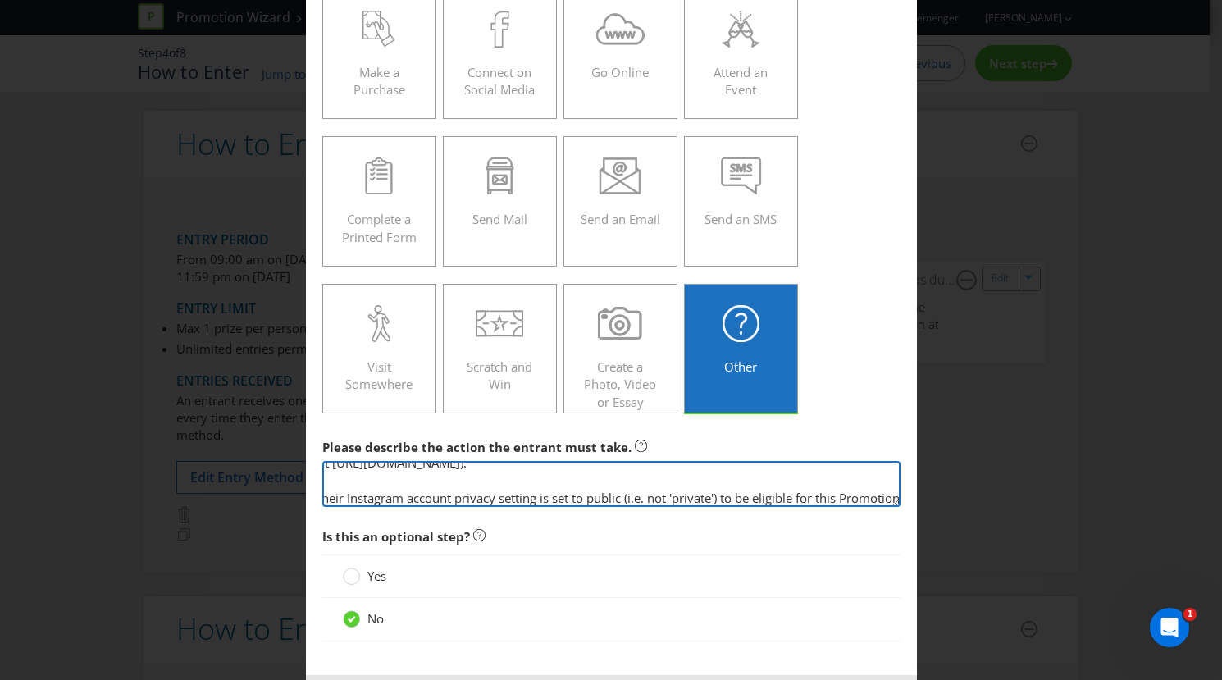
scroll to position [198, 0]
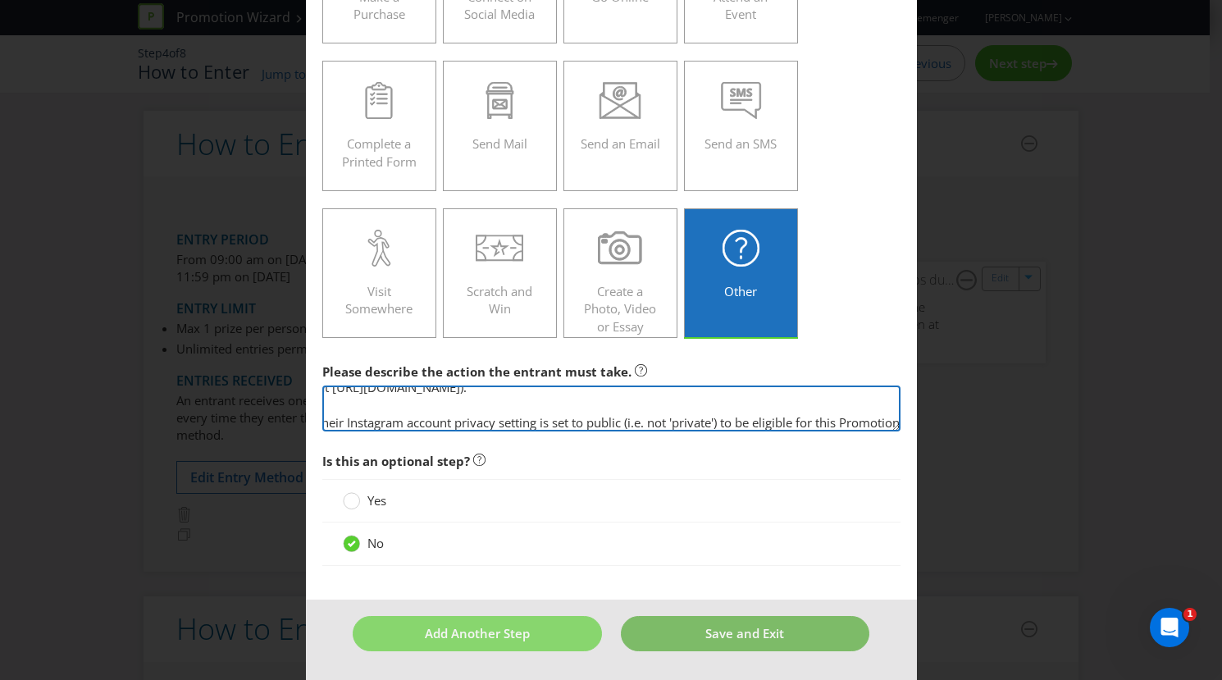
type textarea "b) take a photo at the [GEOGRAPHIC_DATA] (“Photo”); c) upload the Photo to thei…"
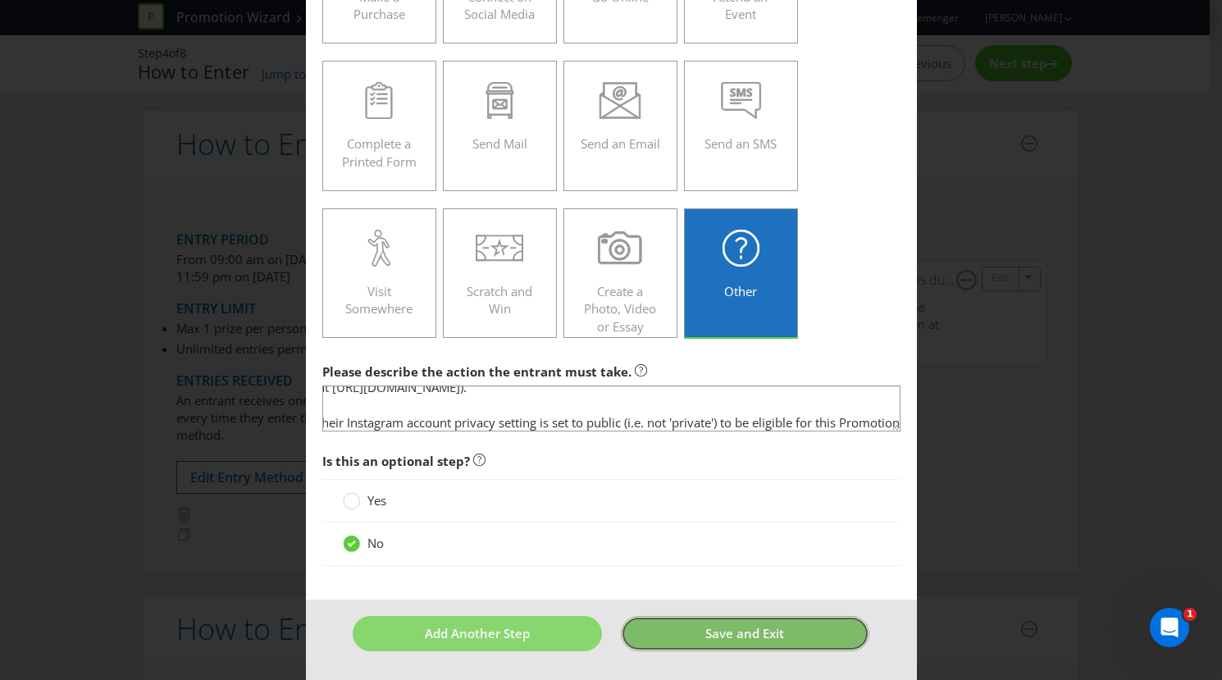
click at [730, 636] on span "Save and Exit" at bounding box center [744, 633] width 79 height 16
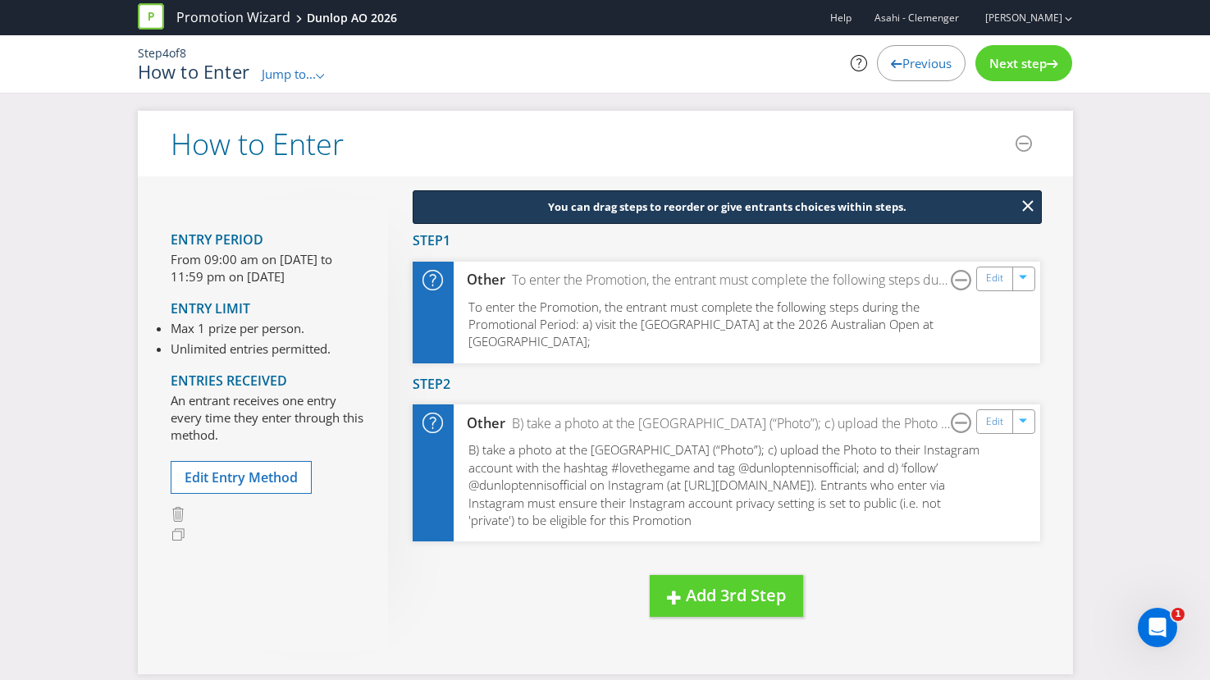
click at [1027, 77] on div "Next step" at bounding box center [1023, 63] width 97 height 36
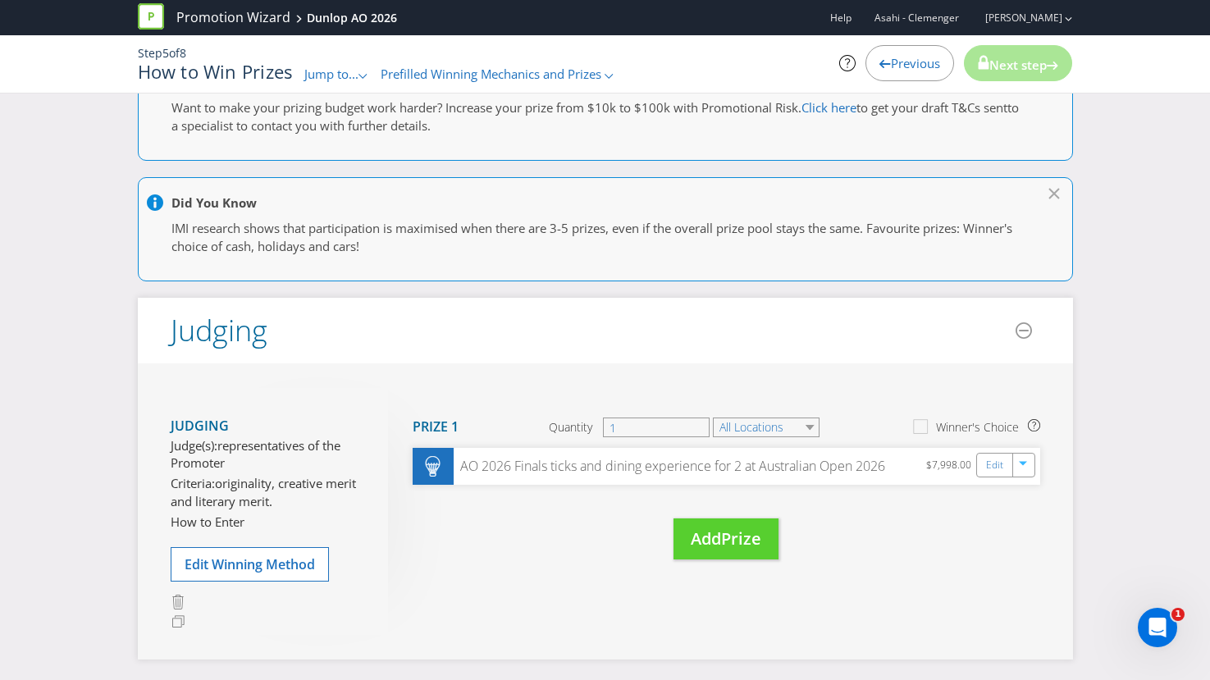
scroll to position [394, 0]
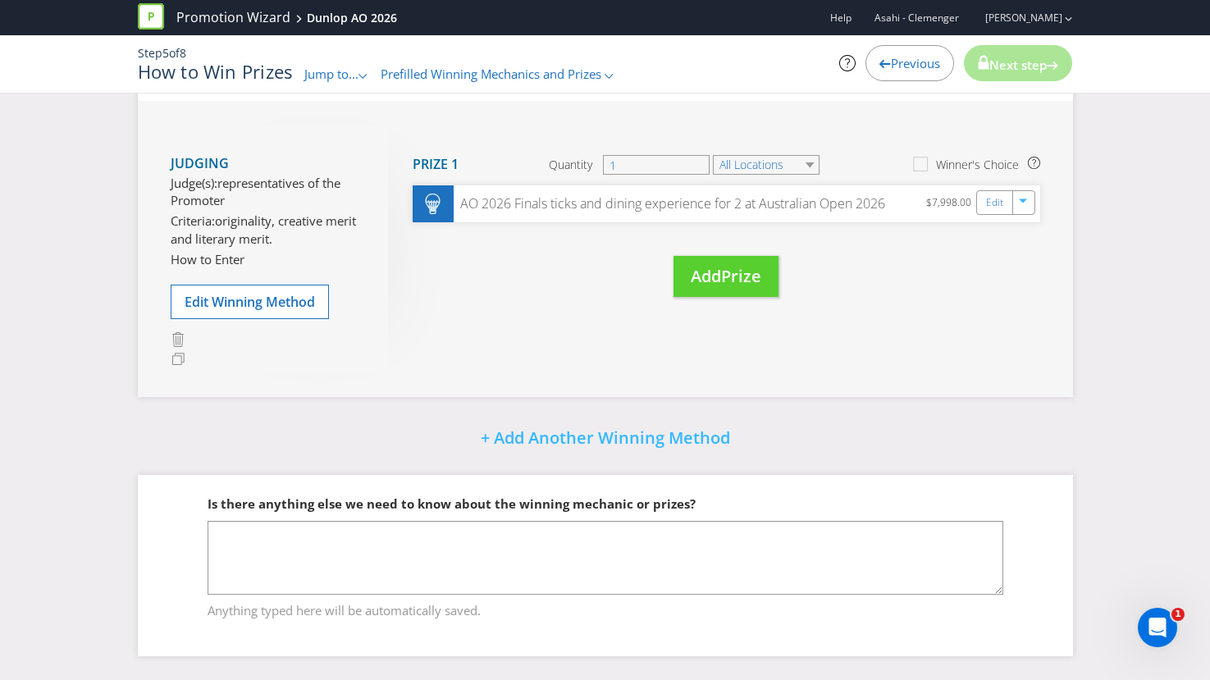
click at [1001, 66] on span "Next step" at bounding box center [1017, 65] width 57 height 16
click at [1001, 67] on span "Next step" at bounding box center [1017, 65] width 57 height 16
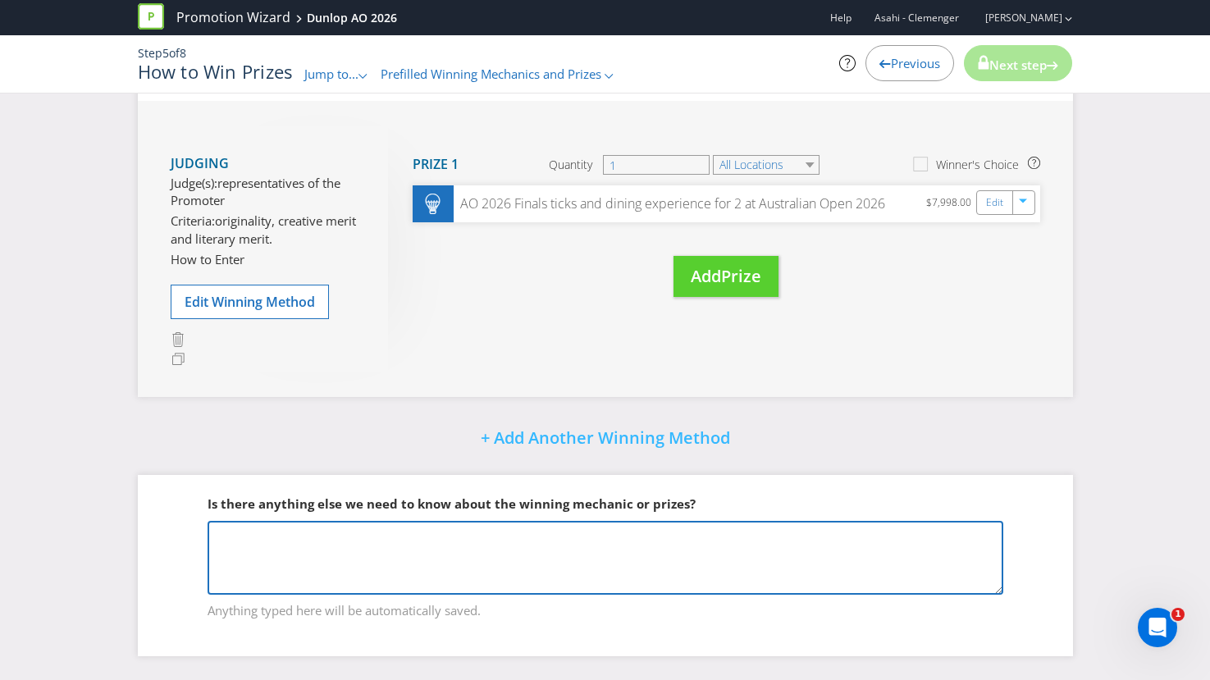
click at [827, 530] on textarea at bounding box center [606, 558] width 796 height 74
type textarea "no"
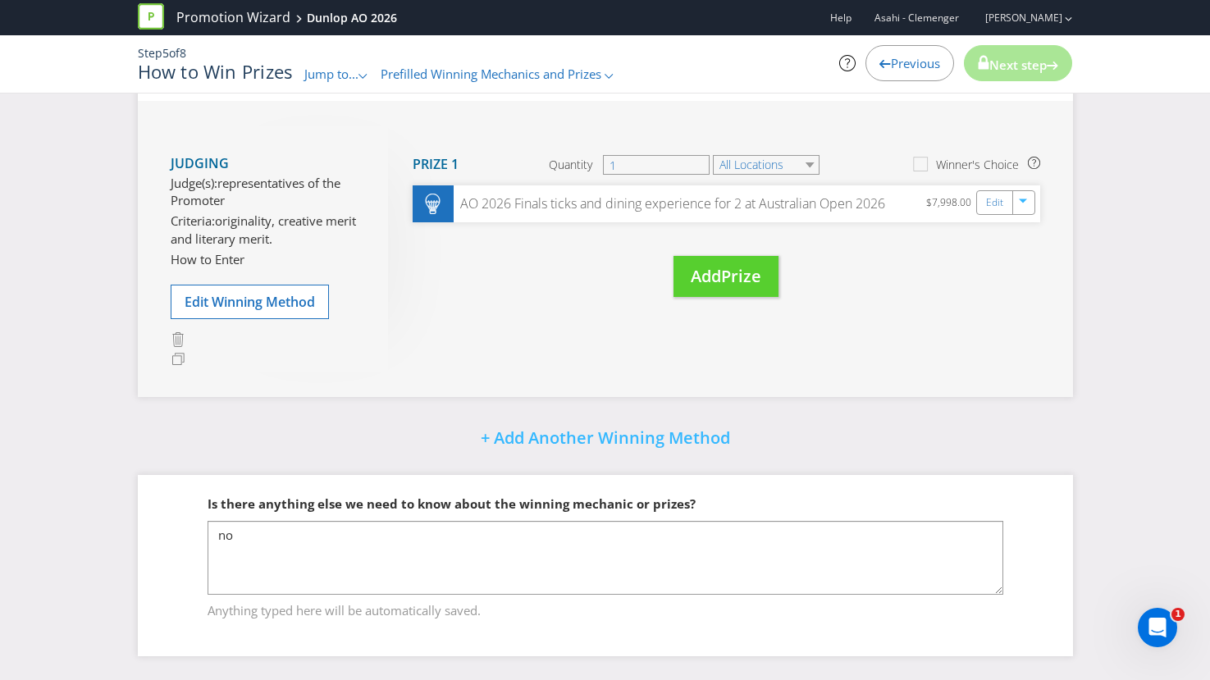
click at [1015, 417] on div "Please resolve the following errors: You have not linked a winning method to th…" at bounding box center [605, 198] width 960 height 965
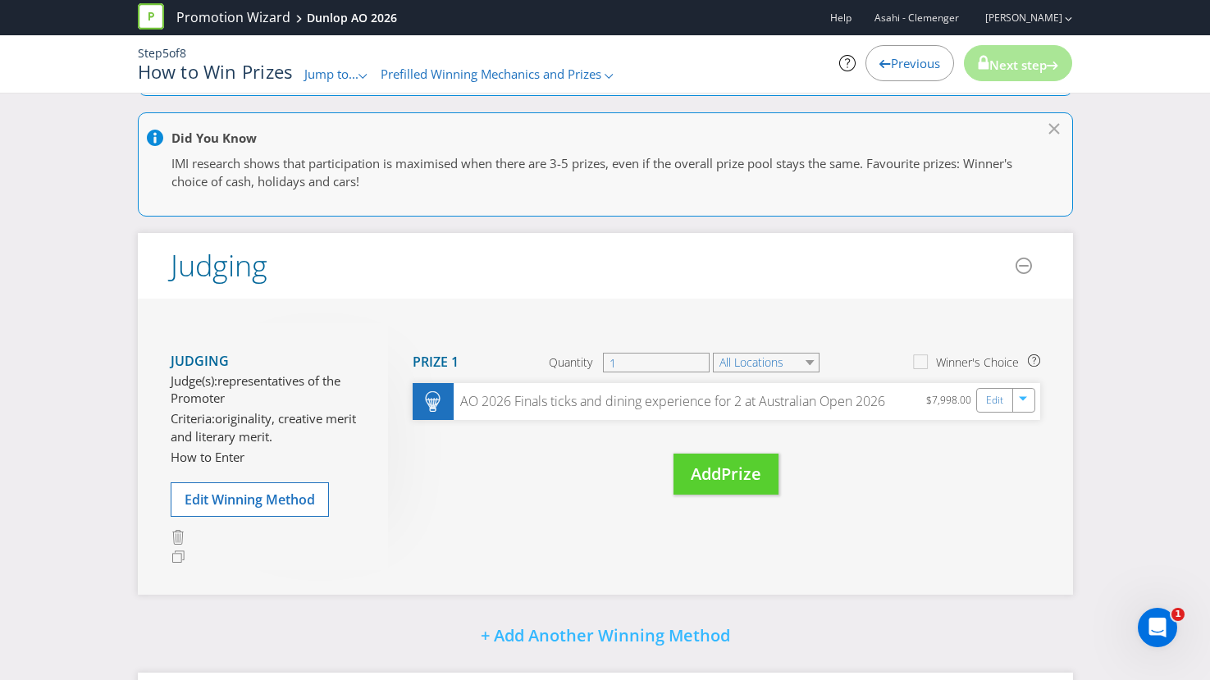
scroll to position [153, 0]
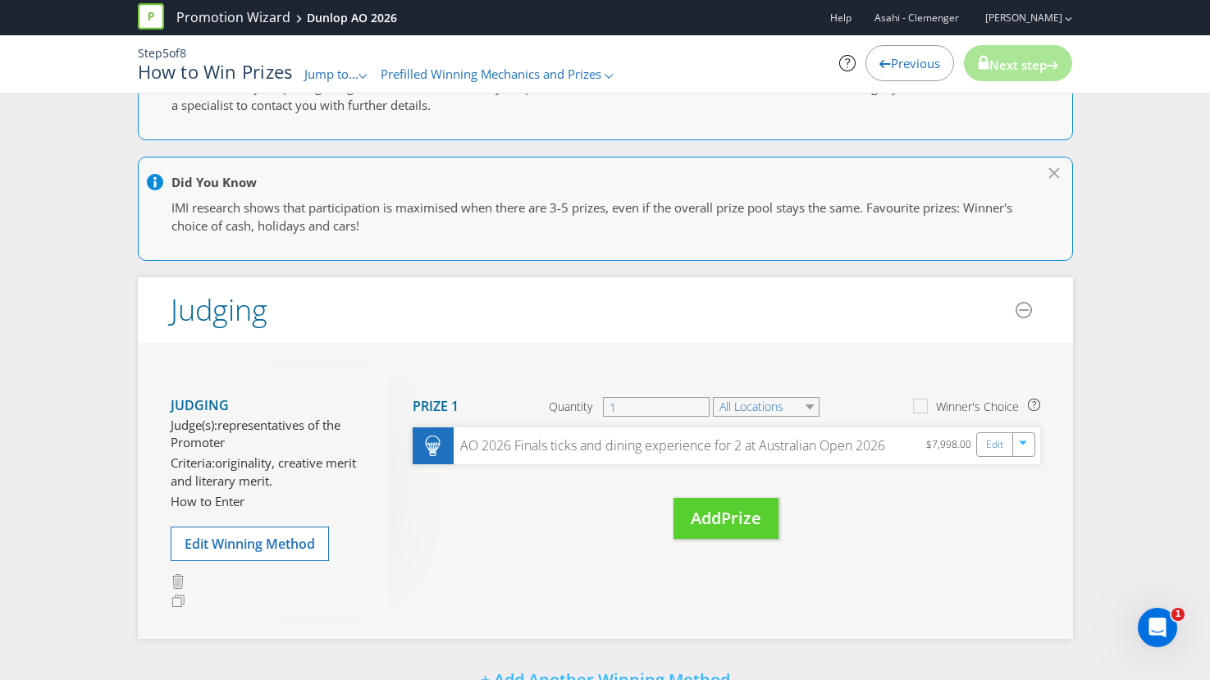
click at [892, 67] on span "Previous" at bounding box center [915, 63] width 49 height 16
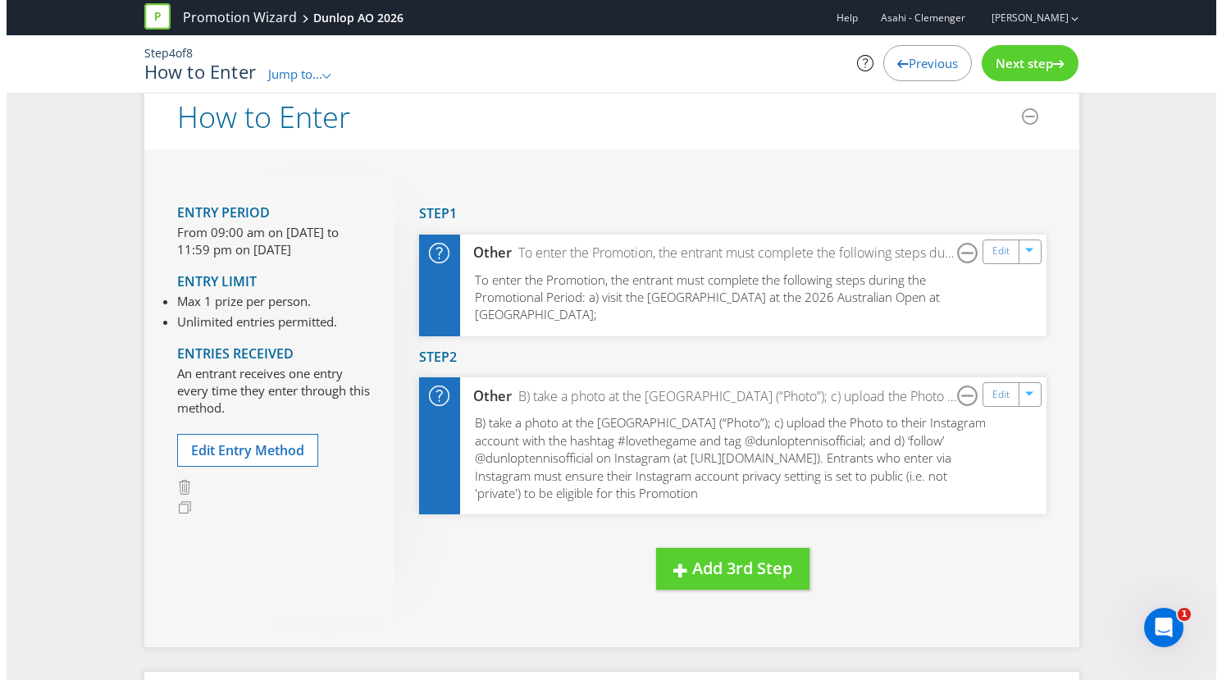
scroll to position [11, 0]
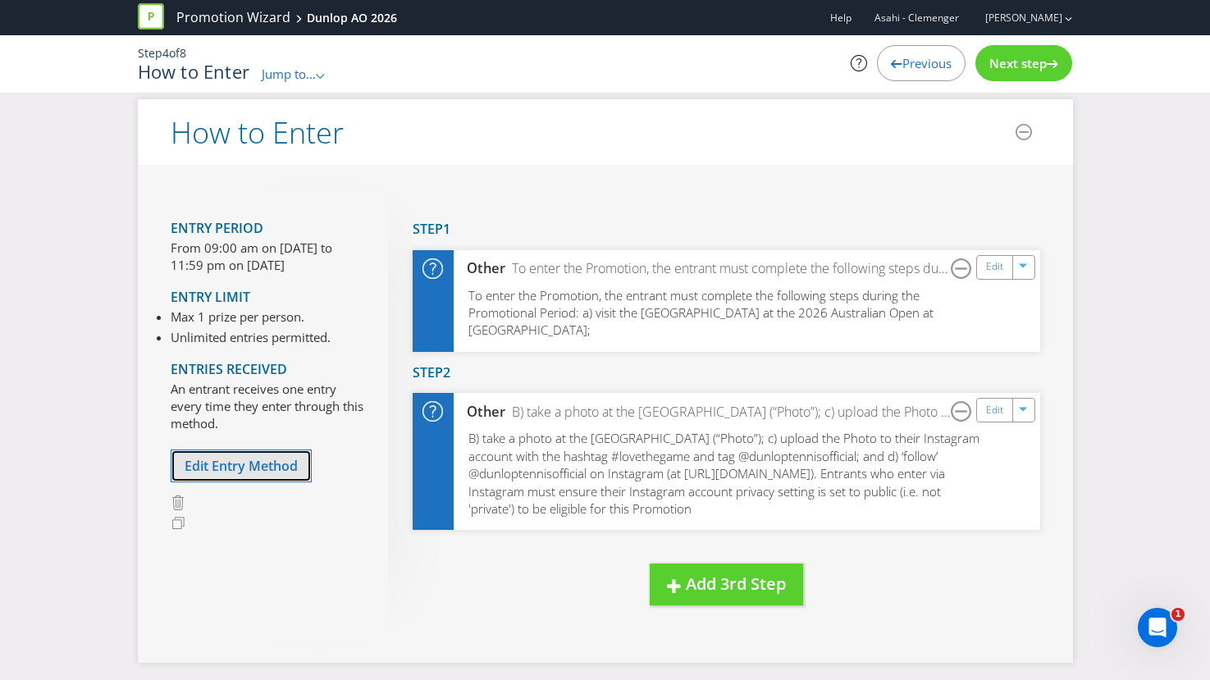
click at [268, 451] on button "Edit Entry Method" at bounding box center [241, 466] width 141 height 34
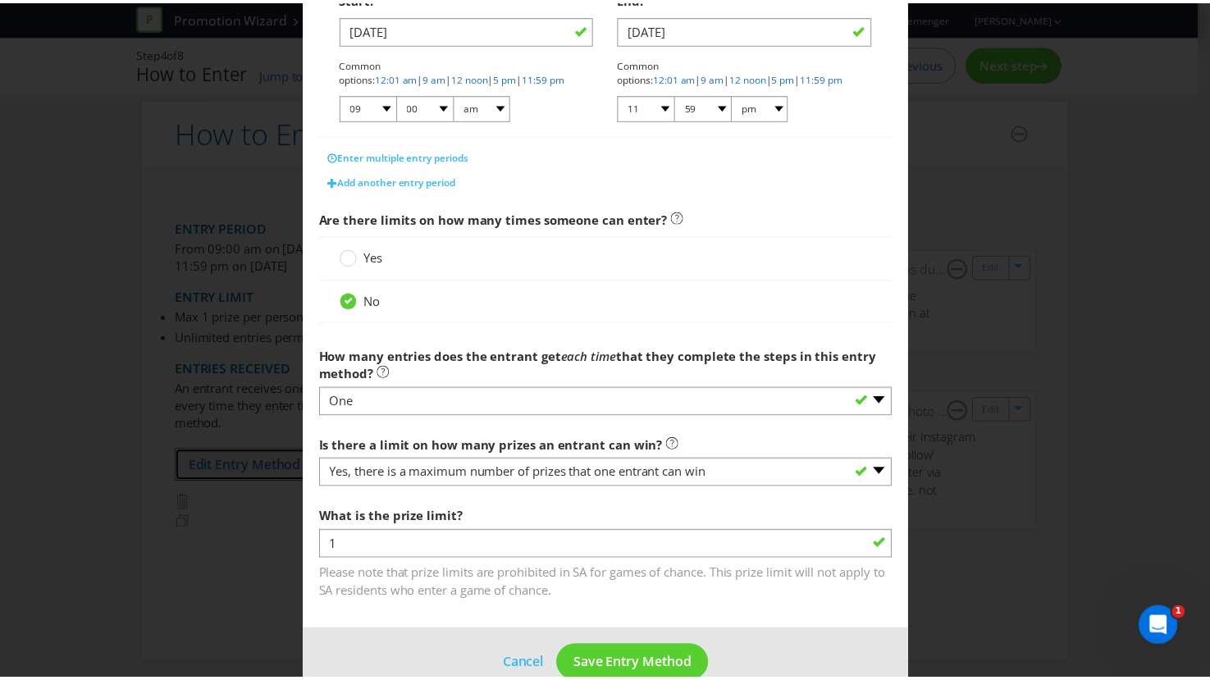
scroll to position [416, 0]
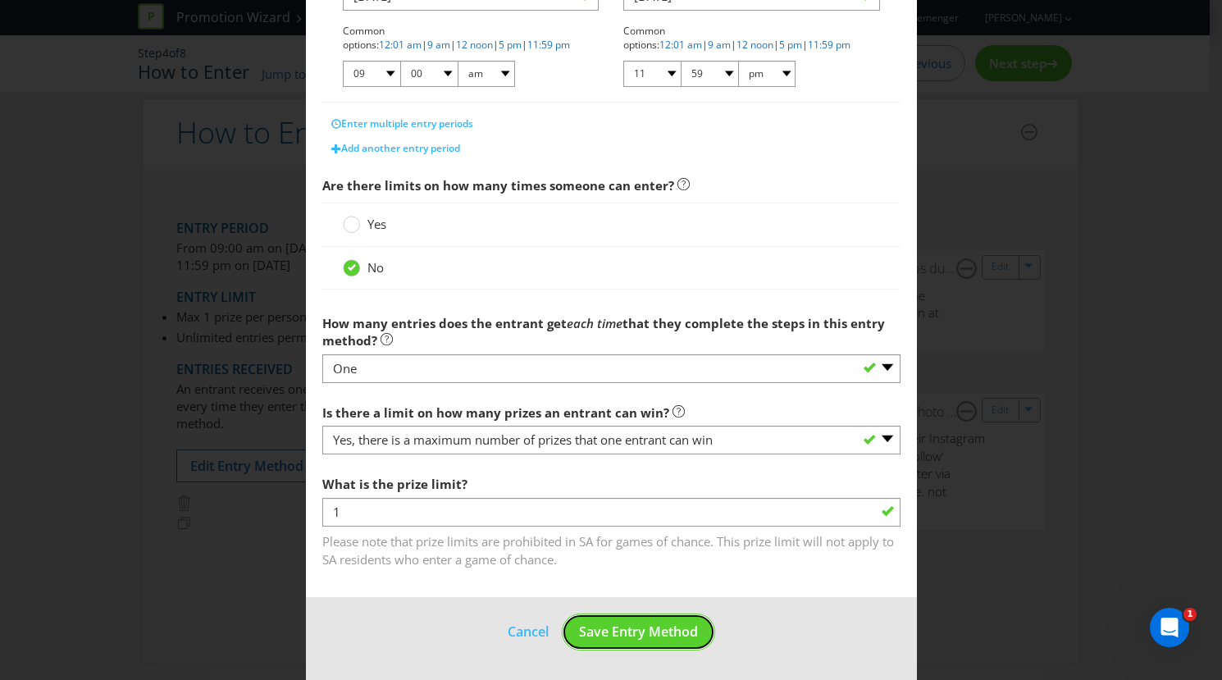
click at [665, 627] on span "Save Entry Method" at bounding box center [638, 632] width 119 height 18
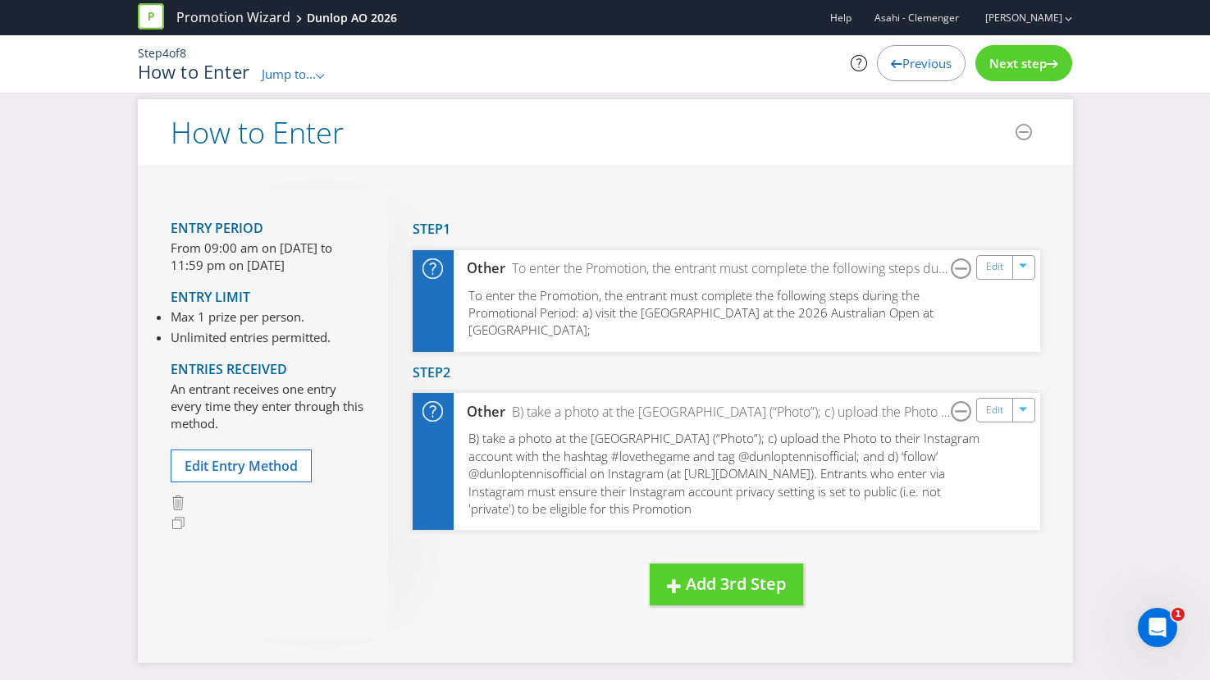
click at [1033, 45] on div "Next step" at bounding box center [1023, 63] width 97 height 36
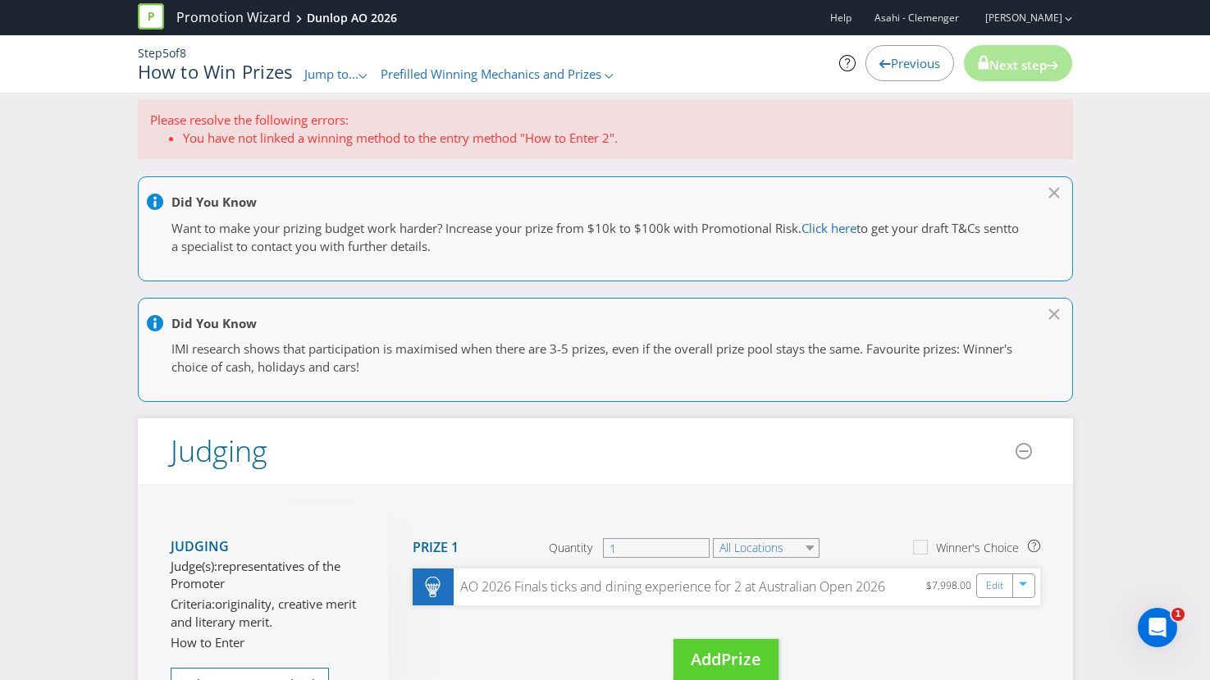
click at [547, 118] on p "Please resolve the following errors:" at bounding box center [605, 120] width 910 height 17
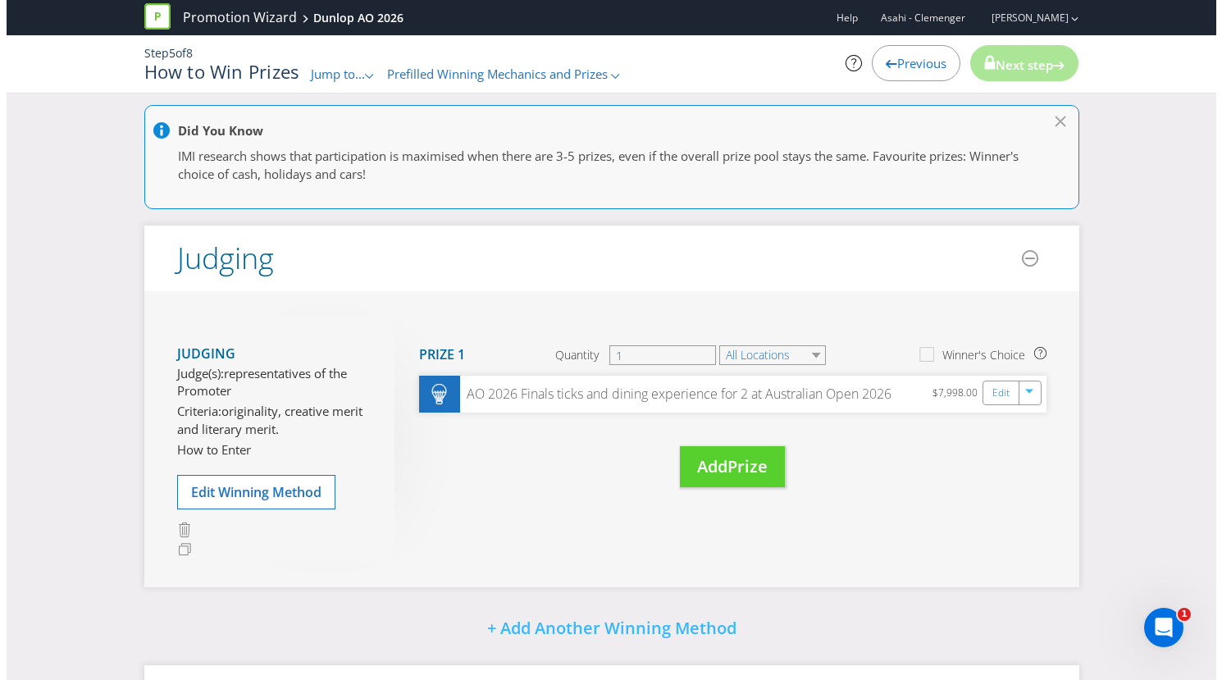
scroll to position [217, 0]
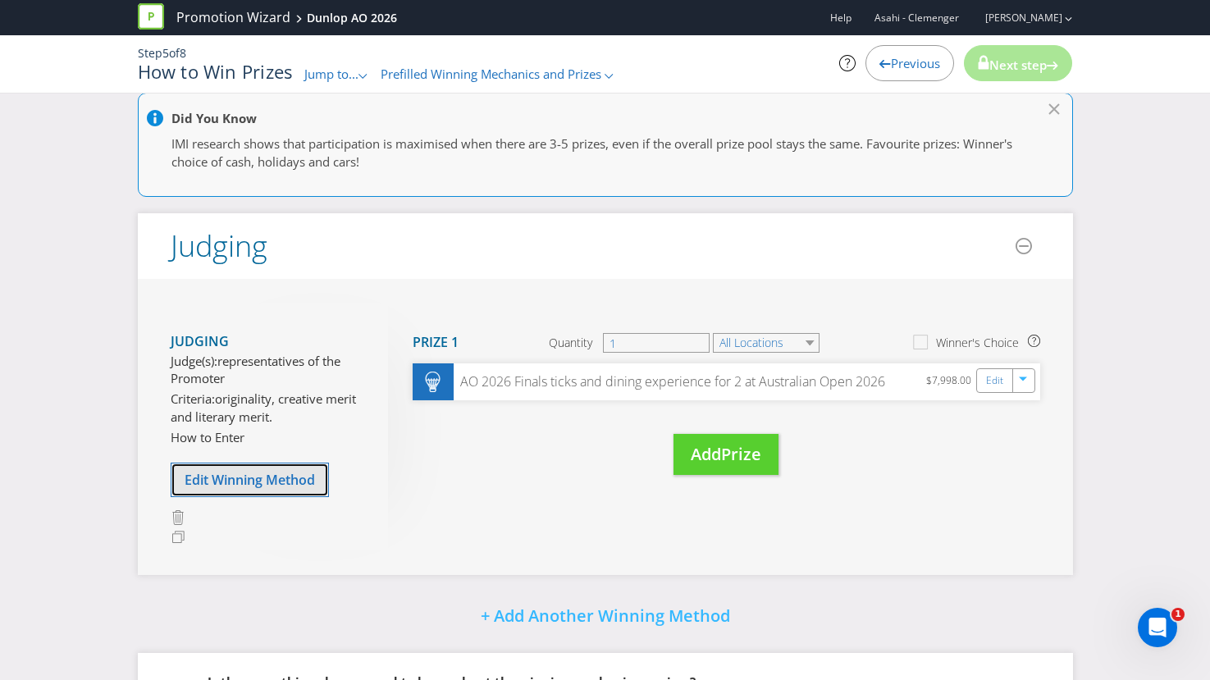
click at [288, 478] on span "Edit Winning Method" at bounding box center [250, 480] width 130 height 18
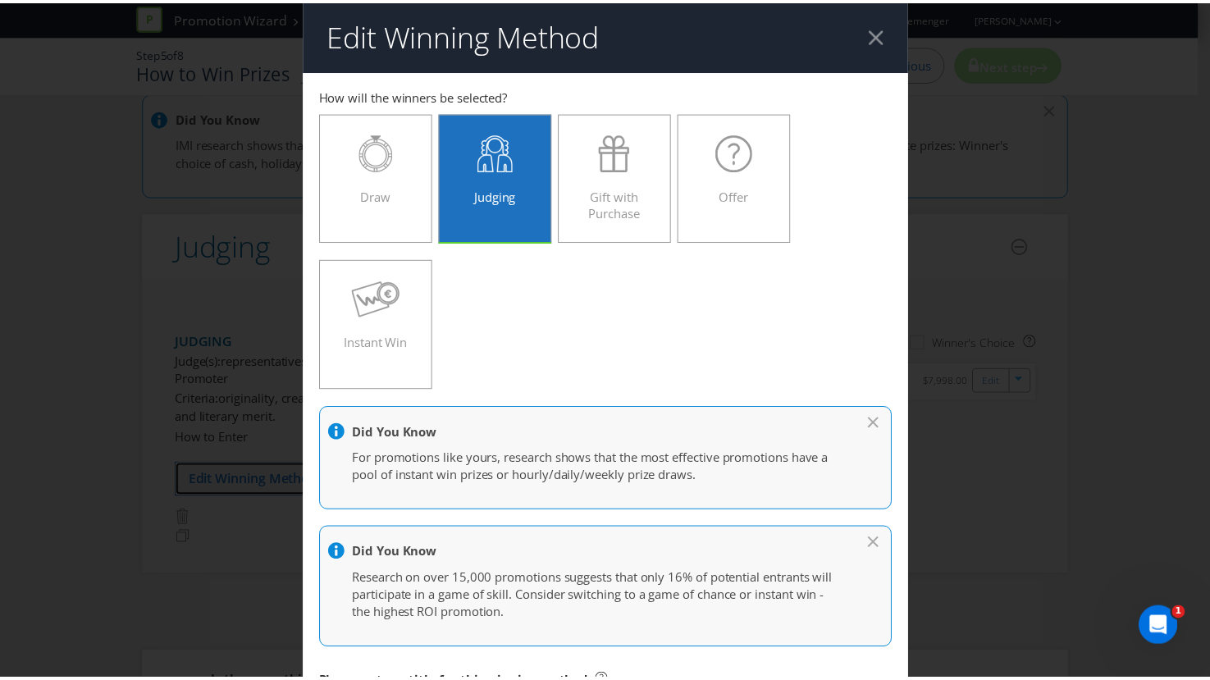
scroll to position [514, 0]
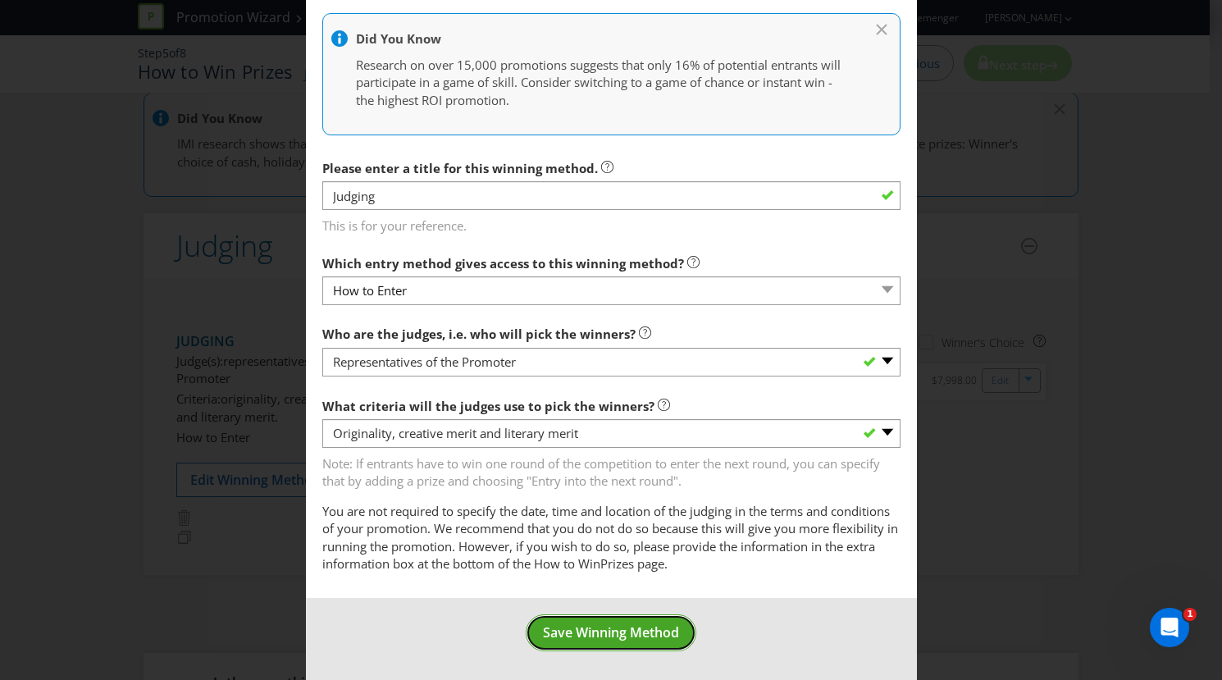
click at [659, 639] on span "Save Winning Method" at bounding box center [611, 632] width 136 height 18
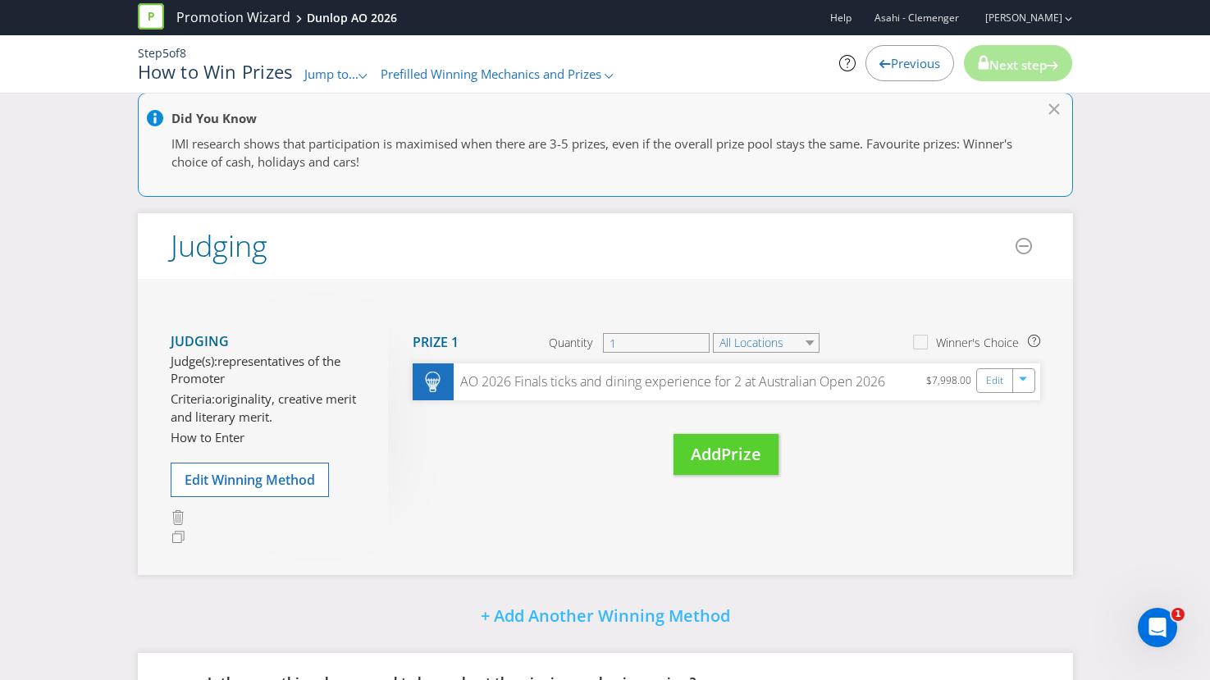
scroll to position [394, 0]
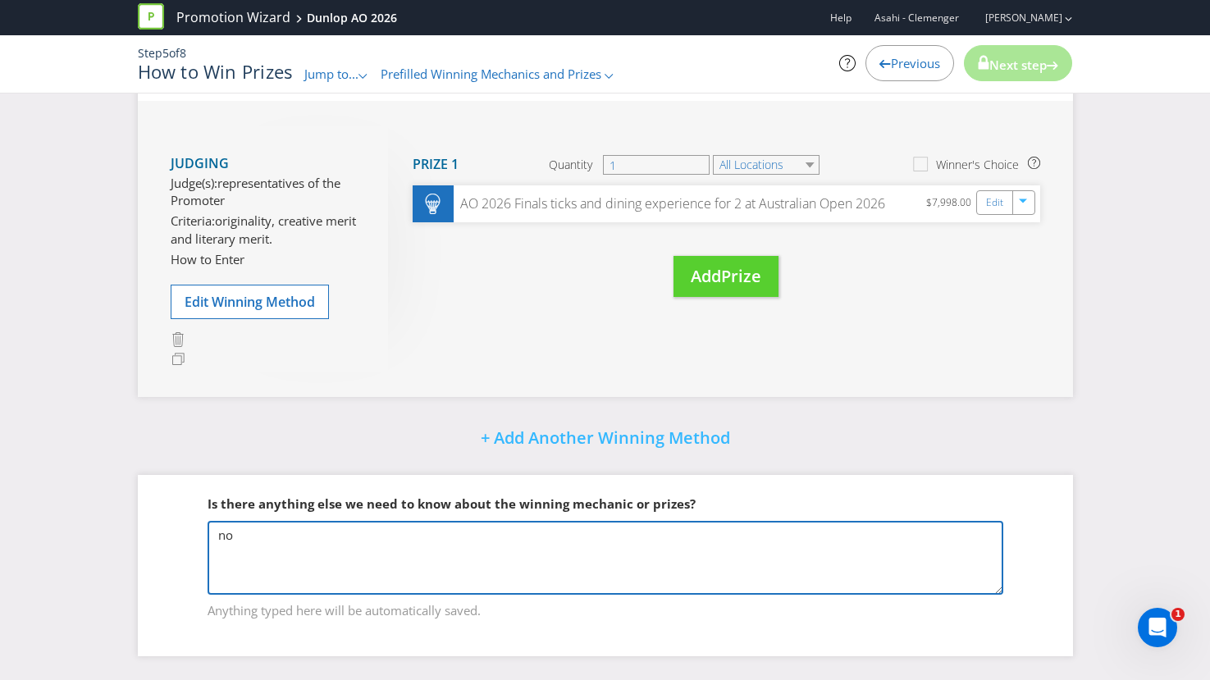
click at [667, 549] on textarea "no" at bounding box center [606, 558] width 796 height 74
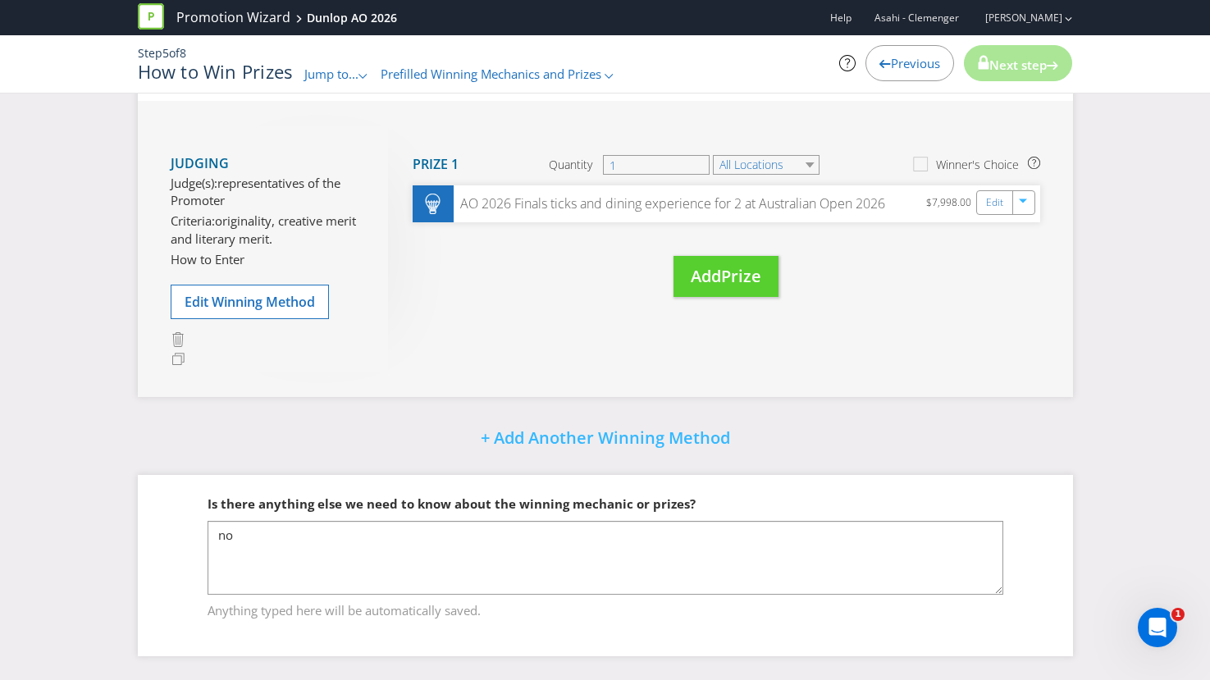
click at [1033, 70] on span "Next step" at bounding box center [1017, 65] width 57 height 16
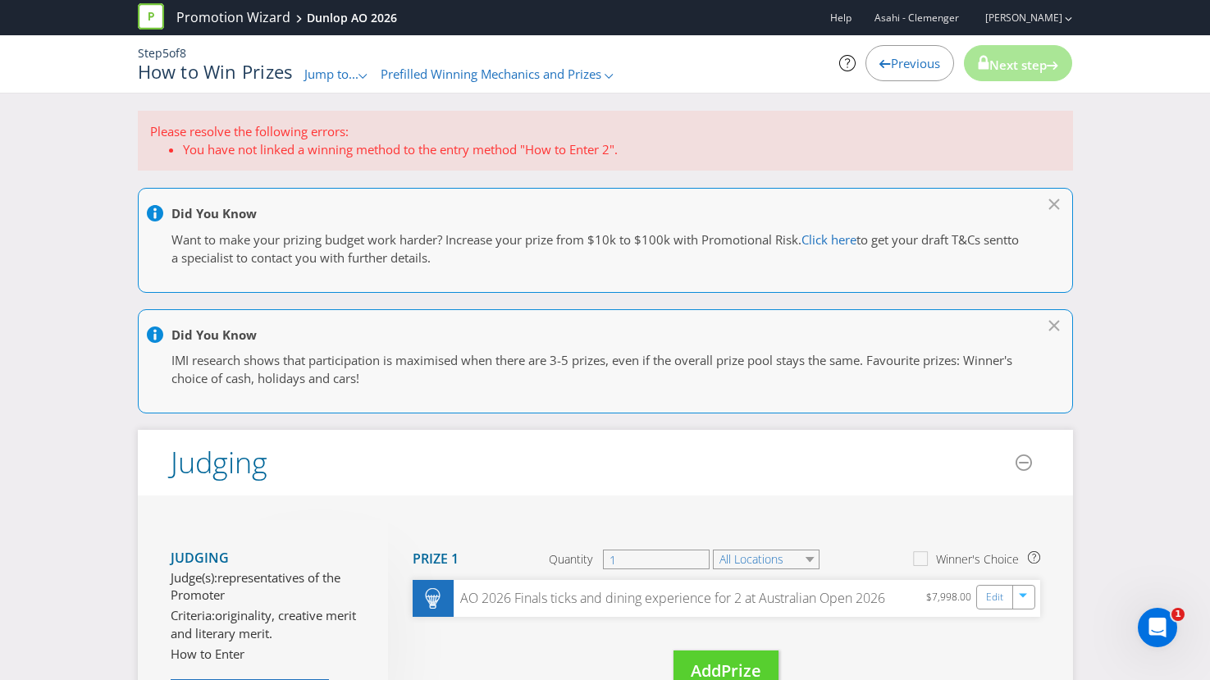
click at [406, 141] on li "You have not linked a winning method to the entry method "How to Enter 2"." at bounding box center [622, 149] width 878 height 17
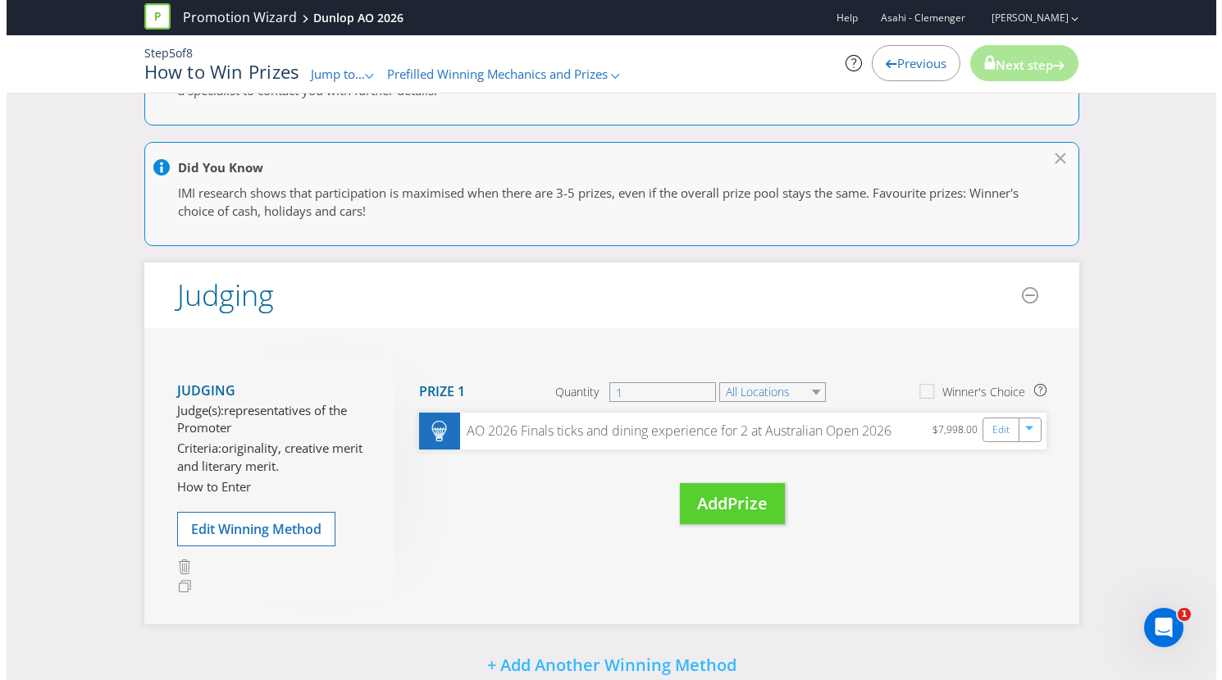
scroll to position [180, 0]
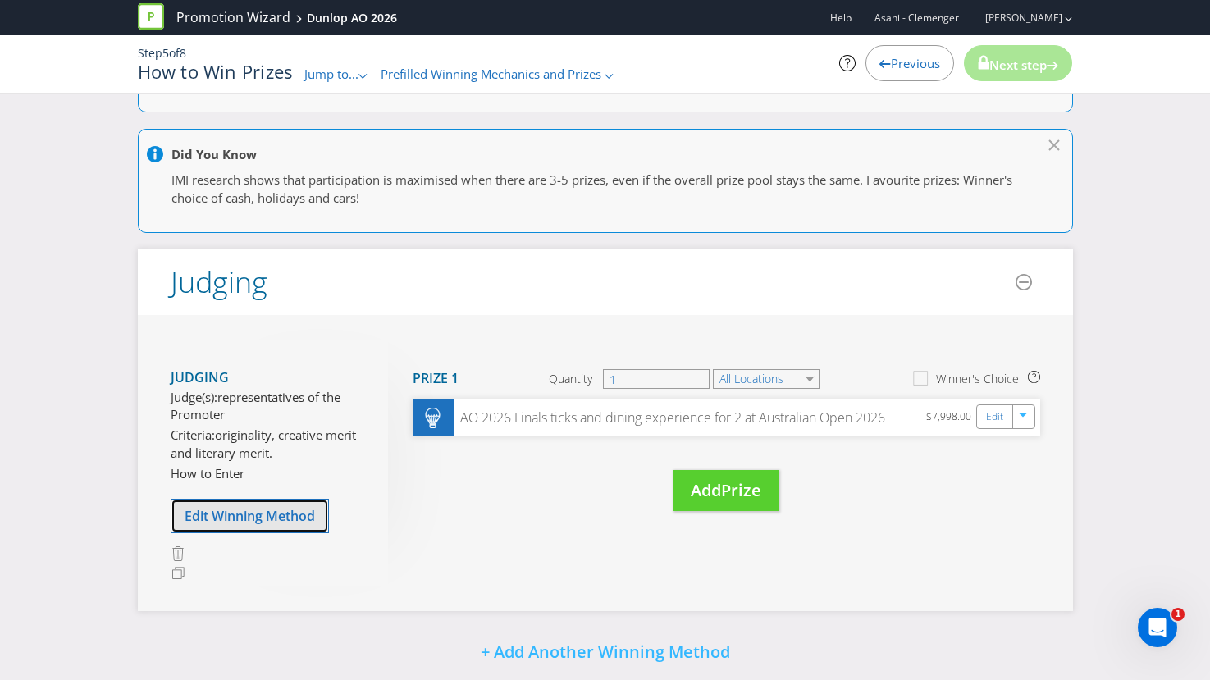
click at [234, 527] on button "Edit Winning Method" at bounding box center [250, 516] width 158 height 34
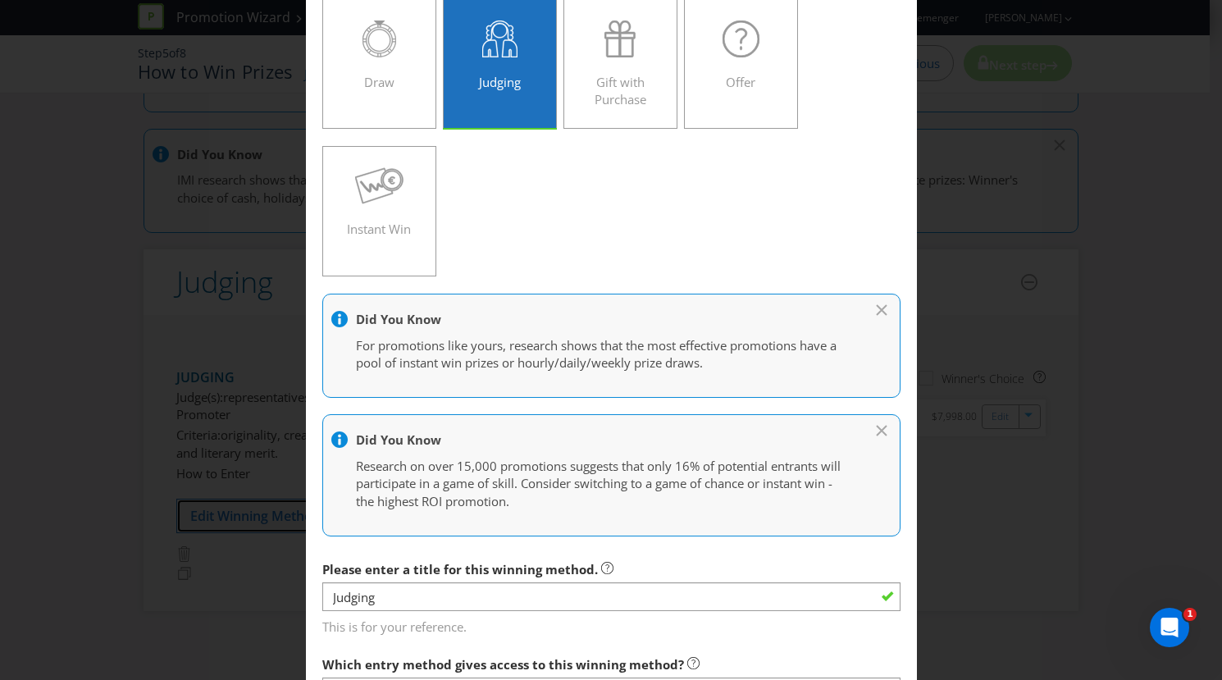
scroll to position [514, 0]
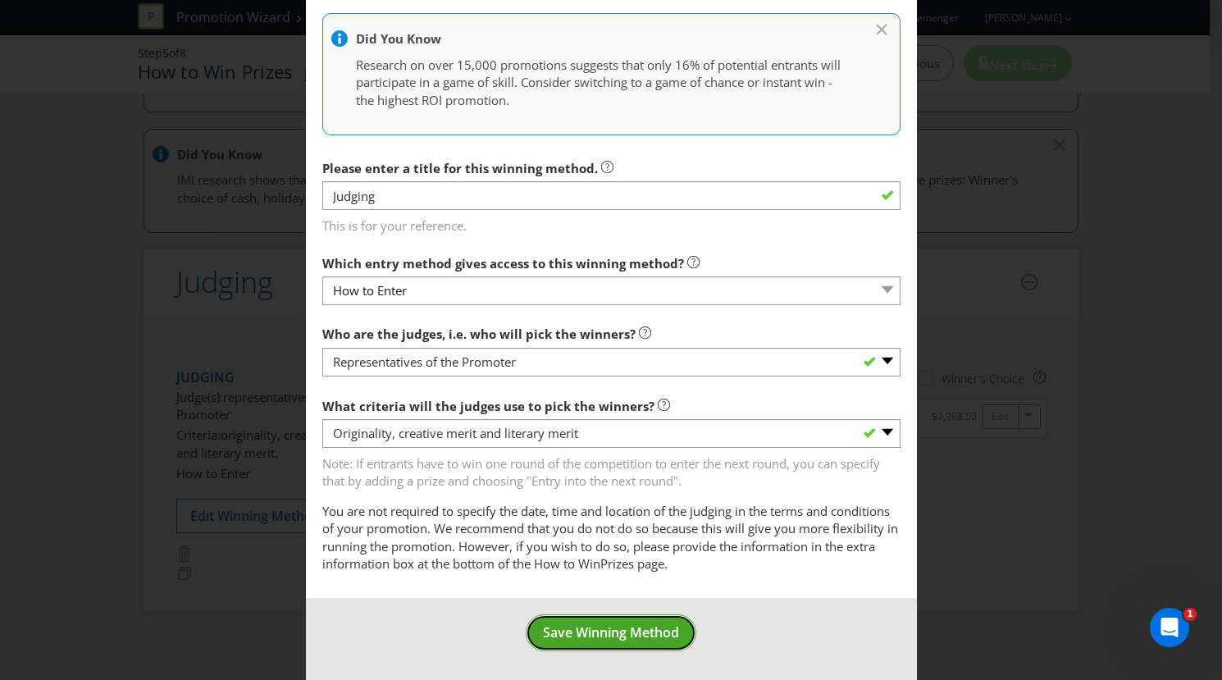
click at [632, 621] on button "Save Winning Method" at bounding box center [611, 632] width 171 height 37
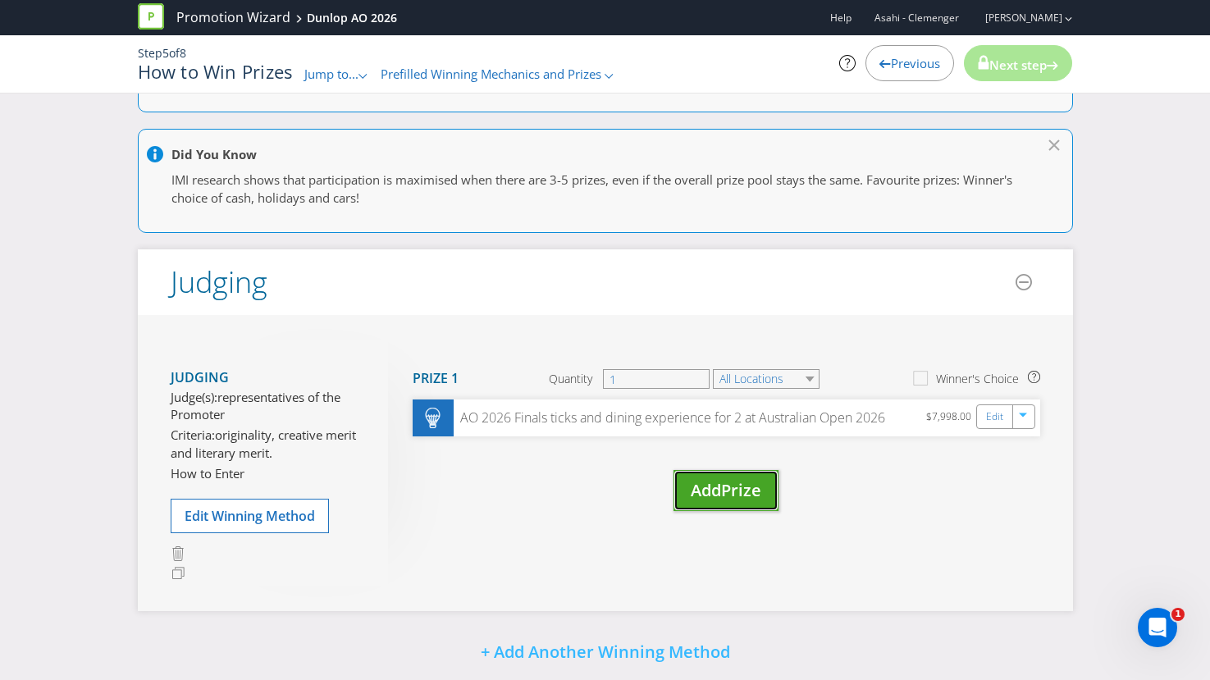
click at [716, 490] on span "Add" at bounding box center [706, 490] width 30 height 22
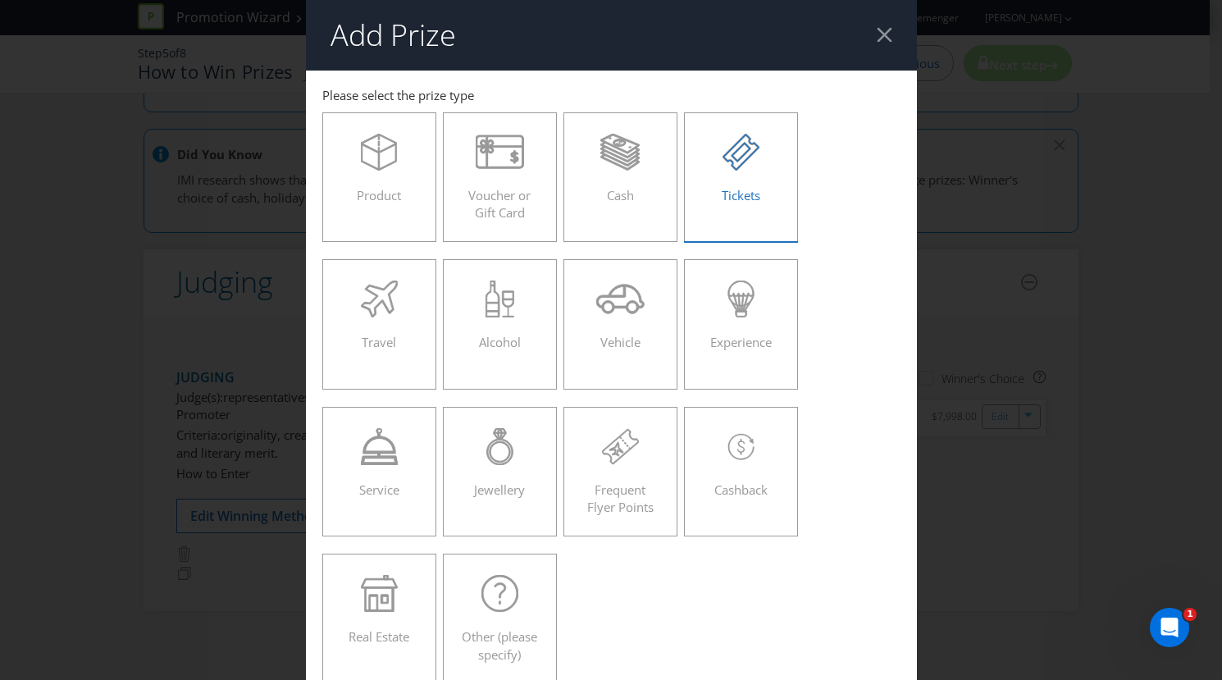
click at [738, 186] on div "Tickets" at bounding box center [741, 171] width 80 height 74
click at [0, 0] on input "Tickets" at bounding box center [0, 0] width 0 height 0
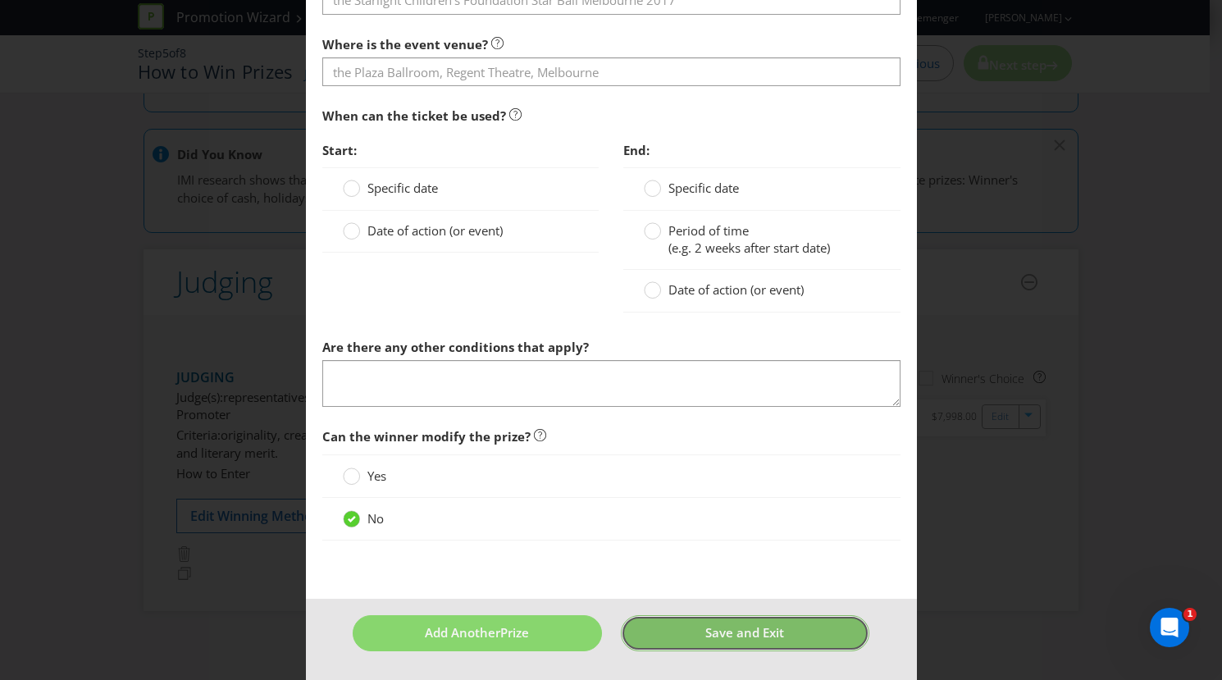
click at [719, 641] on button "Save and Exit" at bounding box center [745, 632] width 249 height 35
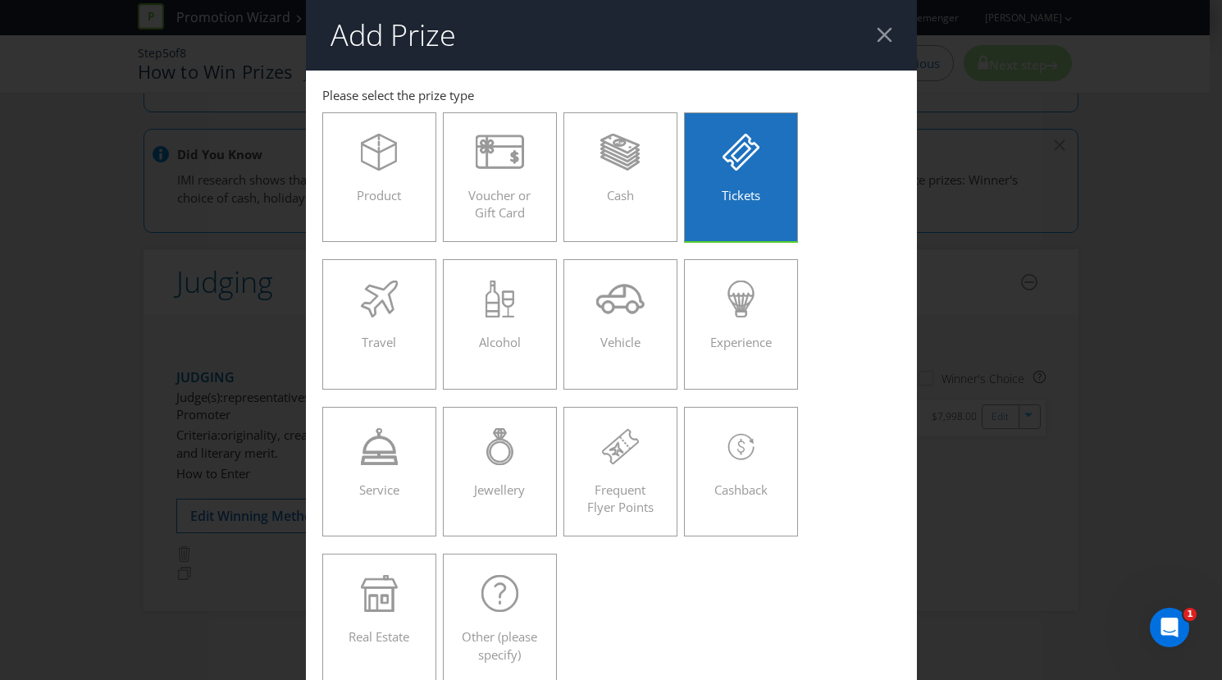
click at [877, 38] on div at bounding box center [885, 35] width 16 height 16
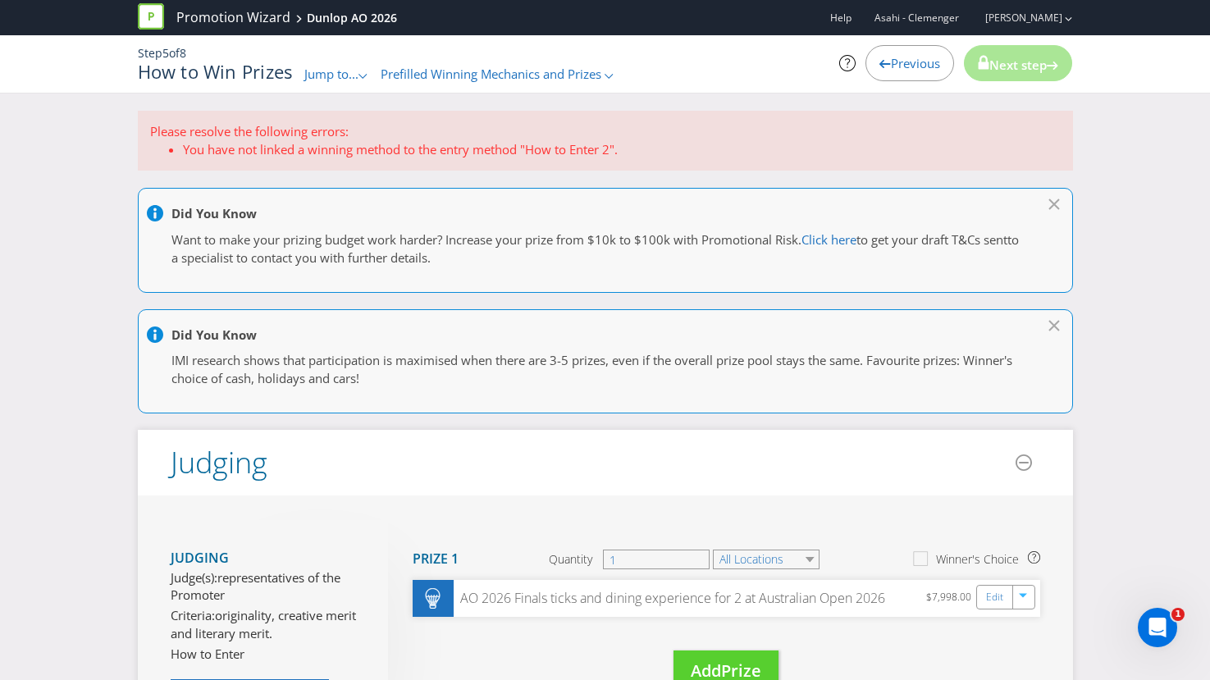
click at [462, 73] on span "Prefilled Winning Mechanics and Prizes" at bounding box center [491, 74] width 221 height 16
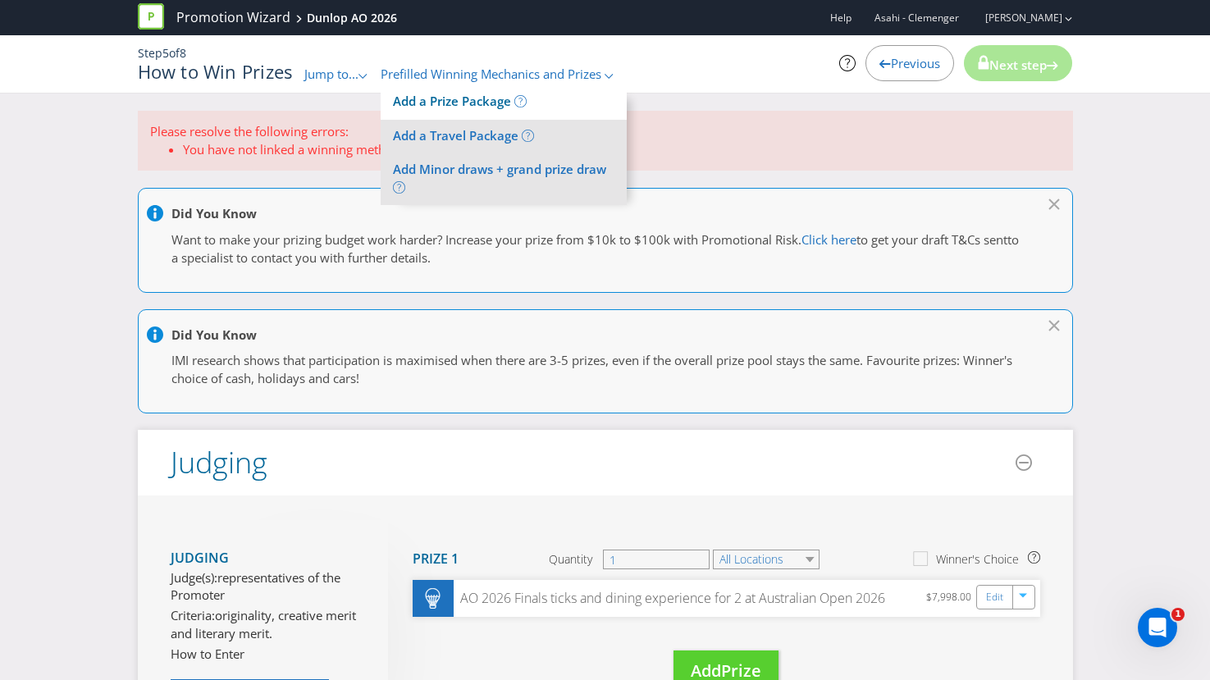
click at [458, 117] on li "Add a Prize Package" at bounding box center [504, 102] width 246 height 34
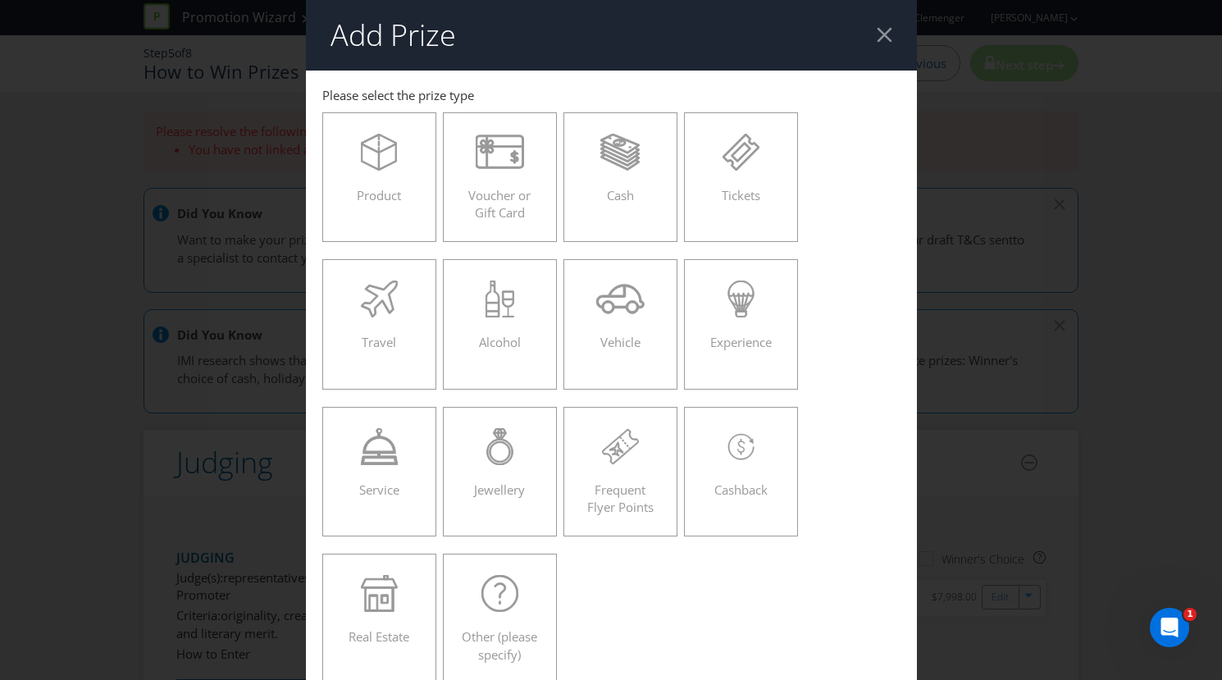
click at [877, 38] on div at bounding box center [885, 35] width 16 height 16
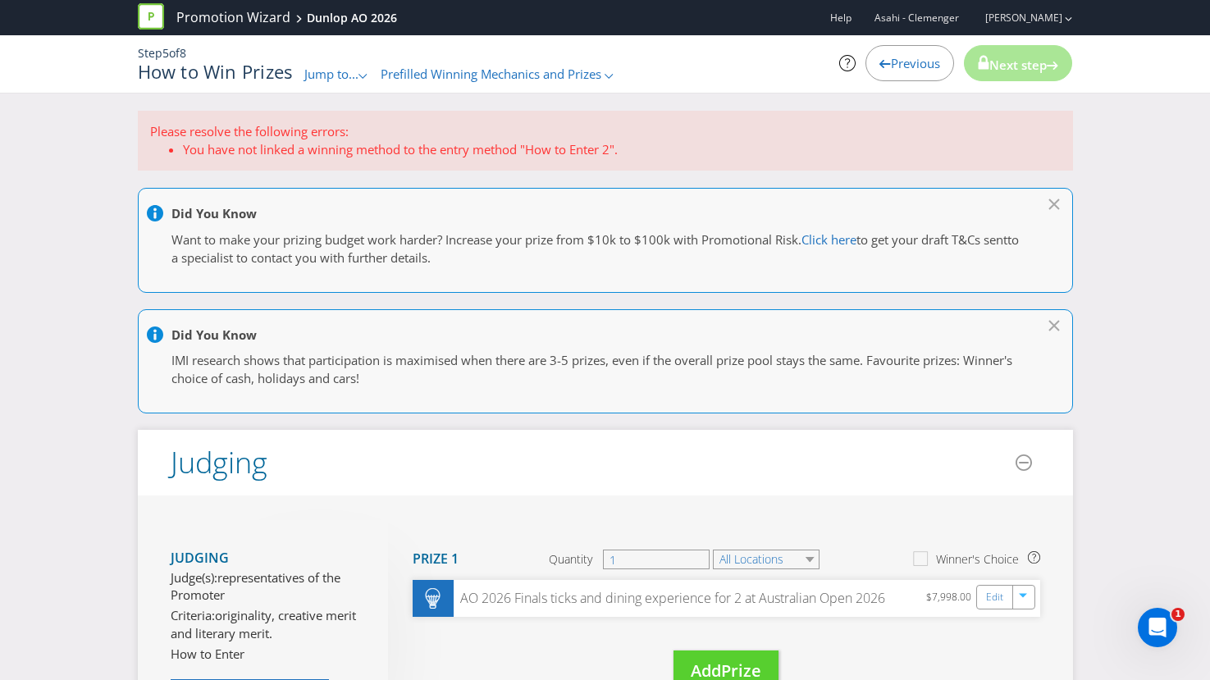
click at [333, 77] on span "Jump to..." at bounding box center [331, 74] width 54 height 16
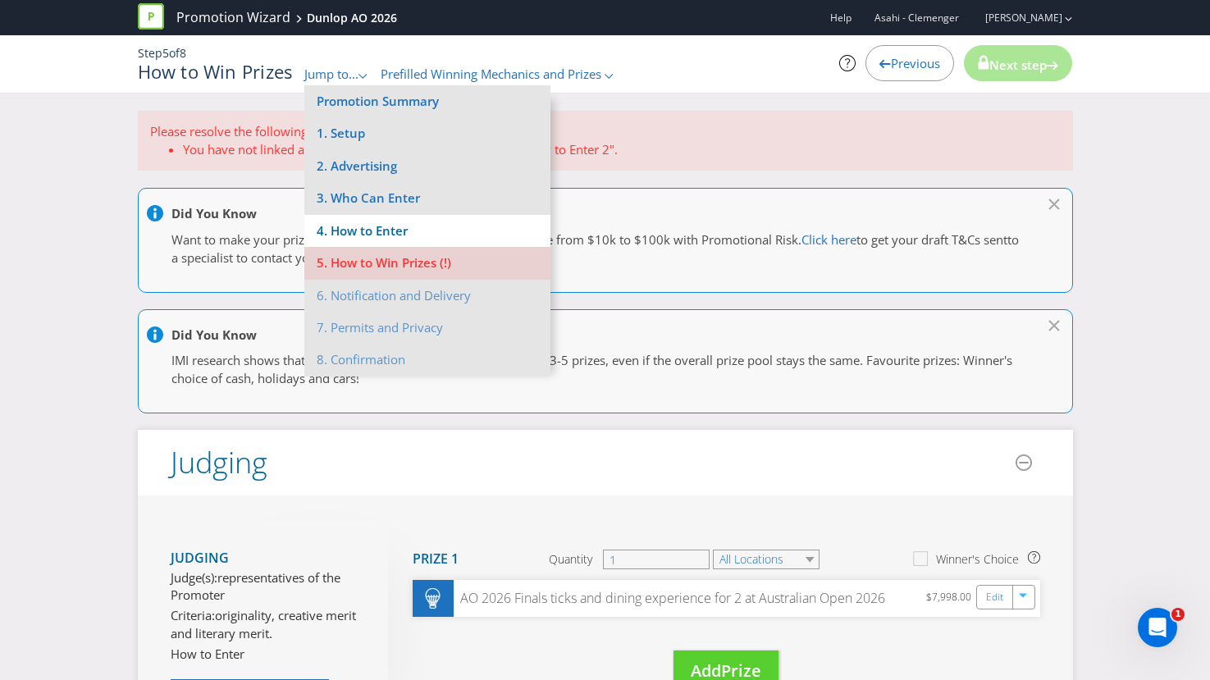
click at [361, 217] on li "4. How to Enter" at bounding box center [427, 231] width 246 height 32
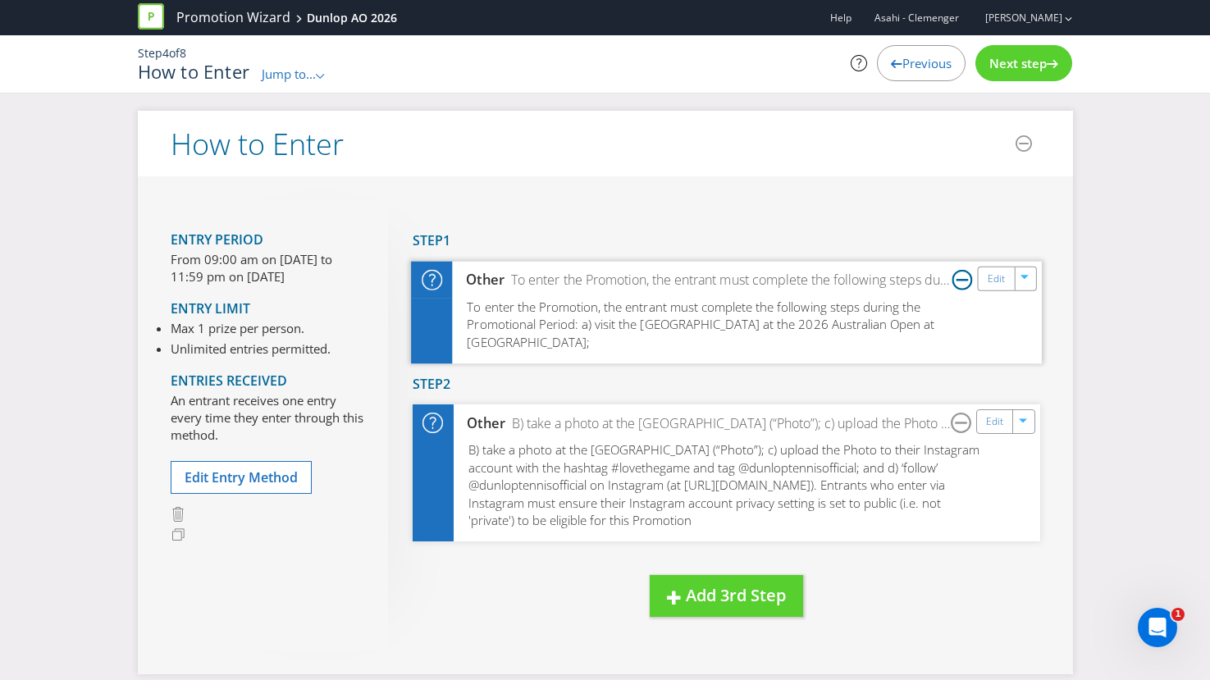
click at [955, 278] on icon at bounding box center [961, 279] width 21 height 21
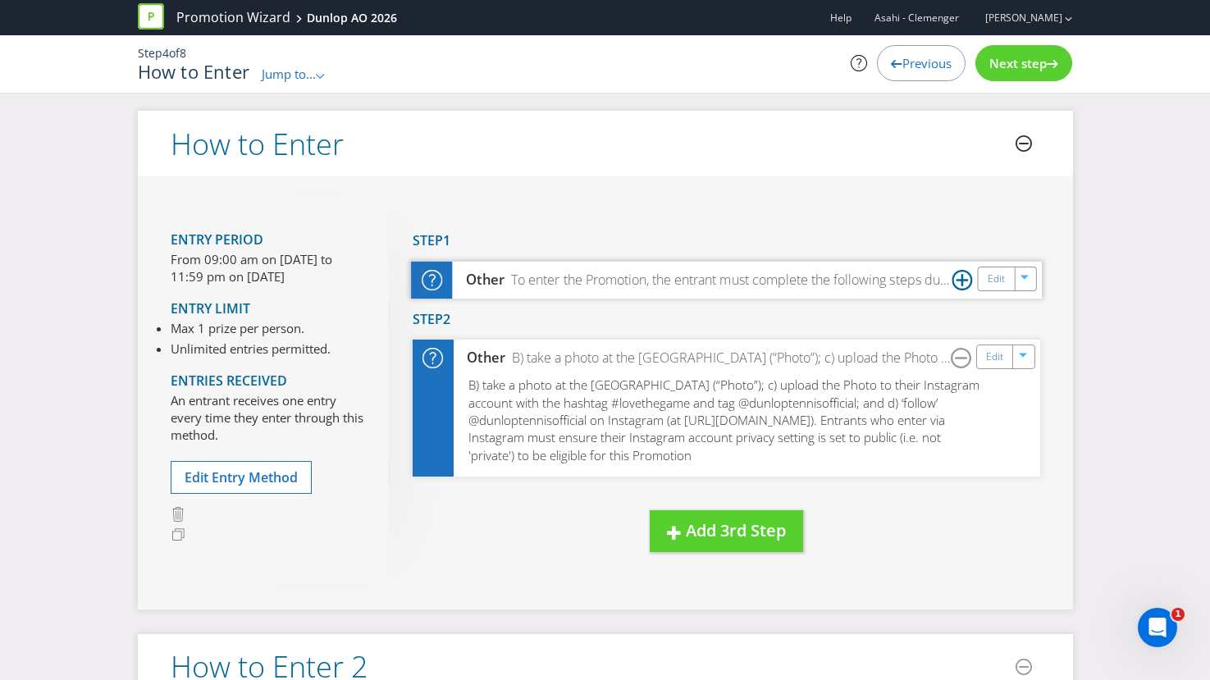
click at [1025, 144] on icon at bounding box center [1023, 143] width 16 height 16
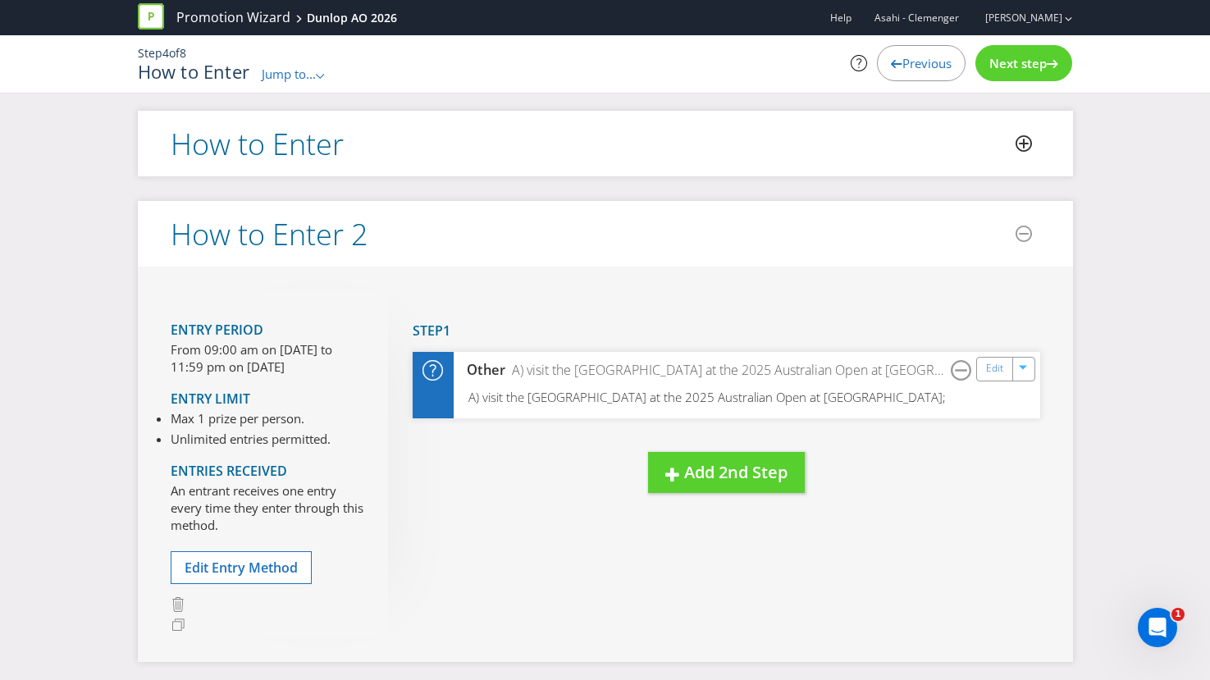
click at [984, 144] on header "How to Enter" at bounding box center [605, 144] width 935 height 66
click at [1022, 142] on icon at bounding box center [1024, 144] width 10 height 10
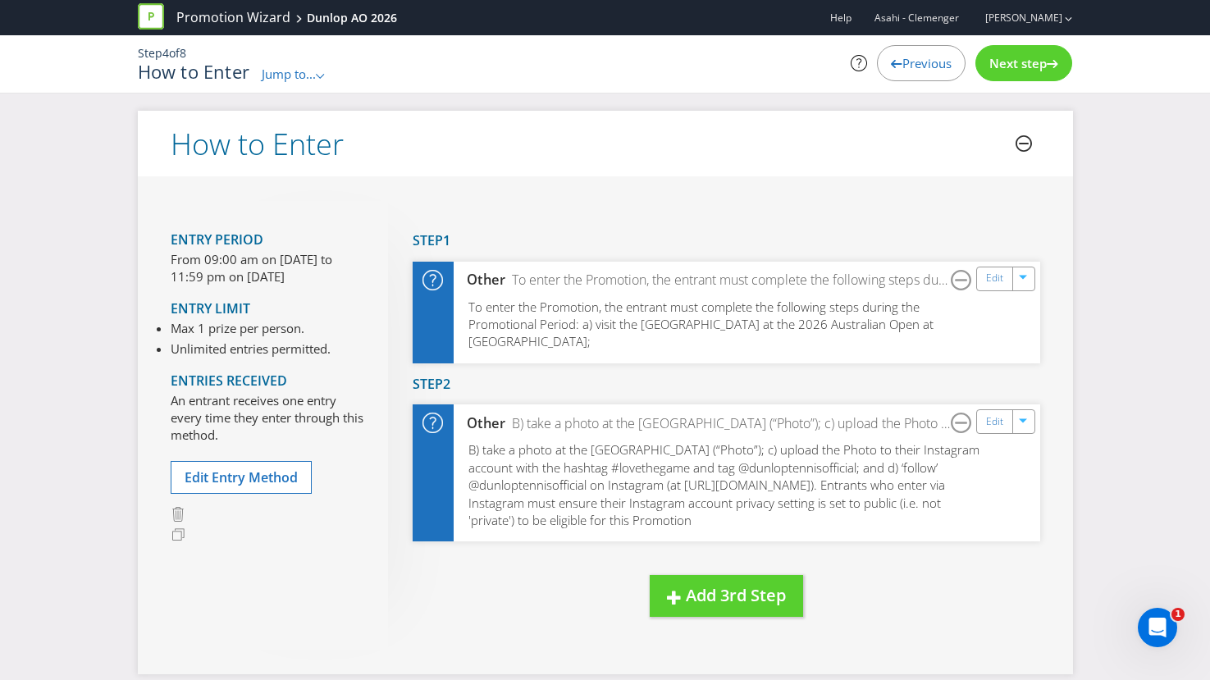
click at [1022, 142] on icon at bounding box center [1023, 143] width 16 height 16
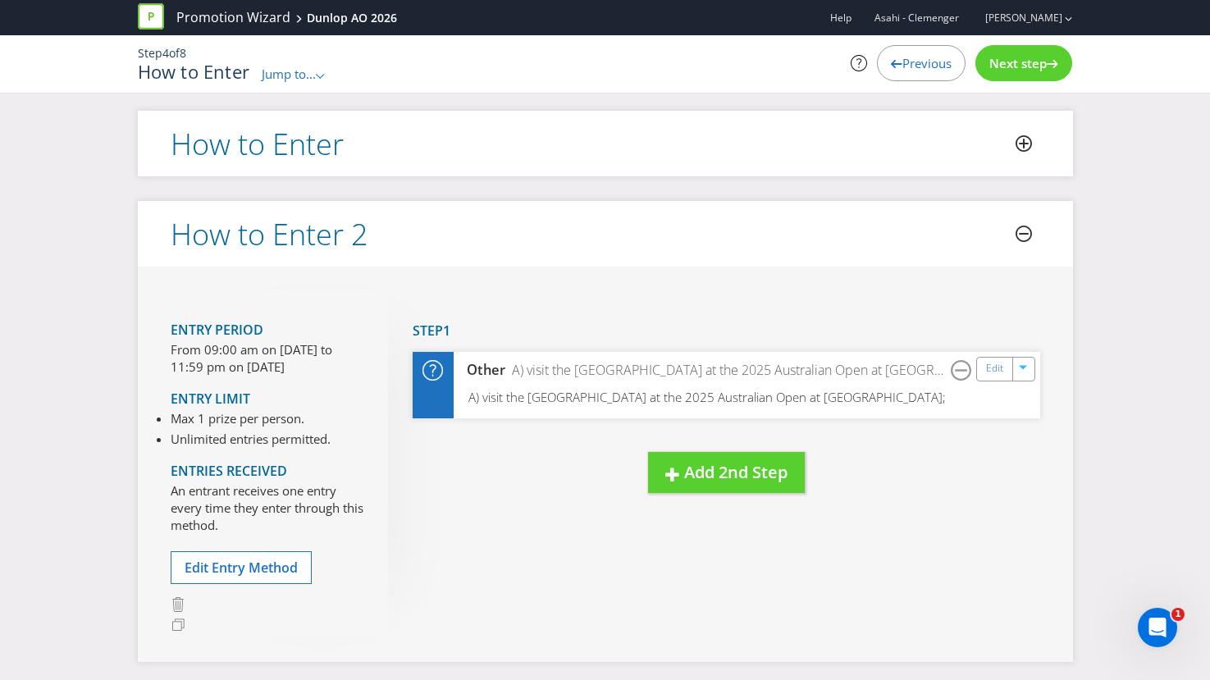
click at [1024, 239] on icon at bounding box center [1023, 234] width 16 height 16
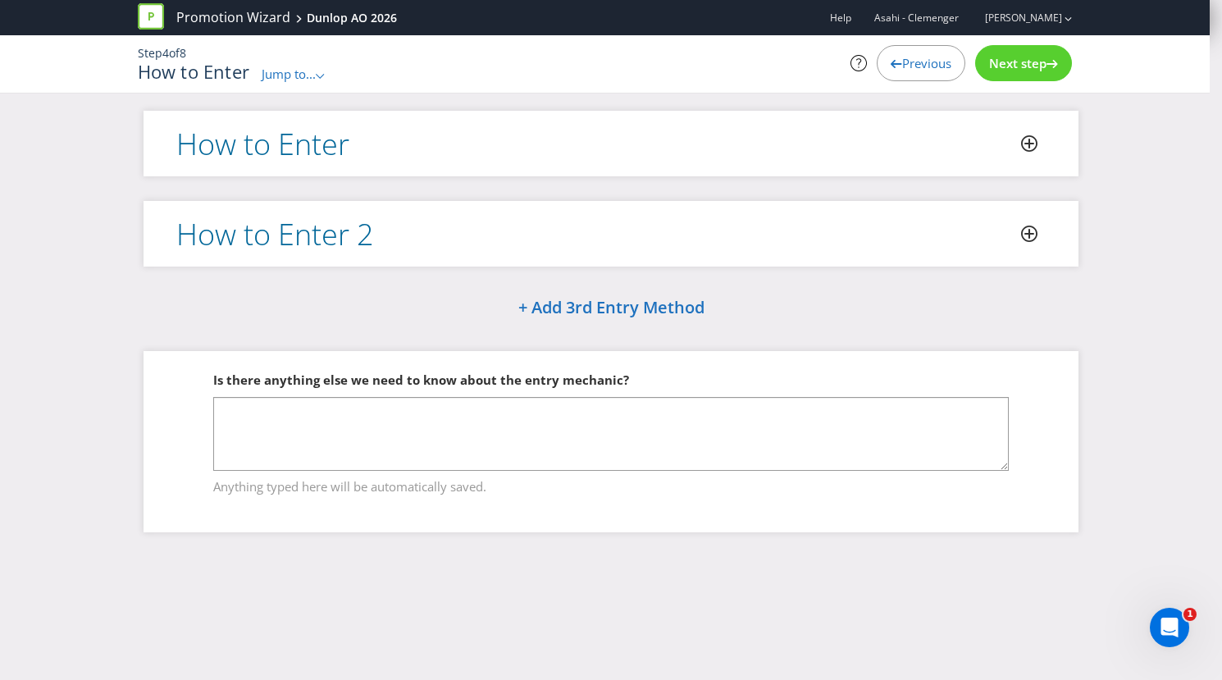
click at [987, 230] on header "How to Enter 2" at bounding box center [611, 234] width 935 height 66
click at [1024, 238] on icon at bounding box center [1029, 234] width 16 height 16
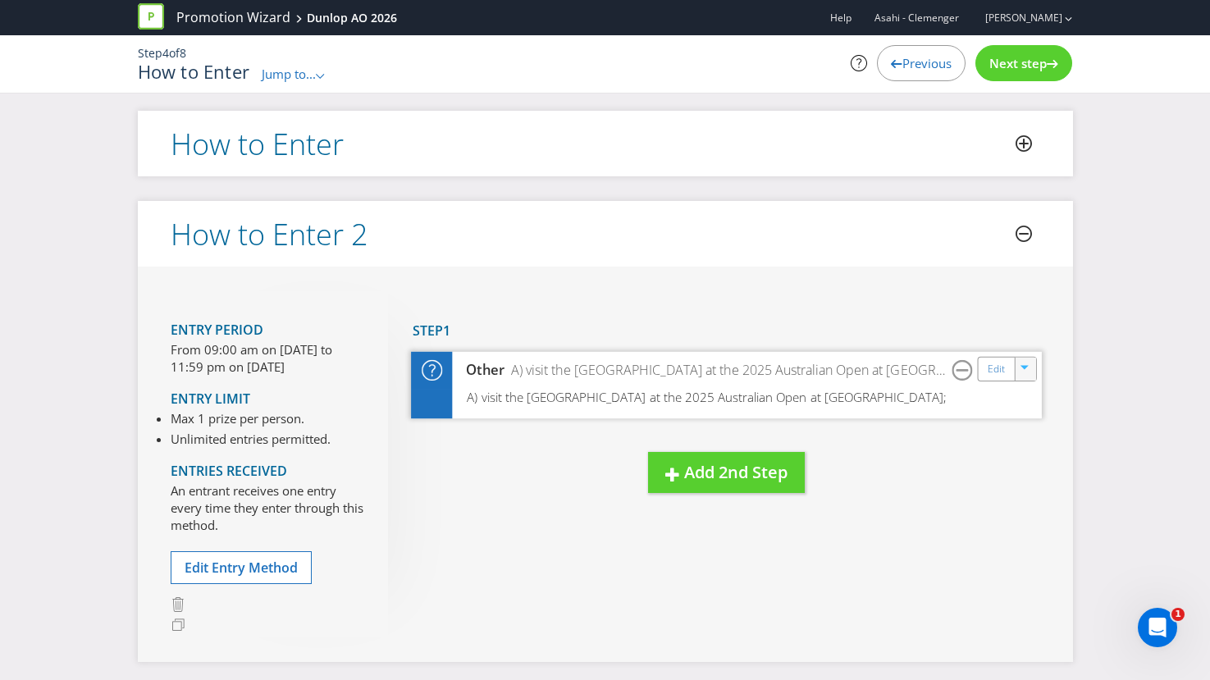
click at [1025, 366] on icon "button" at bounding box center [1024, 367] width 8 height 4
click at [1021, 426] on link "Delete" at bounding box center [1014, 425] width 36 height 16
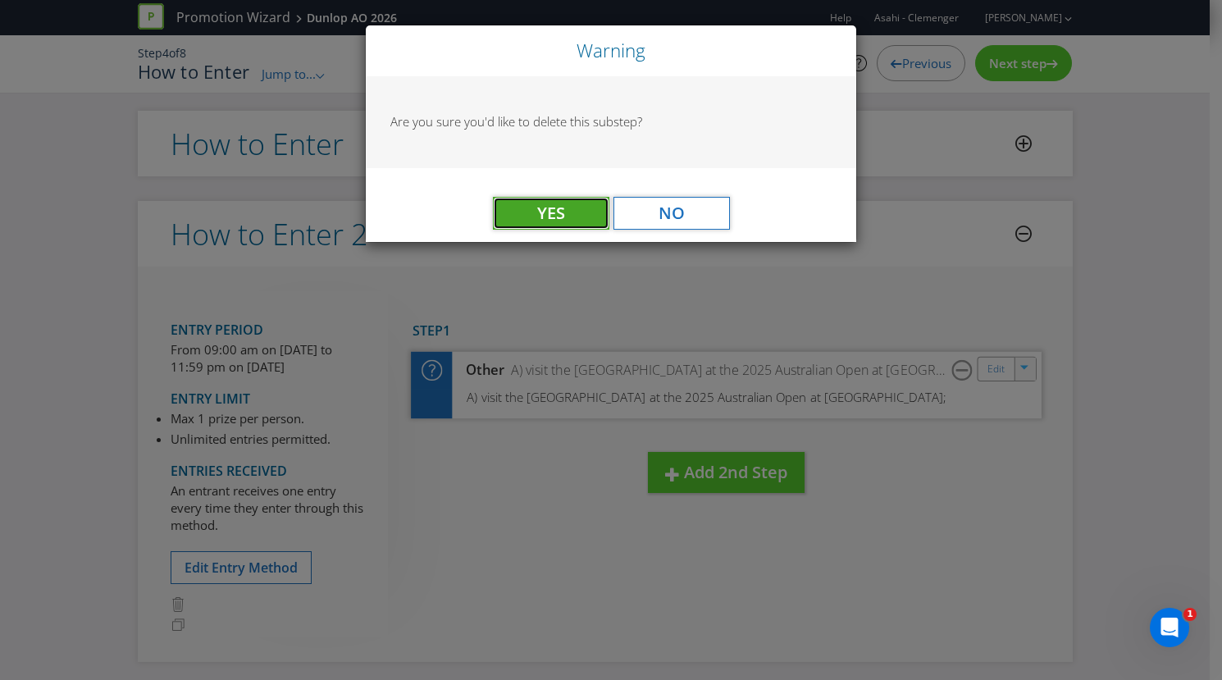
click at [568, 228] on button "Yes" at bounding box center [551, 213] width 116 height 33
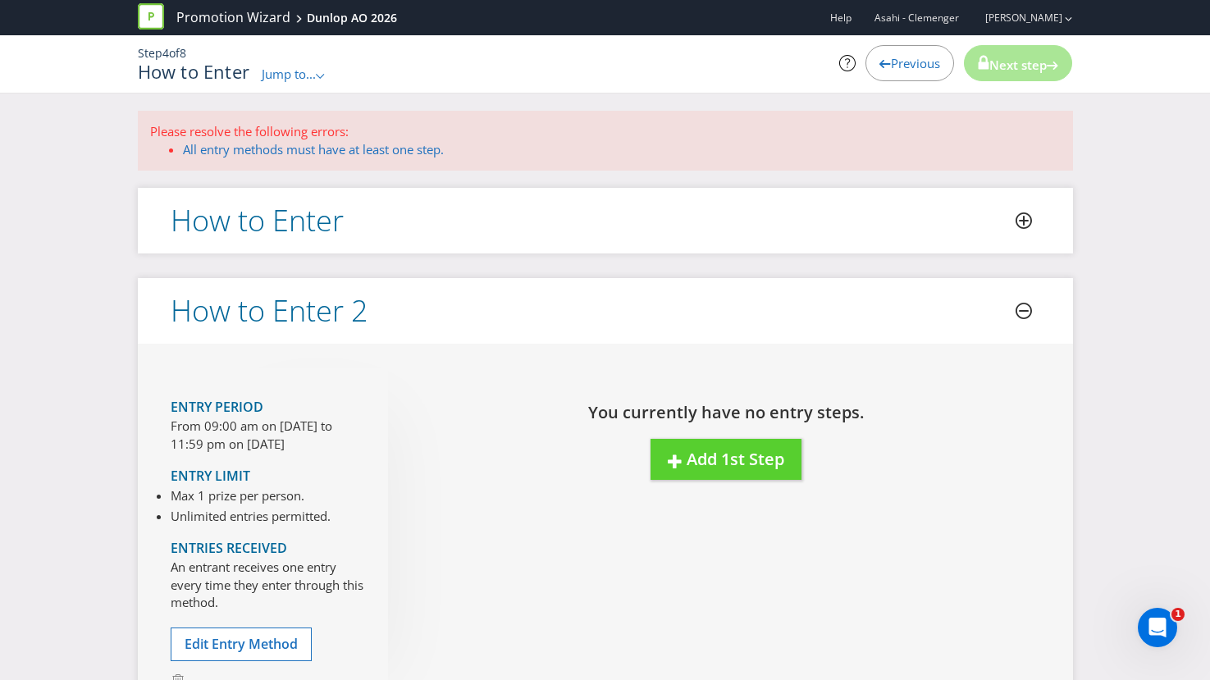
click at [842, 223] on header "How to Enter" at bounding box center [605, 221] width 935 height 66
click at [304, 214] on h2 "How to Enter" at bounding box center [257, 220] width 173 height 33
click at [1019, 221] on icon at bounding box center [1024, 221] width 10 height 10
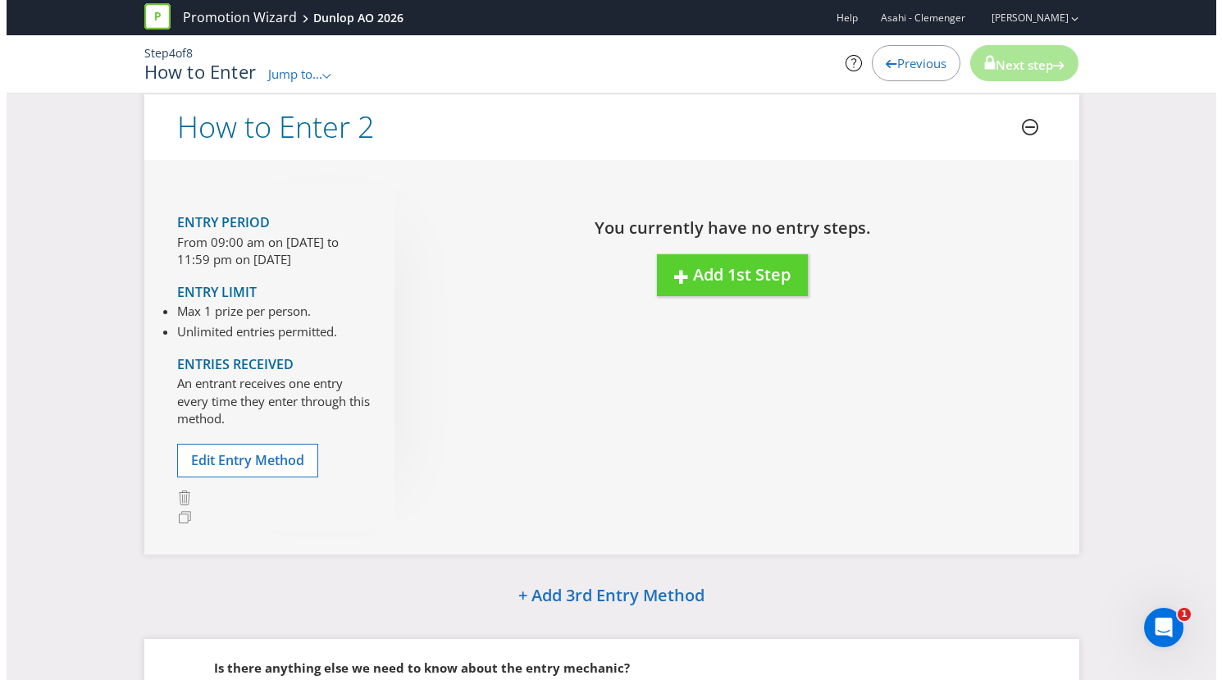
scroll to position [648, 0]
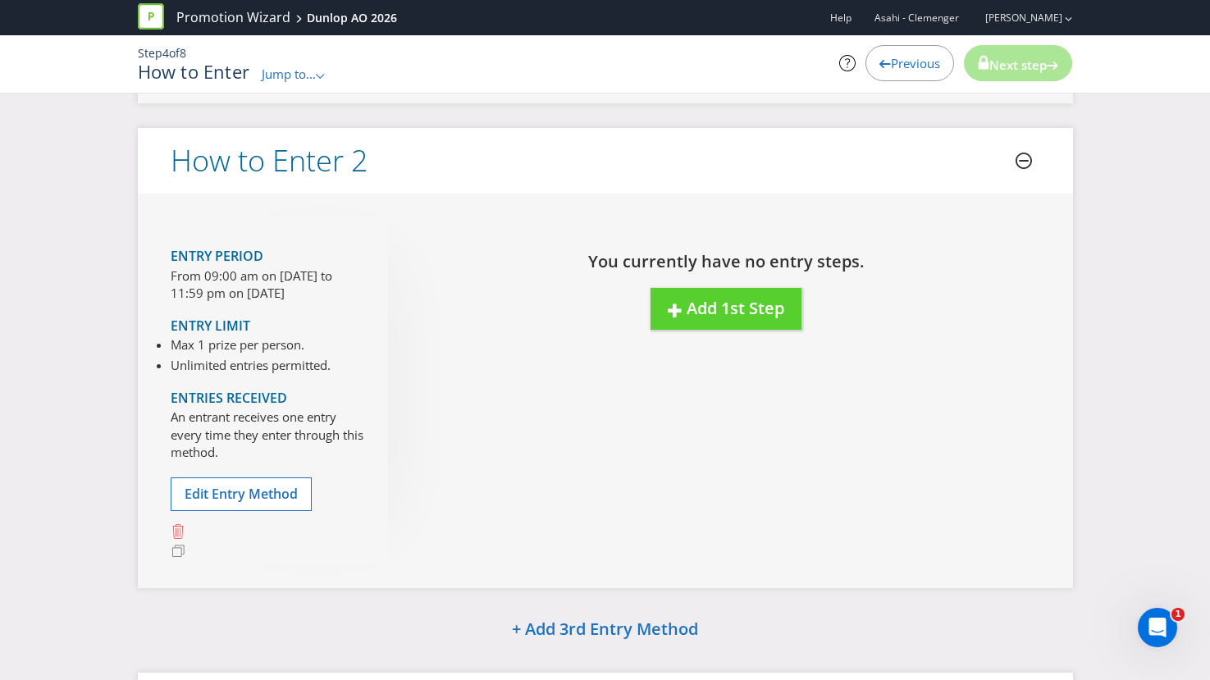
click at [173, 535] on icon at bounding box center [179, 532] width 16 height 16
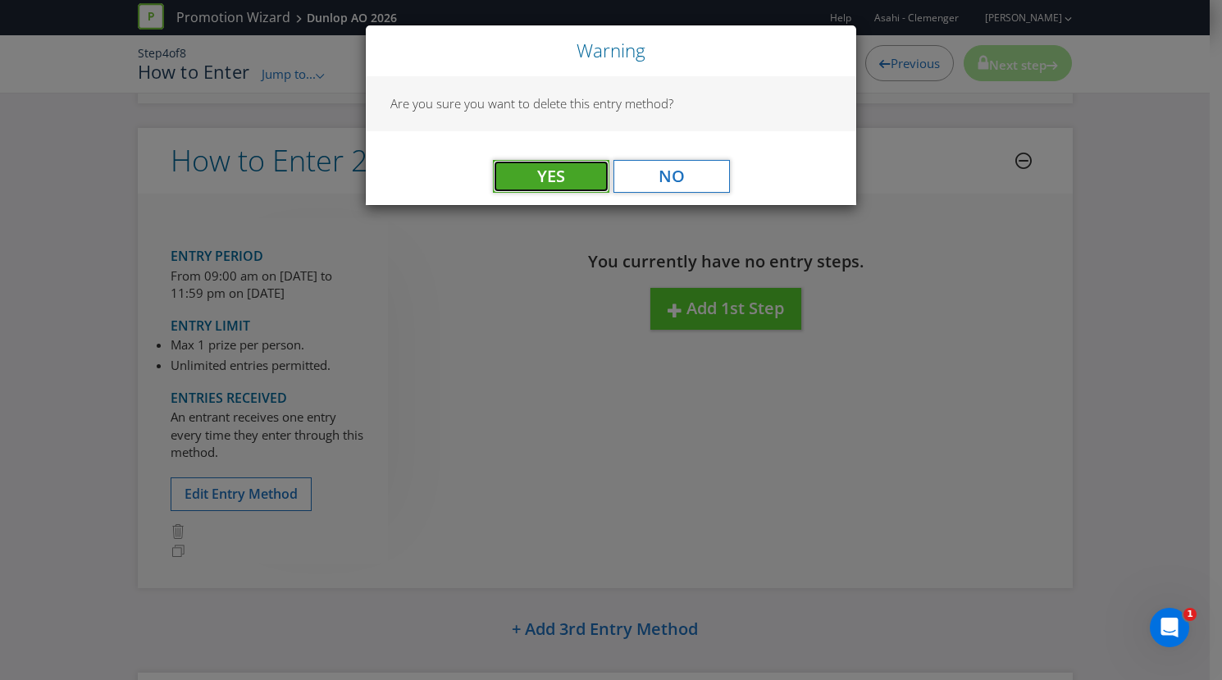
click at [564, 185] on button "Yes" at bounding box center [551, 176] width 116 height 33
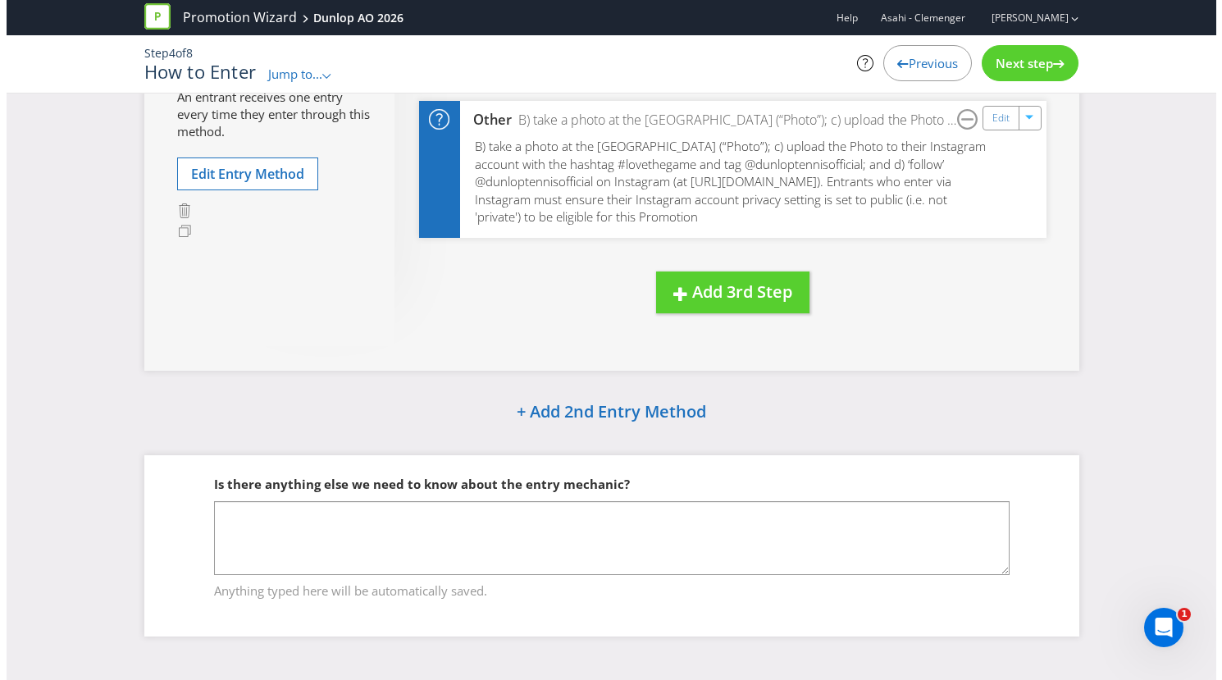
scroll to position [0, 0]
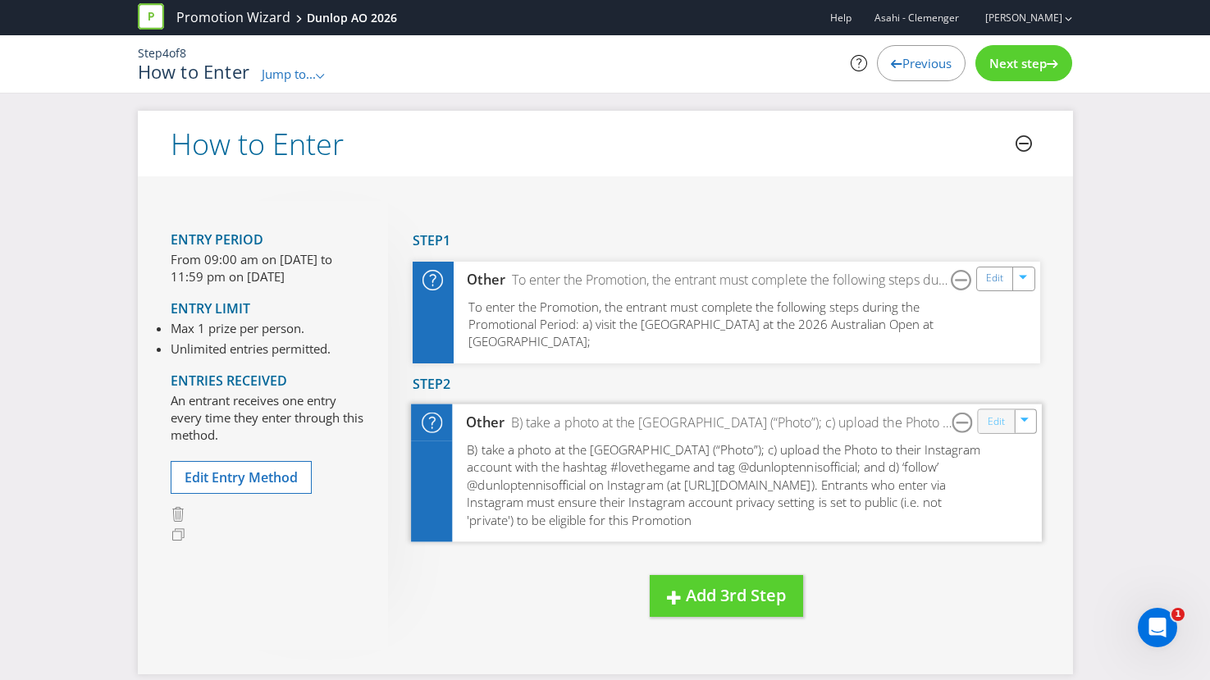
click at [996, 425] on link "Edit" at bounding box center [995, 422] width 17 height 19
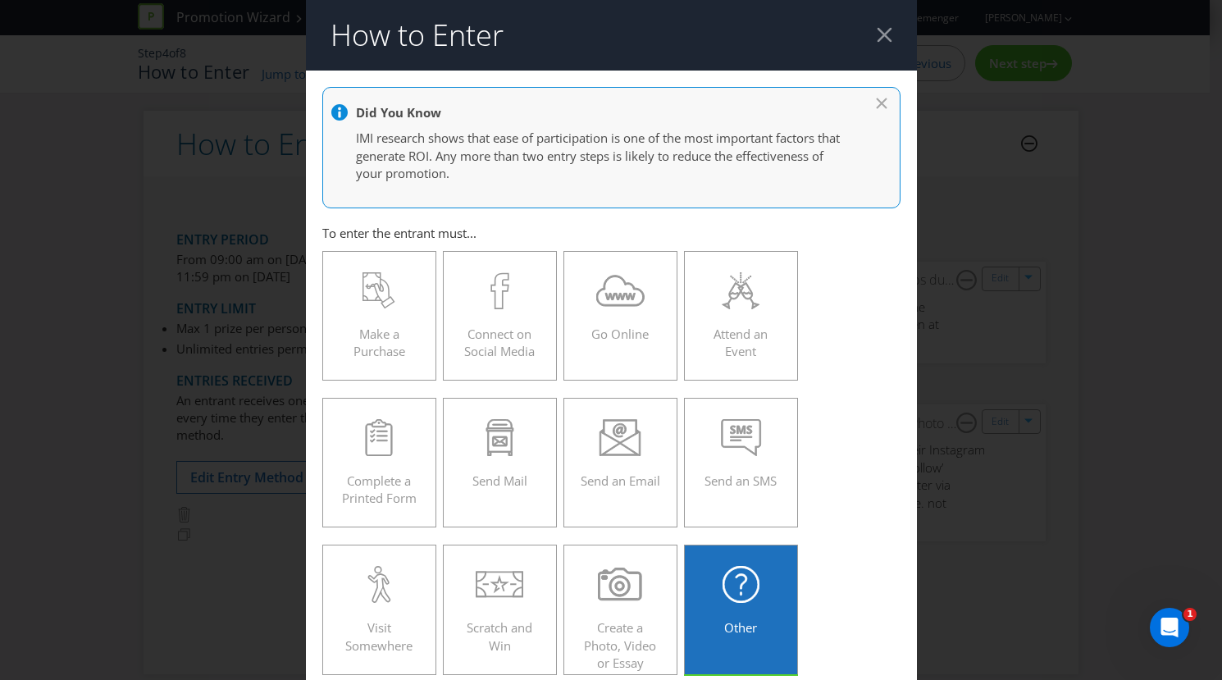
scroll to position [337, 0]
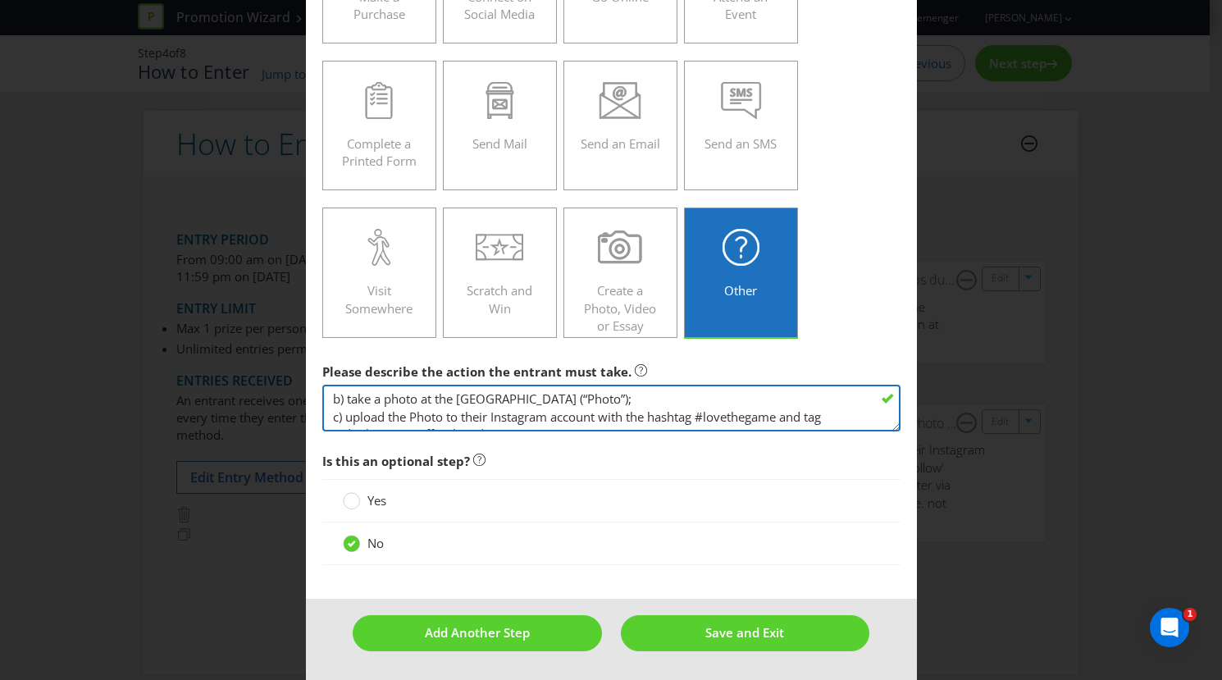
click at [509, 405] on textarea "b) take a photo at the [GEOGRAPHIC_DATA] (“Photo”); c) upload the Photo to thei…" at bounding box center [611, 408] width 578 height 47
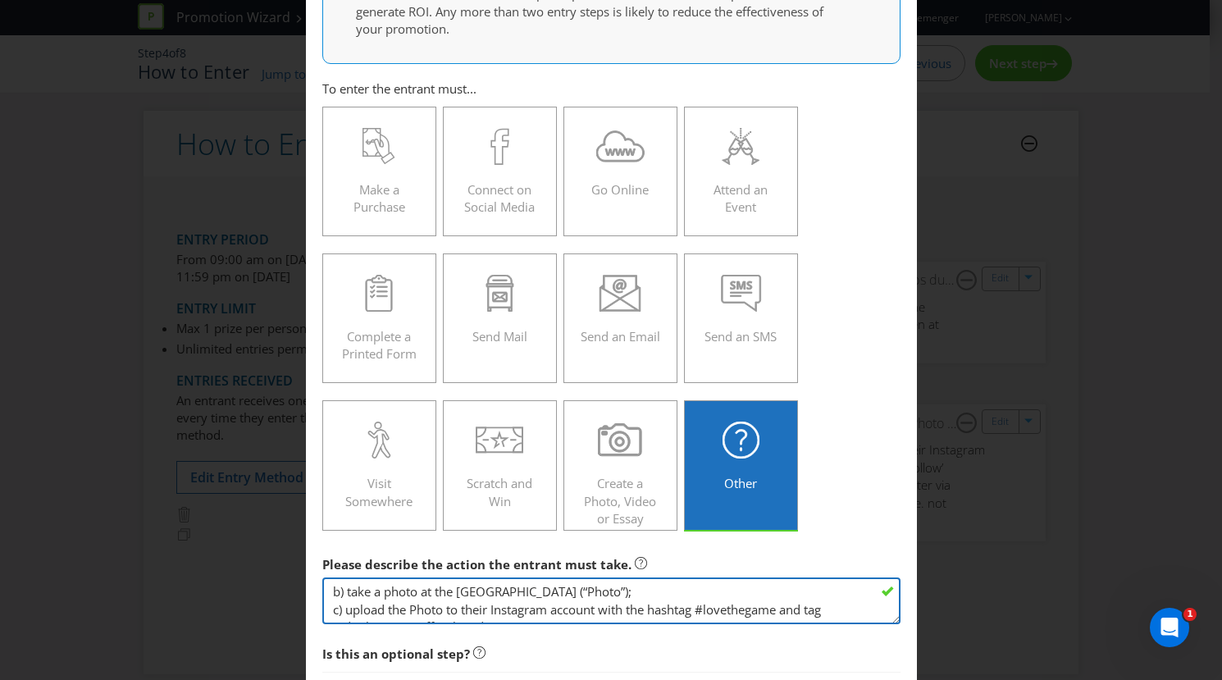
scroll to position [0, 0]
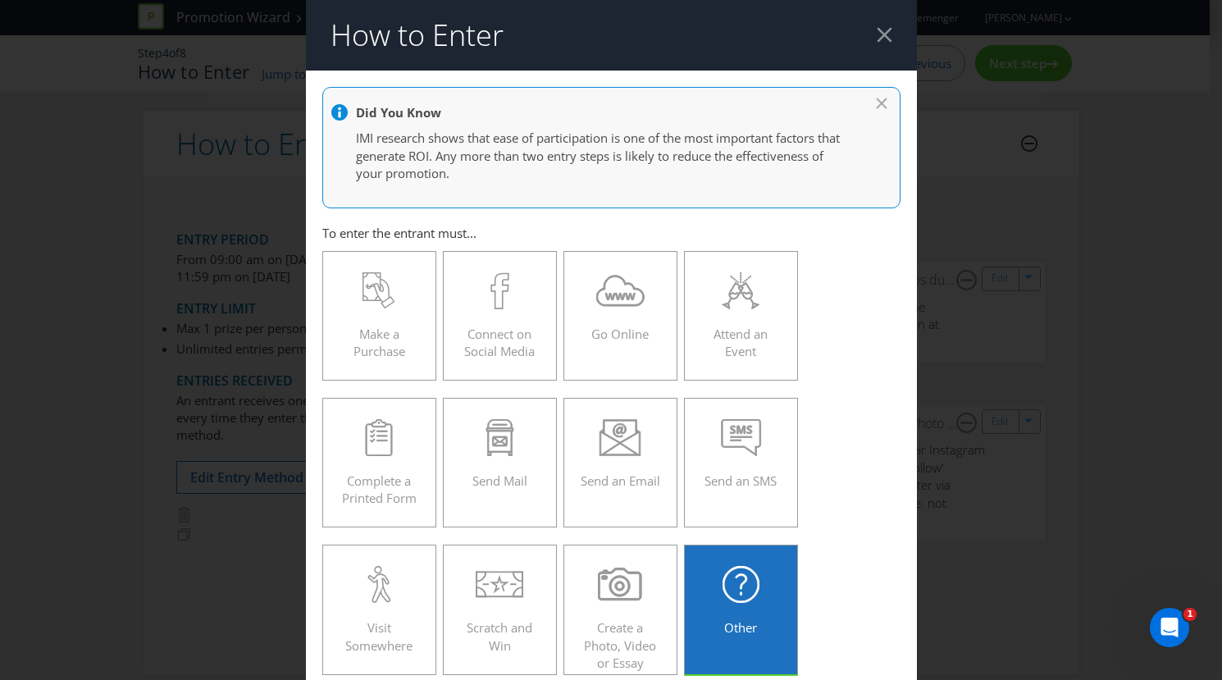
click at [877, 34] on div at bounding box center [885, 35] width 16 height 16
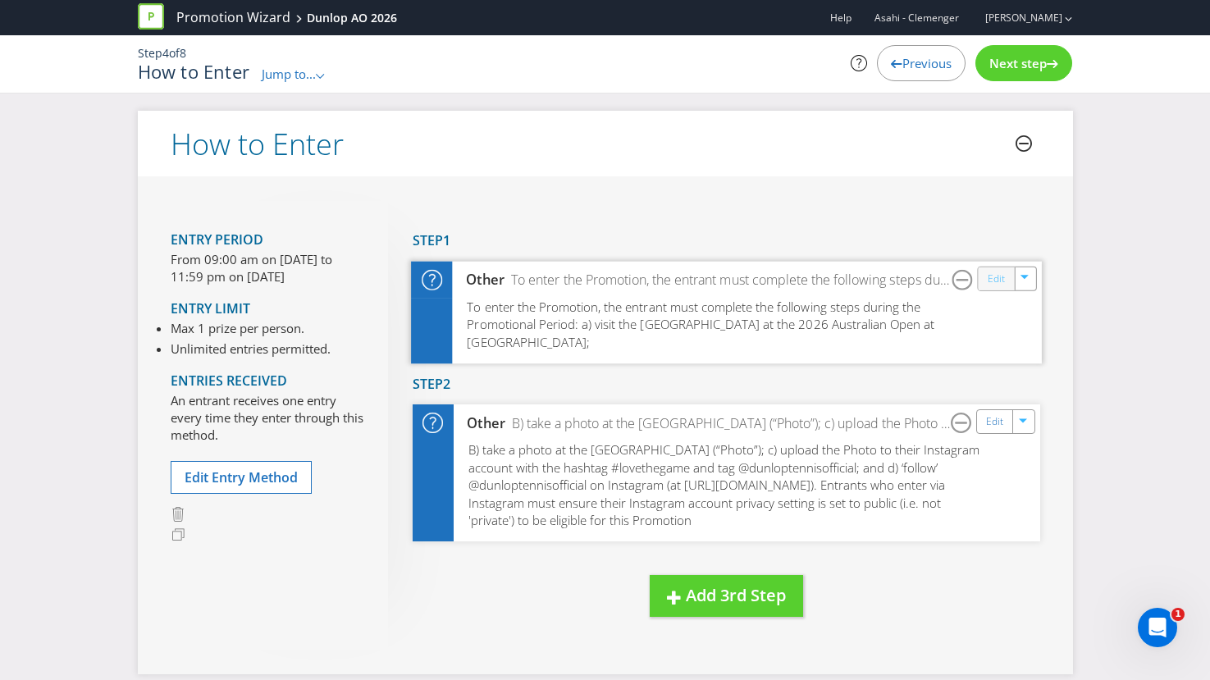
click at [991, 282] on link "Edit" at bounding box center [995, 278] width 17 height 19
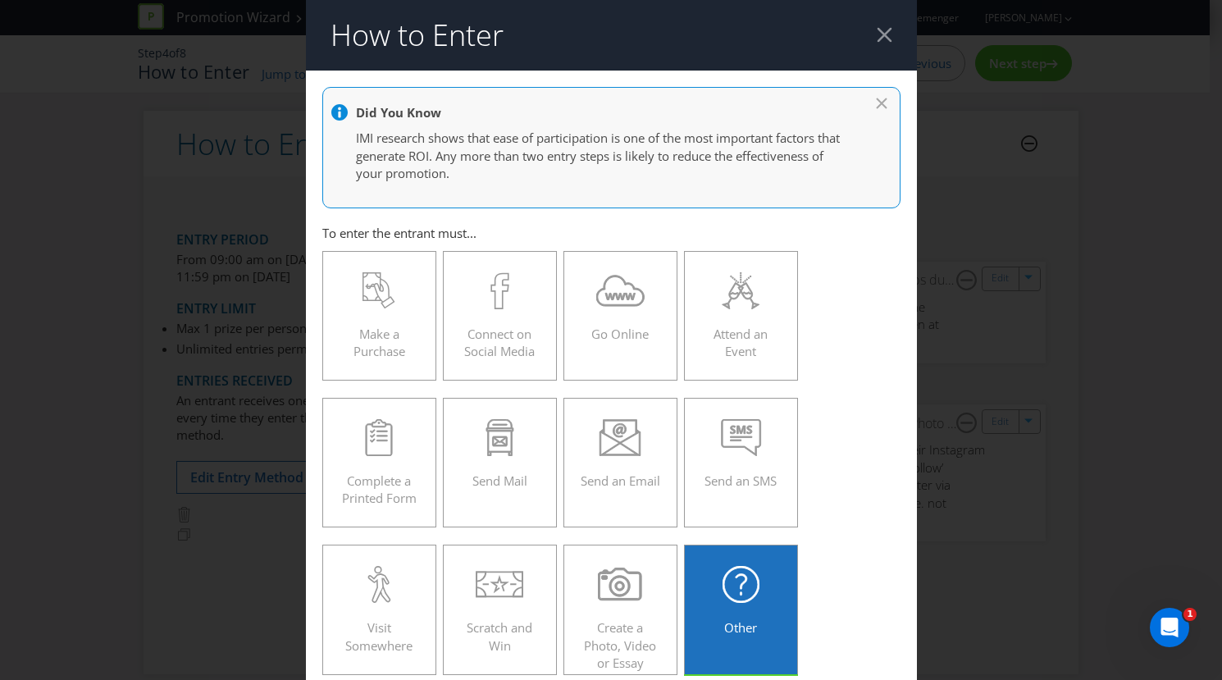
scroll to position [337, 0]
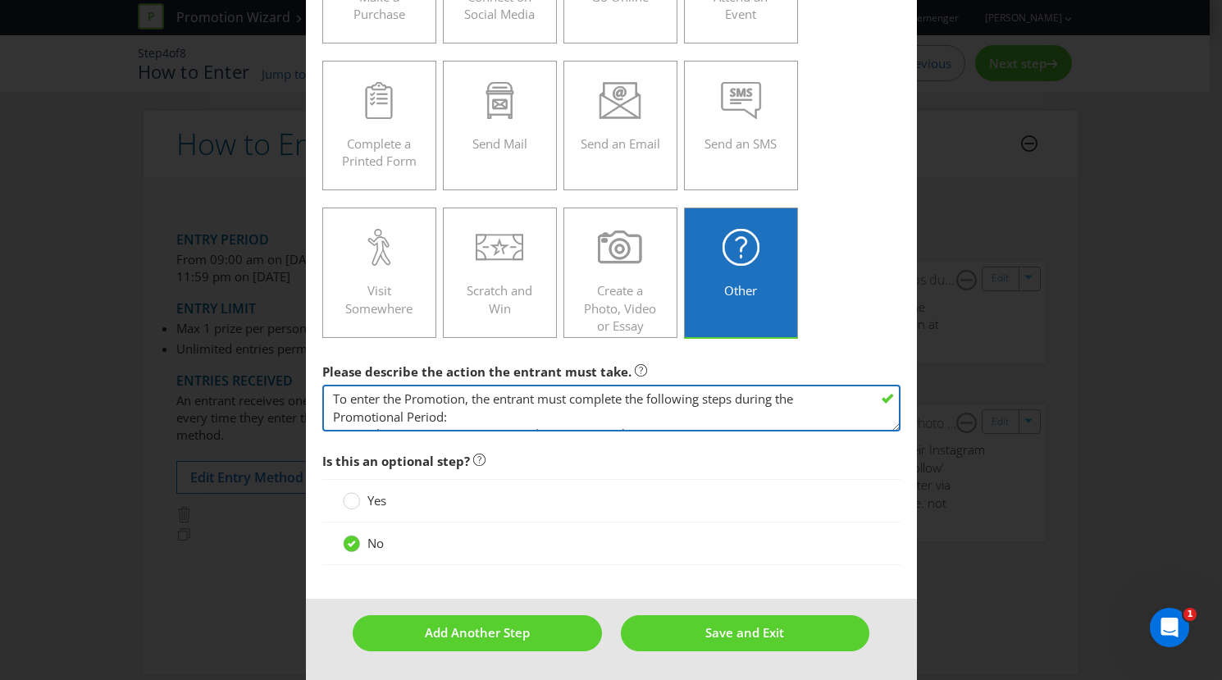
click at [526, 414] on textarea "To enter the Promotion, the entrant must complete the following steps during th…" at bounding box center [611, 408] width 578 height 47
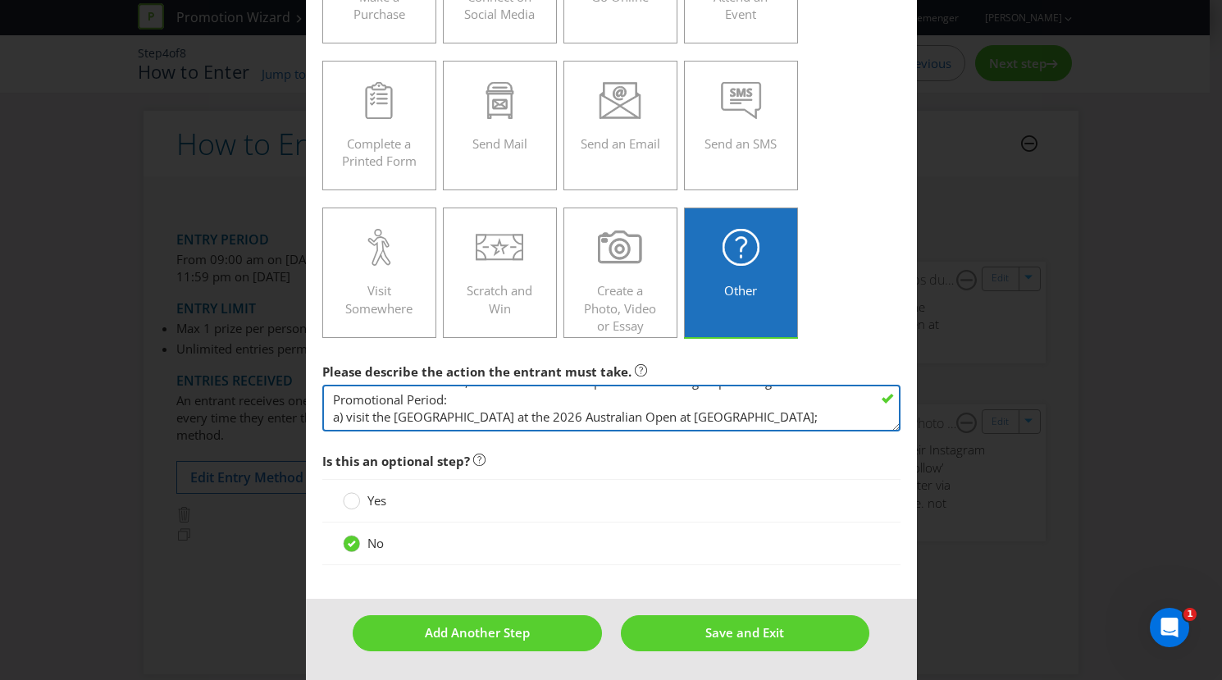
click at [773, 399] on textarea "To enter the Promotion, the entrant must complete the following steps during th…" at bounding box center [611, 408] width 578 height 47
paste textarea "b) take a photo at the [GEOGRAPHIC_DATA] (“Photo”); c) upload the Photo to thei…"
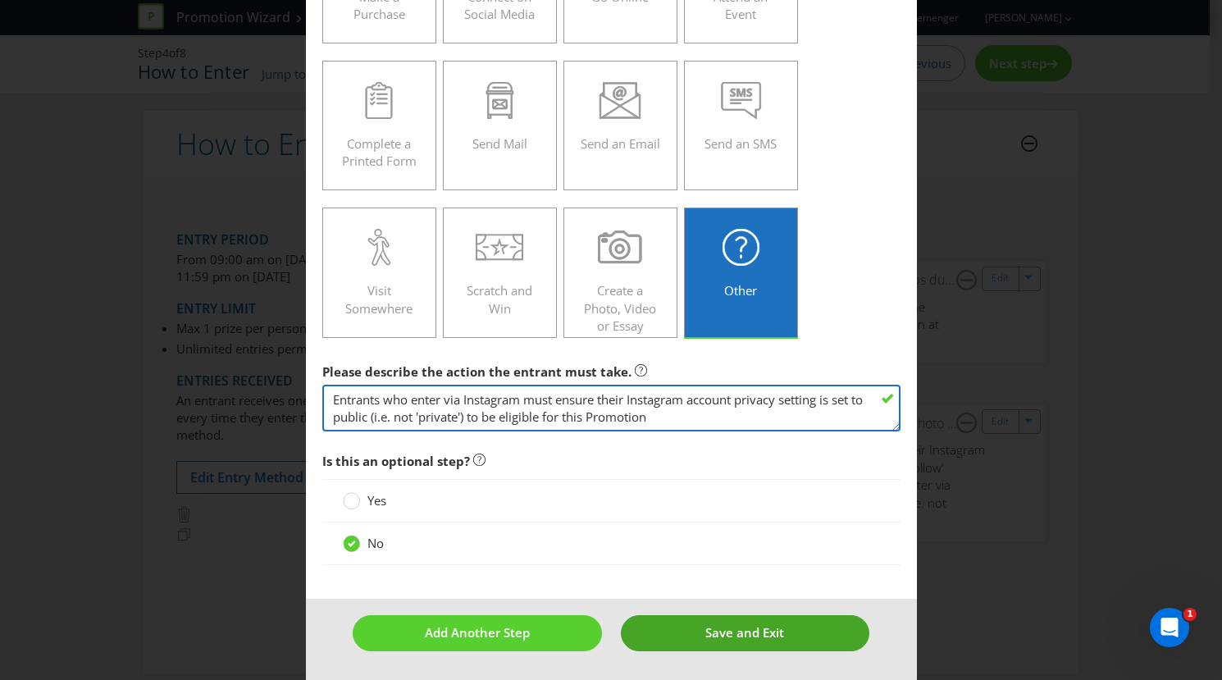
type textarea "To enter the Promotion, the entrant must complete the following steps during th…"
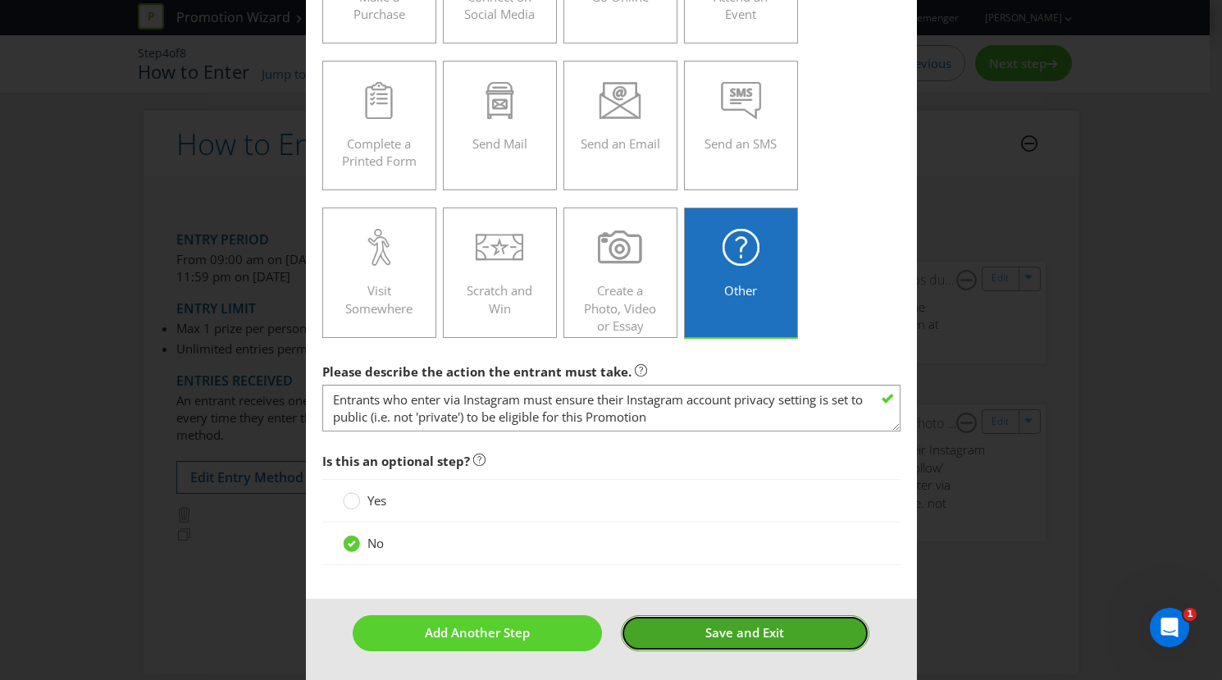
click at [731, 644] on button "Save and Exit" at bounding box center [745, 632] width 249 height 35
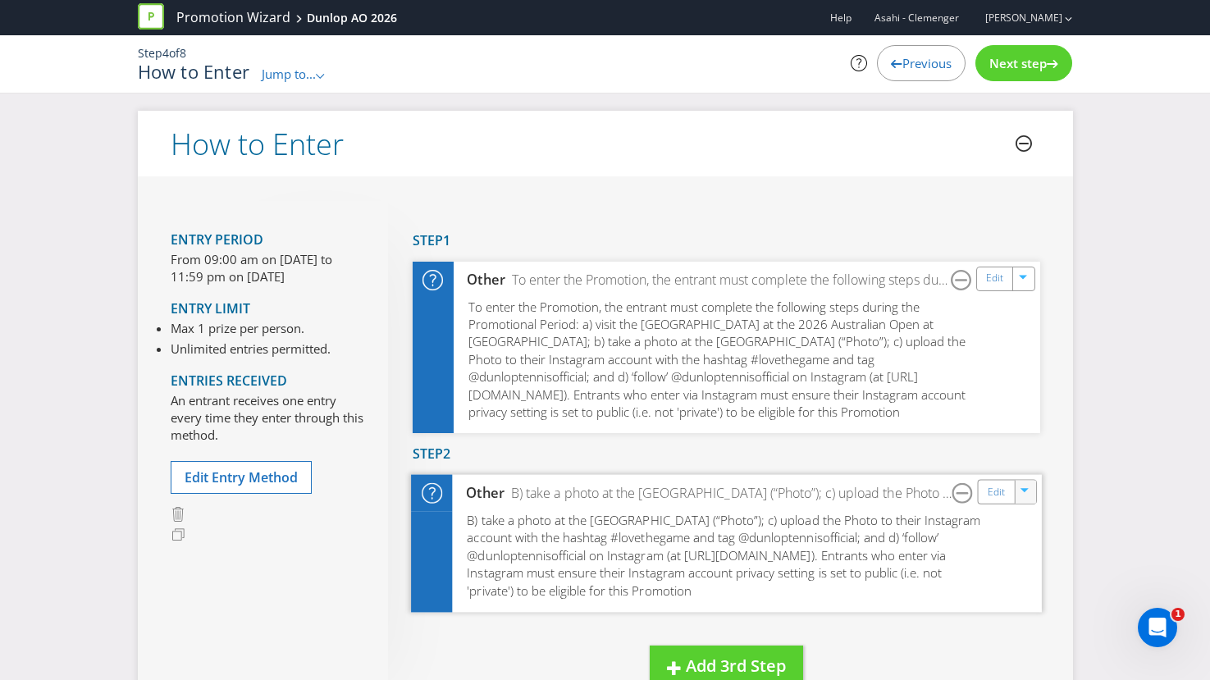
click at [1022, 494] on icon "button" at bounding box center [1025, 493] width 10 height 10
click at [1016, 548] on link "Delete" at bounding box center [1014, 549] width 36 height 16
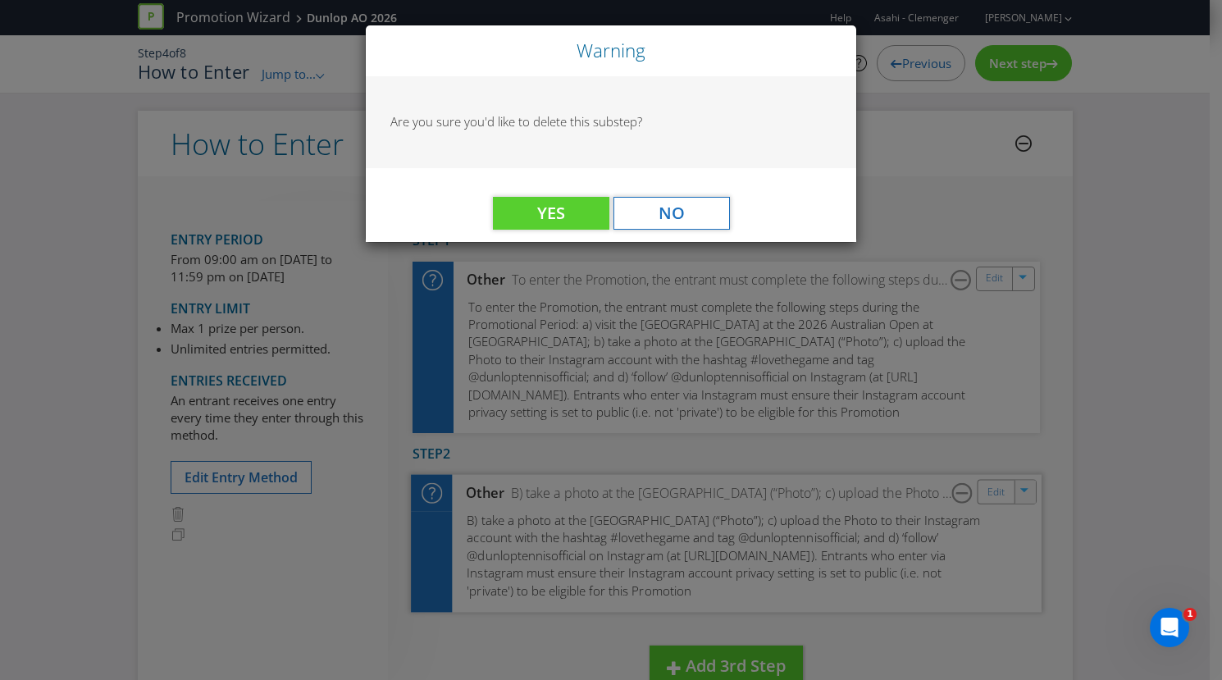
click at [571, 232] on div "Yes No" at bounding box center [611, 205] width 490 height 74
click at [571, 211] on button "Yes" at bounding box center [551, 213] width 116 height 33
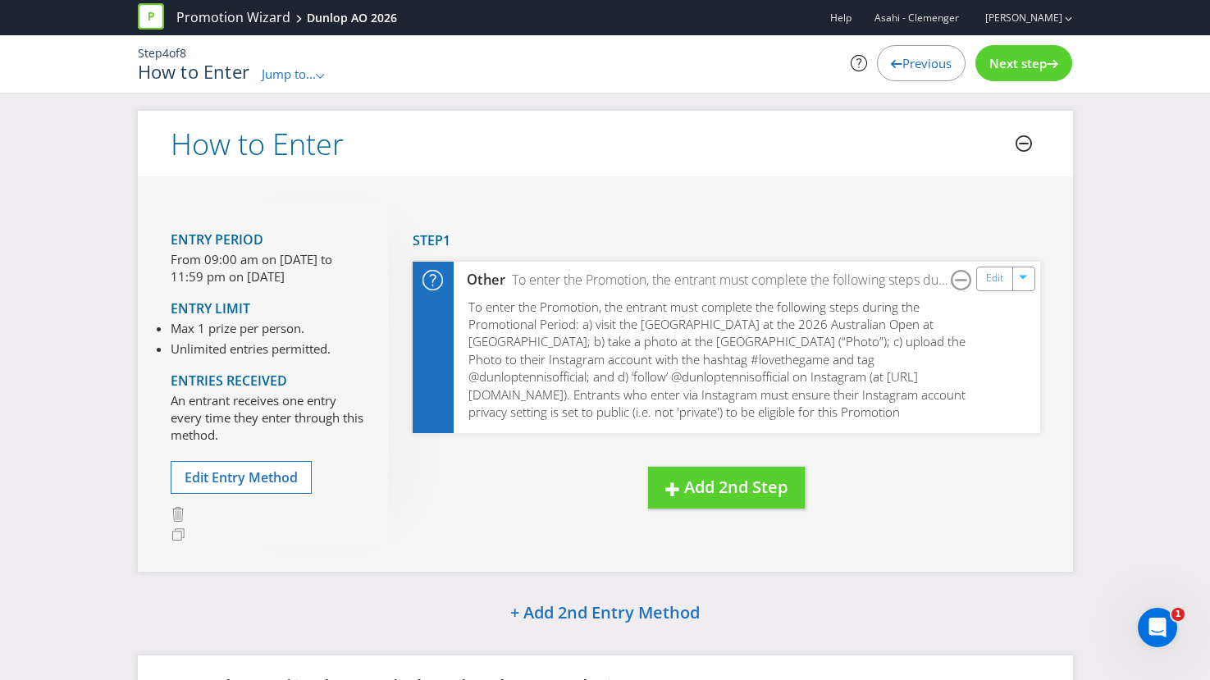
click at [1018, 57] on span "Next step" at bounding box center [1017, 63] width 57 height 16
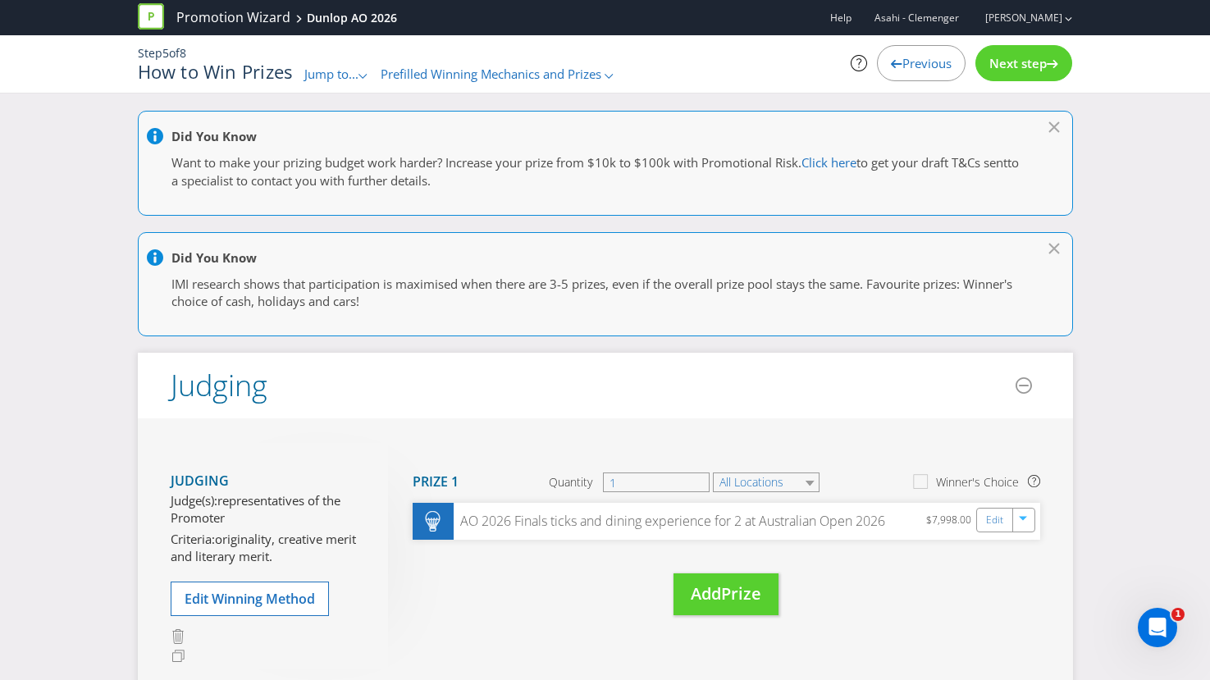
click at [1018, 57] on span "Next step" at bounding box center [1017, 63] width 57 height 16
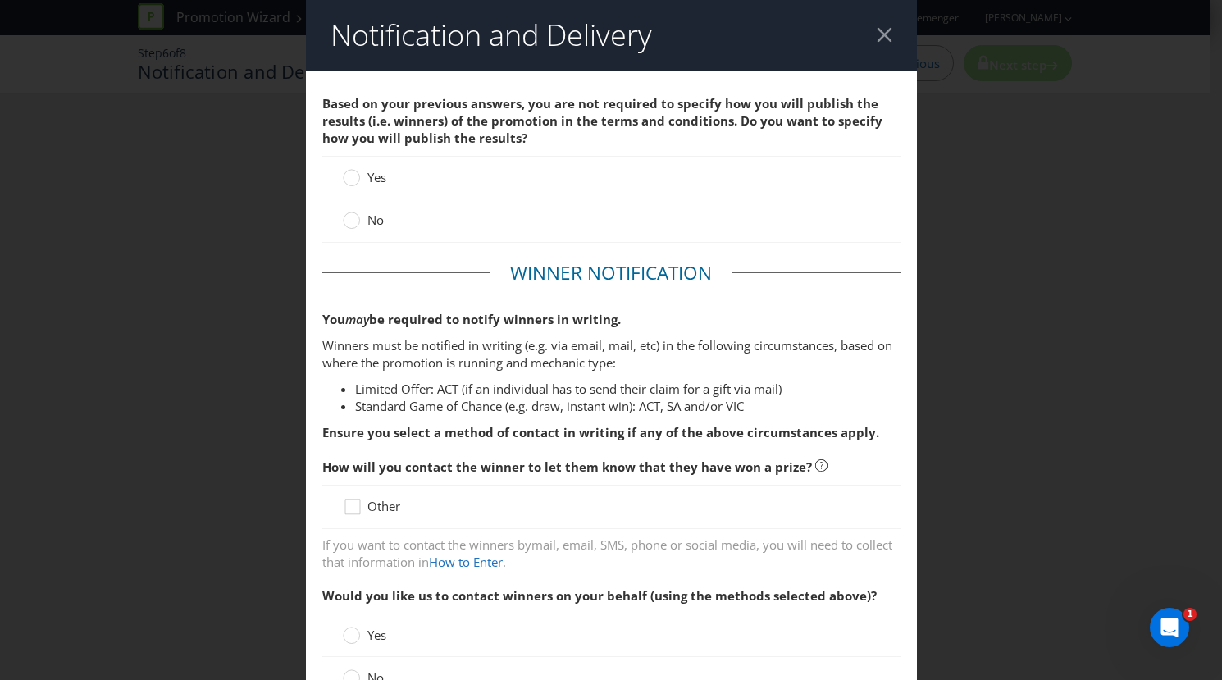
click at [367, 180] on span "Yes" at bounding box center [376, 177] width 19 height 16
click at [0, 0] on input "Yes" at bounding box center [0, 0] width 0 height 0
click at [358, 220] on label "No" at bounding box center [365, 220] width 44 height 17
click at [0, 0] on input "No" at bounding box center [0, 0] width 0 height 0
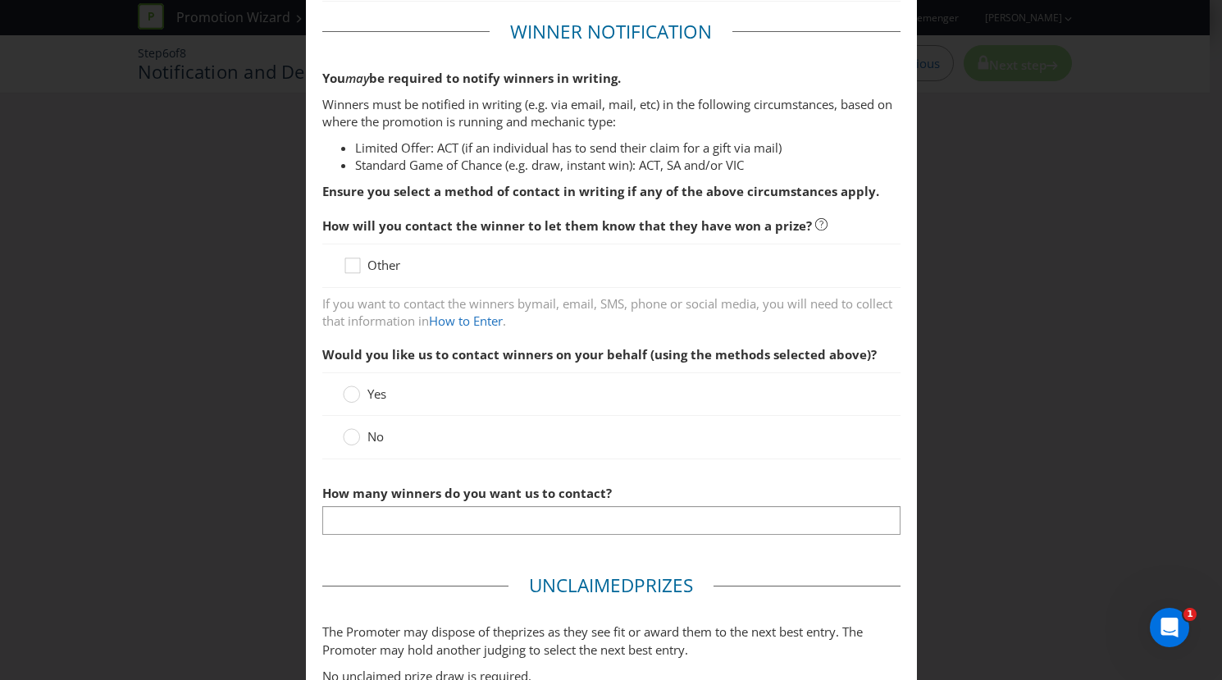
scroll to position [244, 0]
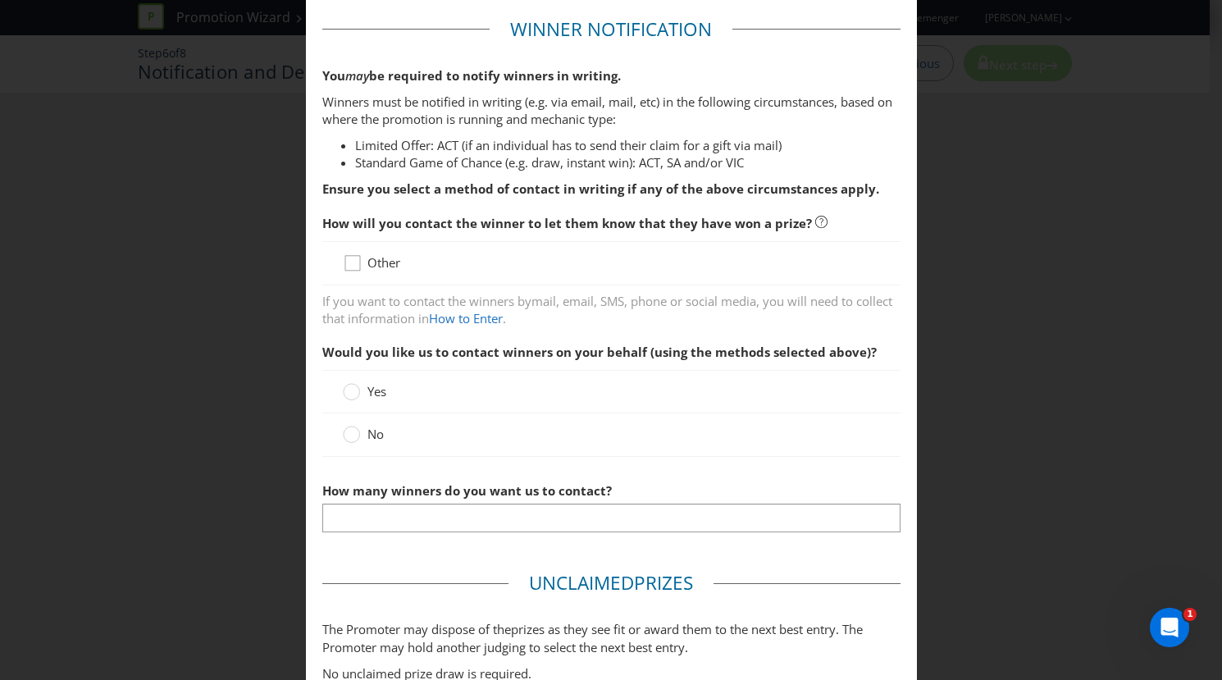
click at [351, 266] on icon at bounding box center [355, 266] width 25 height 25
click at [0, 0] on input "Other" at bounding box center [0, 0] width 0 height 0
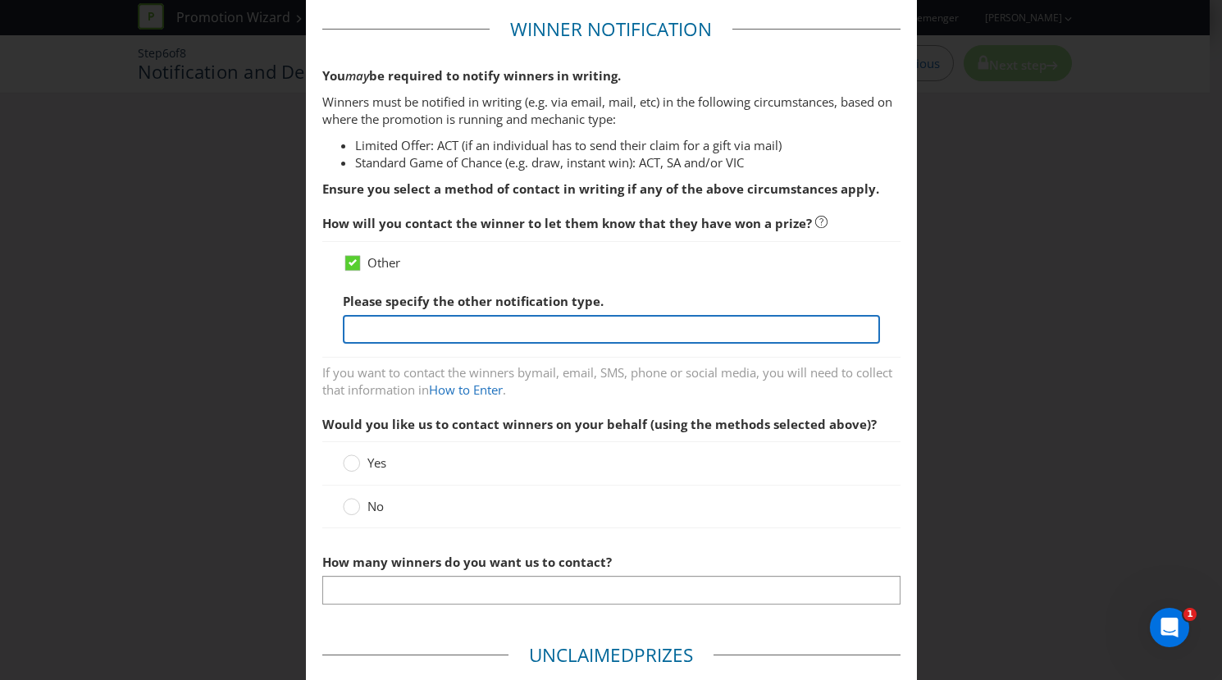
click at [384, 325] on input "text" at bounding box center [611, 329] width 537 height 29
type input "Phone and email"
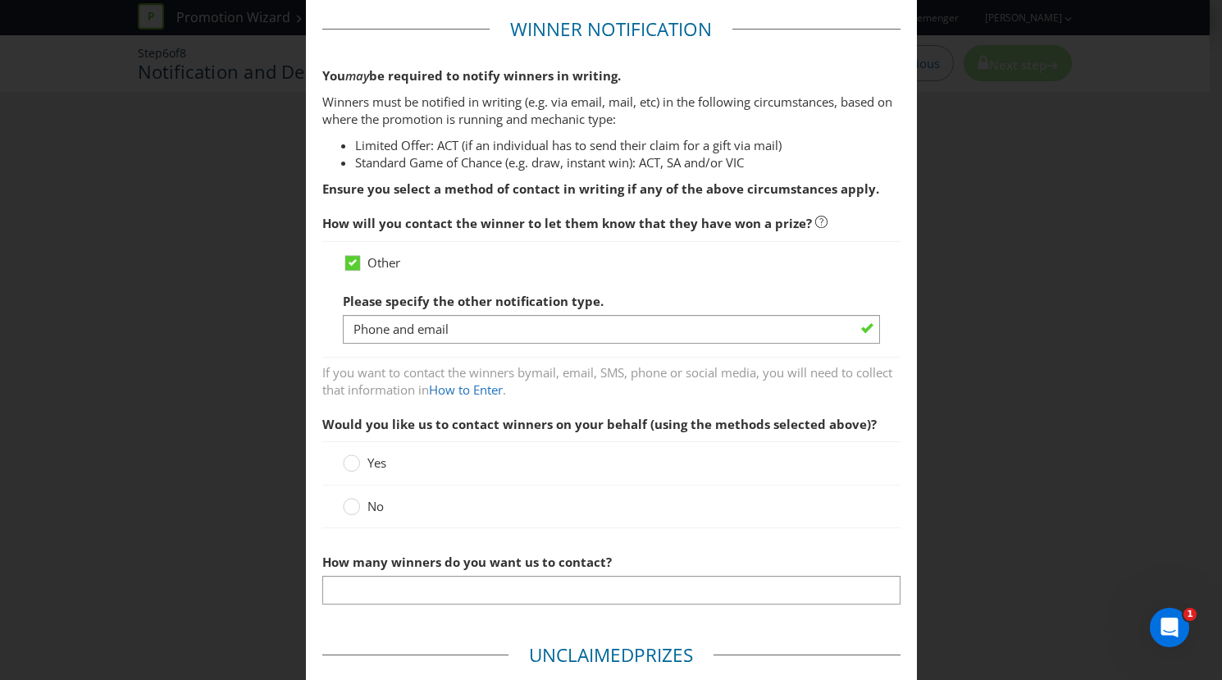
click at [357, 504] on label "No" at bounding box center [365, 506] width 44 height 17
click at [0, 0] on input "No" at bounding box center [0, 0] width 0 height 0
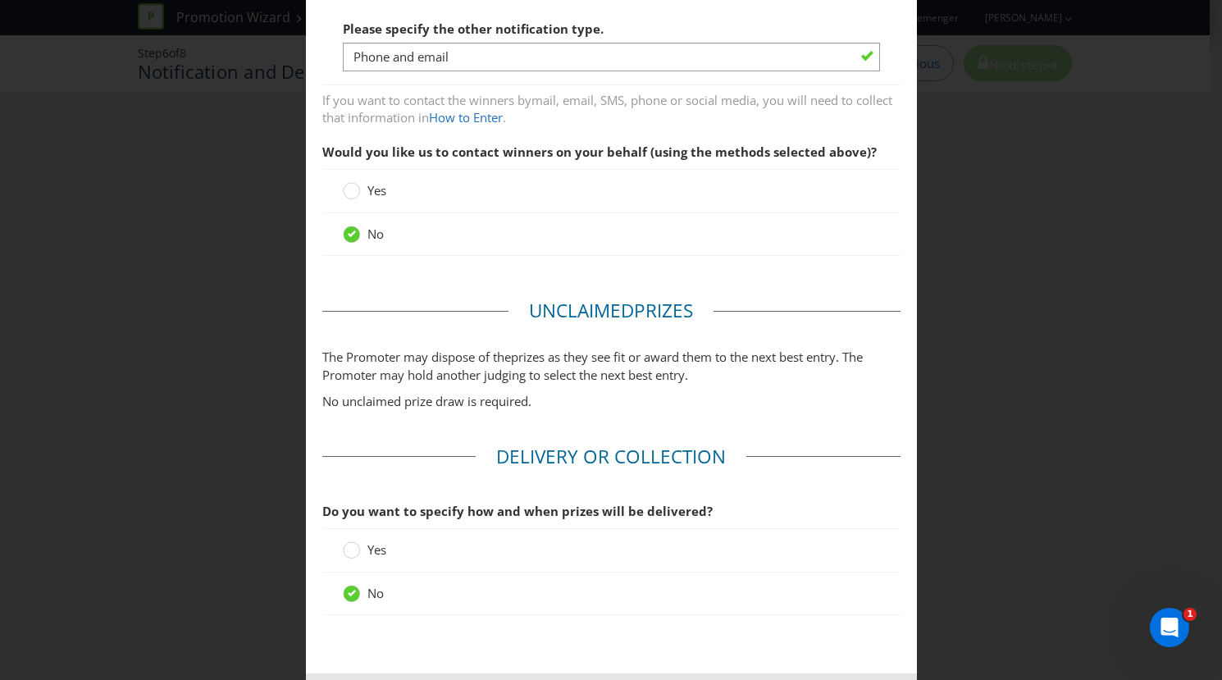
scroll to position [592, 0]
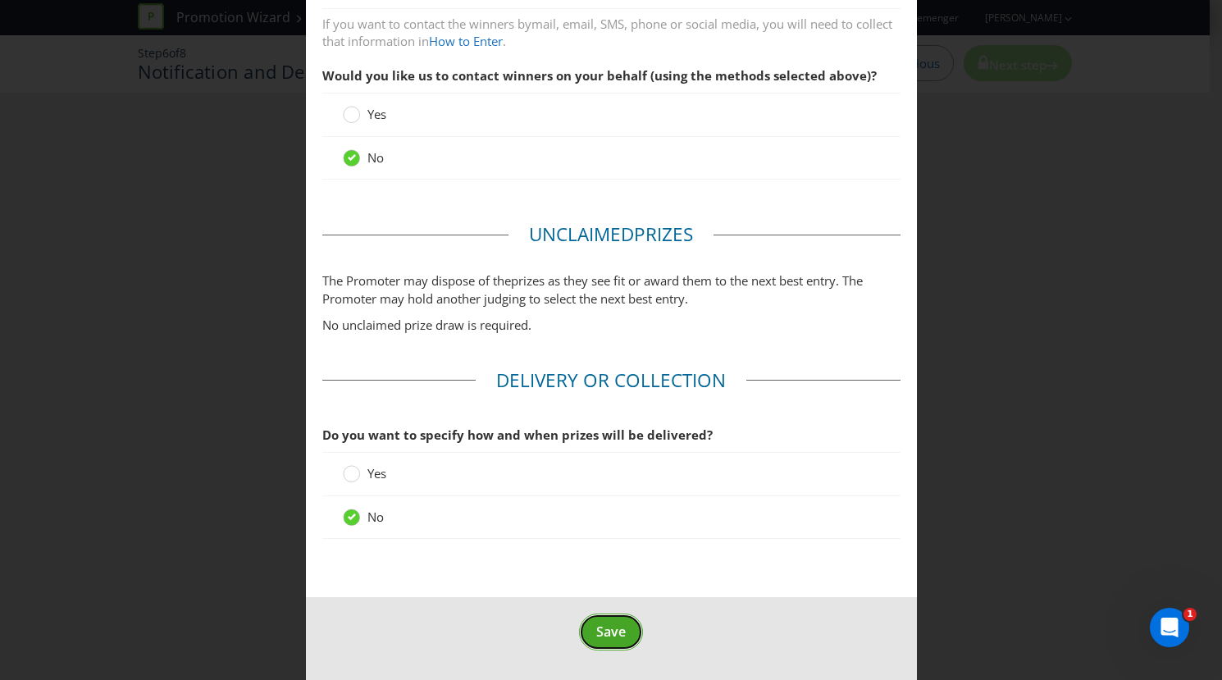
click at [598, 626] on span "Save" at bounding box center [611, 632] width 30 height 18
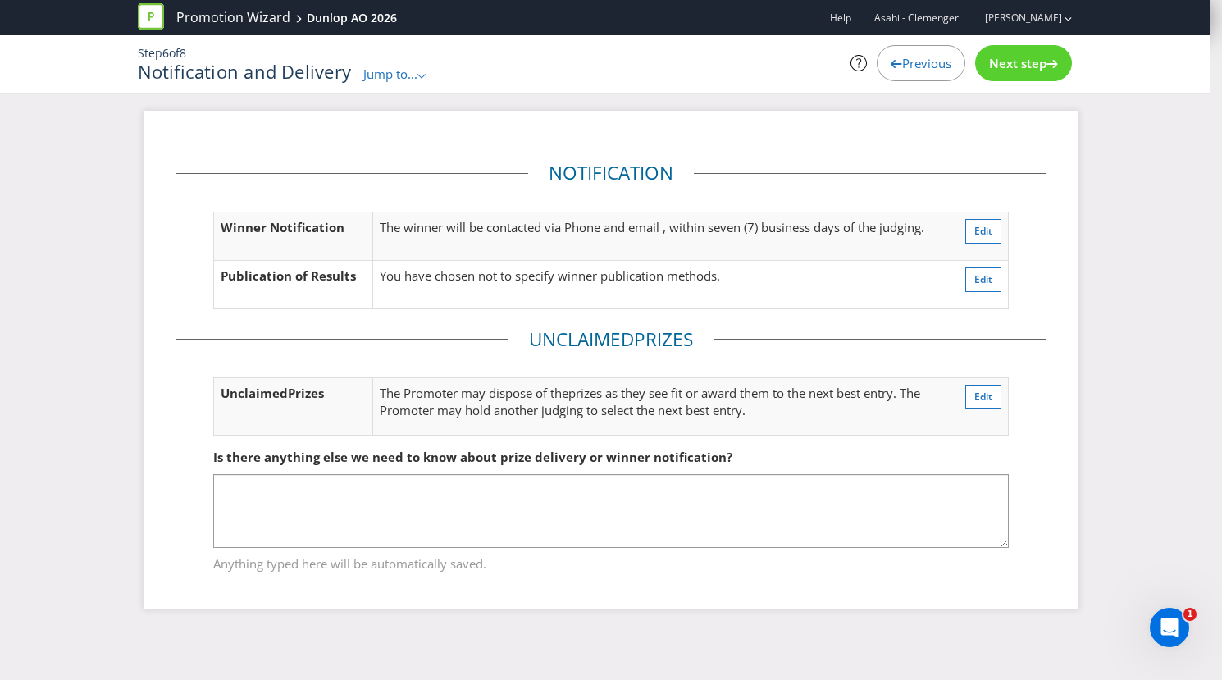
click at [1036, 57] on span "Next step" at bounding box center [1017, 63] width 57 height 16
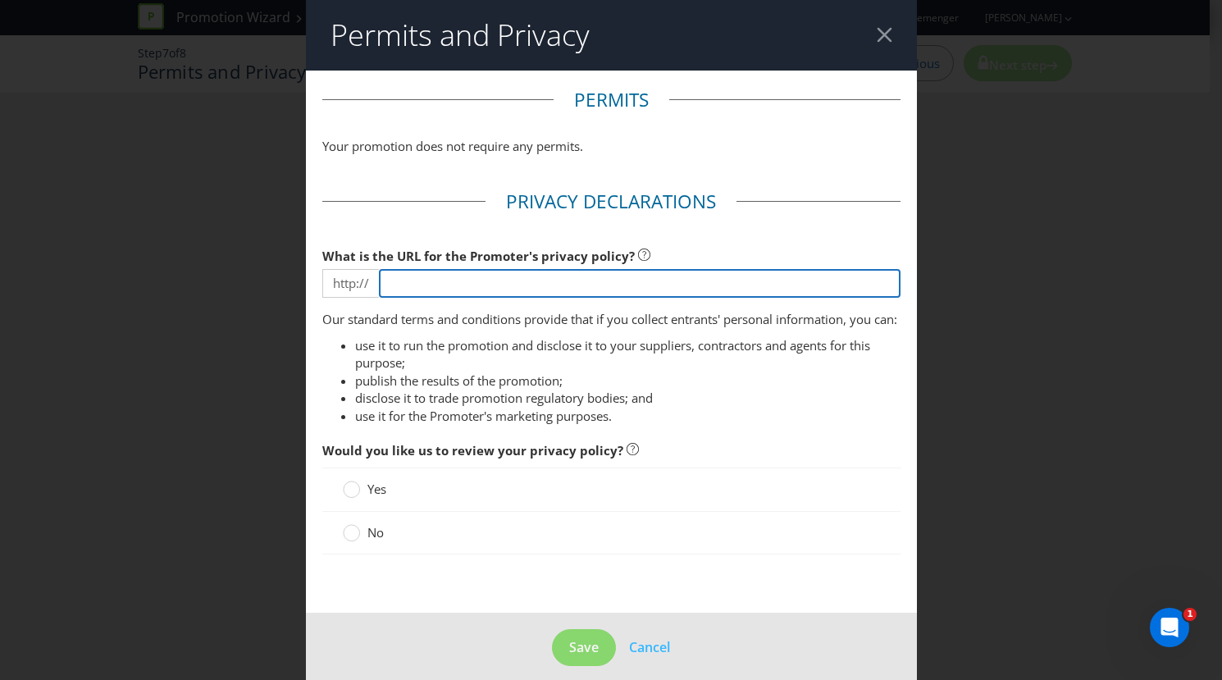
click at [651, 281] on input "text" at bounding box center [640, 283] width 522 height 29
paste input "[URL][DOMAIN_NAME]"
drag, startPoint x: 426, startPoint y: 282, endPoint x: 353, endPoint y: 282, distance: 73.0
click at [353, 282] on div "http:// [URL][DOMAIN_NAME]" at bounding box center [611, 283] width 578 height 29
type input "[DOMAIN_NAME][URL]"
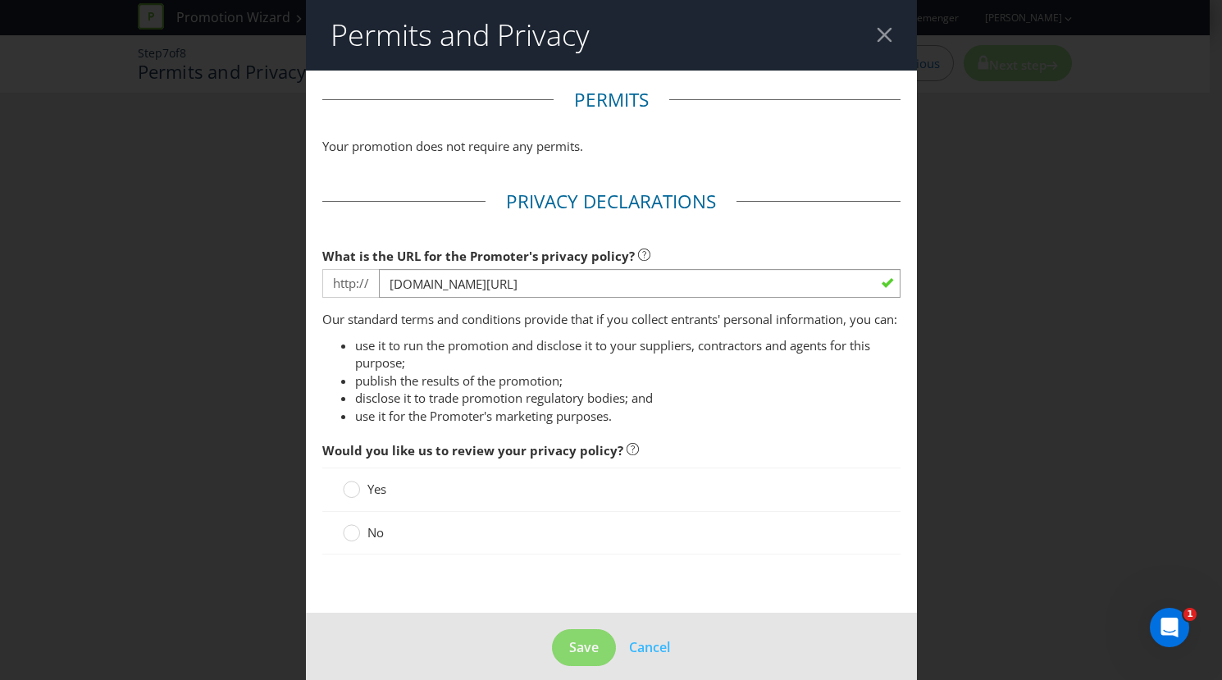
click at [766, 451] on span "Would you like us to review your privacy policy?" at bounding box center [611, 451] width 578 height 34
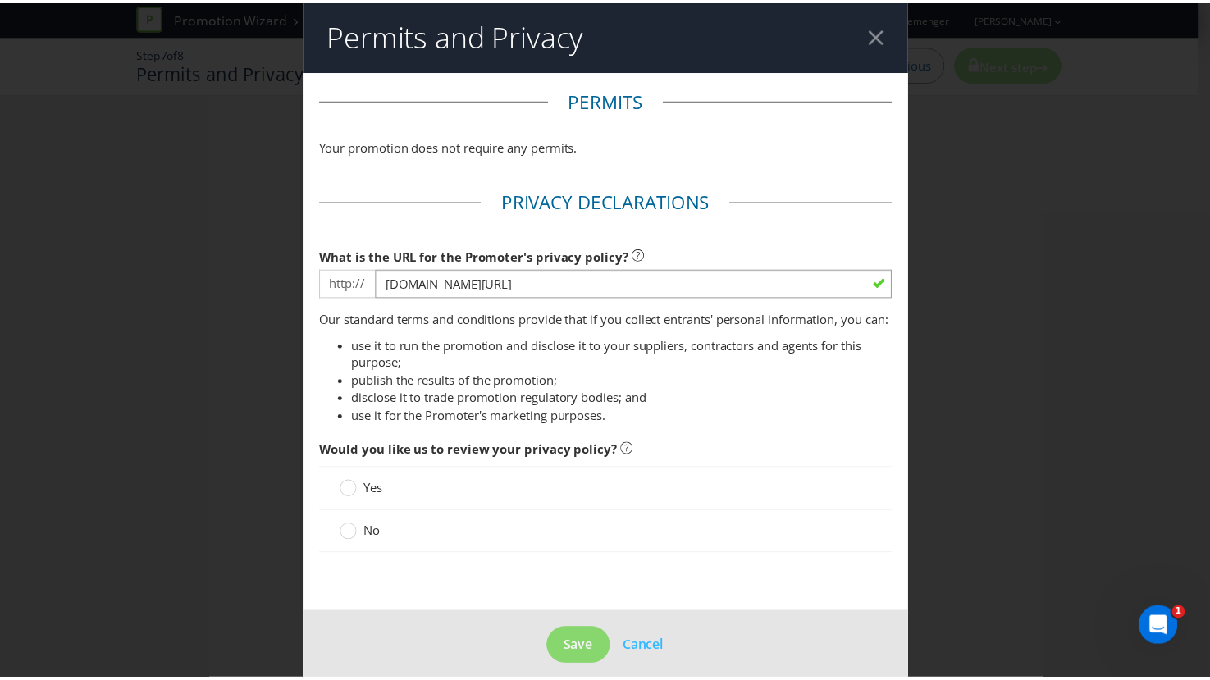
scroll to position [33, 0]
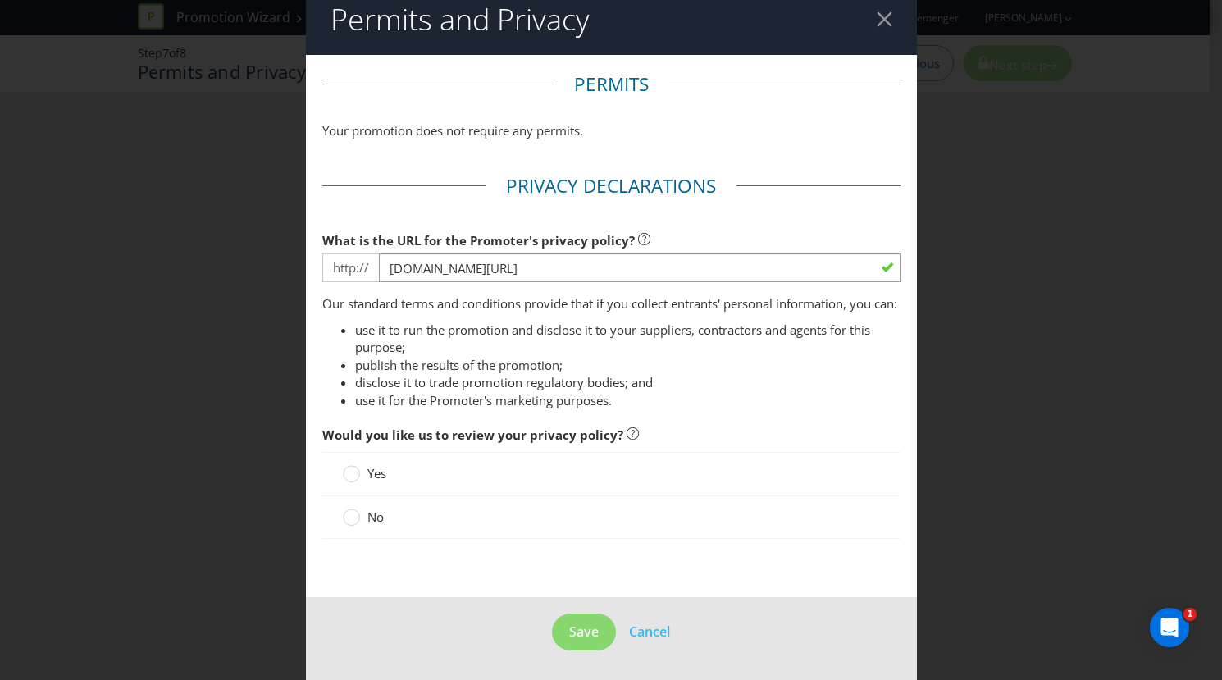
click at [358, 512] on label "No" at bounding box center [365, 516] width 44 height 17
click at [0, 0] on input "No" at bounding box center [0, 0] width 0 height 0
click at [569, 627] on span "Save" at bounding box center [584, 632] width 30 height 18
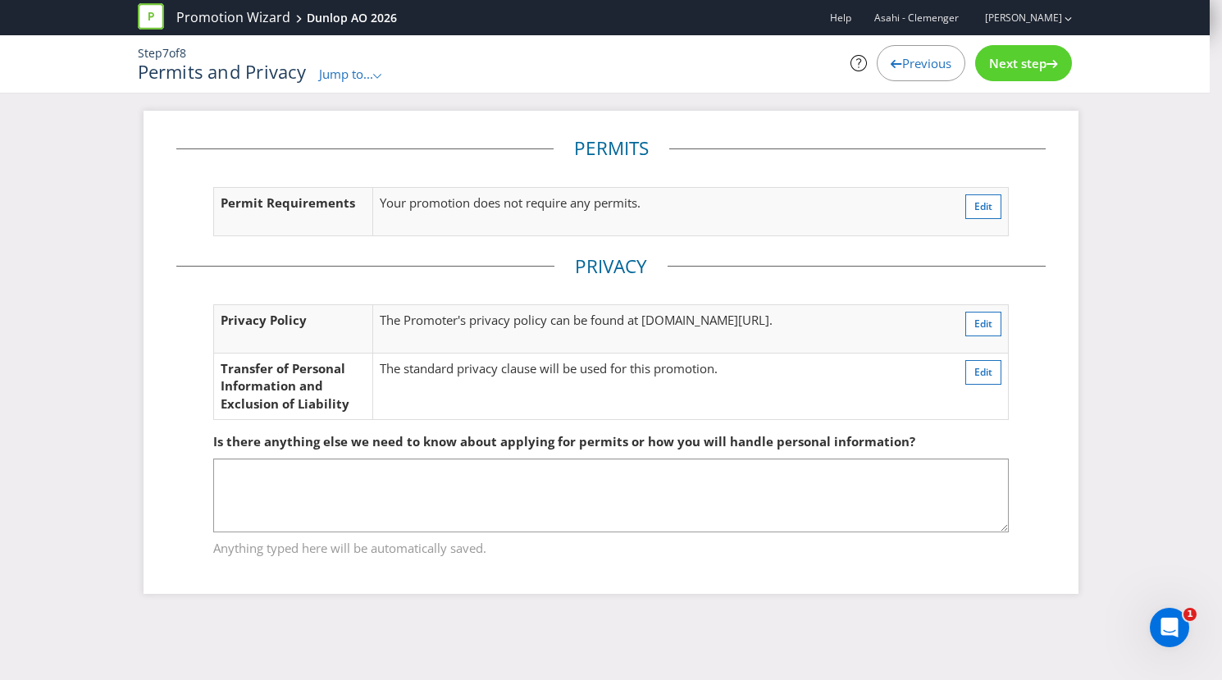
click at [1022, 72] on div "Next step" at bounding box center [1023, 63] width 97 height 36
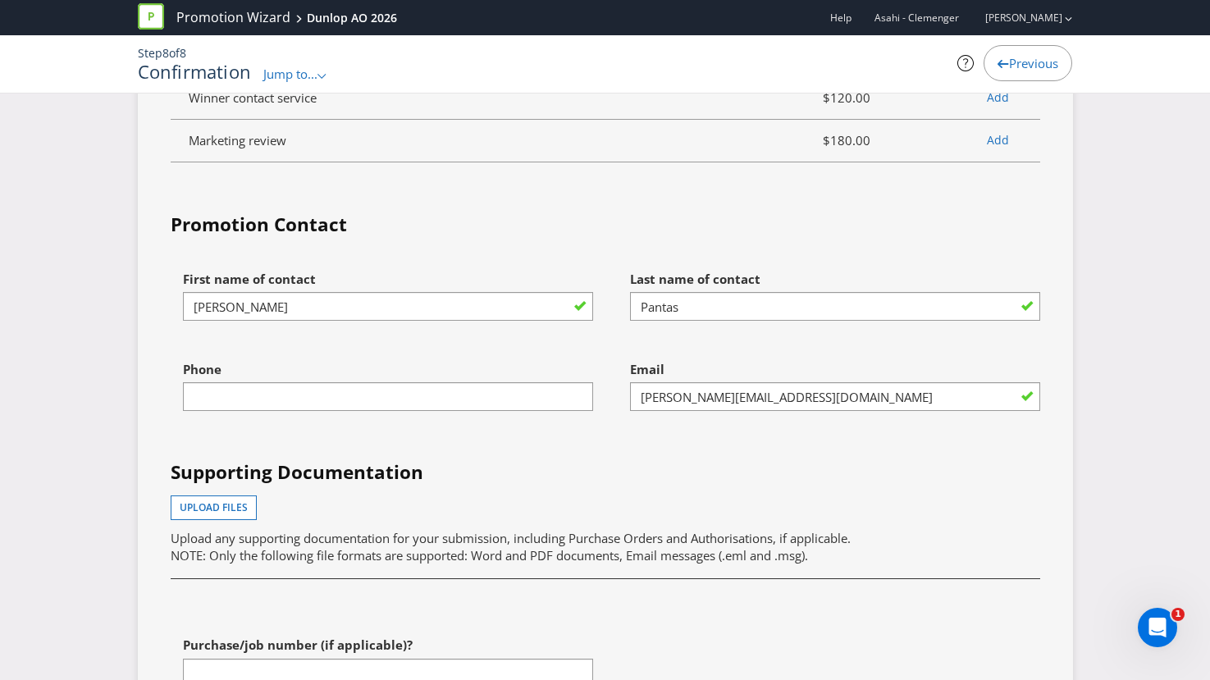
scroll to position [4335, 0]
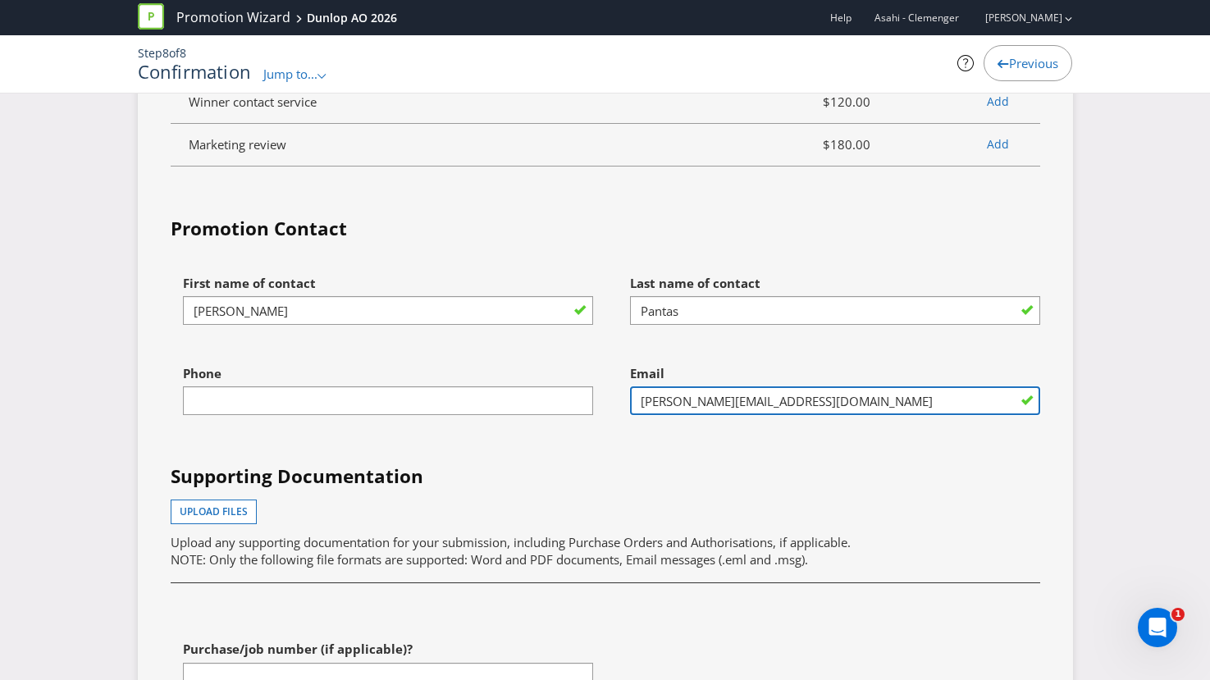
drag, startPoint x: 847, startPoint y: 399, endPoint x: 727, endPoint y: 400, distance: 119.8
click at [727, 400] on input "[PERSON_NAME][EMAIL_ADDRESS][DOMAIN_NAME]" at bounding box center [835, 400] width 410 height 29
type input "[PERSON_NAME][EMAIL_ADDRESS][DOMAIN_NAME]"
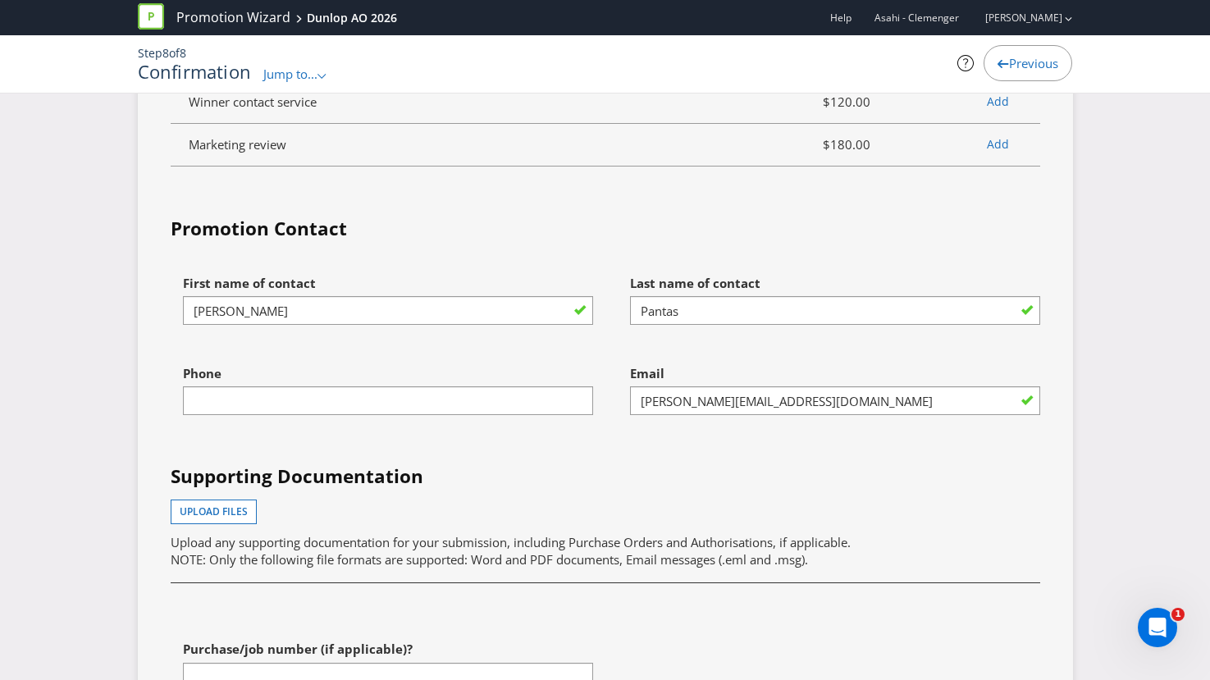
click at [969, 528] on div "Upload files Upload any supporting documentation for your submission, including…" at bounding box center [605, 534] width 869 height 70
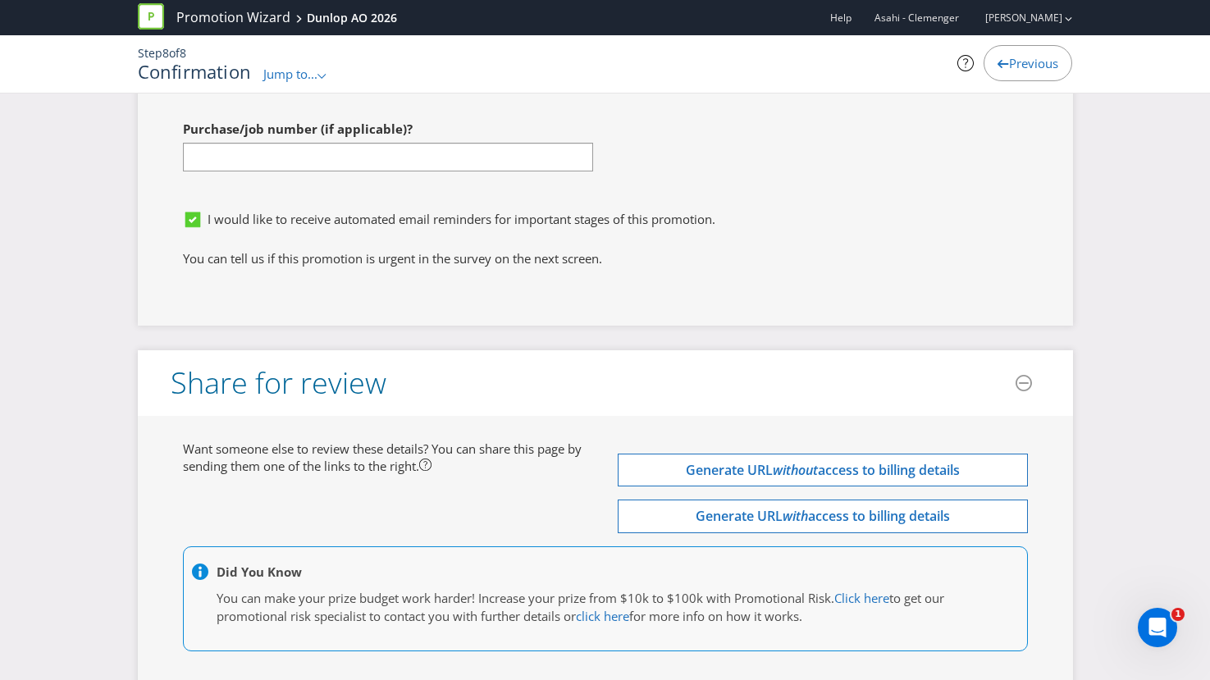
scroll to position [4862, 0]
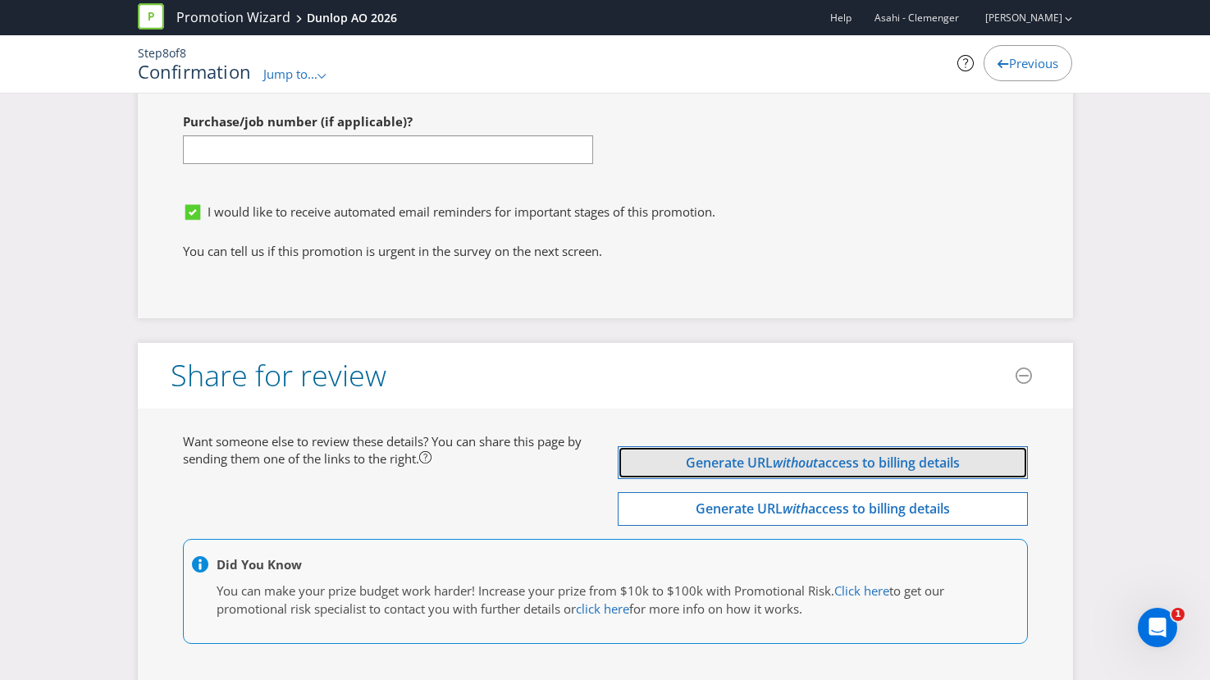
click at [918, 467] on span "access to billing details" at bounding box center [889, 463] width 142 height 18
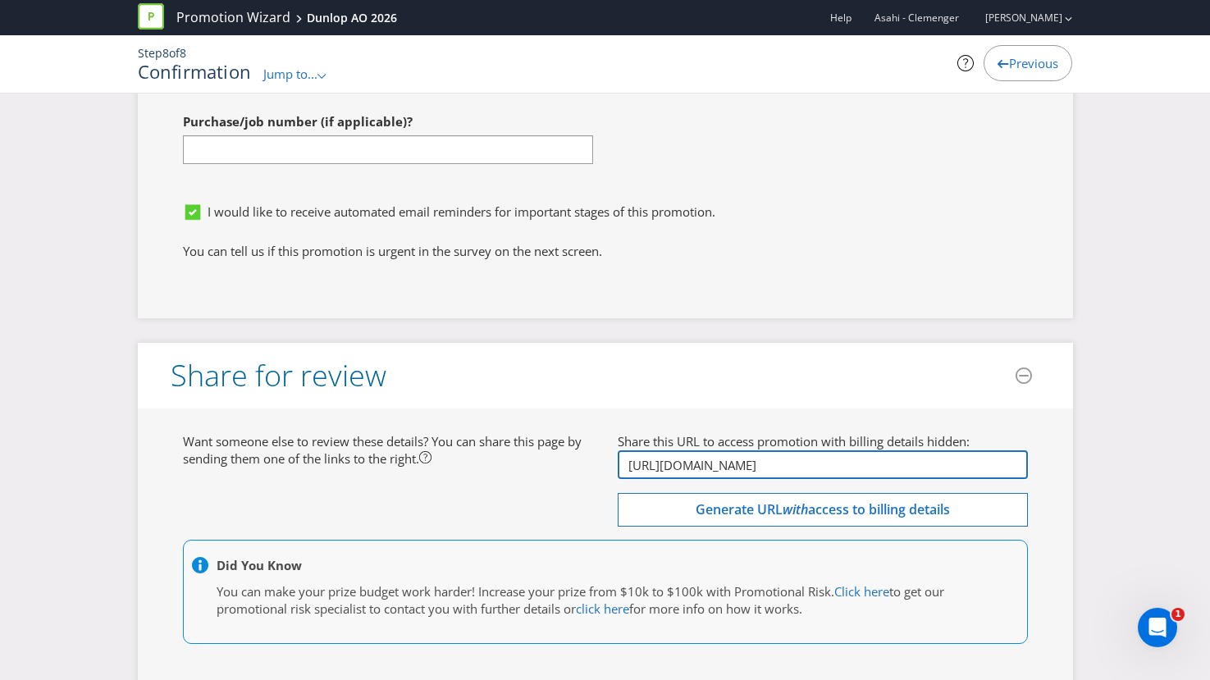
click at [892, 457] on input "[URL][DOMAIN_NAME]" at bounding box center [823, 464] width 410 height 29
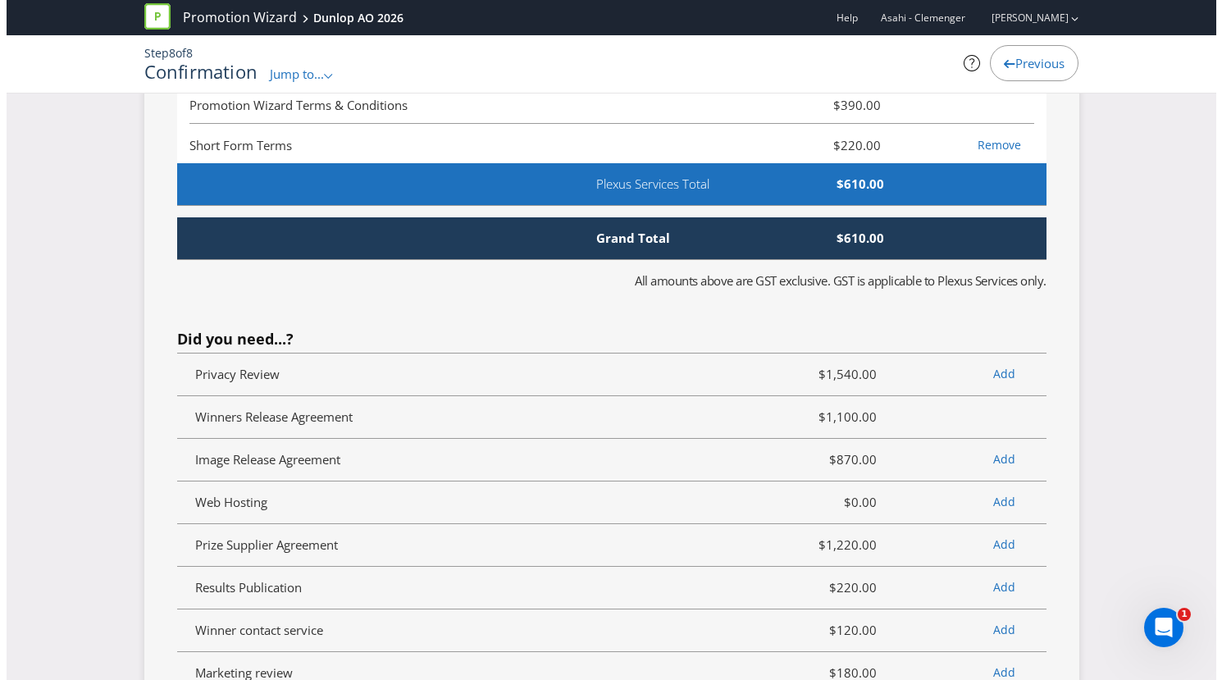
scroll to position [3653, 0]
